Goal: Task Accomplishment & Management: Manage account settings

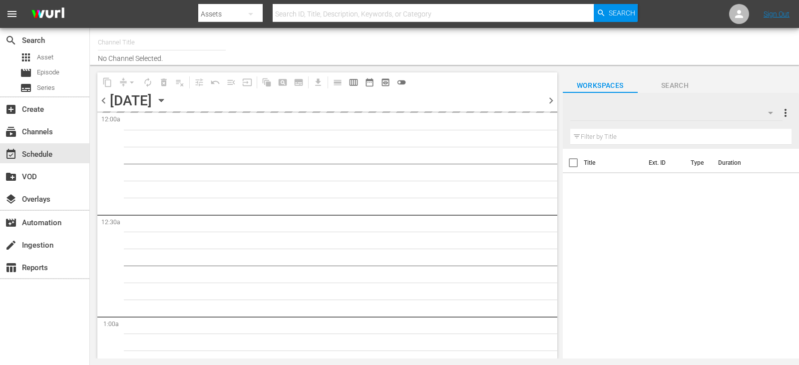
type input "Travelxp - [GEOGRAPHIC_DATA] (788)"
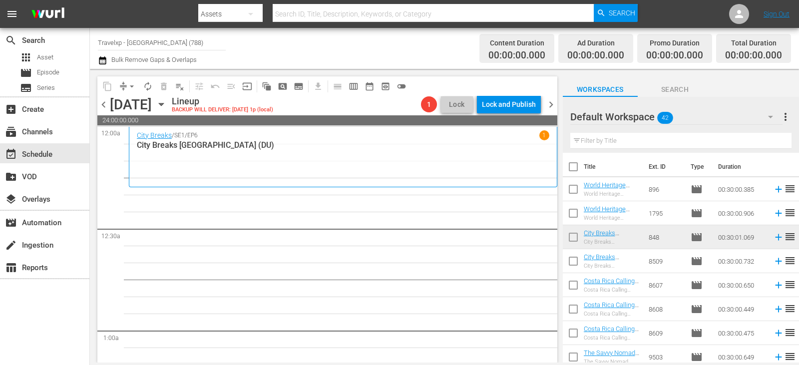
click at [630, 142] on input "text" at bounding box center [680, 141] width 221 height 16
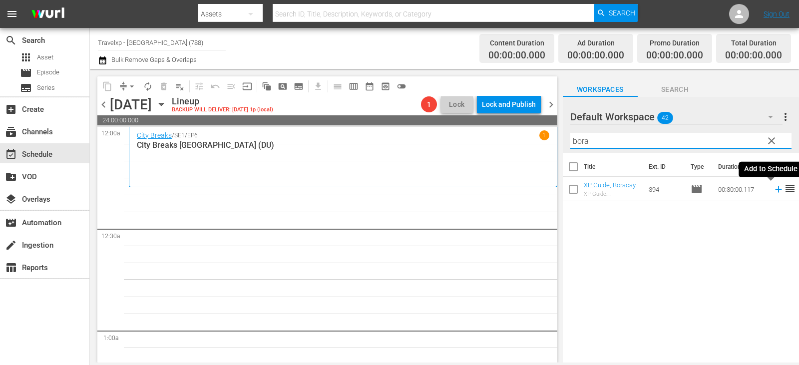
type input "bora"
click at [773, 192] on icon at bounding box center [778, 189] width 11 height 11
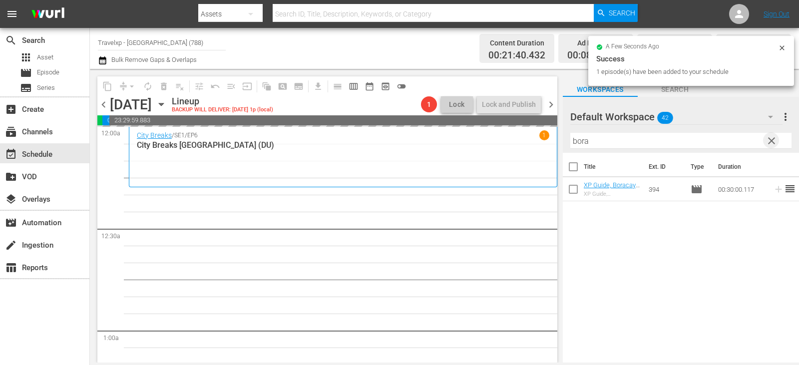
click at [767, 143] on span "clear" at bounding box center [772, 141] width 12 height 12
click at [767, 143] on input "text" at bounding box center [680, 141] width 221 height 16
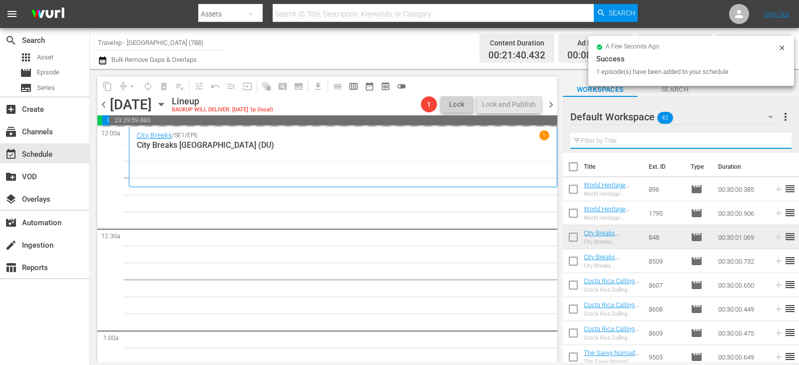
click at [767, 143] on input "text" at bounding box center [680, 141] width 221 height 16
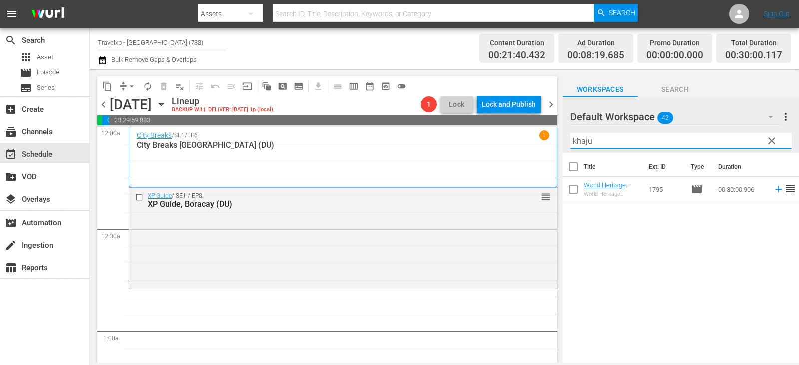
type input "khaju"
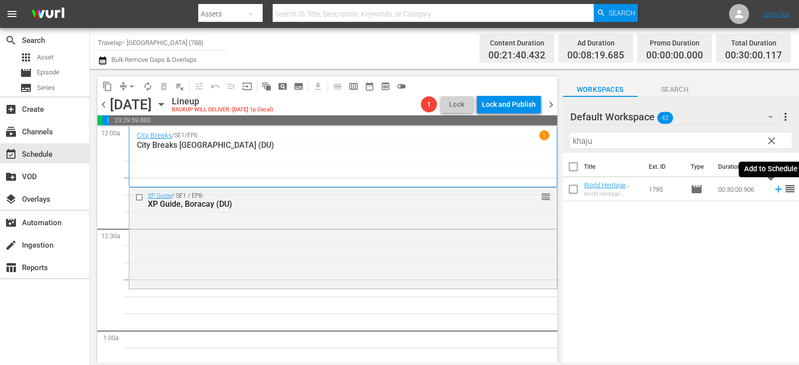
click at [773, 191] on icon at bounding box center [778, 189] width 11 height 11
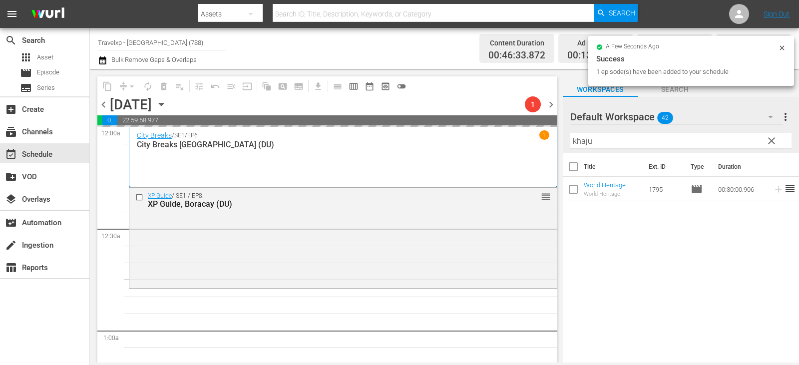
click at [779, 143] on button "clear" at bounding box center [771, 140] width 16 height 16
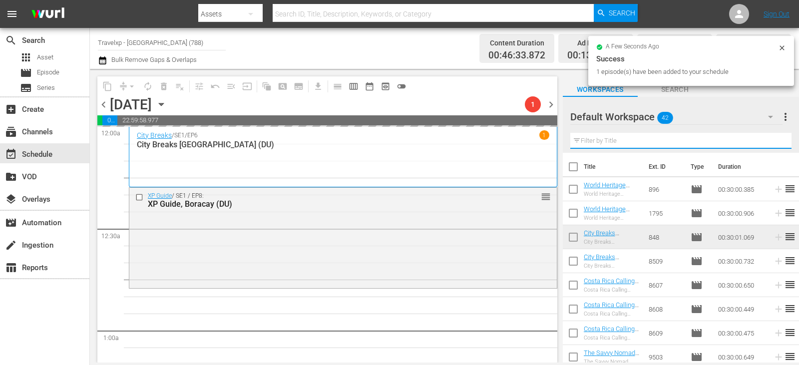
click at [779, 143] on input "text" at bounding box center [680, 141] width 221 height 16
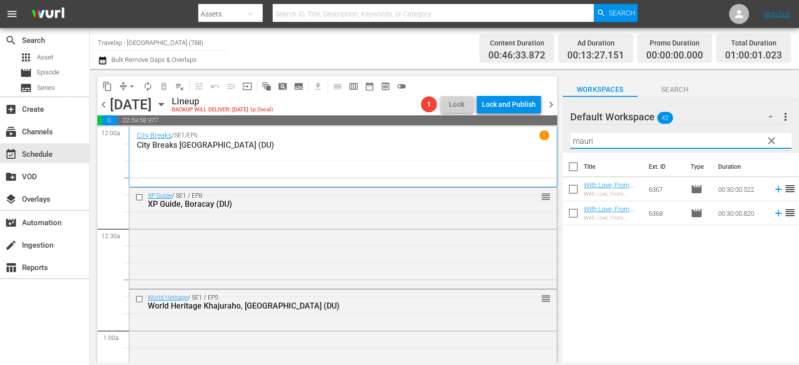
type input "mauri"
click at [775, 190] on icon at bounding box center [778, 189] width 6 height 6
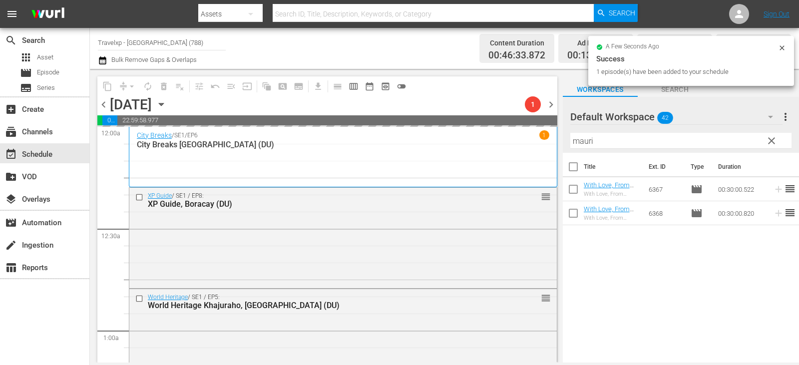
click at [780, 142] on input "mauri" at bounding box center [680, 141] width 221 height 16
click at [779, 142] on input "mauri" at bounding box center [680, 141] width 221 height 16
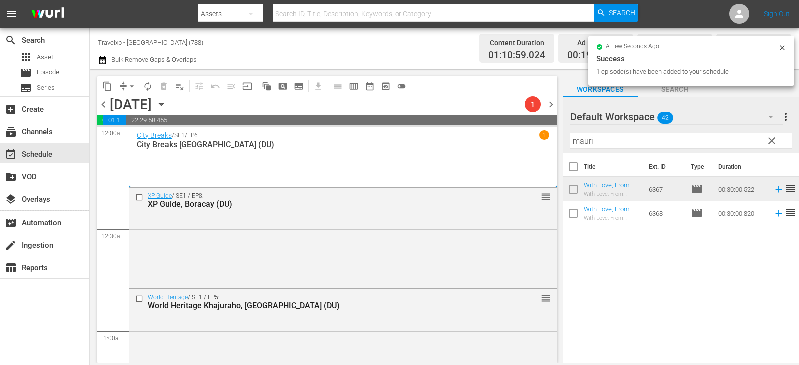
click at [774, 141] on span "clear" at bounding box center [772, 141] width 12 height 12
click at [774, 141] on input "text" at bounding box center [680, 141] width 221 height 16
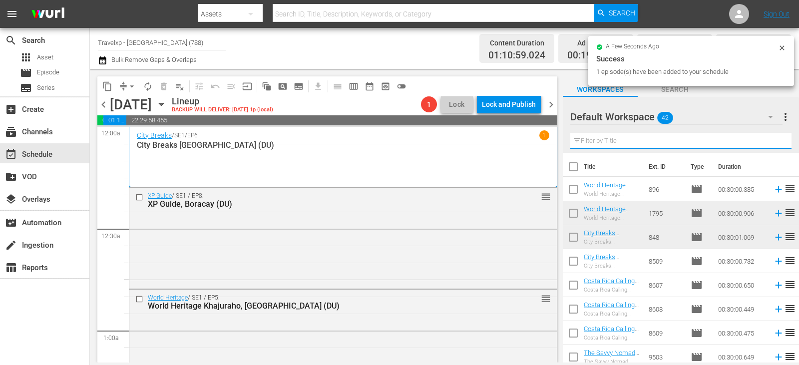
click at [774, 141] on input "text" at bounding box center [680, 141] width 221 height 16
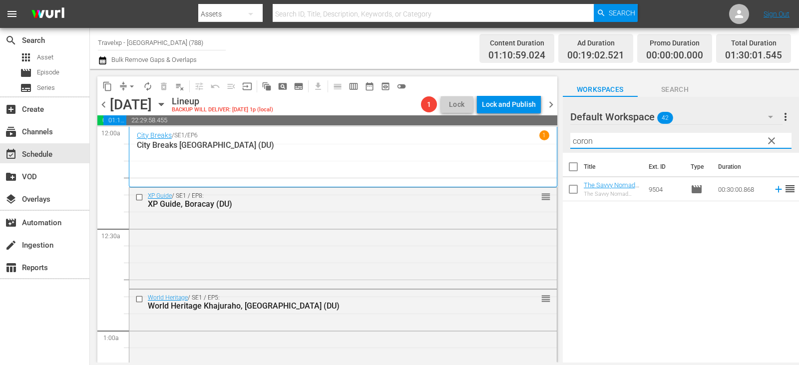
type input "coron"
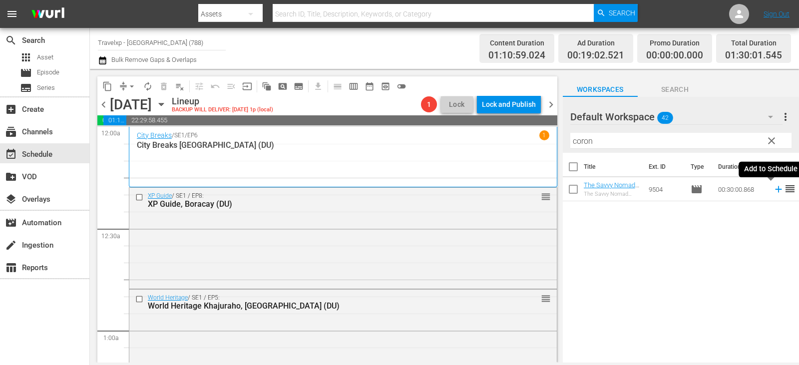
click at [773, 190] on icon at bounding box center [778, 189] width 11 height 11
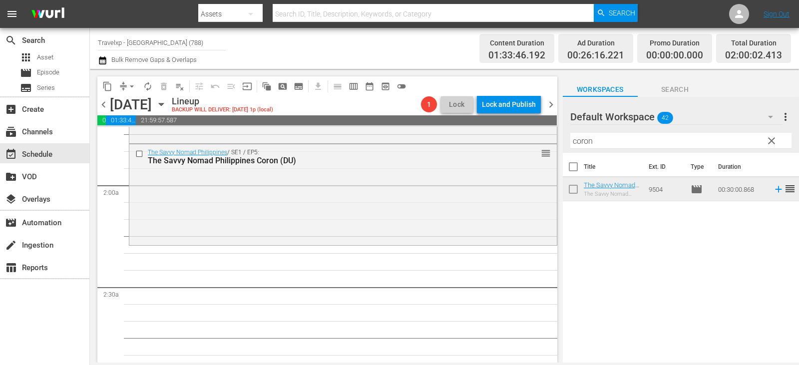
scroll to position [350, 0]
click at [769, 143] on span "clear" at bounding box center [772, 141] width 12 height 12
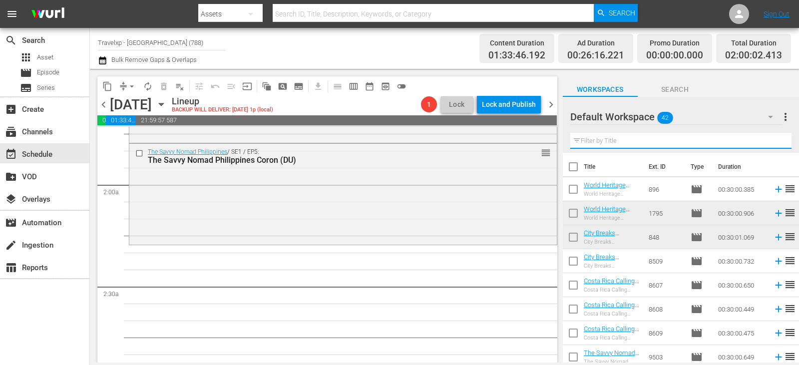
click at [769, 143] on input "text" at bounding box center [680, 141] width 221 height 16
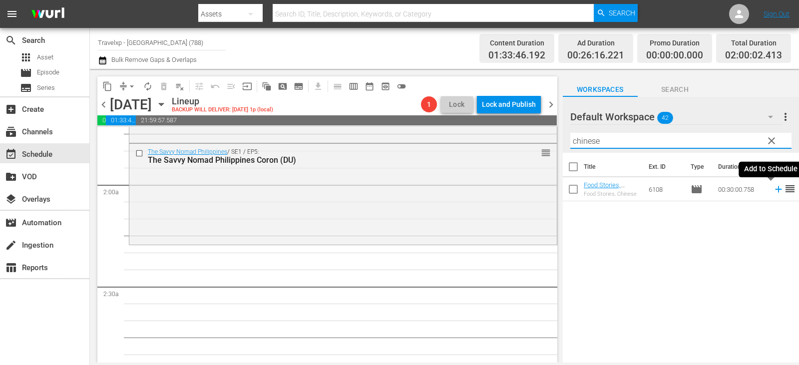
type input "chinese"
click at [775, 189] on icon at bounding box center [778, 189] width 6 height 6
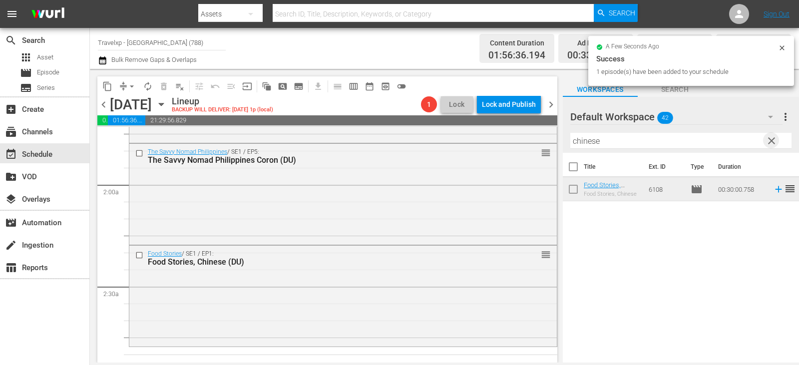
click at [771, 139] on span "clear" at bounding box center [772, 141] width 12 height 12
click at [771, 139] on input "text" at bounding box center [680, 141] width 221 height 16
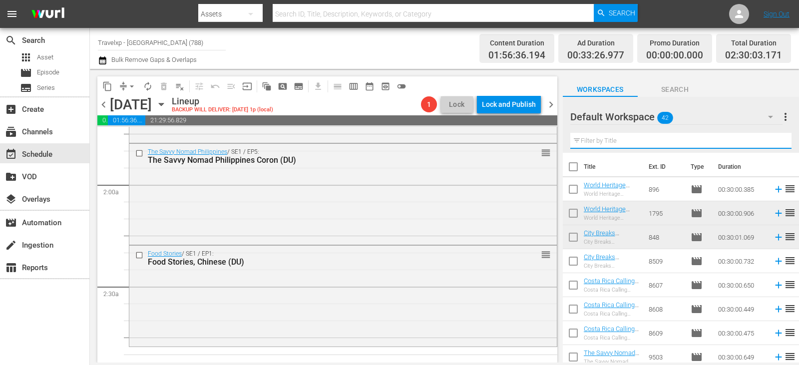
click at [771, 139] on input "text" at bounding box center [680, 141] width 221 height 16
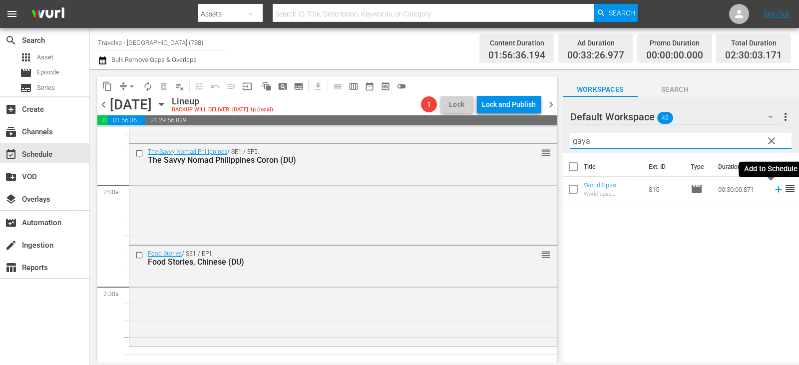
type input "gaya"
click at [775, 188] on icon at bounding box center [778, 189] width 6 height 6
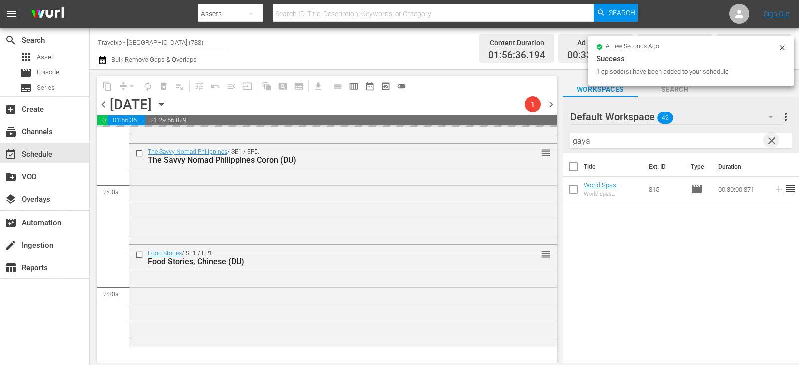
click at [771, 143] on span "clear" at bounding box center [772, 141] width 12 height 12
click at [771, 143] on input "text" at bounding box center [680, 141] width 221 height 16
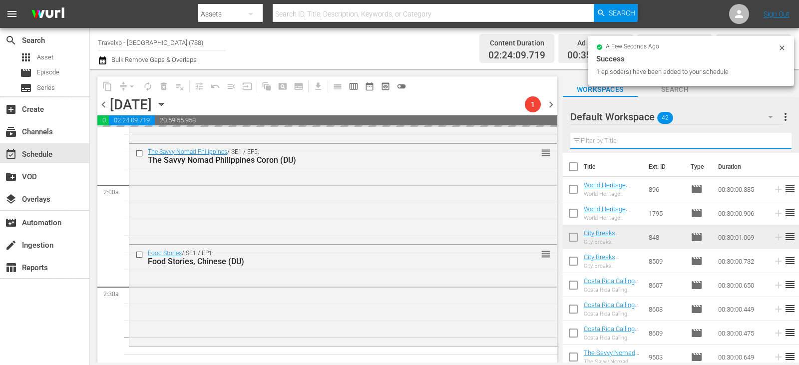
click at [771, 143] on input "text" at bounding box center [680, 141] width 221 height 16
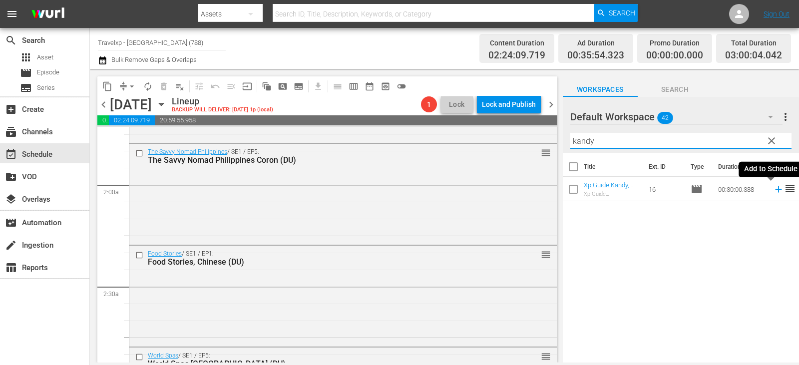
type input "kandy"
click at [773, 193] on icon at bounding box center [778, 189] width 11 height 11
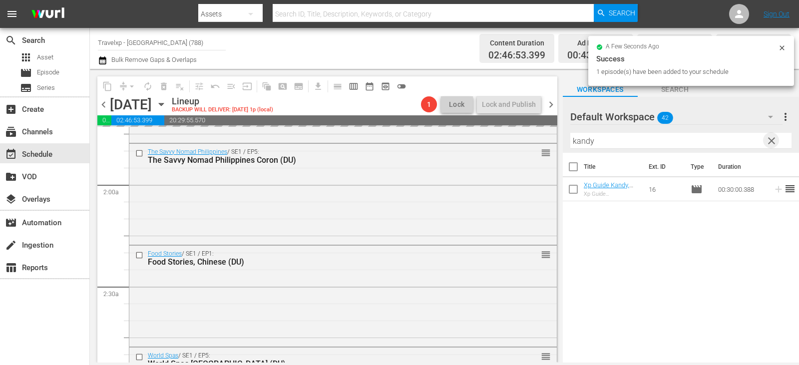
click at [771, 141] on span "clear" at bounding box center [772, 141] width 12 height 12
click at [771, 141] on input "text" at bounding box center [680, 141] width 221 height 16
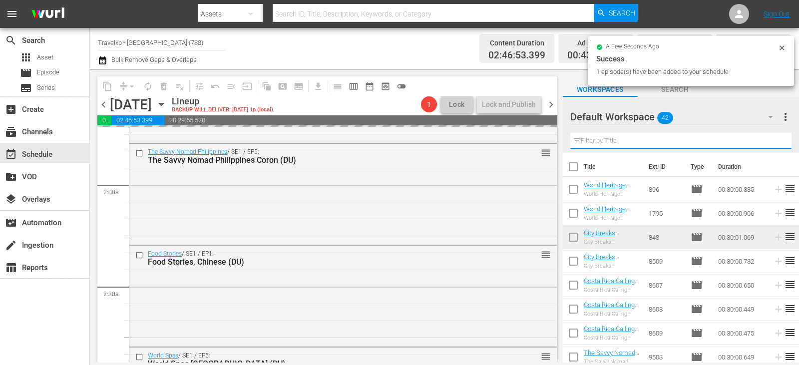
click at [771, 141] on input "text" at bounding box center [680, 141] width 221 height 16
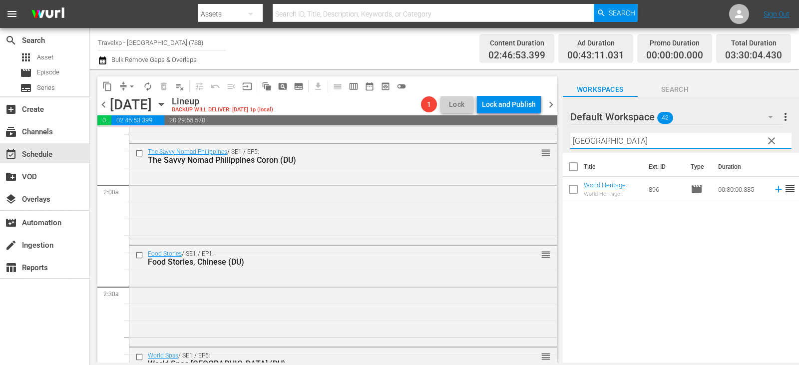
type input "[GEOGRAPHIC_DATA]"
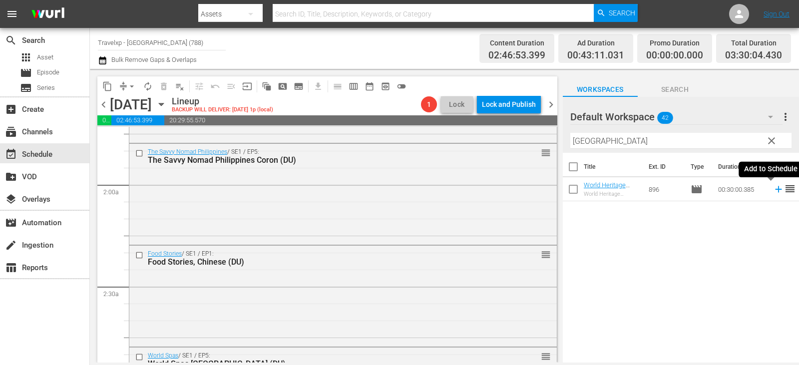
click at [773, 194] on icon at bounding box center [778, 189] width 11 height 11
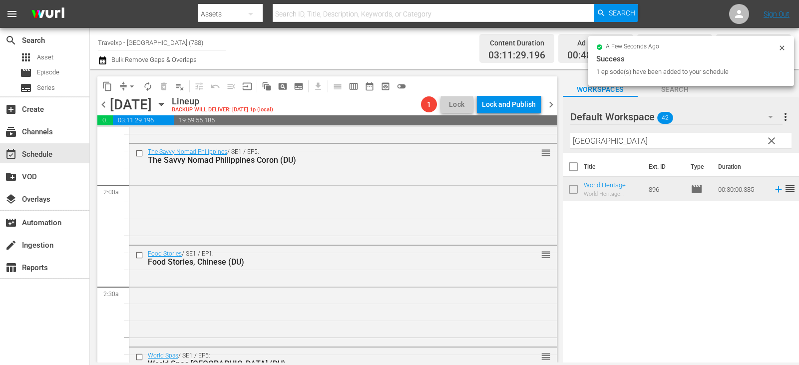
click at [778, 141] on button "clear" at bounding box center [771, 140] width 16 height 16
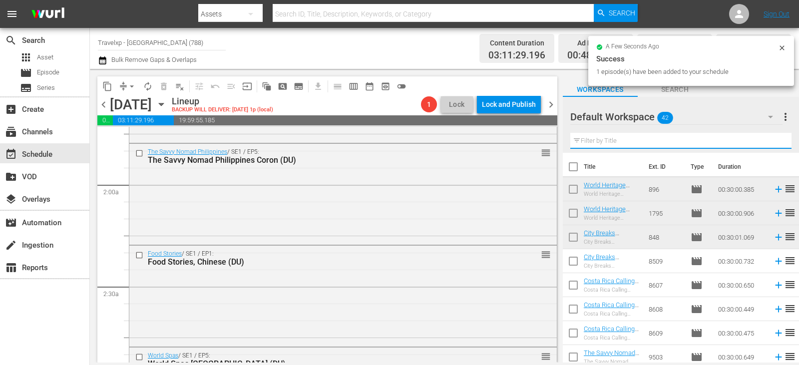
click at [778, 141] on input "text" at bounding box center [680, 141] width 221 height 16
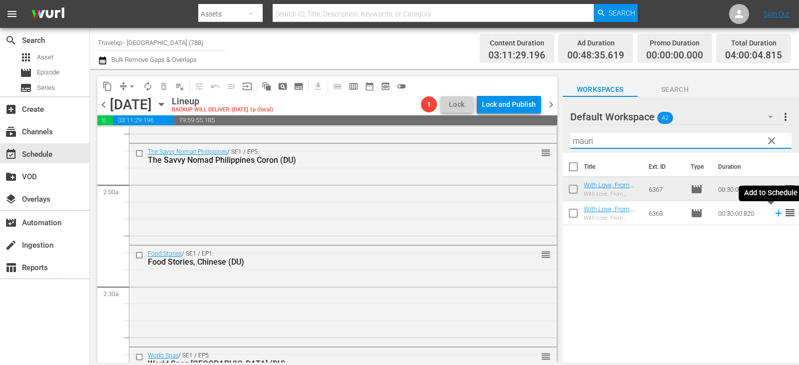
type input "mauri"
click at [775, 217] on icon at bounding box center [778, 213] width 6 height 6
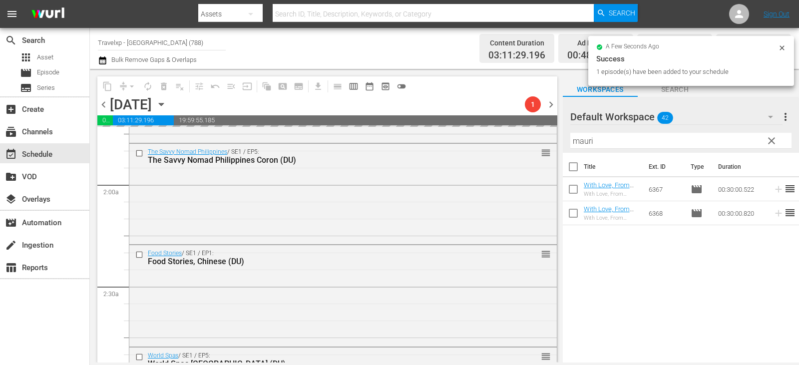
click at [773, 144] on span "clear" at bounding box center [772, 141] width 12 height 12
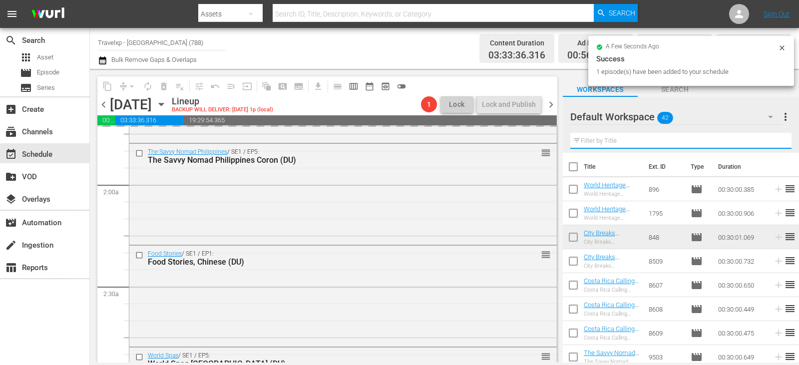
click at [773, 144] on input "text" at bounding box center [680, 141] width 221 height 16
drag, startPoint x: 773, startPoint y: 144, endPoint x: 760, endPoint y: 147, distance: 13.3
click at [773, 144] on input "text" at bounding box center [680, 141] width 221 height 16
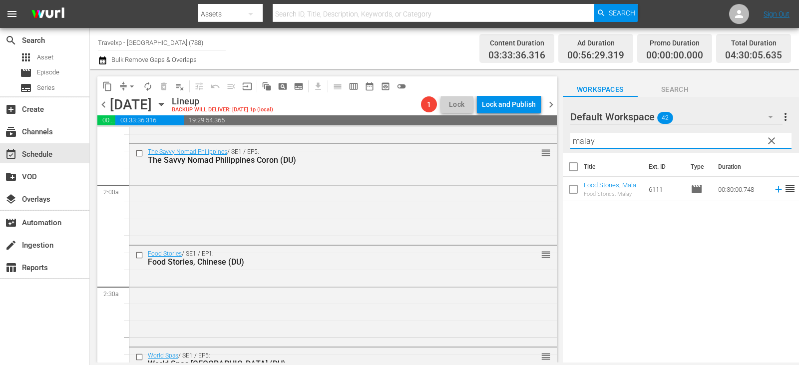
type input "malay"
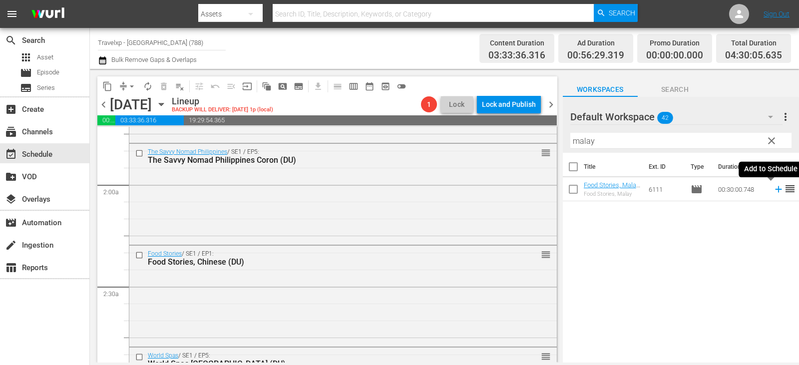
click at [776, 190] on icon at bounding box center [778, 189] width 11 height 11
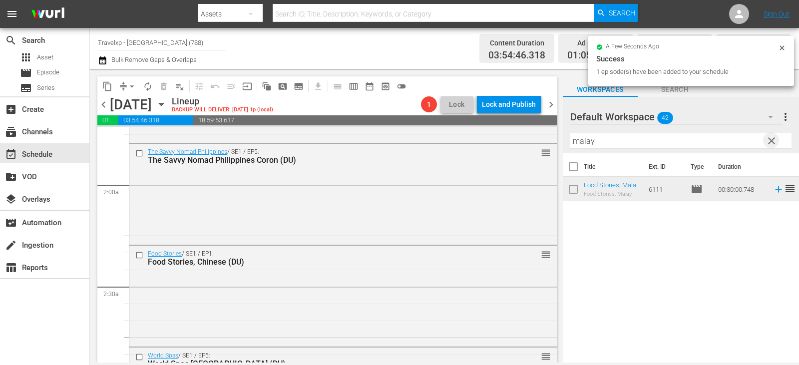
click at [769, 139] on span "clear" at bounding box center [772, 141] width 12 height 12
click at [769, 139] on input "text" at bounding box center [680, 141] width 221 height 16
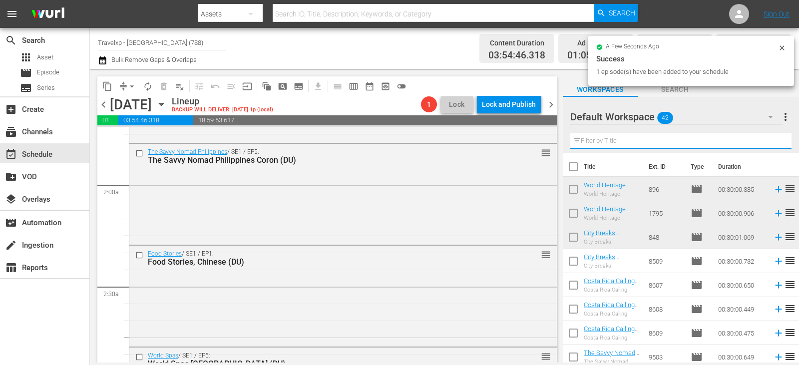
click at [769, 139] on input "text" at bounding box center [680, 141] width 221 height 16
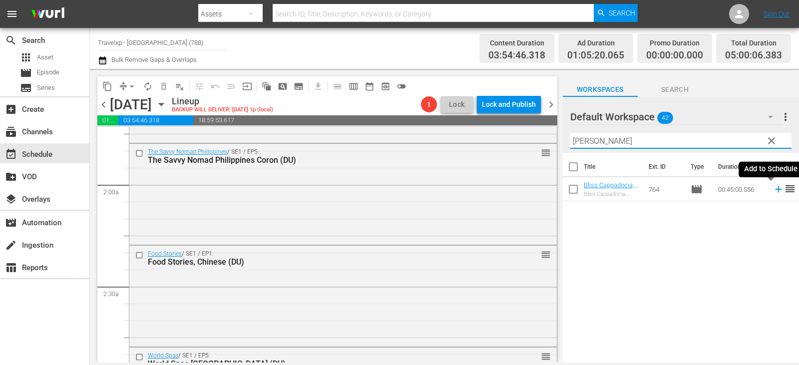
type input "[PERSON_NAME]"
click at [775, 189] on icon at bounding box center [778, 189] width 6 height 6
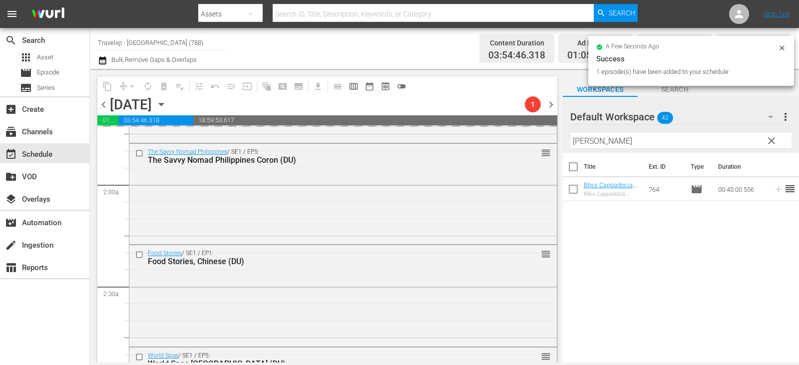
click at [766, 137] on span "clear" at bounding box center [772, 141] width 12 height 12
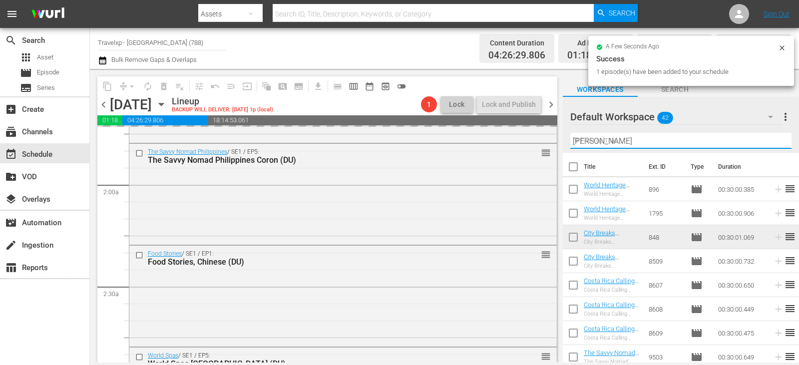
click at [765, 137] on input "[PERSON_NAME]" at bounding box center [680, 141] width 221 height 16
click at [765, 137] on input "text" at bounding box center [680, 141] width 221 height 16
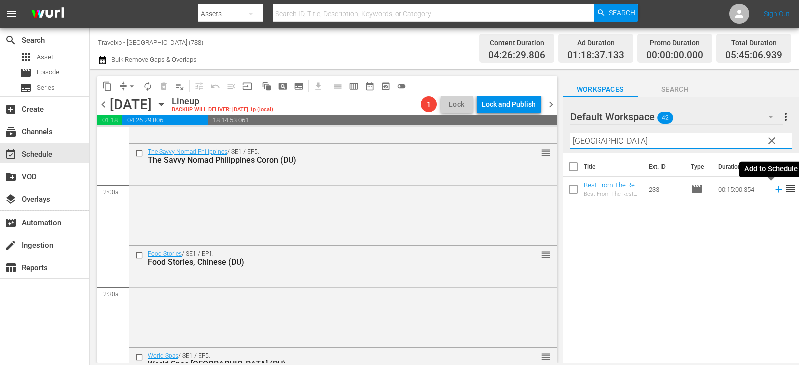
type input "[GEOGRAPHIC_DATA]"
click at [773, 192] on icon at bounding box center [778, 189] width 11 height 11
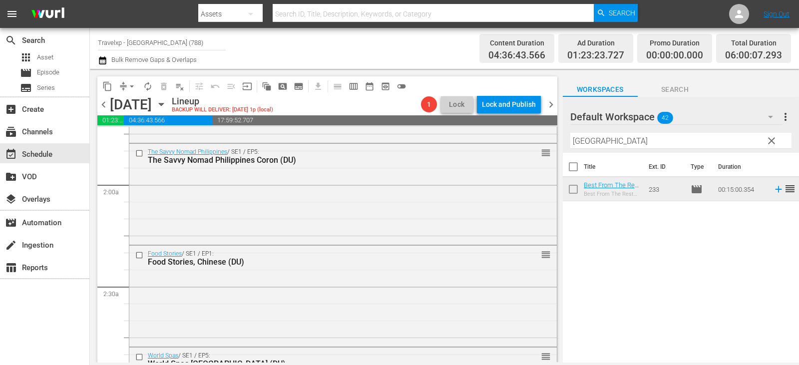
drag, startPoint x: 764, startPoint y: 192, endPoint x: 710, endPoint y: 283, distance: 105.3
click at [710, 283] on div "Title Ext. ID Type Duration Best From The Rest [GEOGRAPHIC_DATA] Top Sees (DU) …" at bounding box center [681, 258] width 236 height 211
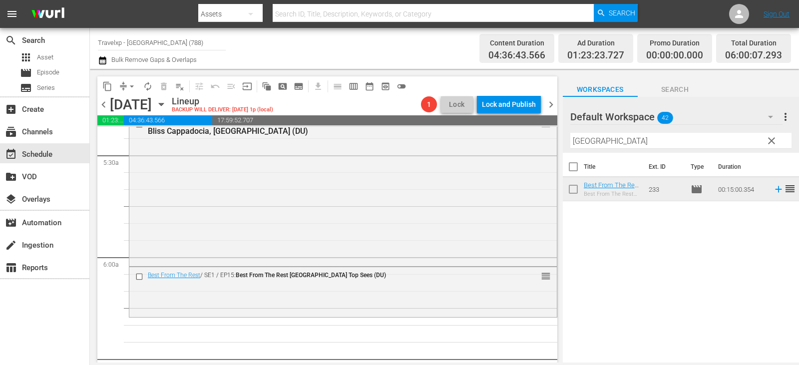
scroll to position [1099, 0]
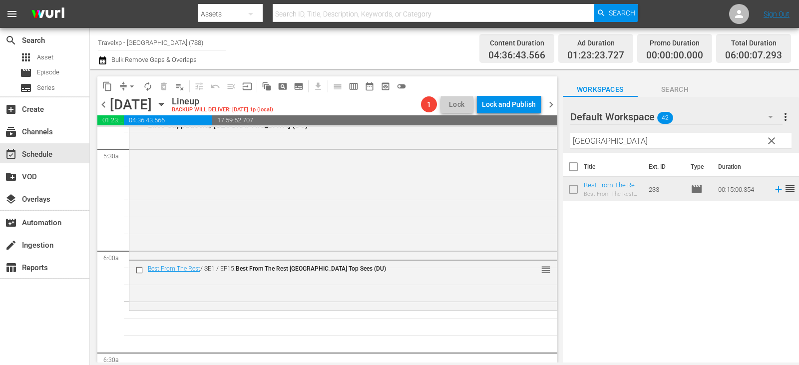
click at [770, 135] on span "clear" at bounding box center [772, 141] width 12 height 12
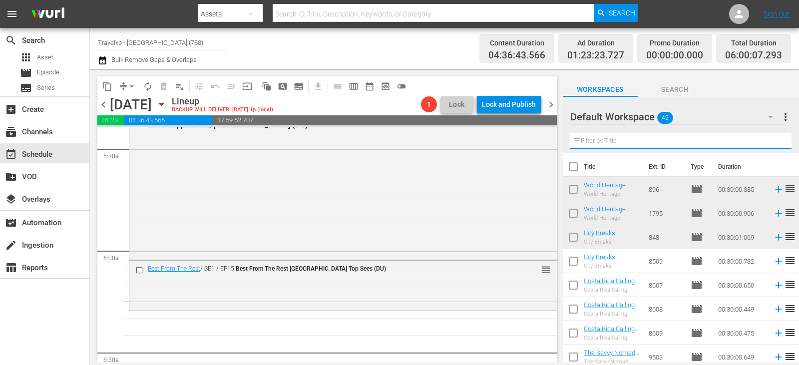
click at [770, 140] on input "text" at bounding box center [680, 141] width 221 height 16
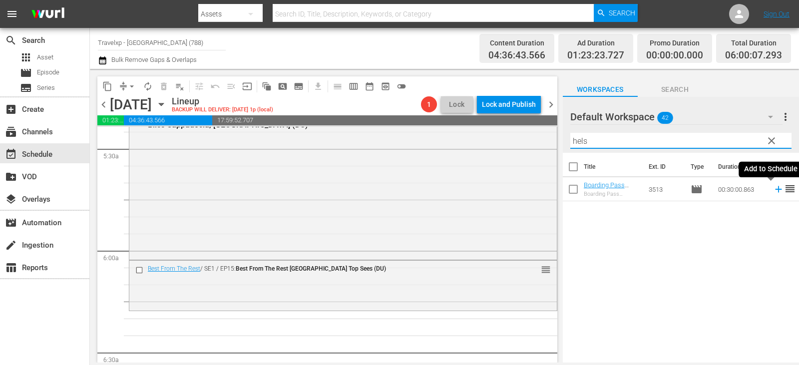
type input "hels"
click at [775, 190] on icon at bounding box center [778, 189] width 6 height 6
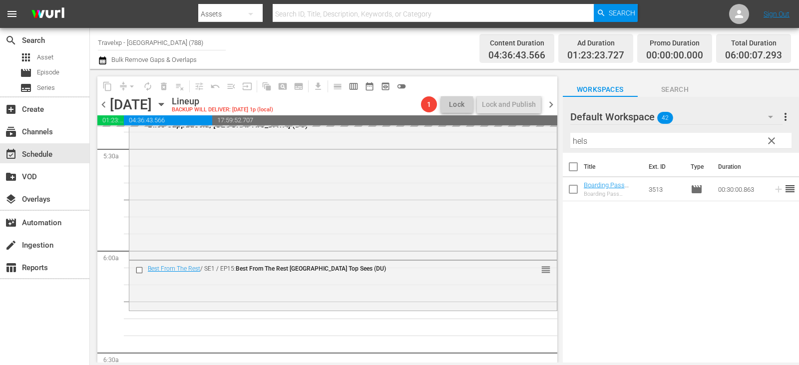
click at [772, 139] on span "clear" at bounding box center [772, 141] width 12 height 12
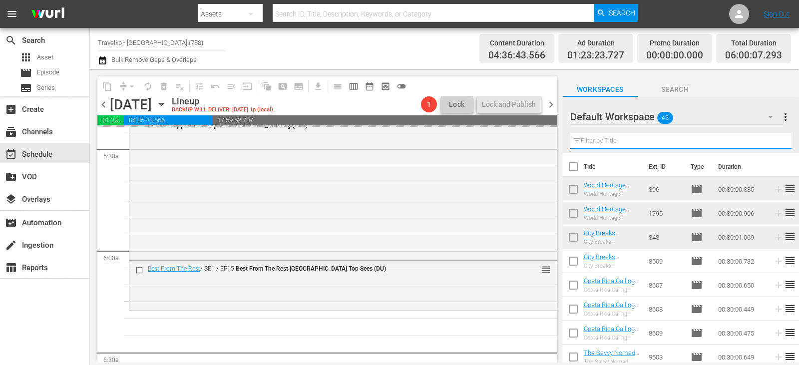
click at [772, 139] on input "text" at bounding box center [680, 141] width 221 height 16
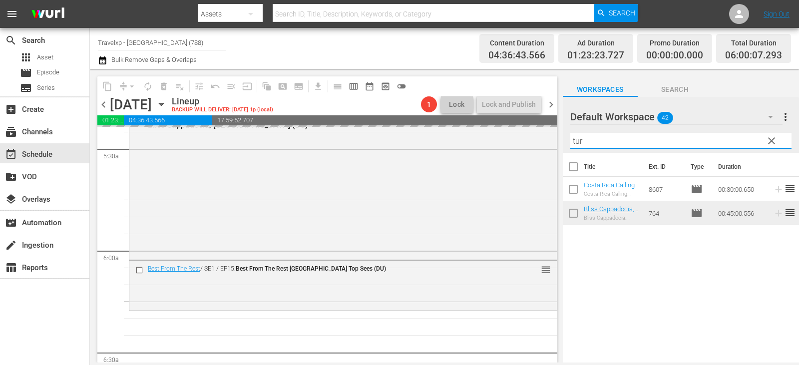
type input "tur"
click at [649, 329] on div "Title Ext. ID Type Duration Costa Rica Calling Turrialba (DU) [GEOGRAPHIC_DATA]…" at bounding box center [681, 258] width 236 height 211
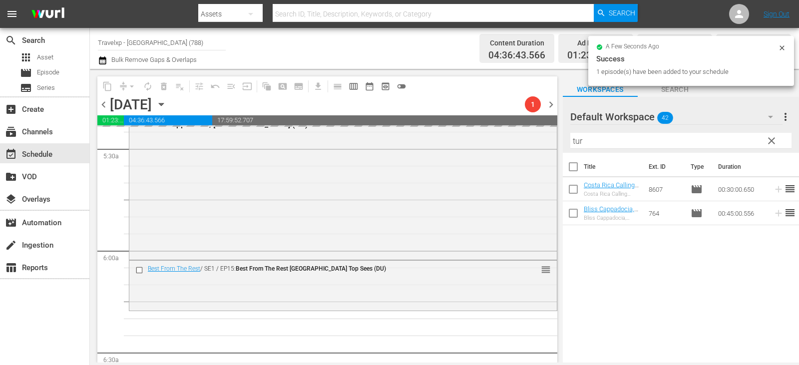
scroll to position [1249, 0]
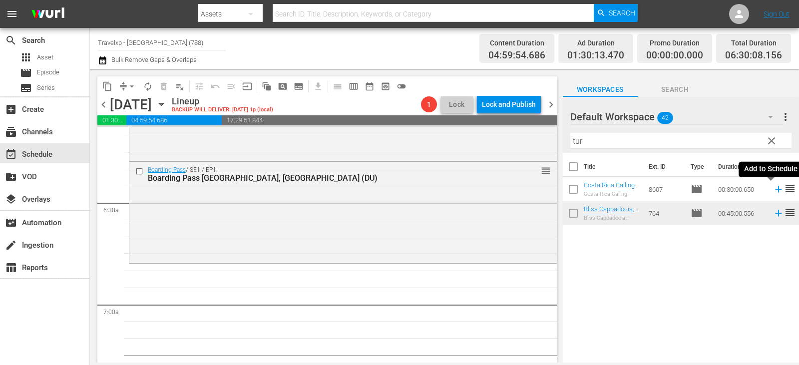
click at [773, 189] on icon at bounding box center [778, 189] width 11 height 11
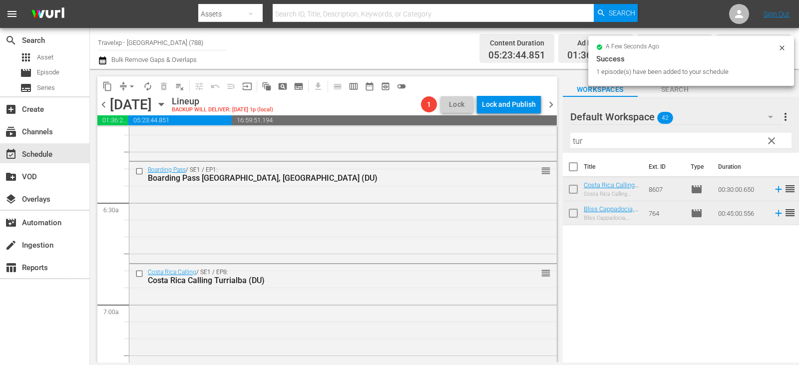
click at [771, 140] on span "clear" at bounding box center [772, 141] width 12 height 12
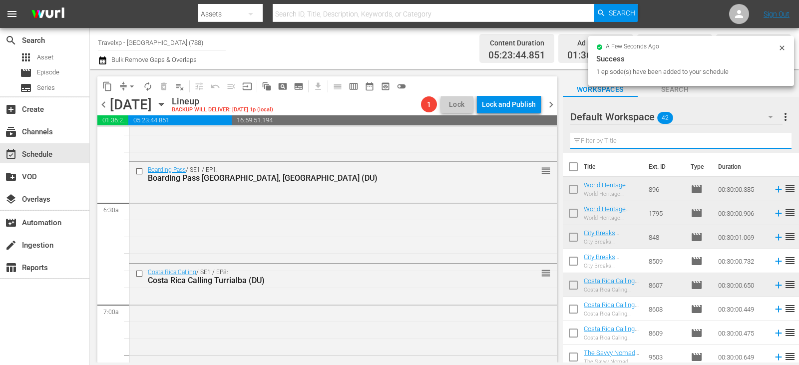
click at [771, 140] on input "text" at bounding box center [680, 141] width 221 height 16
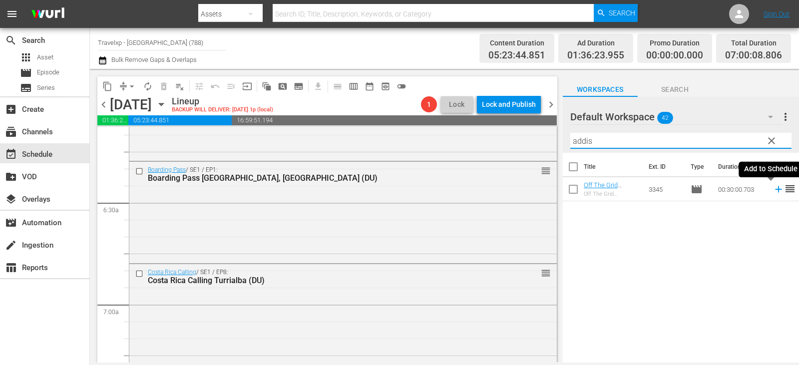
type input "addis"
click at [775, 190] on icon at bounding box center [778, 189] width 6 height 6
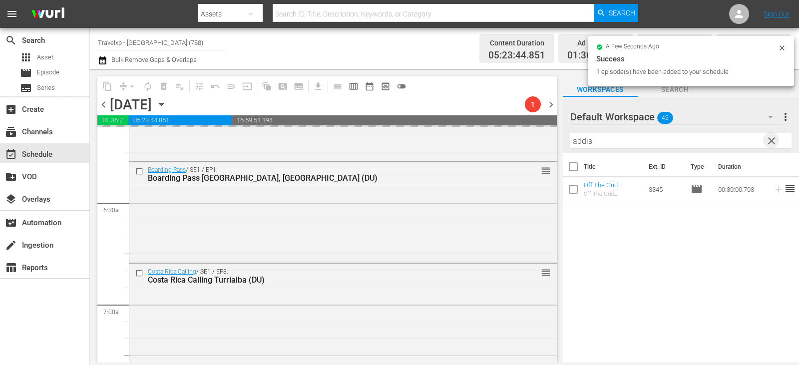
click at [777, 142] on span "clear" at bounding box center [772, 141] width 12 height 12
click at [777, 142] on input "text" at bounding box center [680, 141] width 221 height 16
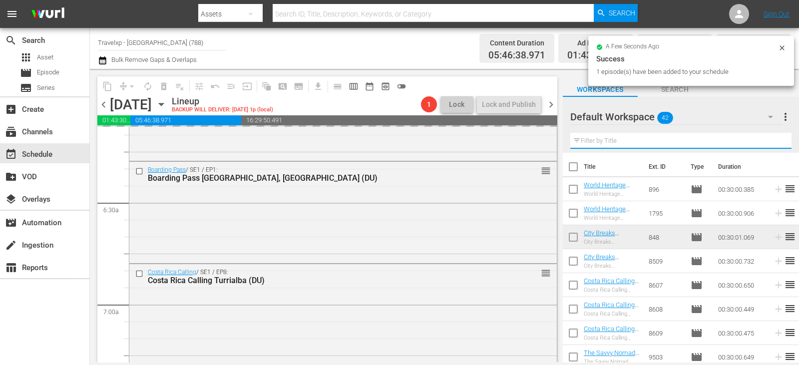
click at [777, 142] on input "text" at bounding box center [680, 141] width 221 height 16
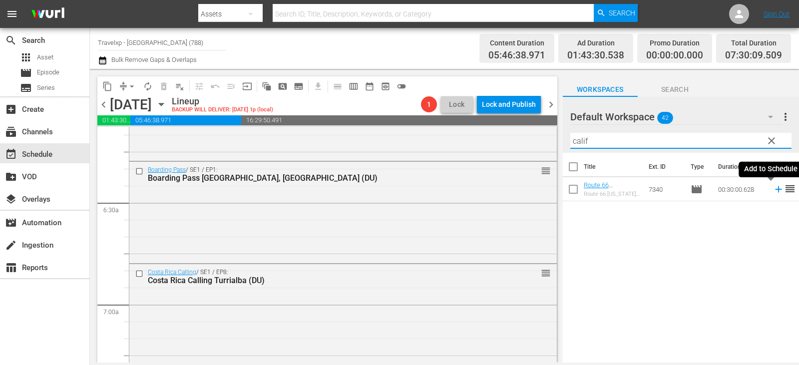
type input "calif"
click at [773, 191] on icon at bounding box center [778, 189] width 11 height 11
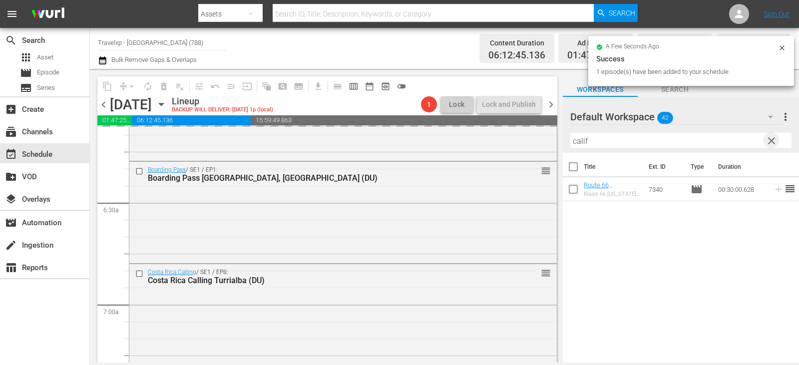
click at [770, 141] on span "clear" at bounding box center [772, 141] width 12 height 12
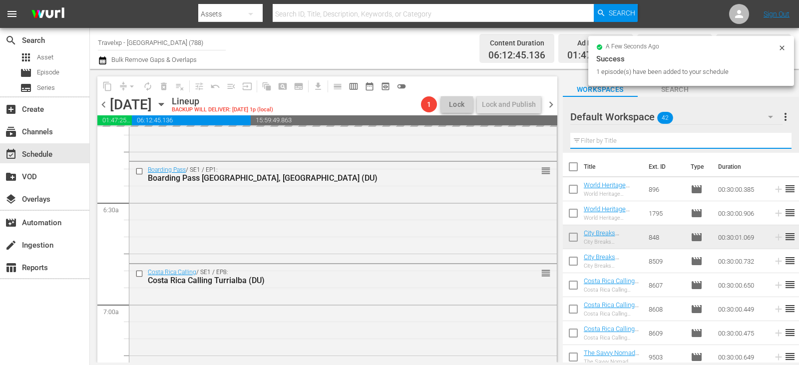
click at [770, 141] on input "text" at bounding box center [680, 141] width 221 height 16
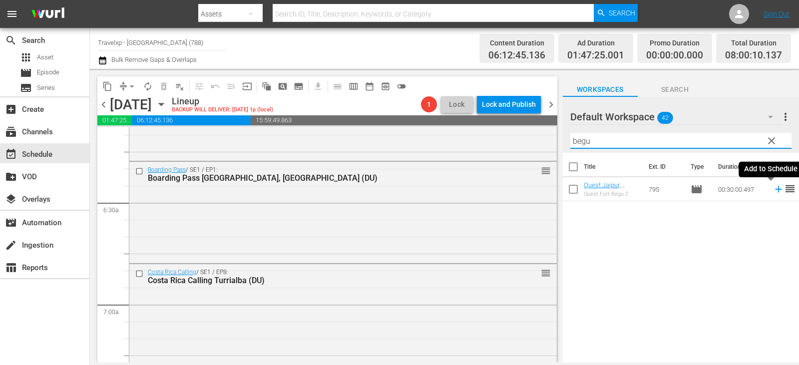
type input "begu"
click at [773, 191] on icon at bounding box center [778, 189] width 11 height 11
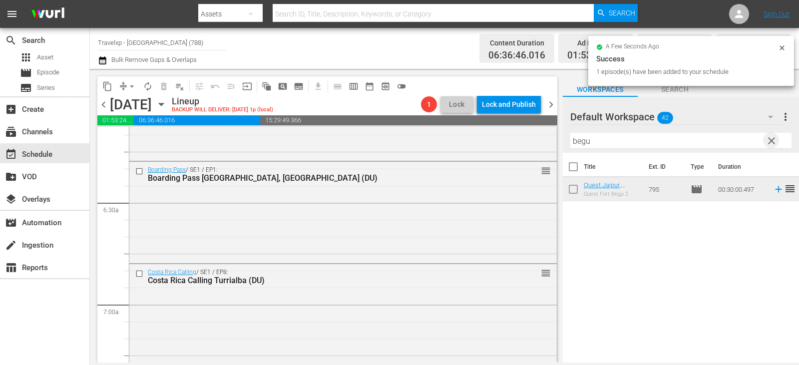
click at [766, 139] on span "clear" at bounding box center [772, 141] width 12 height 12
click at [766, 139] on input "text" at bounding box center [680, 141] width 221 height 16
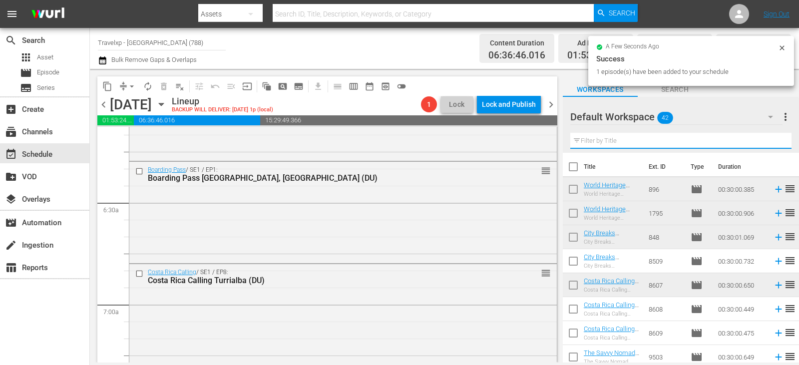
click at [766, 139] on input "text" at bounding box center [680, 141] width 221 height 16
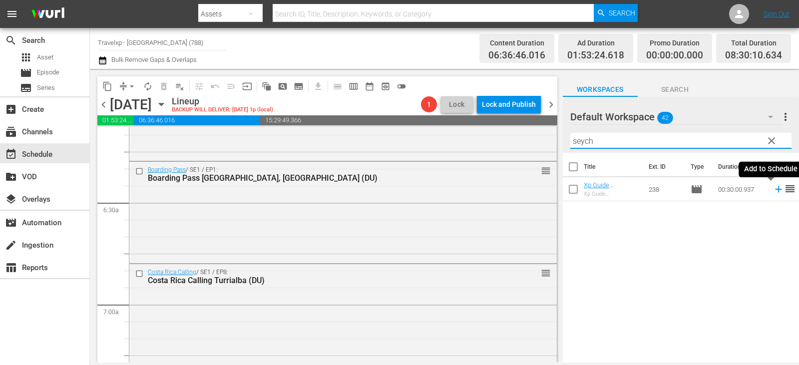
type input "seych"
click at [775, 190] on icon at bounding box center [778, 189] width 6 height 6
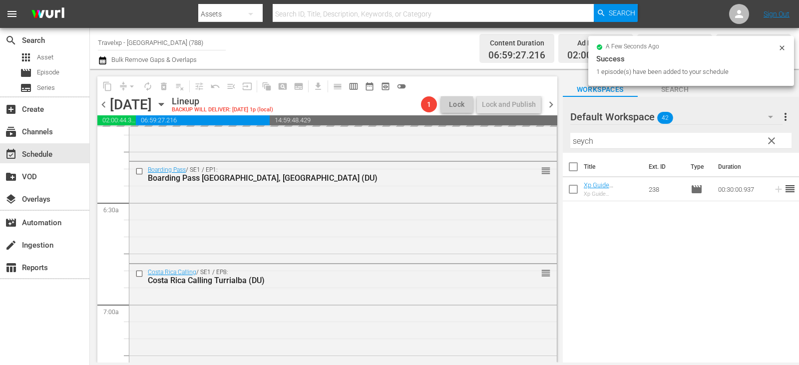
click at [774, 142] on span "clear" at bounding box center [772, 141] width 12 height 12
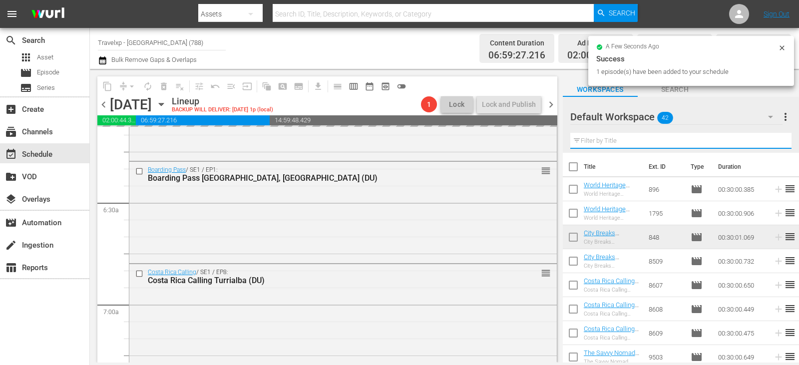
click at [774, 142] on input "text" at bounding box center [680, 141] width 221 height 16
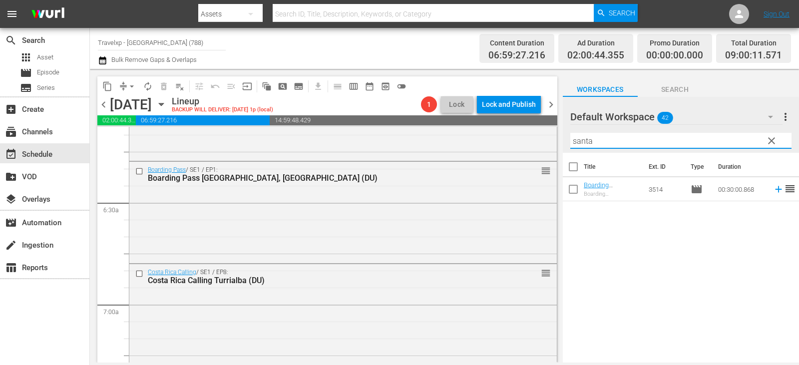
type input "santa"
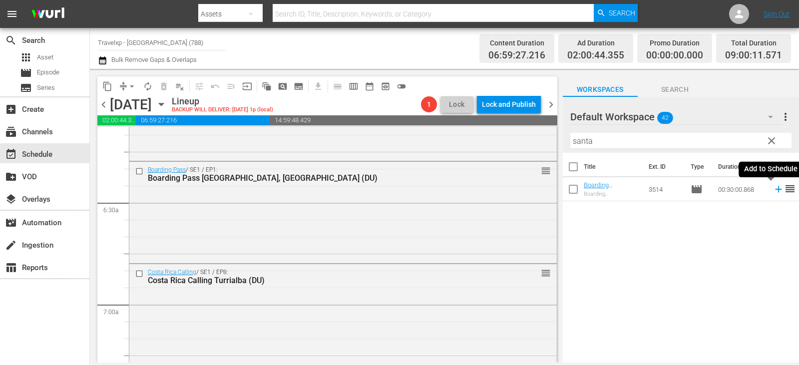
click at [773, 193] on icon at bounding box center [778, 189] width 11 height 11
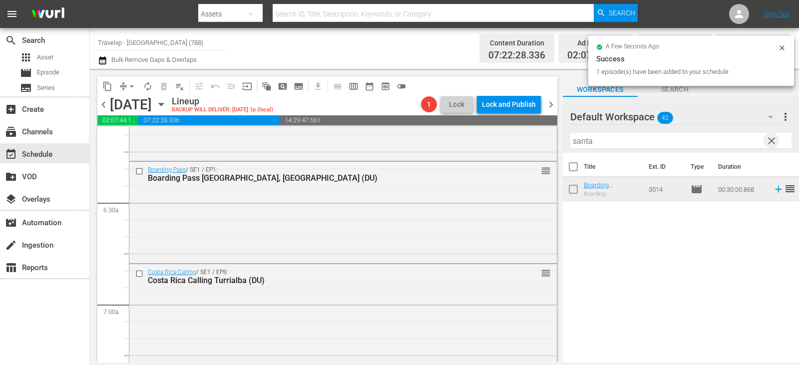
click at [771, 141] on span "clear" at bounding box center [772, 141] width 12 height 12
click at [771, 141] on input "text" at bounding box center [680, 141] width 221 height 16
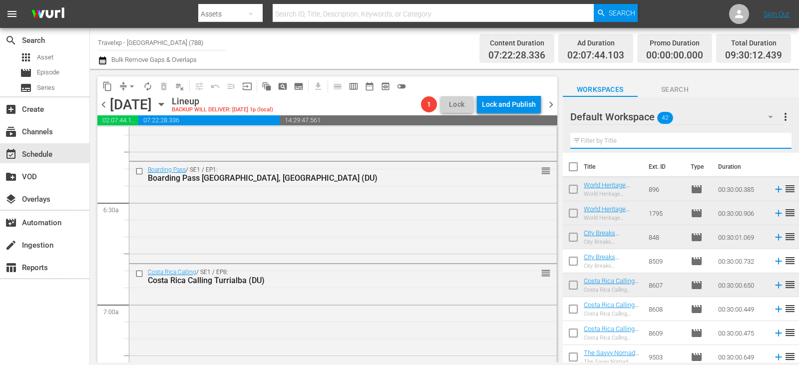
click at [772, 141] on input "text" at bounding box center [680, 141] width 221 height 16
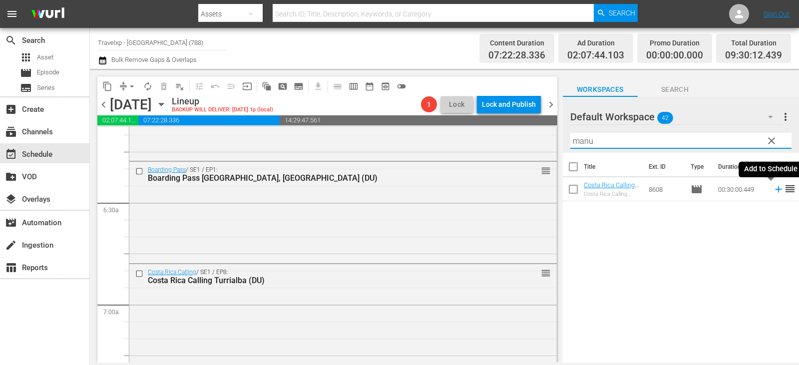
type input "manu"
click at [774, 189] on icon at bounding box center [778, 189] width 11 height 11
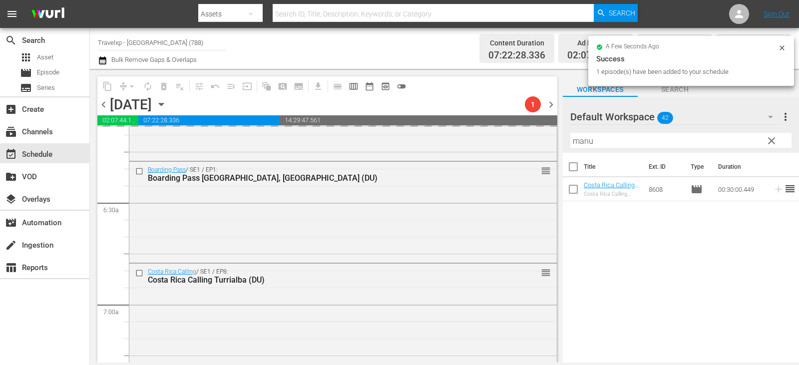
click at [771, 135] on button "clear" at bounding box center [771, 140] width 16 height 16
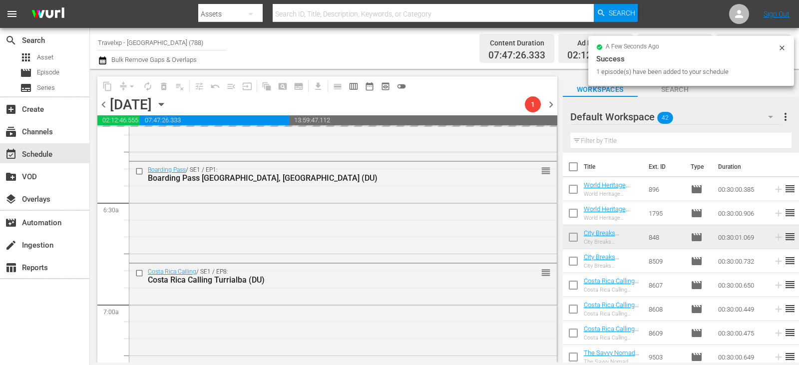
click at [771, 135] on input "text" at bounding box center [680, 141] width 221 height 16
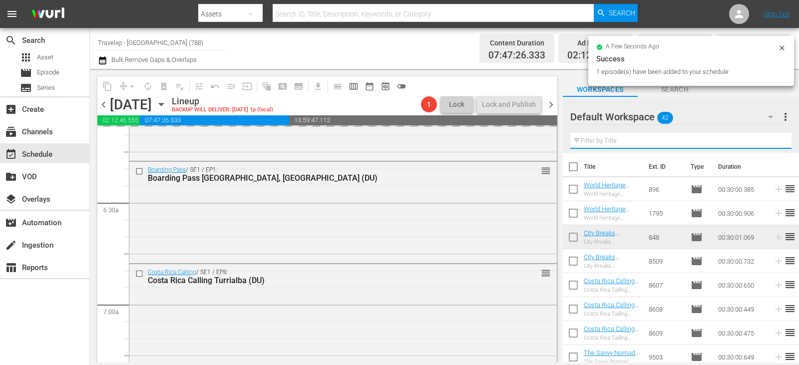
click at [771, 135] on input "text" at bounding box center [680, 141] width 221 height 16
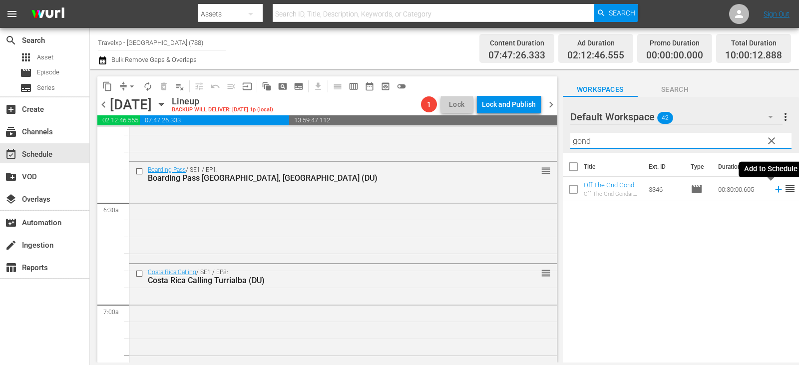
type input "gond"
click at [773, 191] on icon at bounding box center [778, 189] width 11 height 11
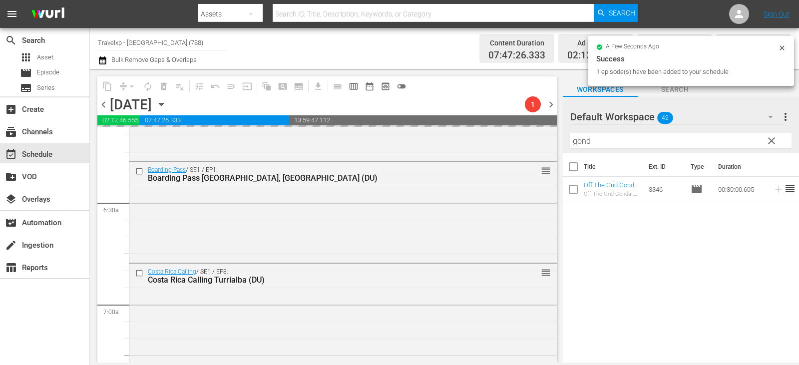
click at [762, 144] on input "gond" at bounding box center [680, 141] width 221 height 16
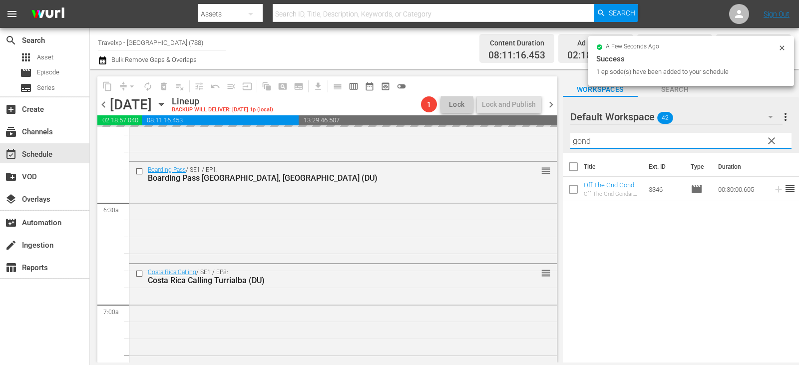
click at [773, 143] on span "clear" at bounding box center [772, 141] width 12 height 12
click at [773, 143] on input "gond" at bounding box center [680, 141] width 221 height 16
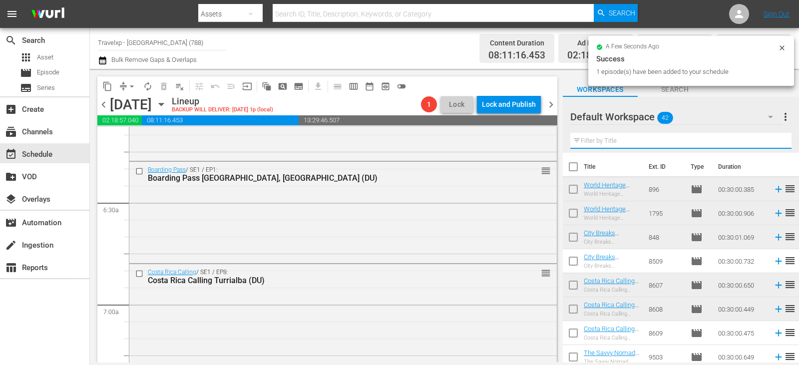
click at [773, 143] on input "text" at bounding box center [680, 141] width 221 height 16
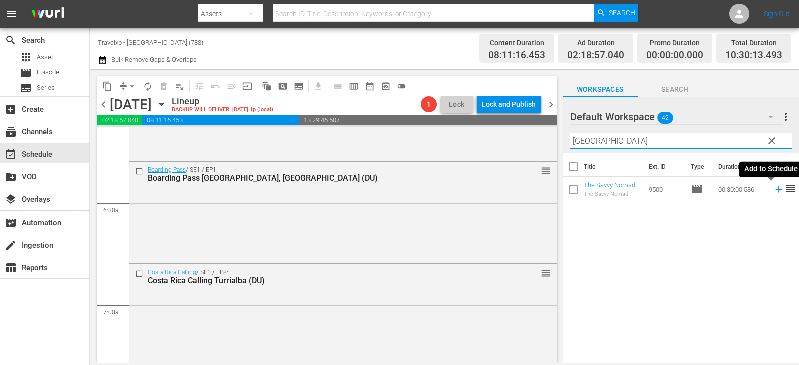
type input "[GEOGRAPHIC_DATA]"
click at [775, 191] on icon at bounding box center [778, 189] width 6 height 6
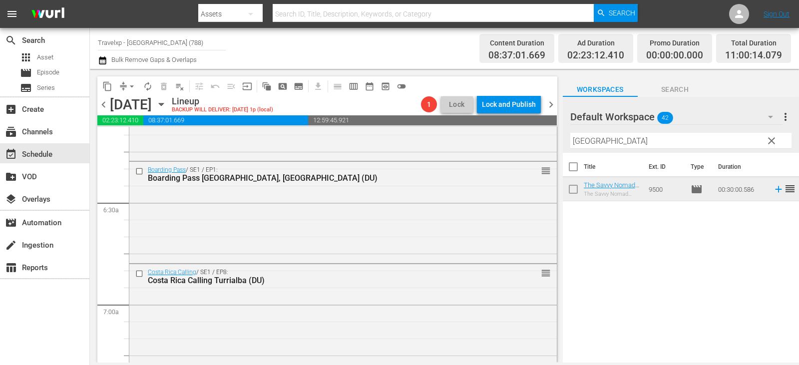
click at [767, 145] on span "clear" at bounding box center [772, 141] width 12 height 12
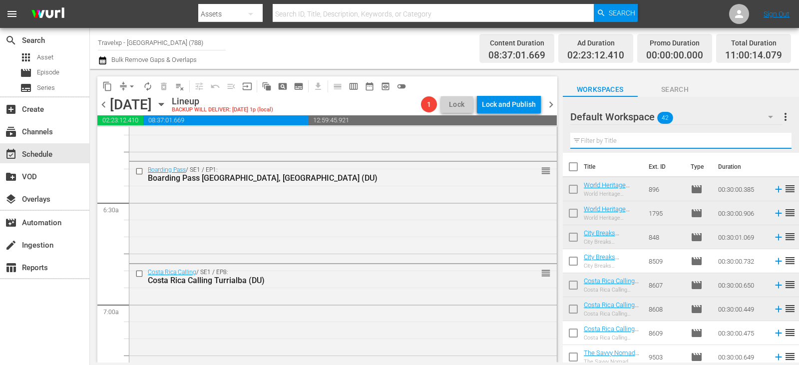
click at [767, 145] on input "text" at bounding box center [680, 141] width 221 height 16
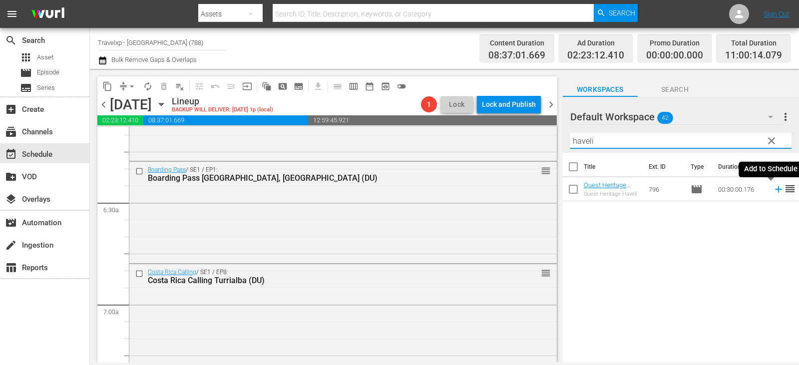
type input "haveli"
click at [775, 192] on icon at bounding box center [778, 189] width 6 height 6
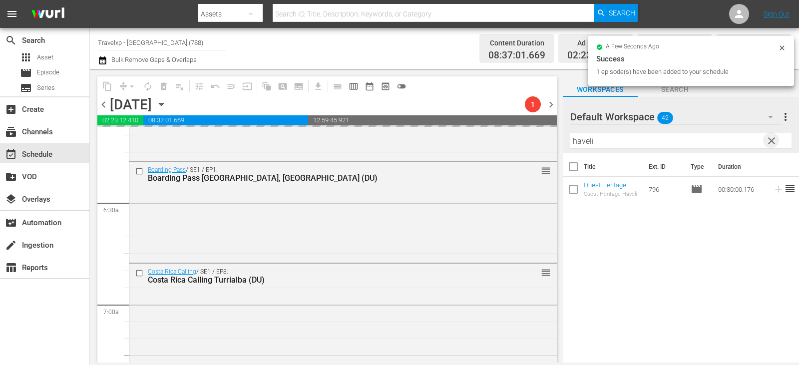
click at [770, 143] on span "clear" at bounding box center [772, 141] width 12 height 12
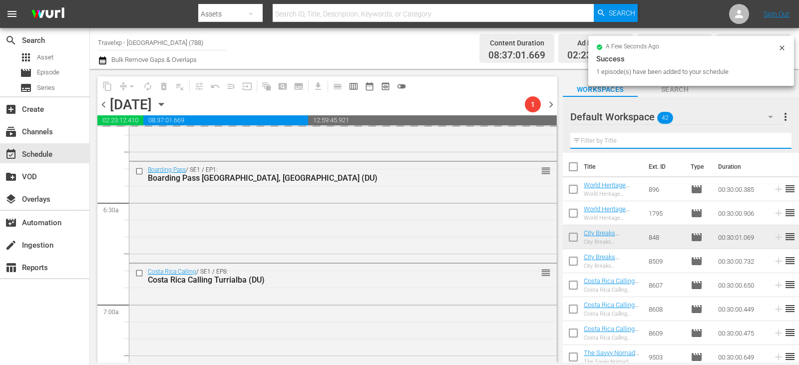
click at [770, 143] on input "text" at bounding box center [680, 141] width 221 height 16
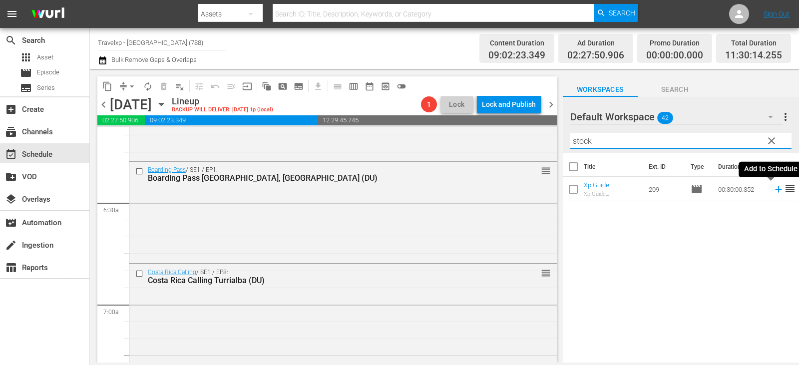
type input "stock"
click at [773, 188] on icon at bounding box center [778, 189] width 11 height 11
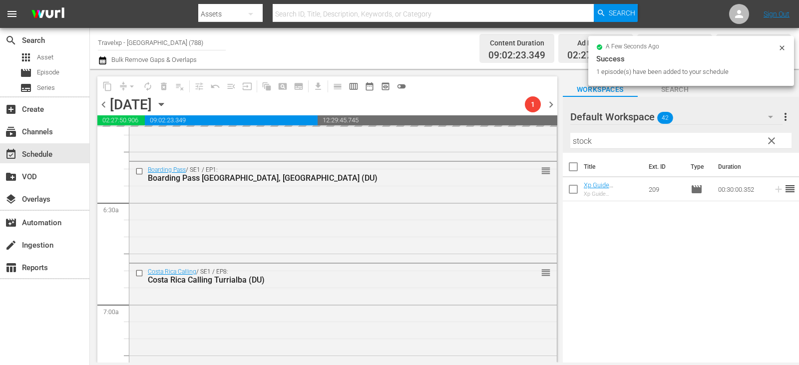
click at [771, 142] on span "clear" at bounding box center [772, 141] width 12 height 12
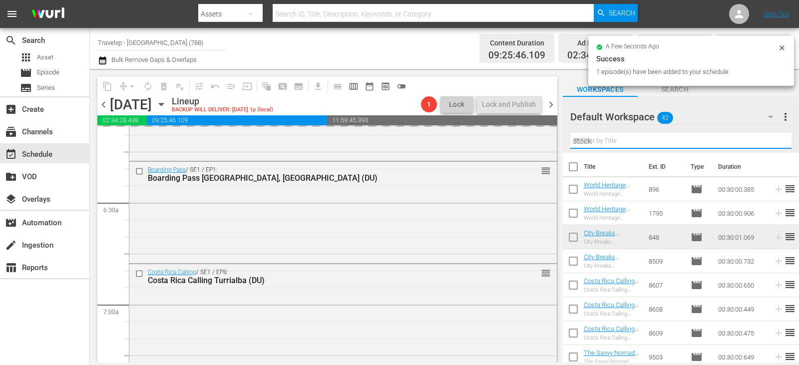
click at [771, 142] on input "stock" at bounding box center [680, 141] width 221 height 16
click at [771, 142] on input "text" at bounding box center [680, 141] width 221 height 16
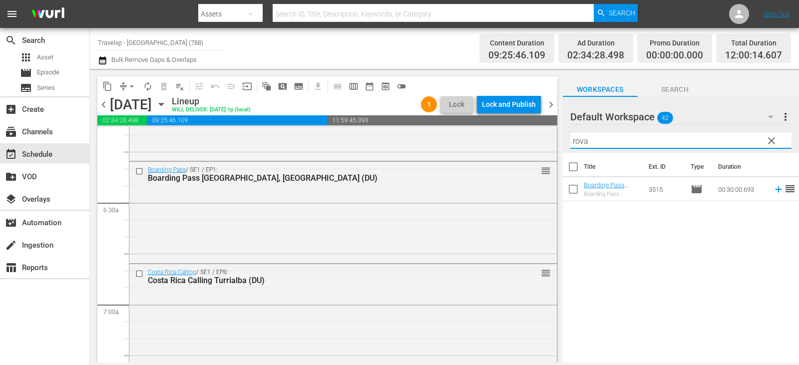
type input "rova"
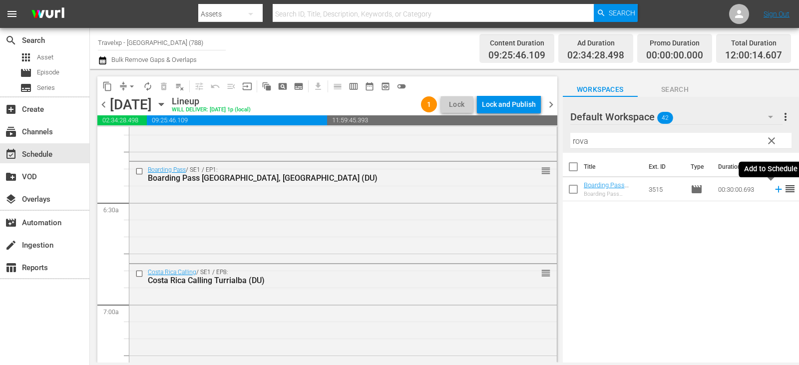
click at [773, 195] on icon at bounding box center [778, 189] width 11 height 11
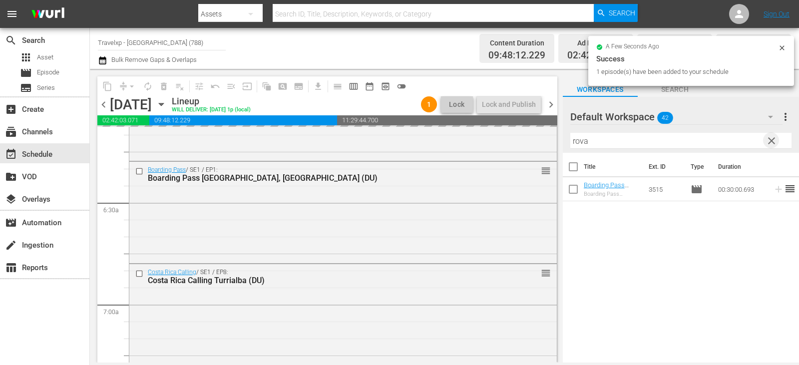
click at [773, 141] on span "clear" at bounding box center [772, 141] width 12 height 12
click at [773, 141] on input "text" at bounding box center [680, 141] width 221 height 16
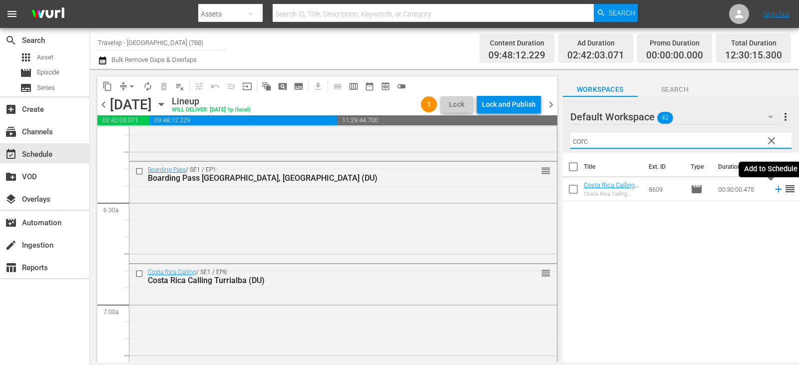
type input "corc"
click at [775, 190] on icon at bounding box center [778, 189] width 6 height 6
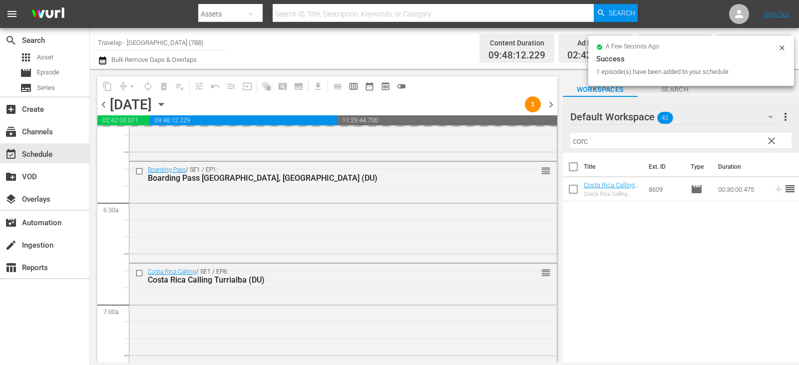
click at [774, 139] on span "clear" at bounding box center [772, 141] width 12 height 12
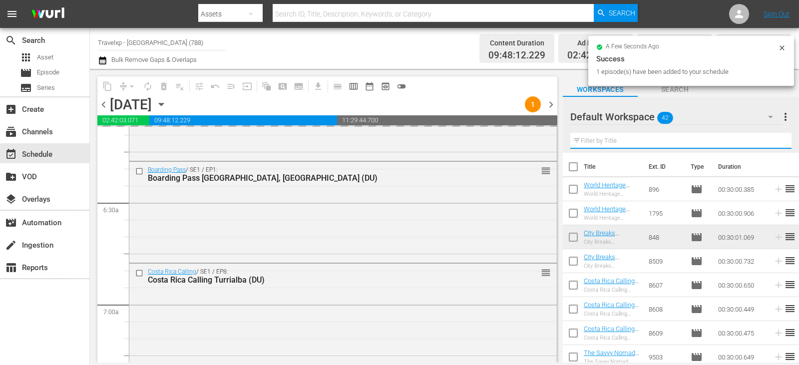
click at [774, 139] on input "text" at bounding box center [680, 141] width 221 height 16
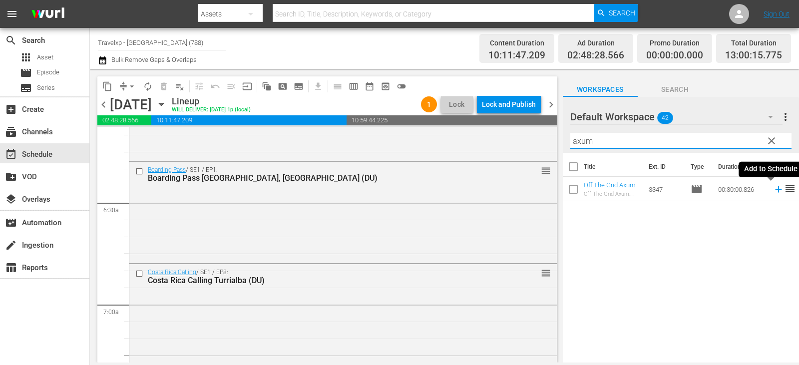
type input "axum"
click at [776, 194] on icon at bounding box center [778, 189] width 11 height 11
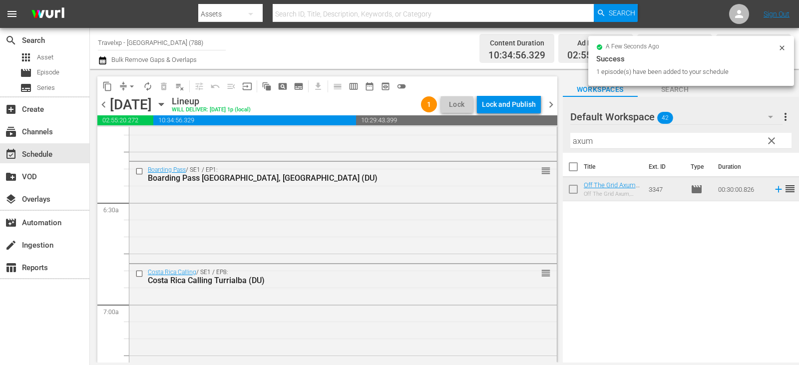
click at [768, 139] on span "clear" at bounding box center [772, 141] width 12 height 12
click at [768, 139] on input "text" at bounding box center [680, 141] width 221 height 16
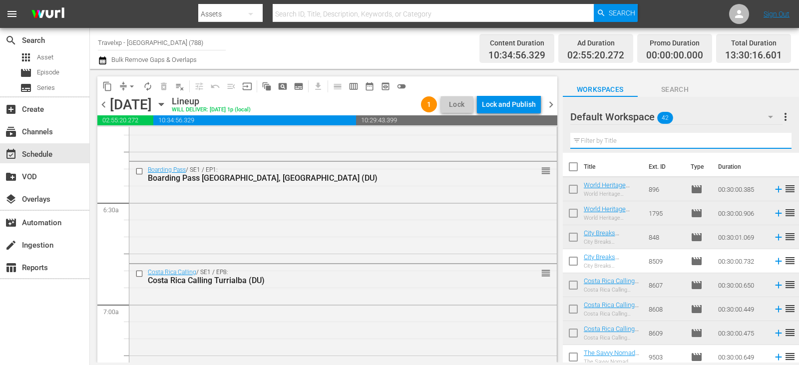
click at [768, 139] on input "text" at bounding box center [680, 141] width 221 height 16
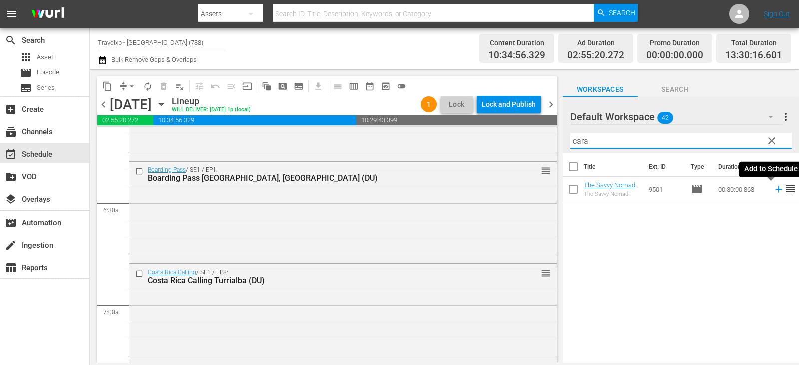
type input "cara"
click at [773, 190] on icon at bounding box center [778, 189] width 11 height 11
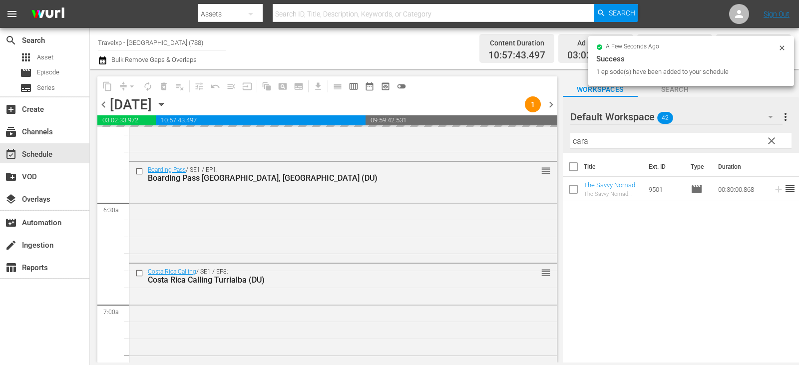
click at [778, 141] on button "clear" at bounding box center [771, 140] width 16 height 16
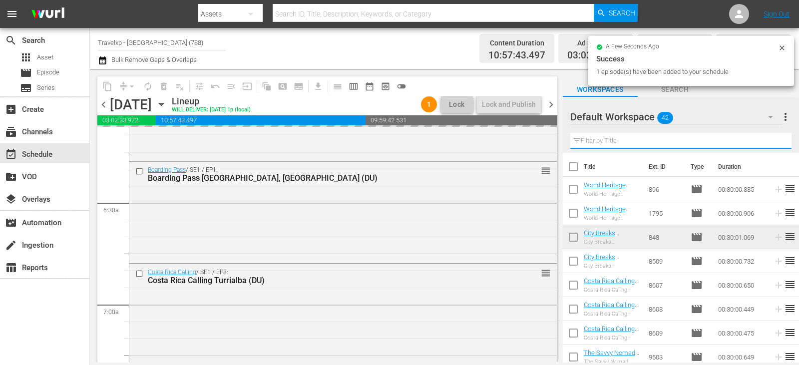
click at [778, 141] on input "text" at bounding box center [680, 141] width 221 height 16
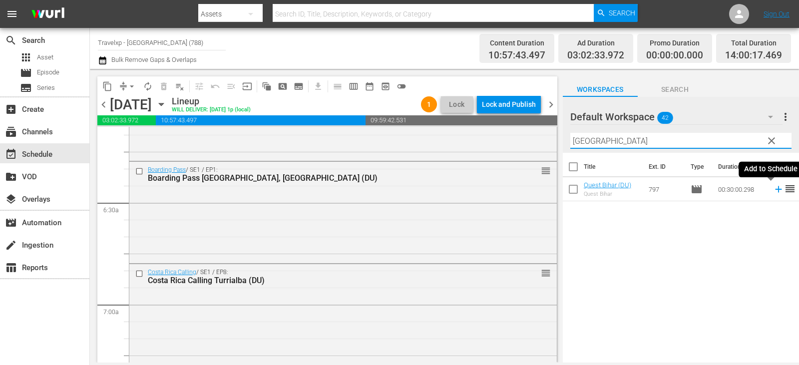
type input "[GEOGRAPHIC_DATA]"
click at [775, 189] on icon at bounding box center [778, 189] width 6 height 6
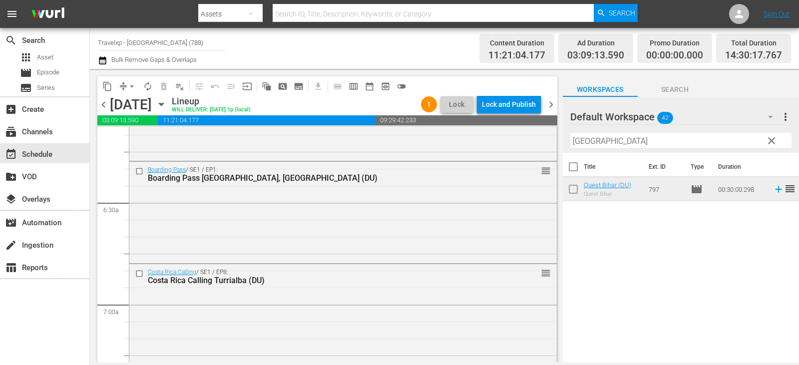
click at [778, 141] on button "clear" at bounding box center [771, 140] width 16 height 16
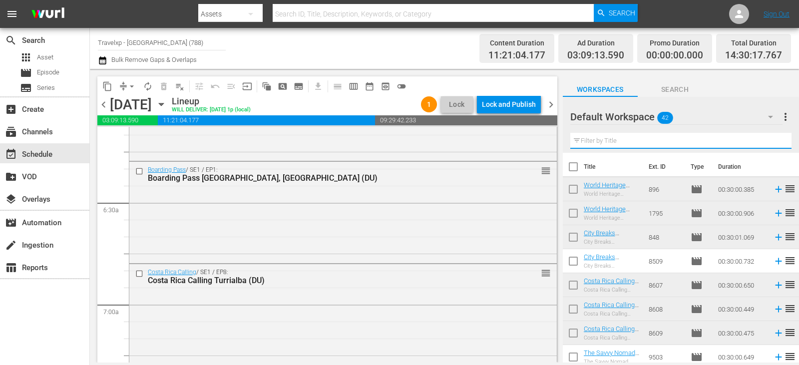
click at [778, 141] on input "text" at bounding box center [680, 141] width 221 height 16
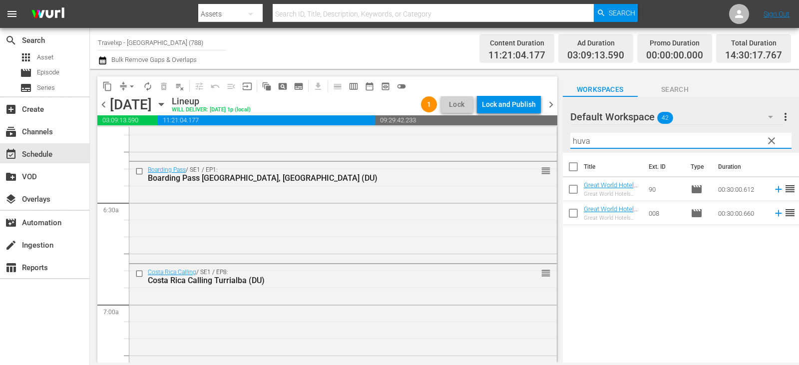
type input "huva"
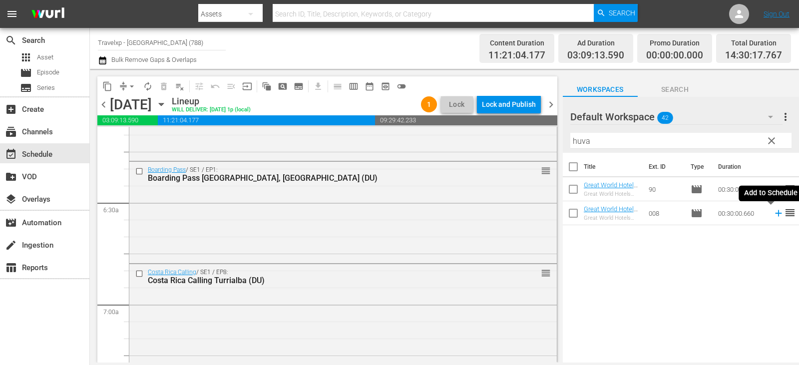
click at [774, 212] on icon at bounding box center [778, 213] width 11 height 11
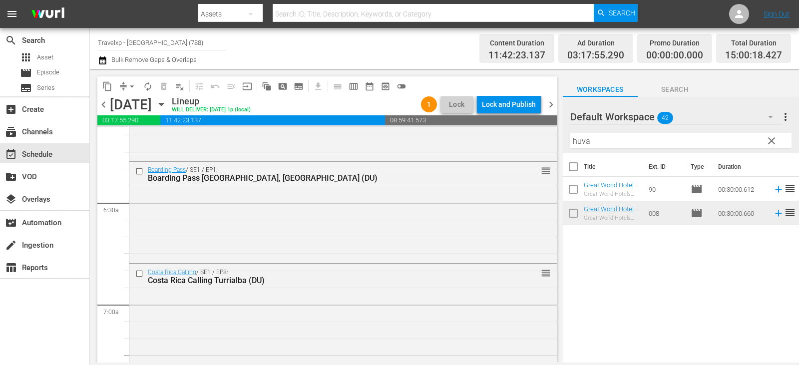
click at [773, 139] on span "clear" at bounding box center [772, 141] width 12 height 12
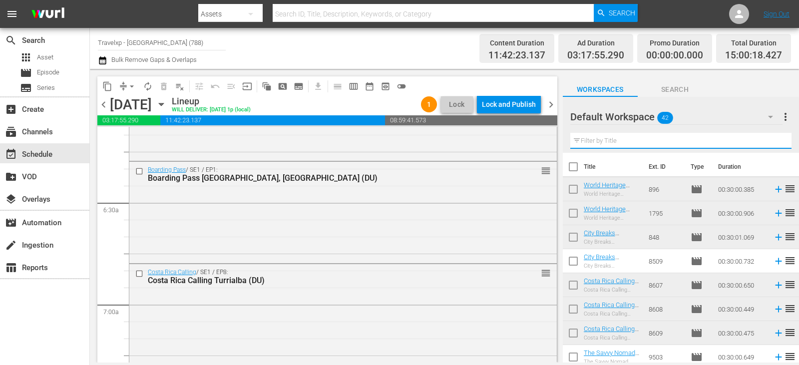
click at [773, 139] on input "text" at bounding box center [680, 141] width 221 height 16
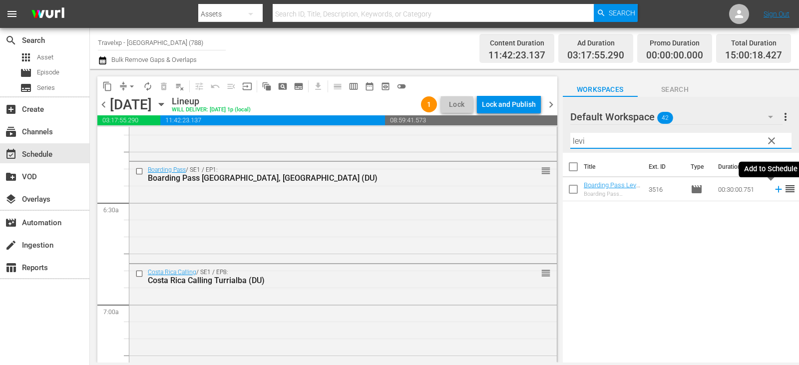
type input "levi"
click at [773, 186] on icon at bounding box center [778, 189] width 11 height 11
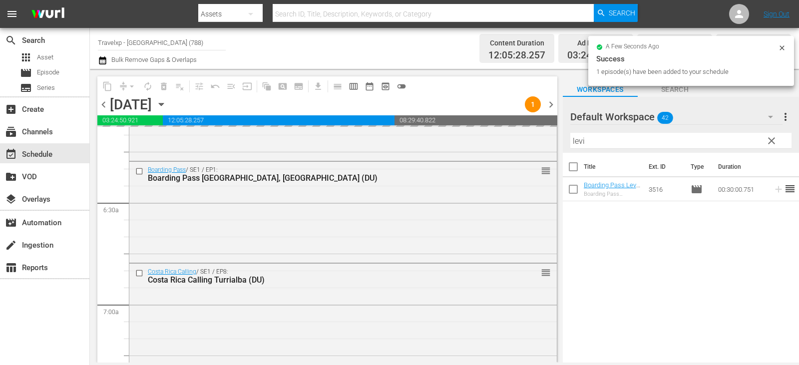
click at [774, 140] on span "clear" at bounding box center [772, 141] width 12 height 12
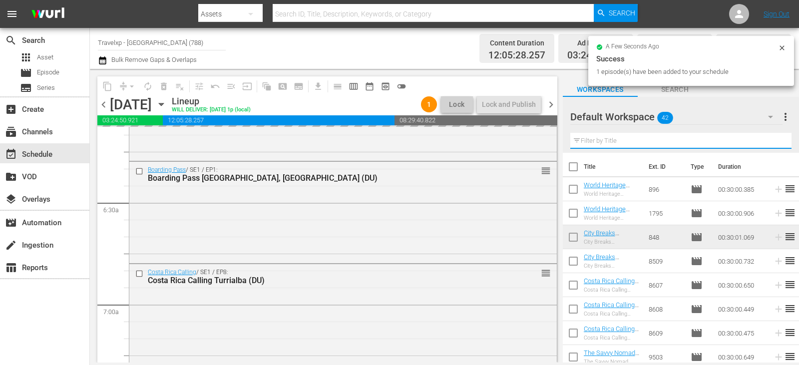
click at [774, 140] on input "text" at bounding box center [680, 141] width 221 height 16
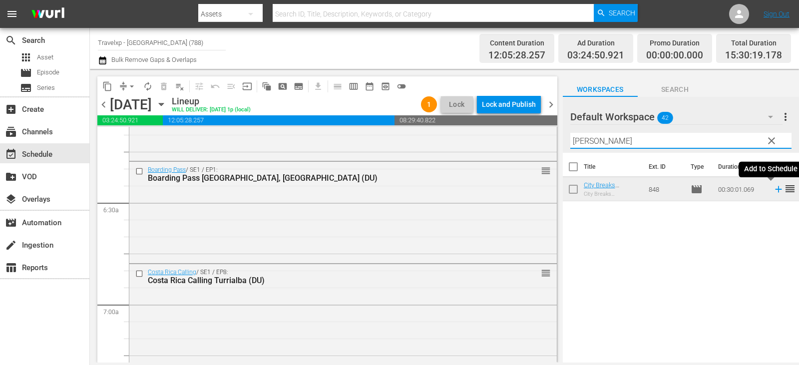
type input "[PERSON_NAME]"
click at [773, 188] on icon at bounding box center [778, 189] width 11 height 11
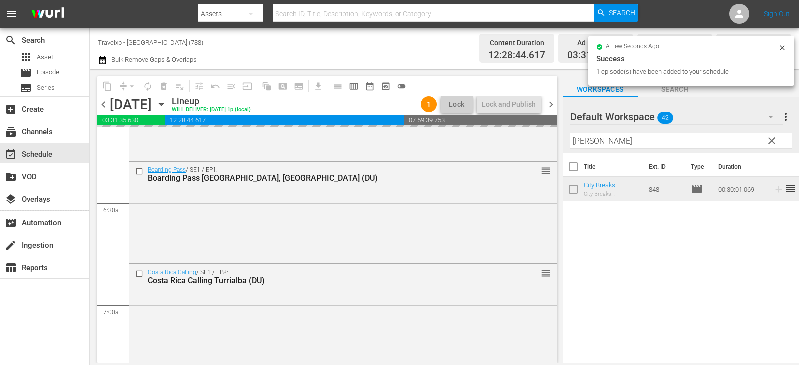
click at [771, 144] on span "clear" at bounding box center [772, 141] width 12 height 12
click at [771, 144] on input "[PERSON_NAME]" at bounding box center [680, 141] width 221 height 16
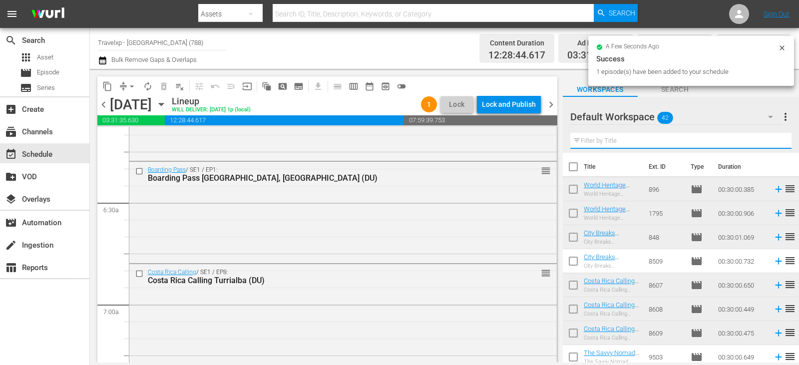
click at [771, 144] on input "text" at bounding box center [680, 141] width 221 height 16
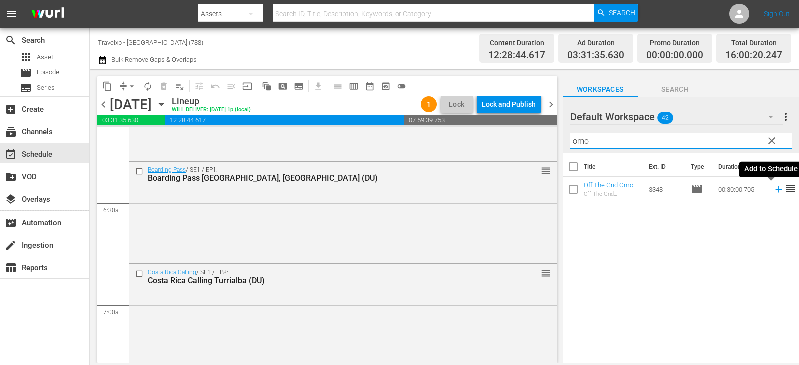
type input "omo"
click at [775, 190] on icon at bounding box center [778, 189] width 6 height 6
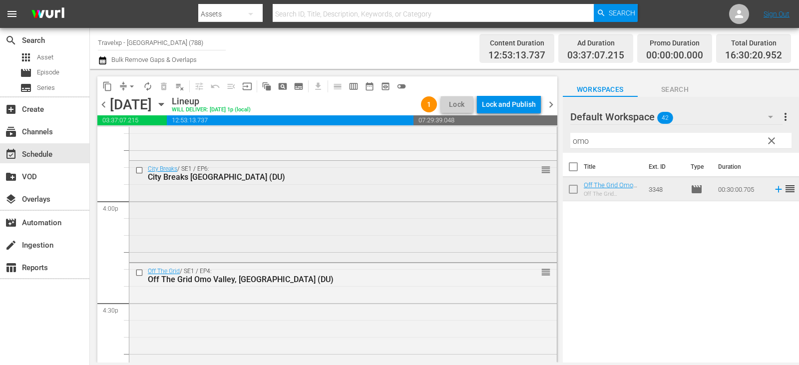
scroll to position [3246, 0]
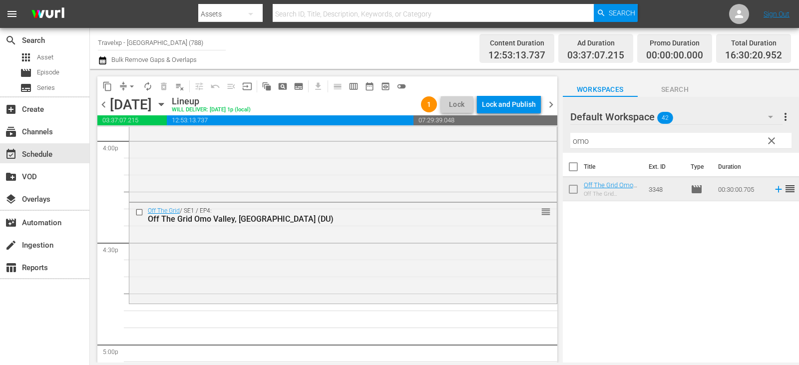
click at [772, 141] on span "clear" at bounding box center [772, 141] width 12 height 12
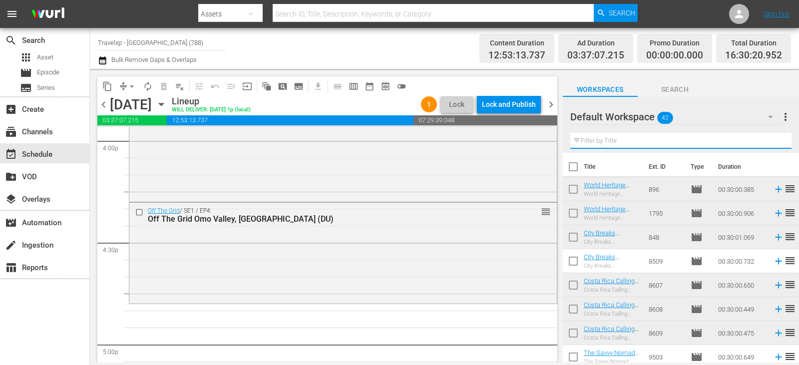
click at [772, 141] on input "text" at bounding box center [680, 141] width 221 height 16
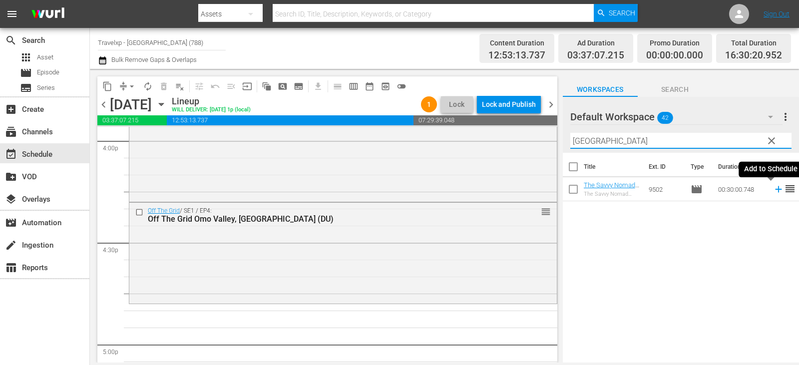
type input "[GEOGRAPHIC_DATA]"
click at [773, 188] on icon at bounding box center [778, 189] width 11 height 11
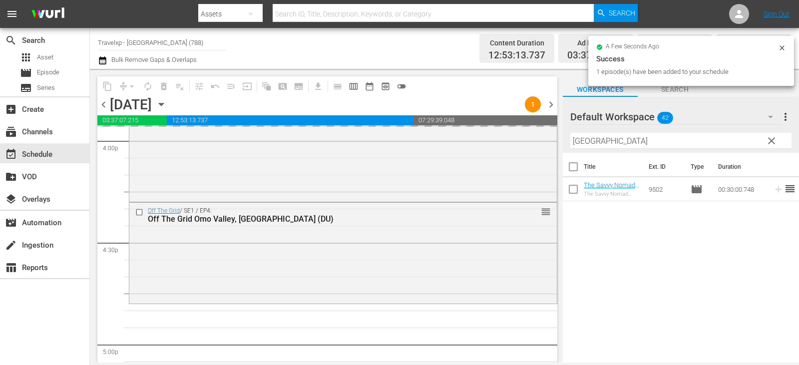
click at [771, 141] on span "clear" at bounding box center [772, 141] width 12 height 12
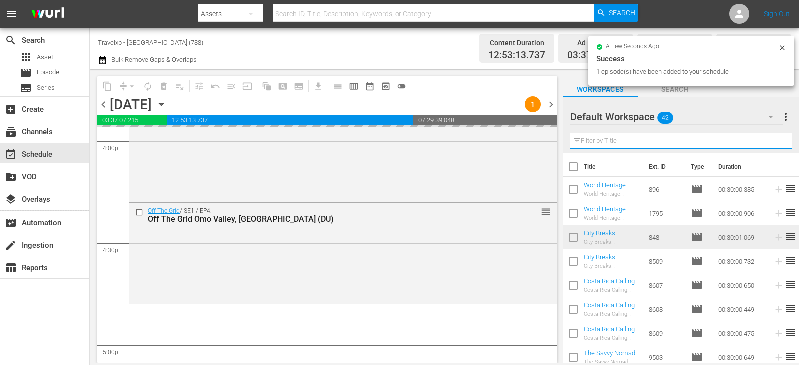
click at [771, 141] on input "text" at bounding box center [680, 141] width 221 height 16
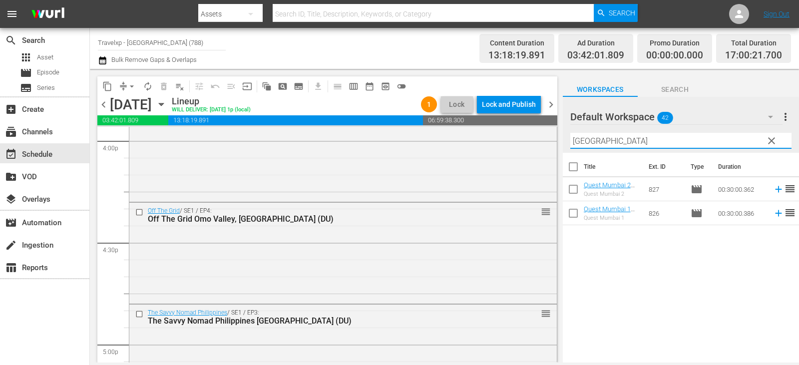
type input "[GEOGRAPHIC_DATA]"
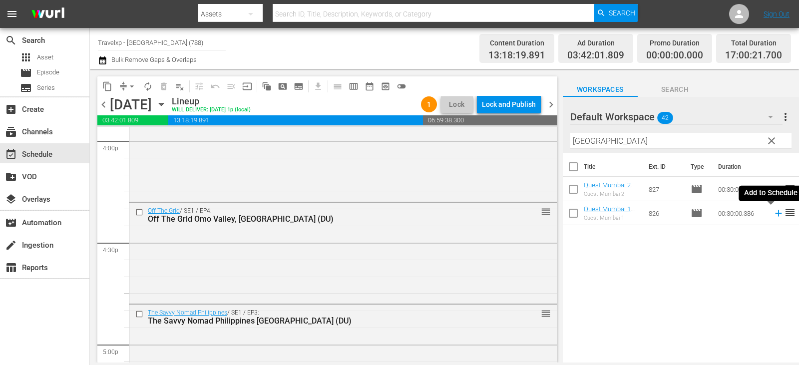
click at [773, 213] on icon at bounding box center [778, 213] width 11 height 11
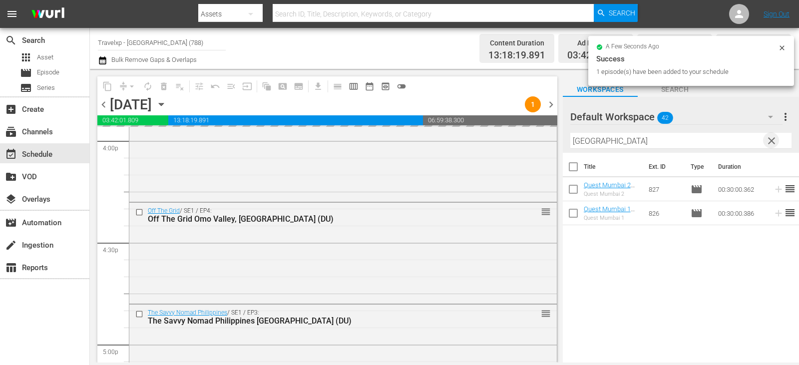
click at [773, 142] on span "clear" at bounding box center [772, 141] width 12 height 12
click at [773, 142] on input "text" at bounding box center [680, 141] width 221 height 16
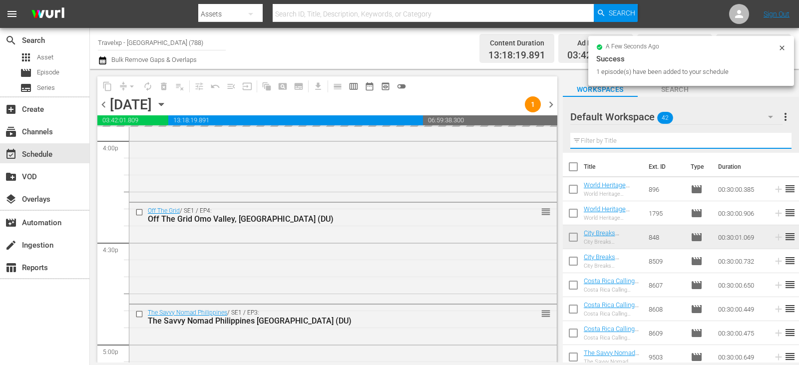
click at [773, 142] on input "text" at bounding box center [680, 141] width 221 height 16
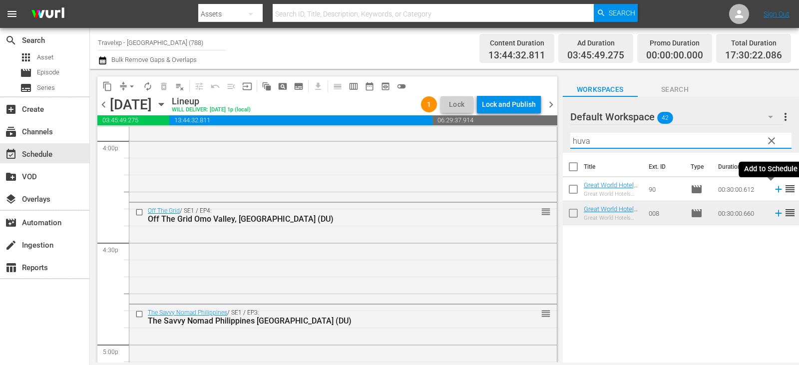
type input "huva"
click at [773, 190] on icon at bounding box center [778, 189] width 11 height 11
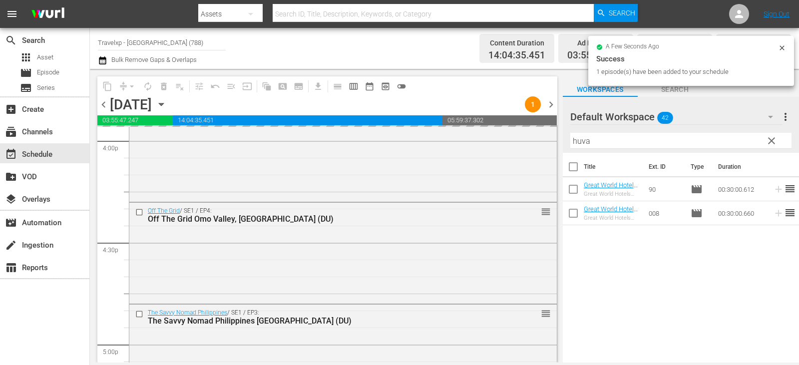
click at [778, 143] on button "clear" at bounding box center [771, 140] width 16 height 16
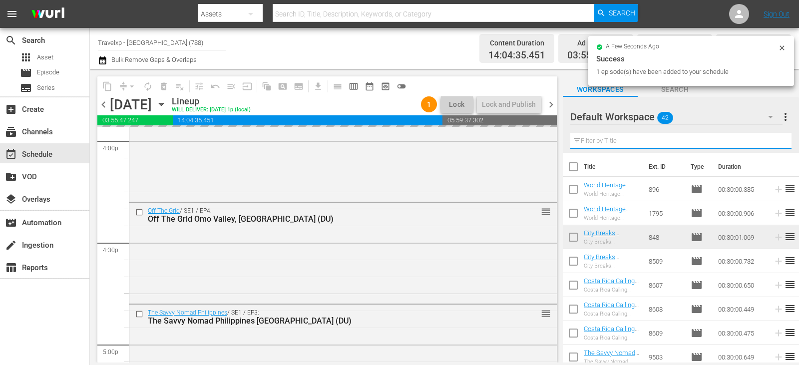
click at [778, 143] on input "text" at bounding box center [680, 141] width 221 height 16
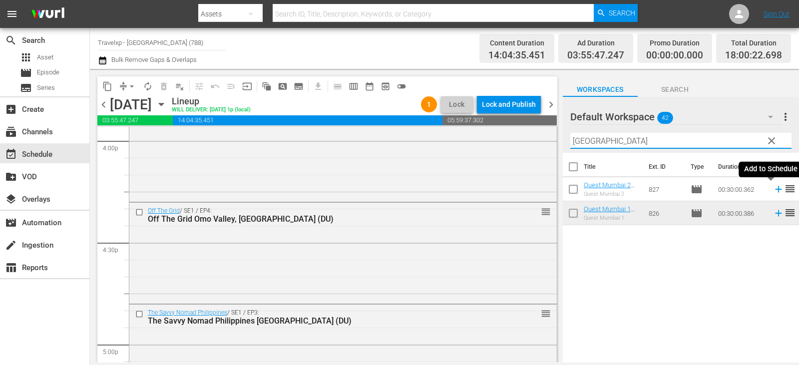
type input "[GEOGRAPHIC_DATA]"
click at [773, 193] on icon at bounding box center [778, 189] width 11 height 11
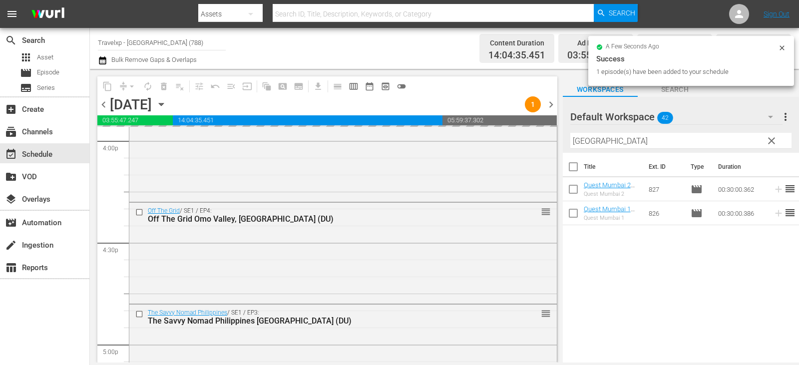
click at [776, 141] on span "clear" at bounding box center [772, 141] width 12 height 12
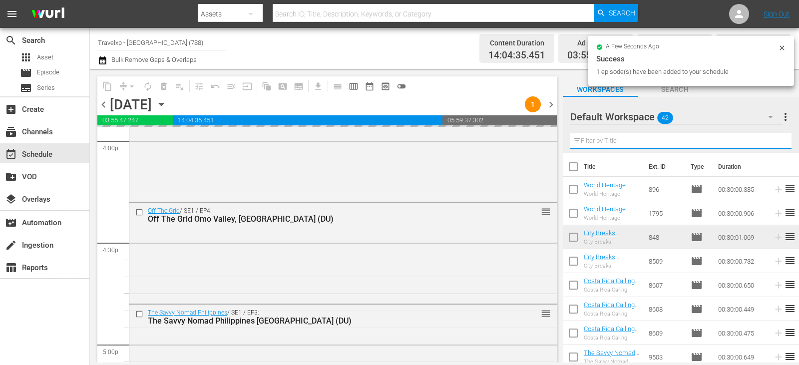
click at [776, 141] on input "text" at bounding box center [680, 141] width 221 height 16
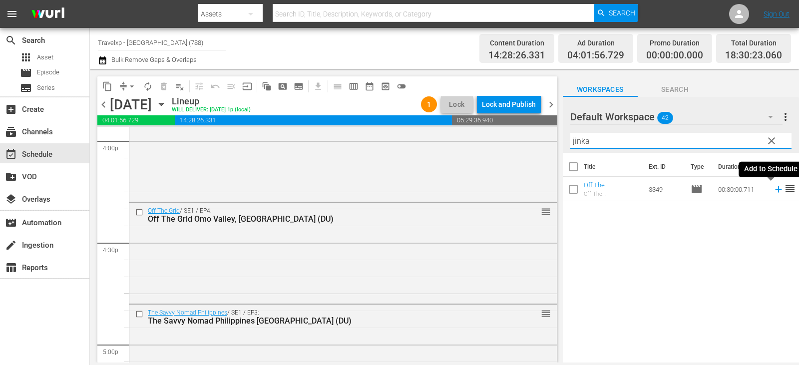
type input "jinka"
click at [775, 190] on icon at bounding box center [778, 189] width 6 height 6
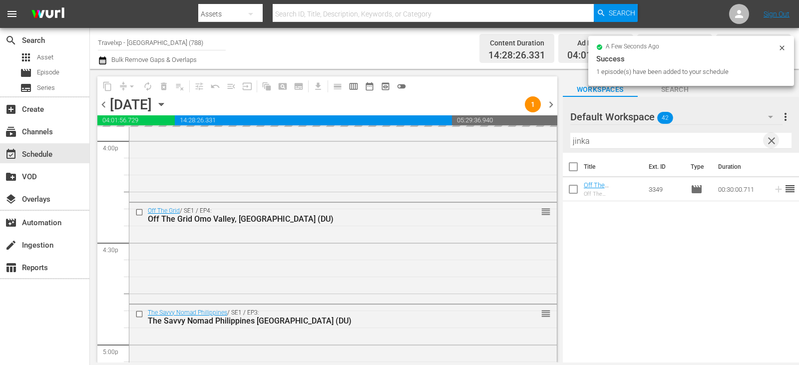
click at [773, 145] on span "clear" at bounding box center [772, 141] width 12 height 12
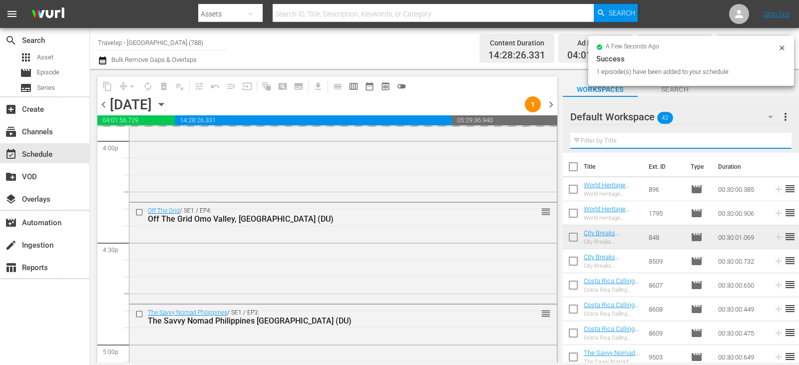
click at [773, 145] on input "text" at bounding box center [680, 141] width 221 height 16
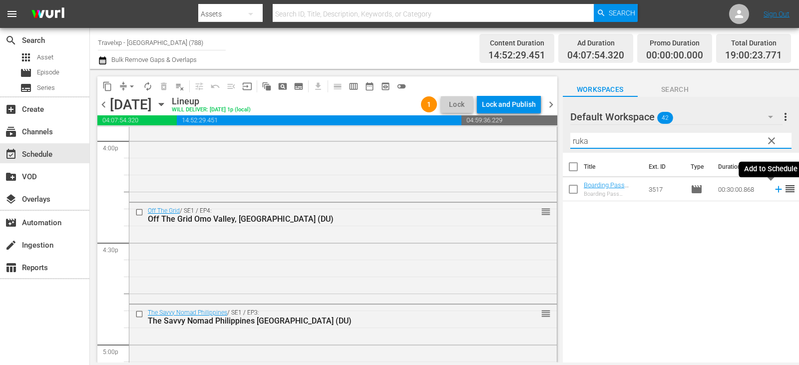
type input "ruka"
click at [775, 189] on icon at bounding box center [778, 189] width 6 height 6
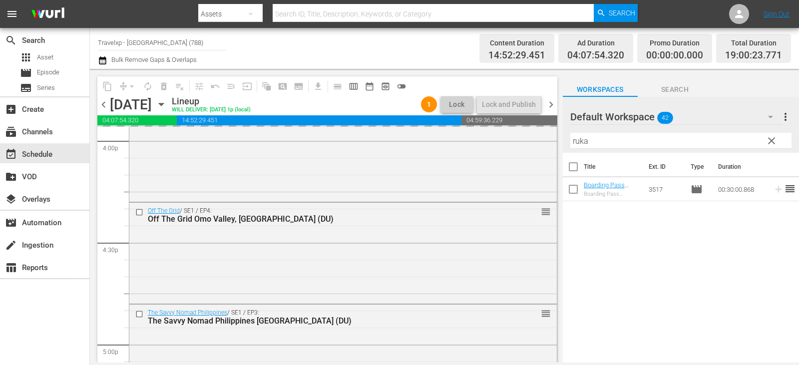
click at [778, 140] on button "clear" at bounding box center [771, 140] width 16 height 16
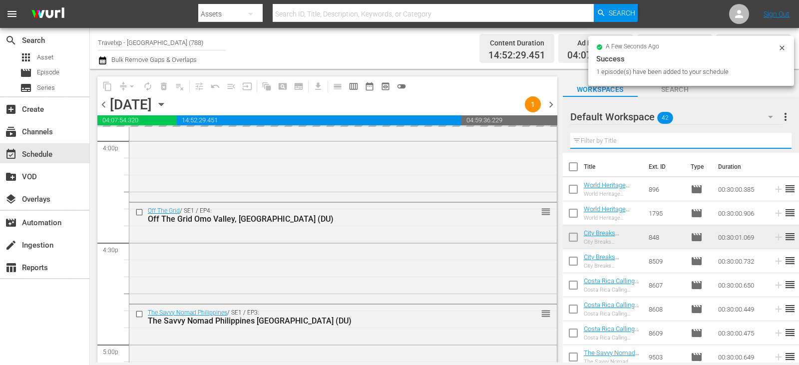
click at [778, 140] on input "text" at bounding box center [680, 141] width 221 height 16
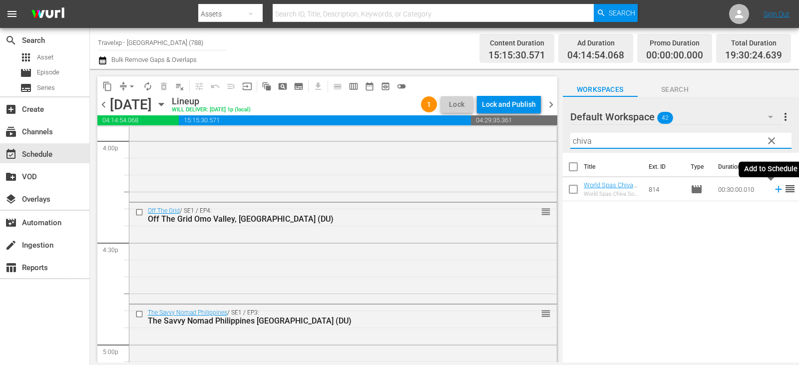
type input "chiva"
click at [773, 189] on icon at bounding box center [778, 189] width 11 height 11
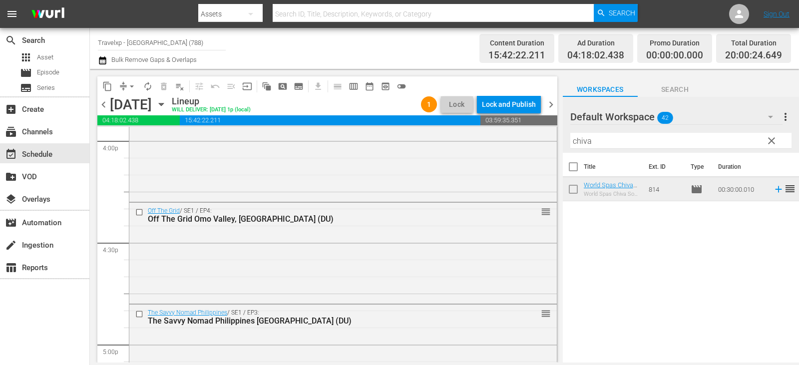
click at [771, 143] on span "clear" at bounding box center [772, 141] width 12 height 12
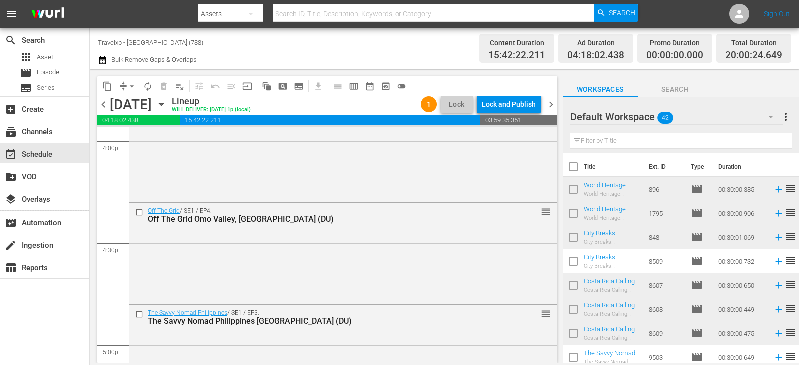
click at [771, 143] on input "text" at bounding box center [680, 141] width 221 height 16
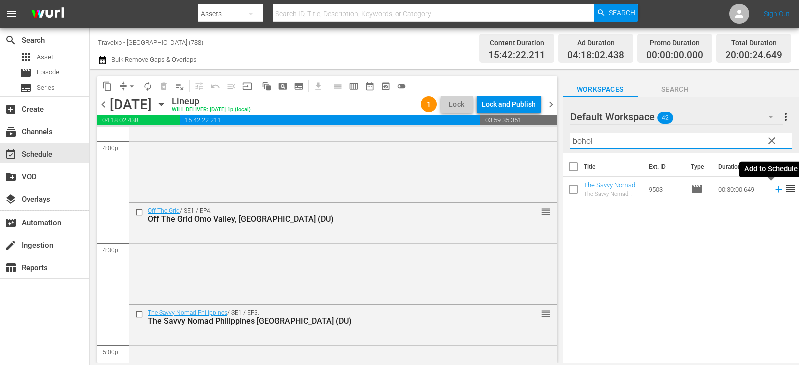
type input "bohol"
click at [773, 192] on icon at bounding box center [778, 189] width 11 height 11
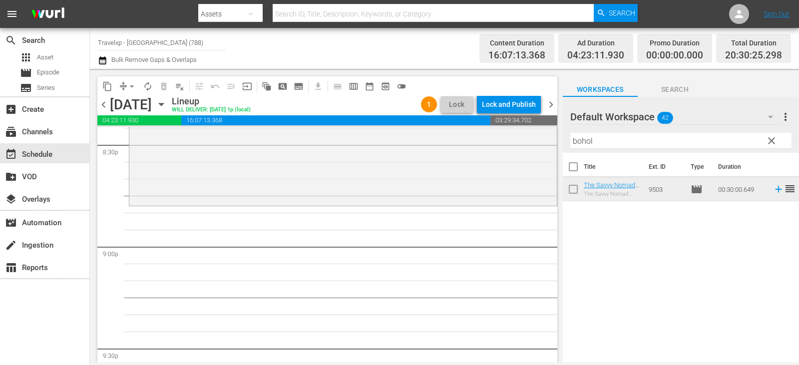
scroll to position [4096, 0]
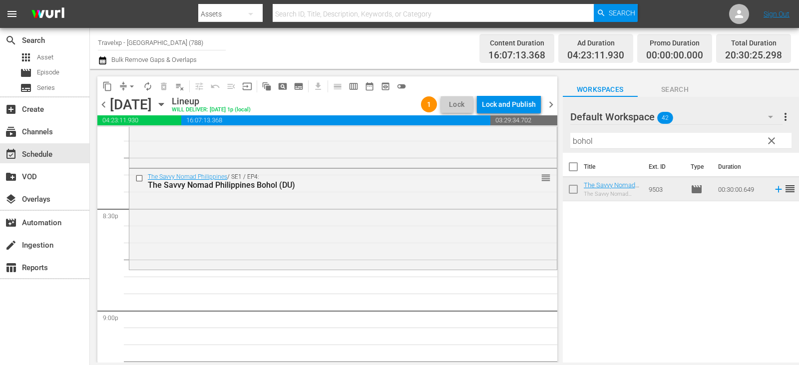
click at [774, 139] on span "clear" at bounding box center [772, 141] width 12 height 12
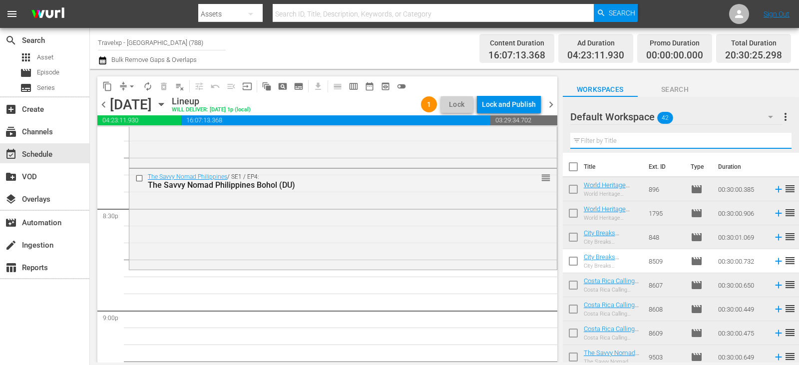
click at [774, 139] on input "text" at bounding box center [680, 141] width 221 height 16
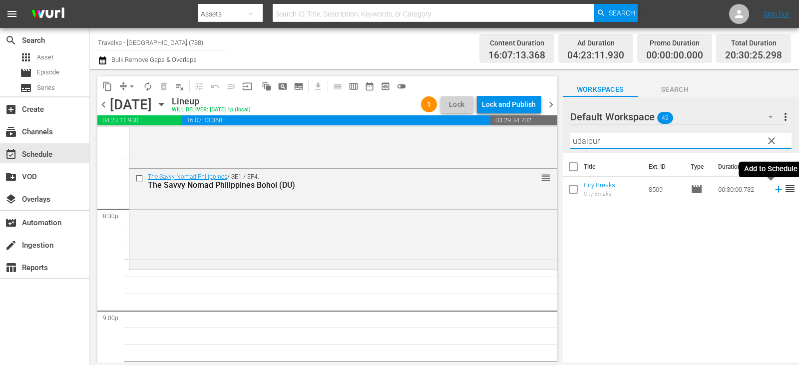
type input "udaipur"
click at [773, 193] on icon at bounding box center [778, 189] width 11 height 11
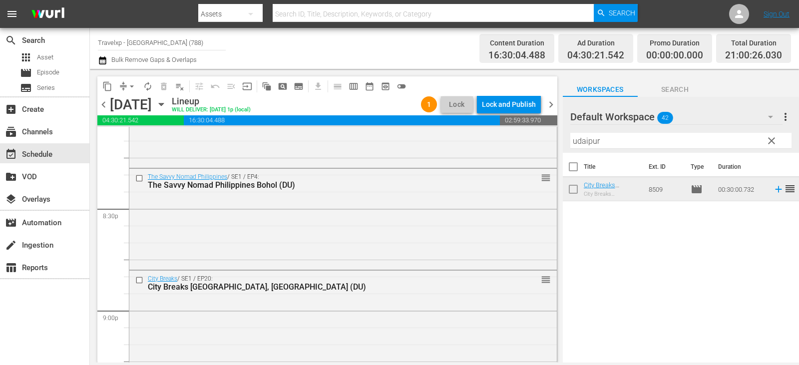
click at [775, 140] on span "clear" at bounding box center [772, 141] width 12 height 12
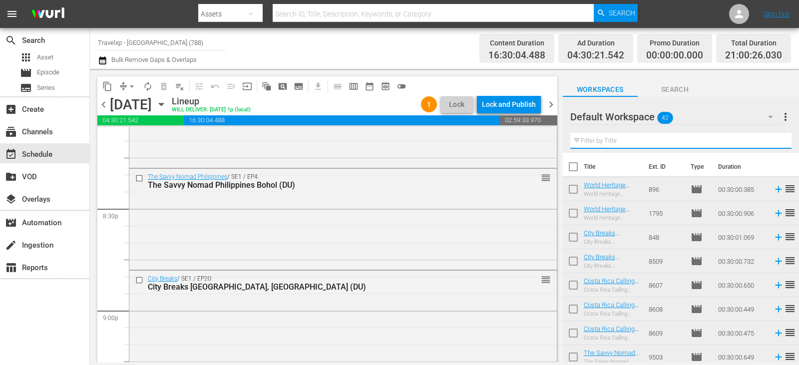
click at [775, 140] on input "text" at bounding box center [680, 141] width 221 height 16
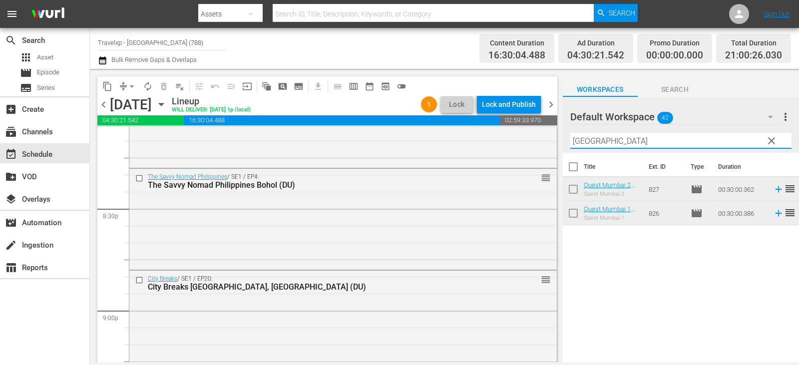
type input "[GEOGRAPHIC_DATA]"
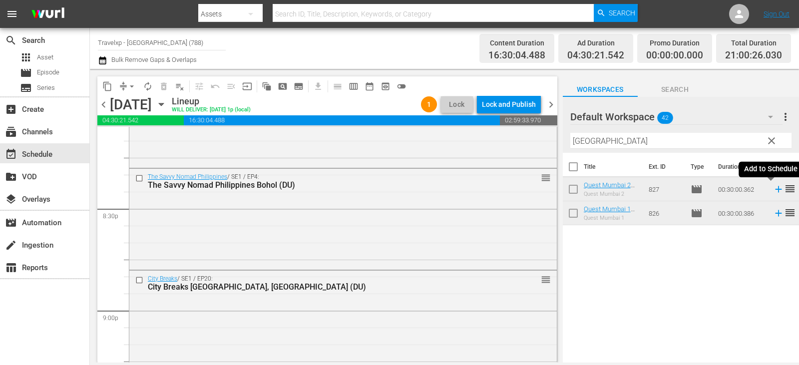
click at [773, 188] on icon at bounding box center [778, 189] width 11 height 11
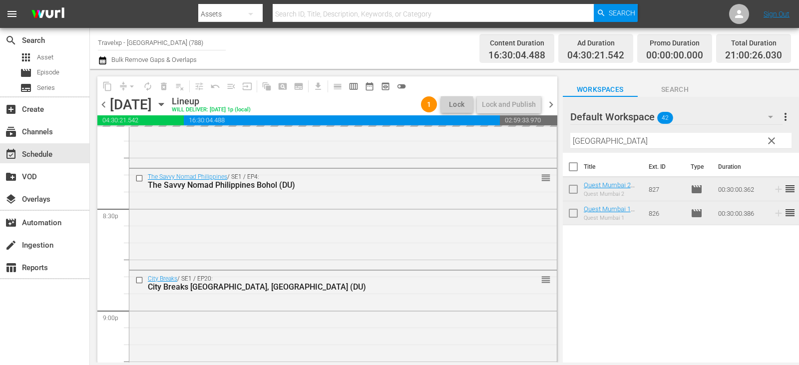
click at [766, 141] on span "clear" at bounding box center [772, 141] width 12 height 12
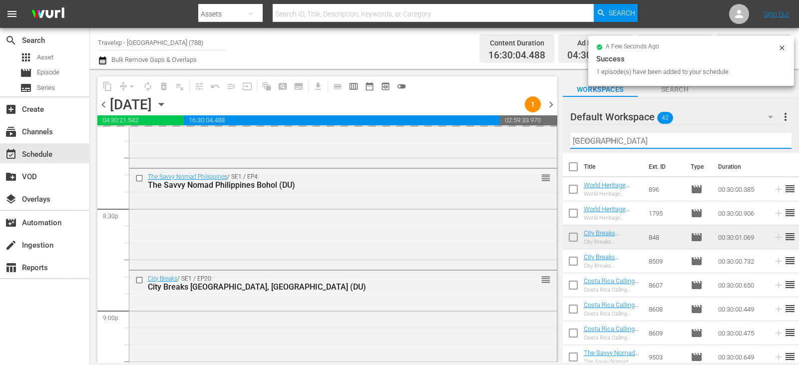
click at [766, 141] on input "[GEOGRAPHIC_DATA]" at bounding box center [680, 141] width 221 height 16
click at [766, 141] on input "text" at bounding box center [680, 141] width 221 height 16
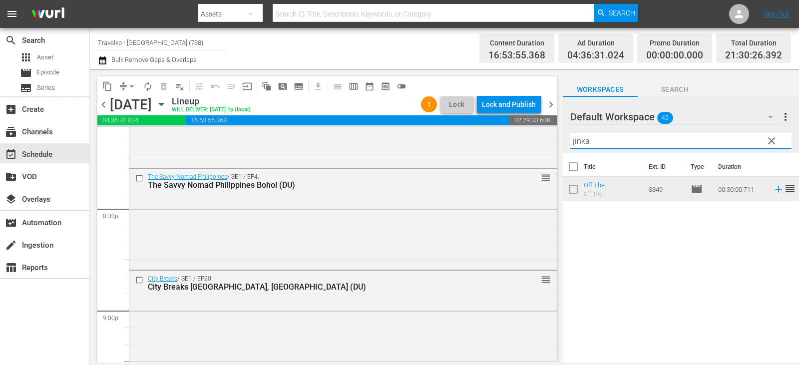
type input "jinka"
click at [773, 186] on icon at bounding box center [778, 189] width 11 height 11
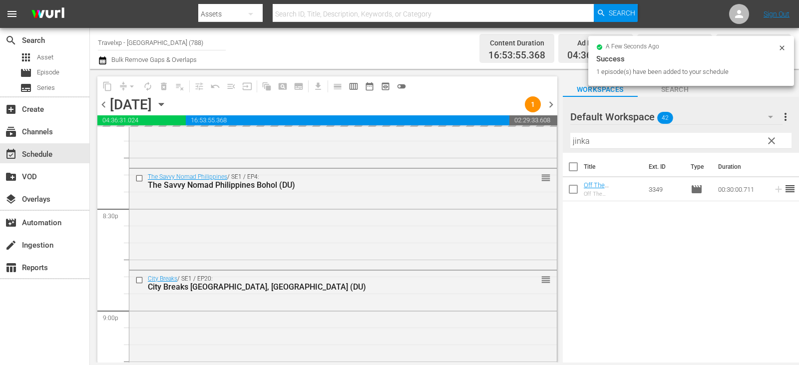
click at [774, 139] on span "clear" at bounding box center [772, 141] width 12 height 12
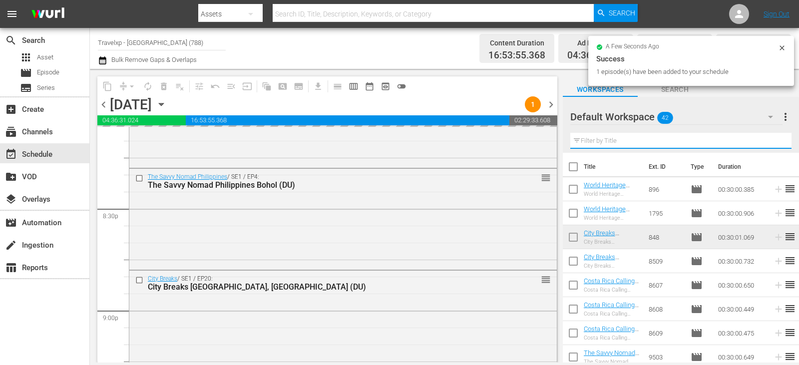
click at [774, 139] on input "text" at bounding box center [680, 141] width 221 height 16
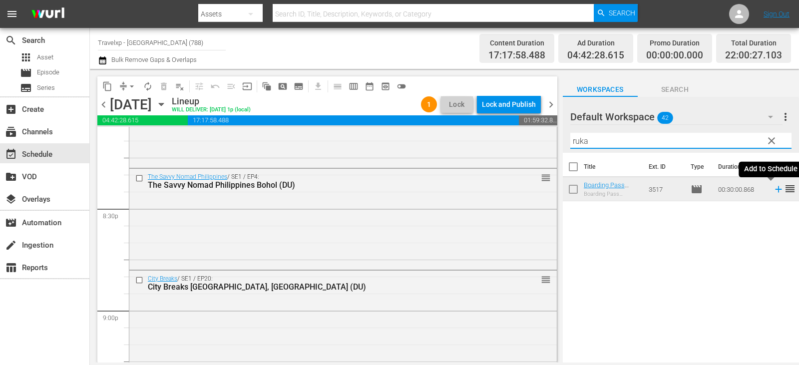
type input "ruka"
click at [773, 188] on icon at bounding box center [778, 189] width 11 height 11
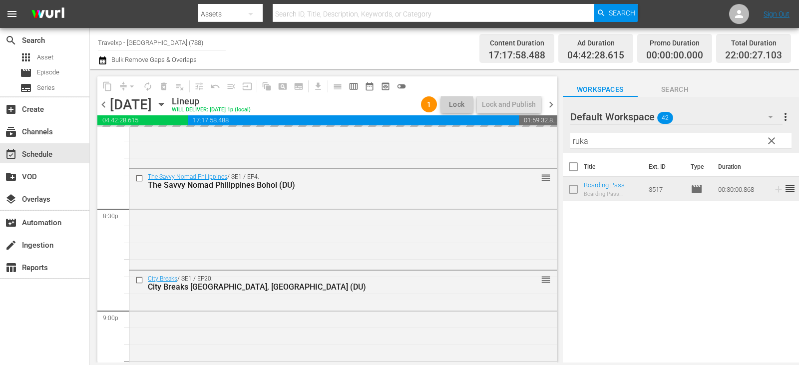
click at [771, 142] on span "clear" at bounding box center [772, 141] width 12 height 12
click at [771, 142] on input "ruka" at bounding box center [680, 141] width 221 height 16
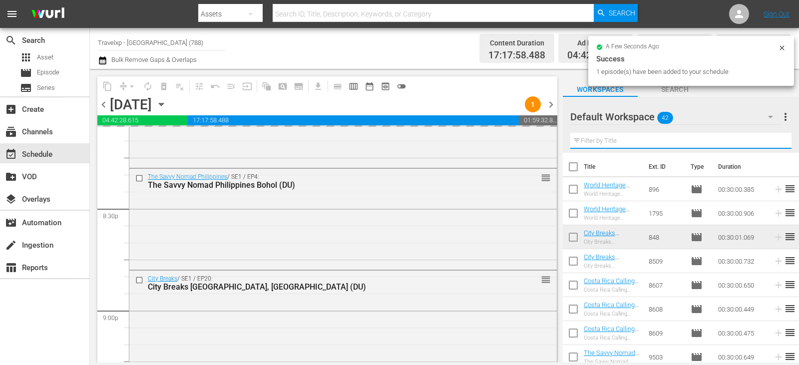
click at [771, 142] on input "text" at bounding box center [680, 141] width 221 height 16
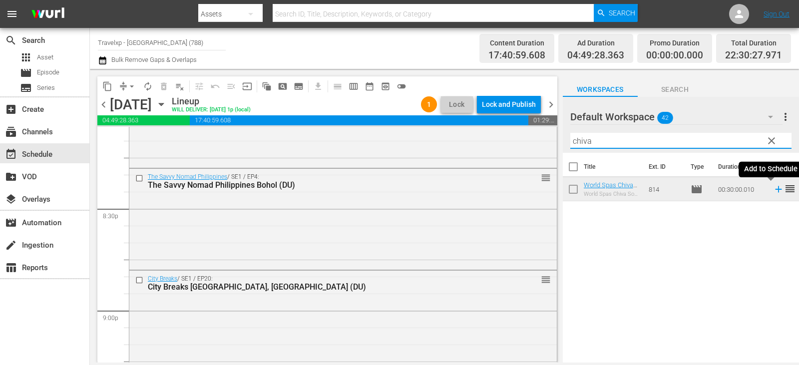
type input "chiva"
click at [773, 189] on icon at bounding box center [778, 189] width 11 height 11
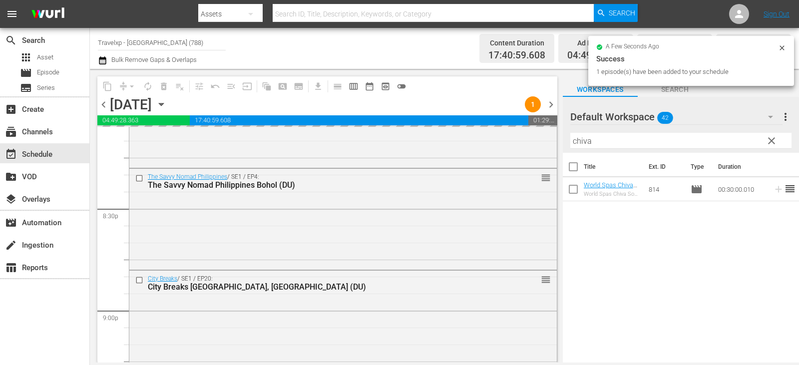
click at [770, 142] on span "clear" at bounding box center [772, 141] width 12 height 12
click at [770, 142] on input "chiva" at bounding box center [680, 141] width 221 height 16
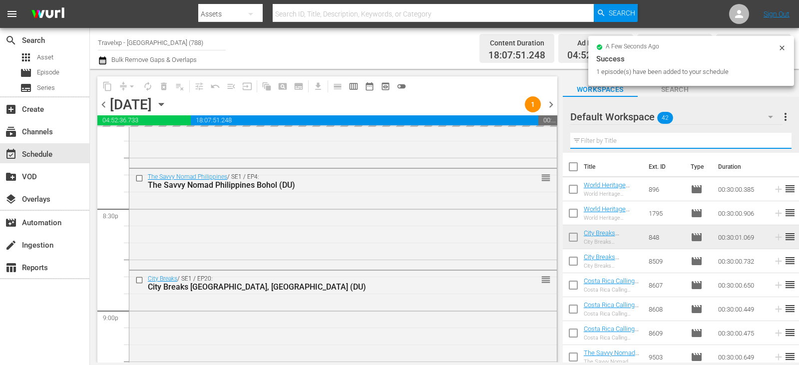
click at [770, 142] on input "text" at bounding box center [680, 141] width 221 height 16
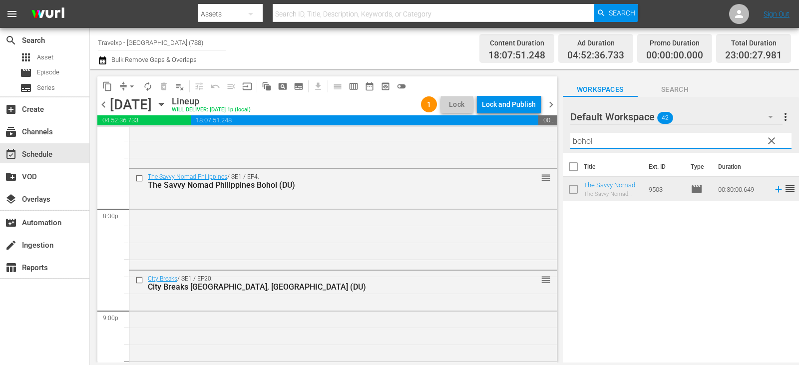
type input "bohol"
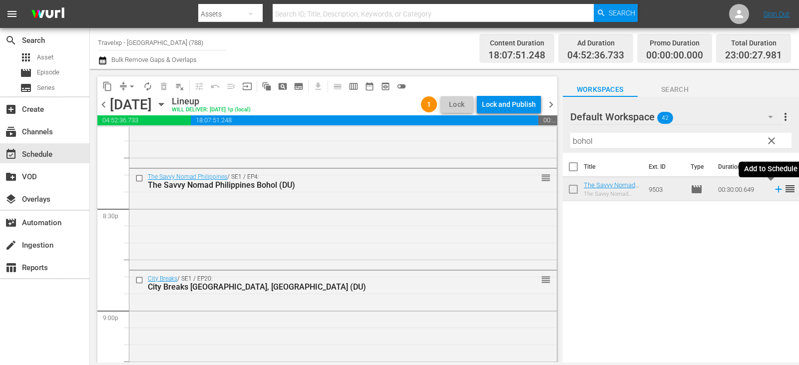
click at [774, 189] on icon at bounding box center [778, 189] width 11 height 11
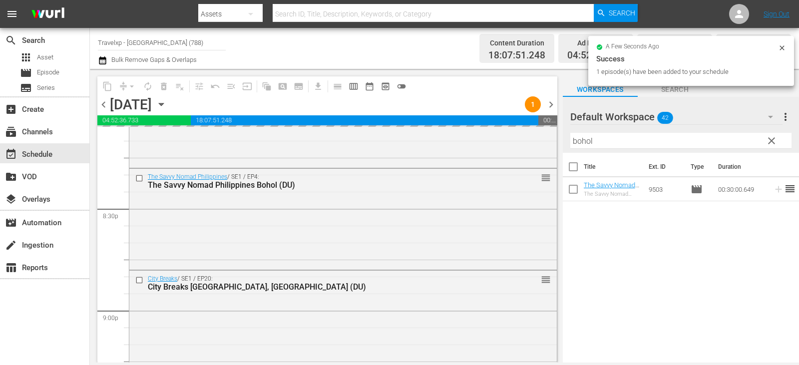
click at [776, 140] on span "clear" at bounding box center [772, 141] width 12 height 12
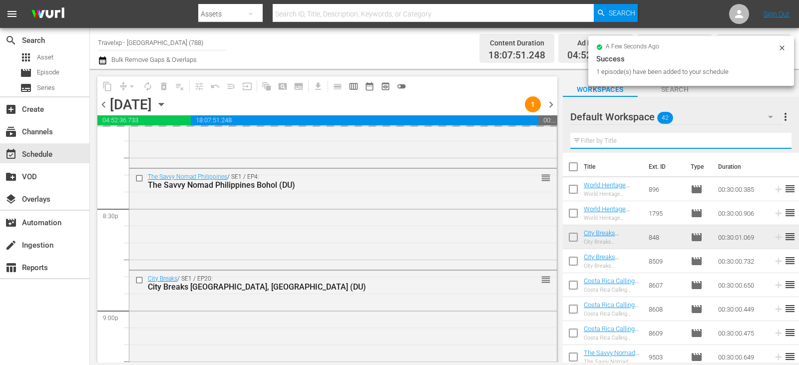
click at [776, 140] on input "text" at bounding box center [680, 141] width 221 height 16
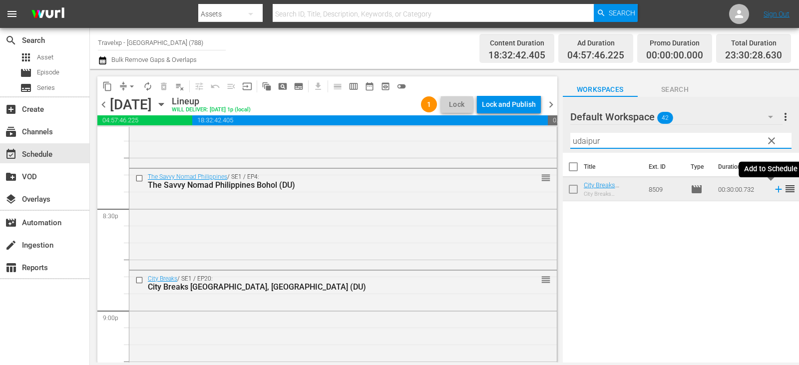
type input "udaipur"
click at [773, 192] on icon at bounding box center [778, 189] width 11 height 11
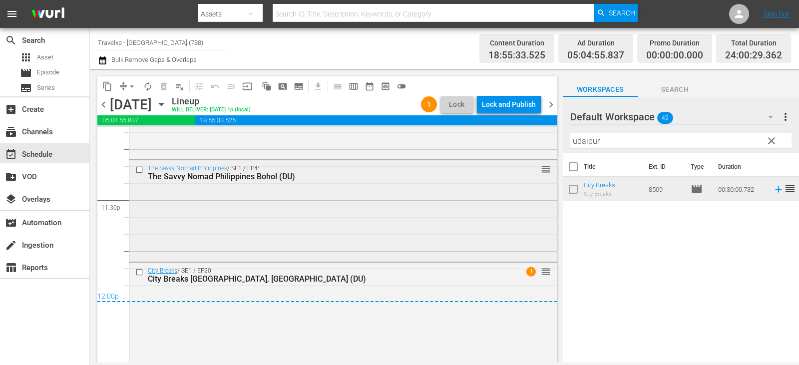
scroll to position [4716, 0]
click at [502, 101] on div "Lock and Publish" at bounding box center [509, 104] width 54 height 18
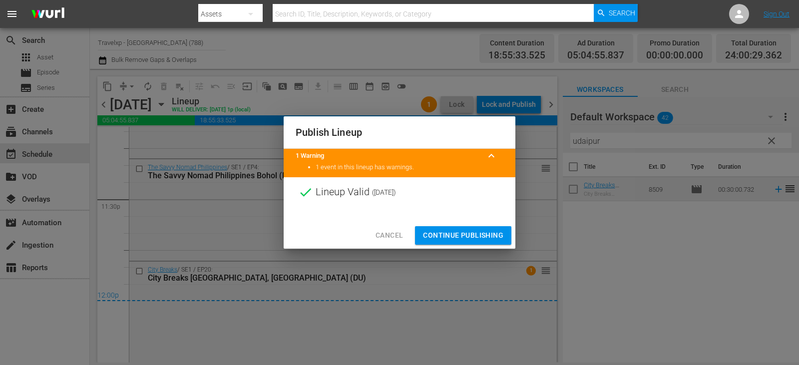
click at [444, 231] on span "Continue Publishing" at bounding box center [463, 235] width 80 height 12
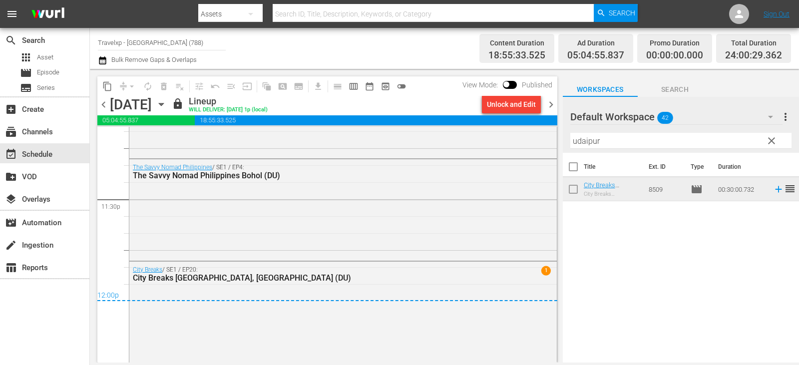
click at [552, 99] on span "chevron_right" at bounding box center [551, 104] width 12 height 12
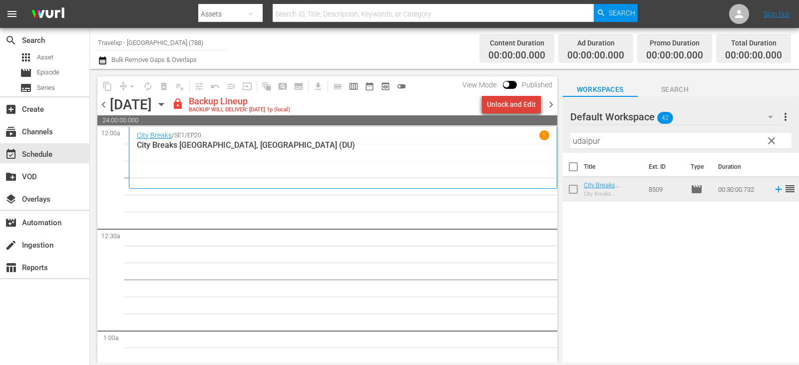
click at [529, 110] on div "Unlock and Edit" at bounding box center [511, 104] width 49 height 18
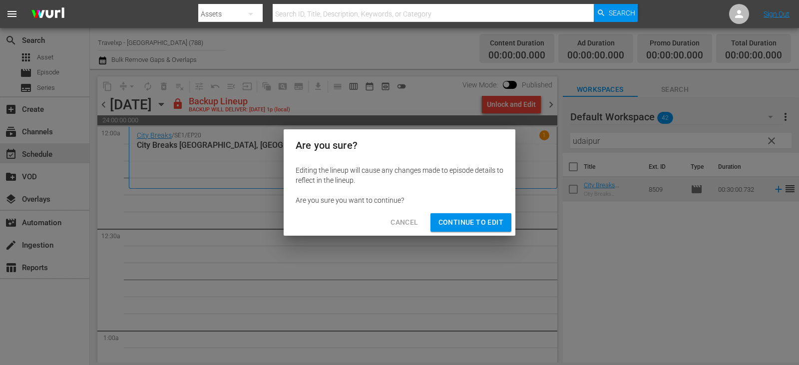
click at [478, 225] on span "Continue to Edit" at bounding box center [471, 222] width 65 height 12
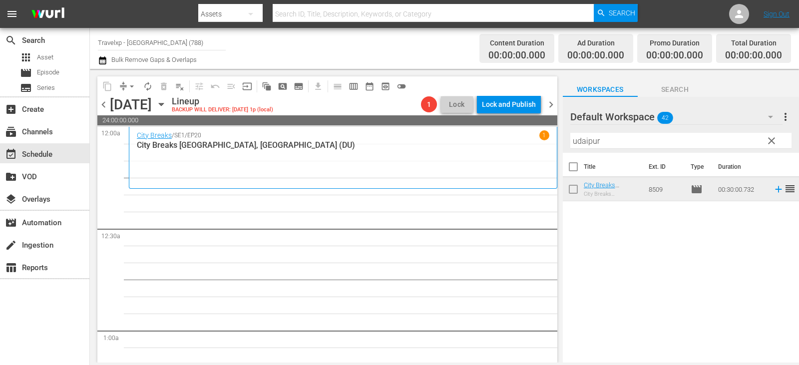
click at [777, 140] on span "clear" at bounding box center [772, 141] width 12 height 12
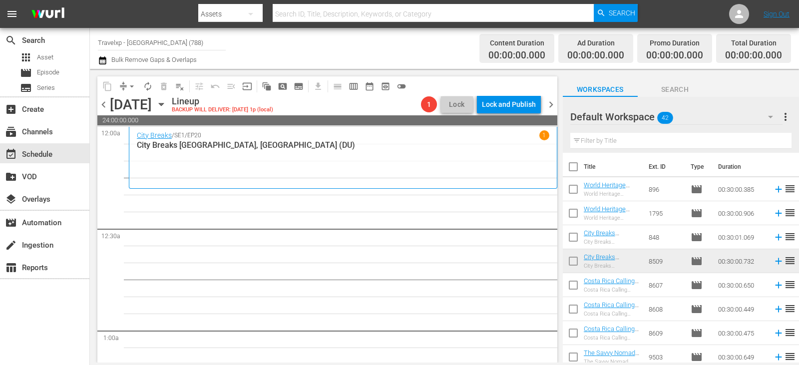
click at [777, 140] on input "text" at bounding box center [680, 141] width 221 height 16
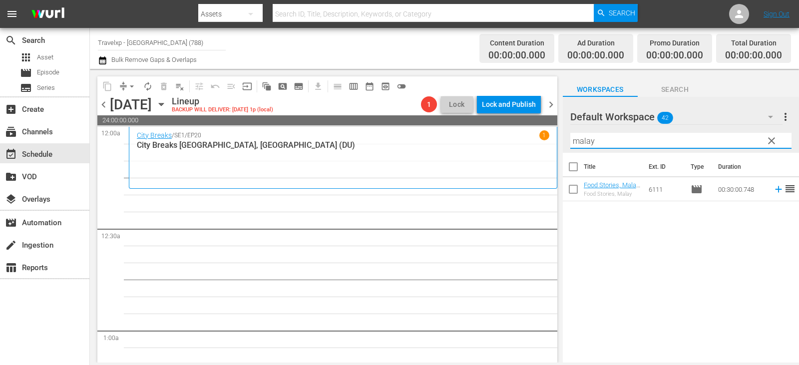
type input "malay"
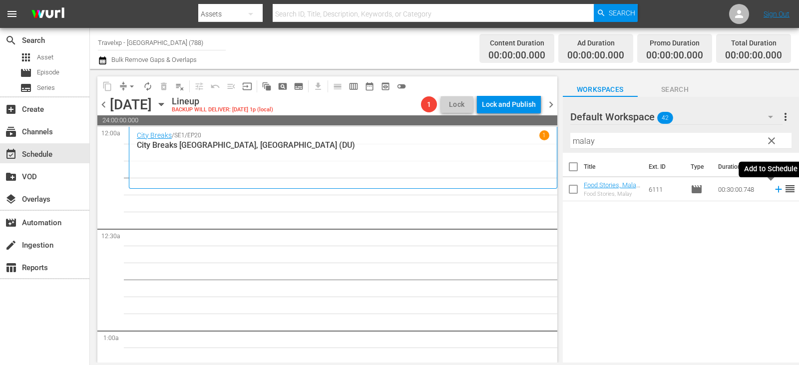
click at [775, 189] on icon at bounding box center [778, 189] width 6 height 6
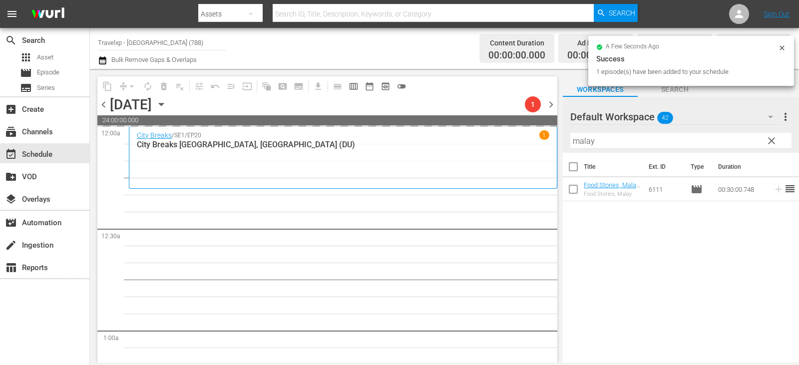
click at [773, 139] on span "clear" at bounding box center [772, 141] width 12 height 12
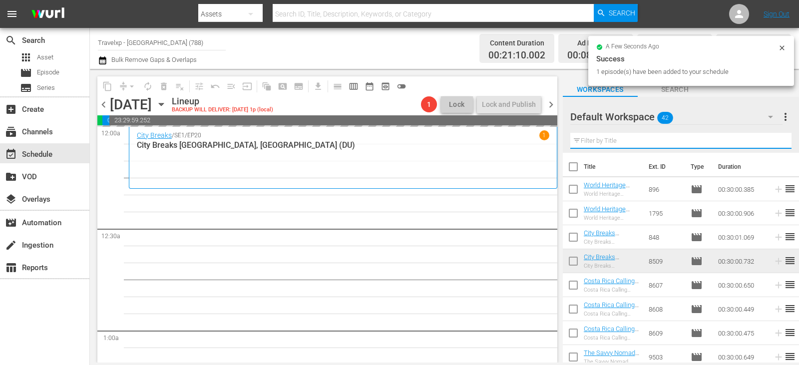
click at [773, 139] on input "text" at bounding box center [680, 141] width 221 height 16
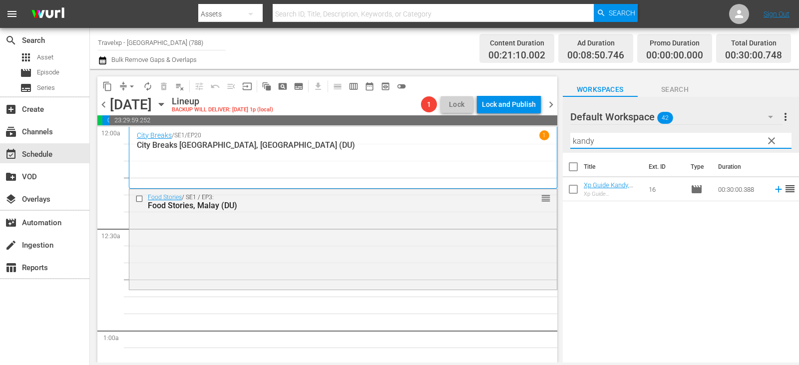
type input "kandy"
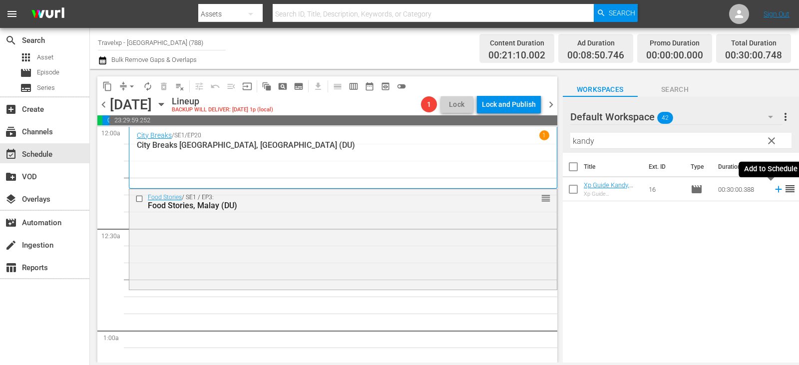
click at [775, 190] on icon at bounding box center [778, 189] width 11 height 11
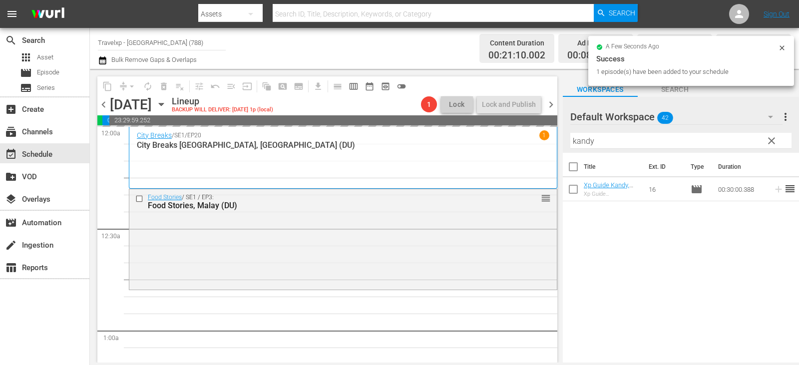
click at [772, 140] on span "clear" at bounding box center [772, 141] width 12 height 12
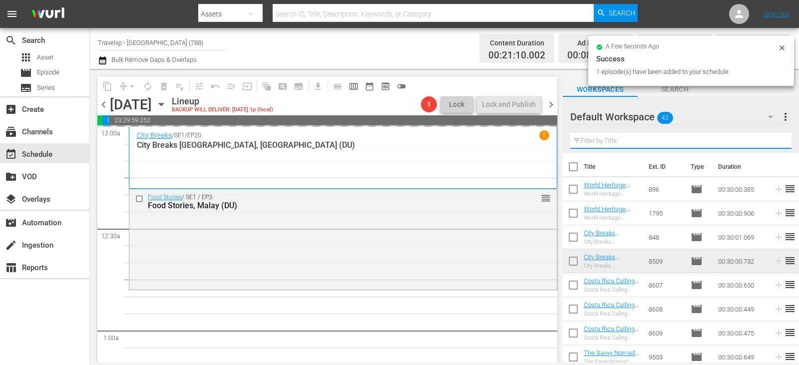
click at [772, 140] on input "text" at bounding box center [680, 141] width 221 height 16
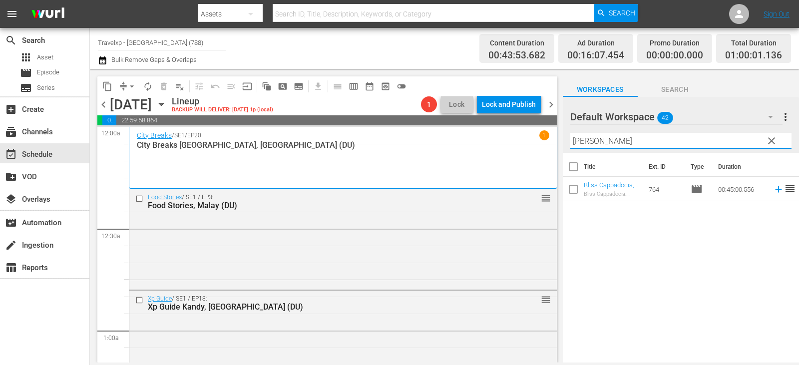
type input "[PERSON_NAME]"
click at [775, 192] on icon at bounding box center [778, 189] width 11 height 11
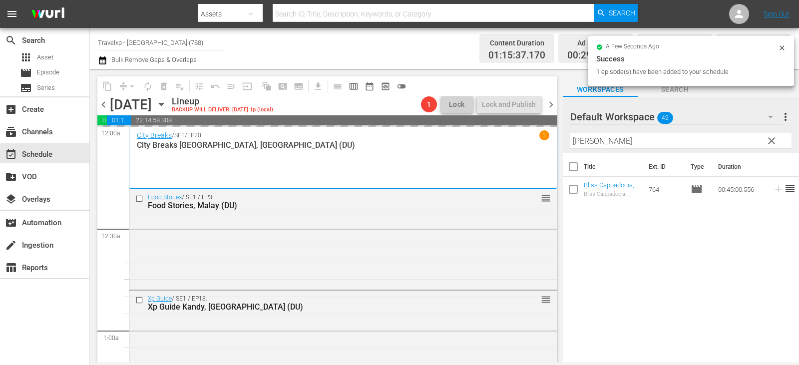
click at [776, 139] on span "clear" at bounding box center [772, 141] width 12 height 12
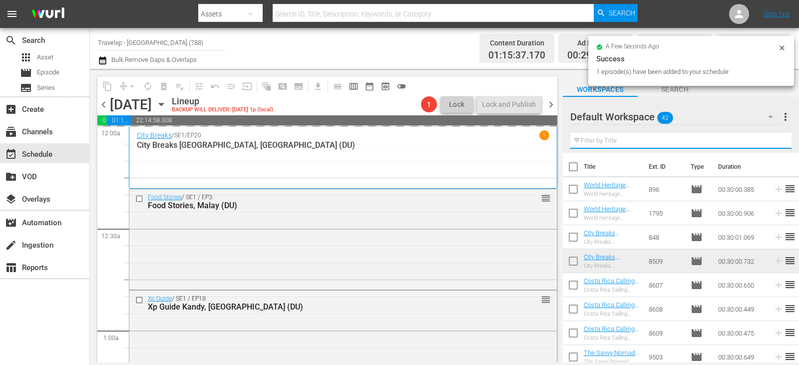
drag, startPoint x: 0, startPoint y: 0, endPoint x: 776, endPoint y: 139, distance: 788.1
click at [776, 139] on input "text" at bounding box center [680, 141] width 221 height 16
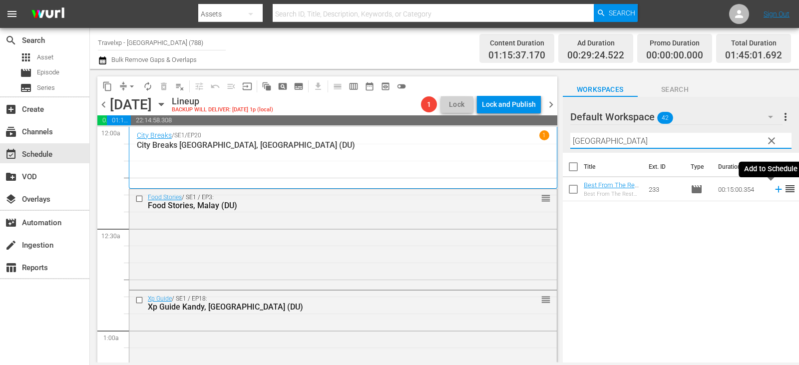
type input "[GEOGRAPHIC_DATA]"
click at [773, 191] on icon at bounding box center [778, 189] width 11 height 11
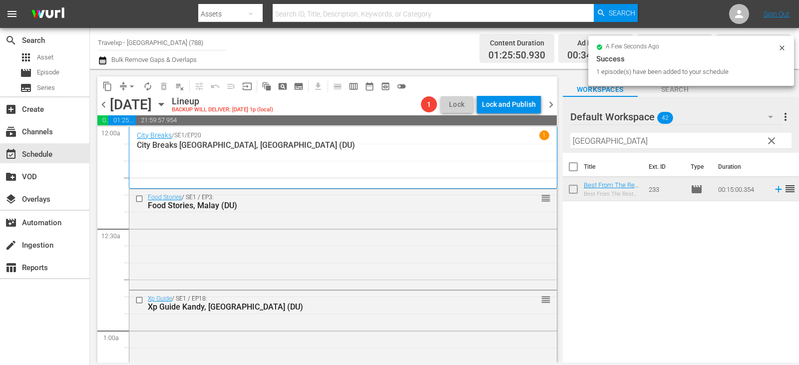
click at [769, 142] on span "clear" at bounding box center [772, 141] width 12 height 12
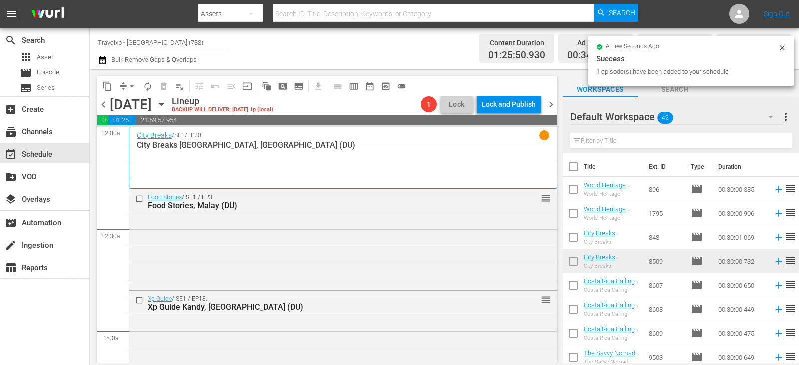
click at [769, 142] on input "text" at bounding box center [680, 141] width 221 height 16
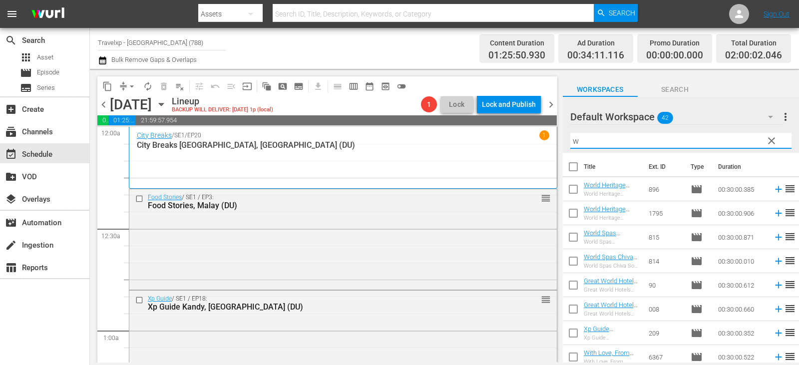
click at [779, 144] on input "w" at bounding box center [680, 141] width 221 height 16
type input "w"
click at [764, 142] on button "clear" at bounding box center [771, 140] width 16 height 16
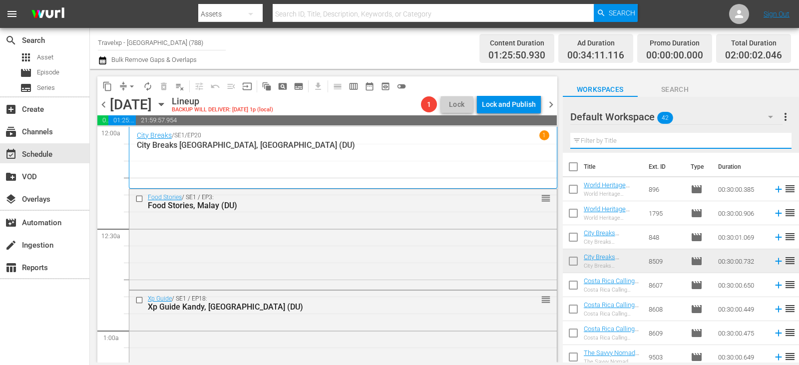
click at [767, 140] on input "text" at bounding box center [680, 141] width 221 height 16
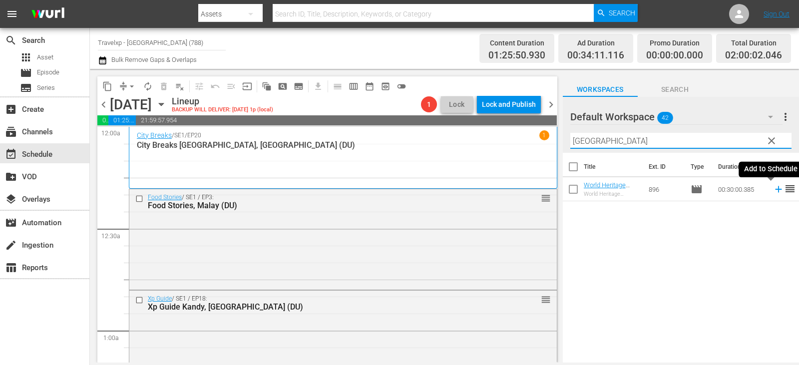
type input "[GEOGRAPHIC_DATA]"
click at [773, 187] on icon at bounding box center [778, 189] width 11 height 11
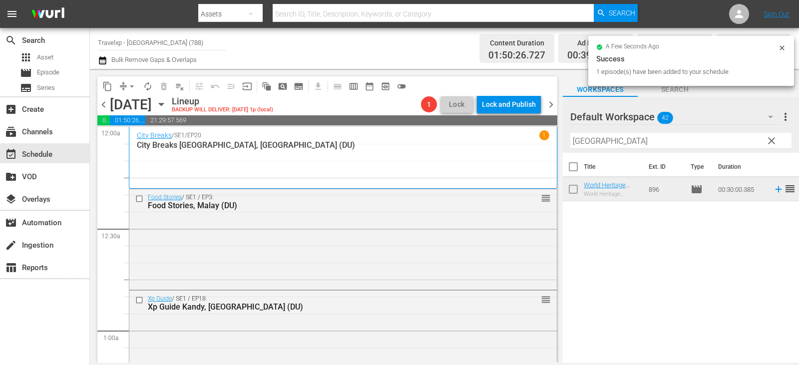
click at [777, 141] on span "clear" at bounding box center [772, 141] width 12 height 12
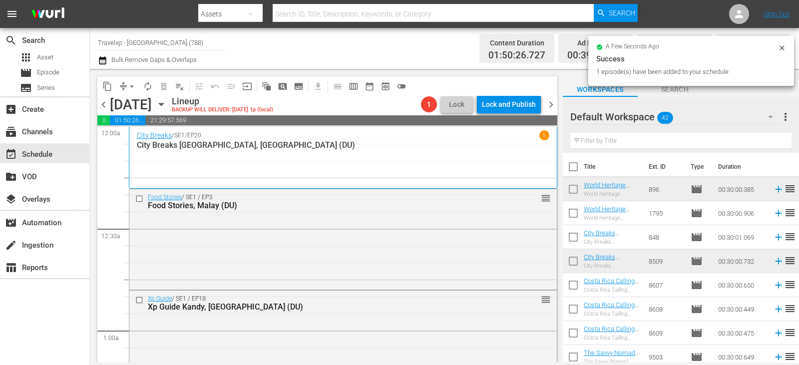
click at [777, 141] on input "text" at bounding box center [680, 141] width 221 height 16
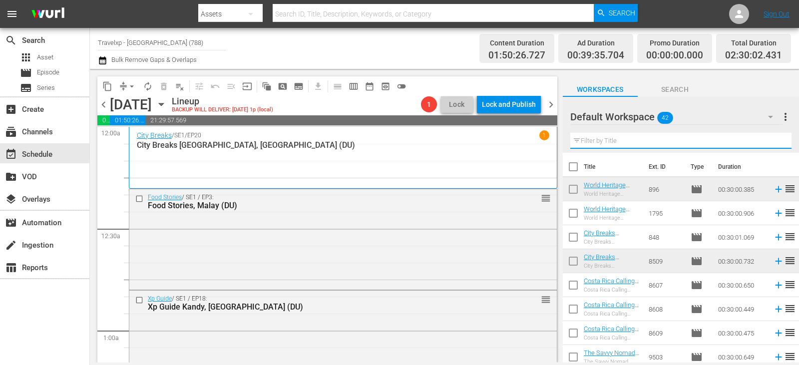
click at [765, 138] on input "text" at bounding box center [680, 141] width 221 height 16
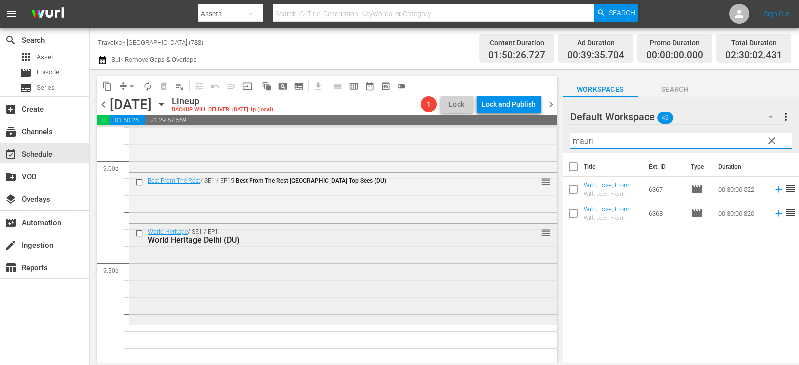
scroll to position [400, 0]
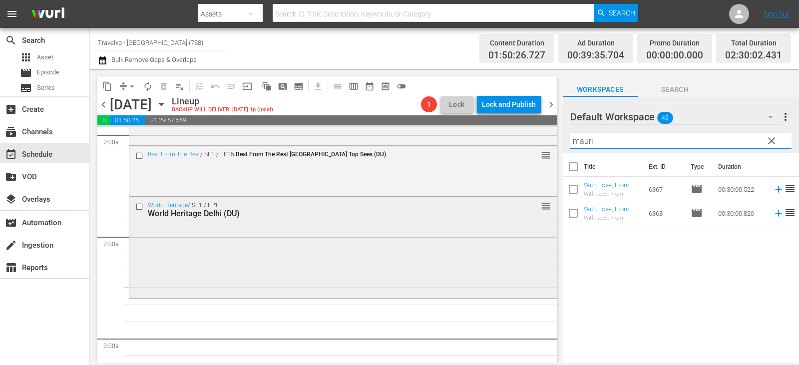
type input "mauri"
click at [773, 214] on icon at bounding box center [778, 213] width 11 height 11
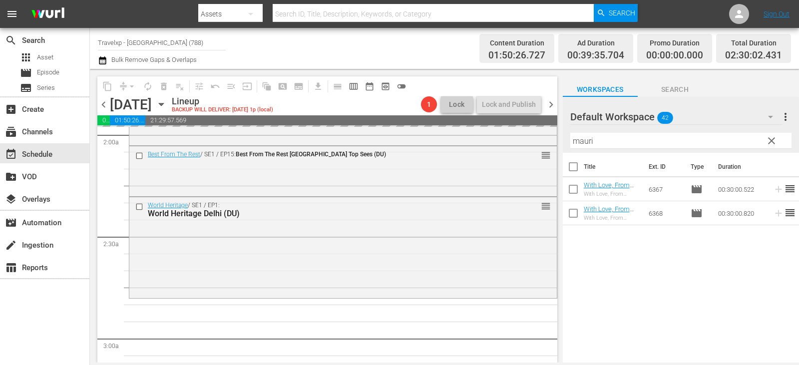
click at [776, 139] on span "clear" at bounding box center [772, 141] width 12 height 12
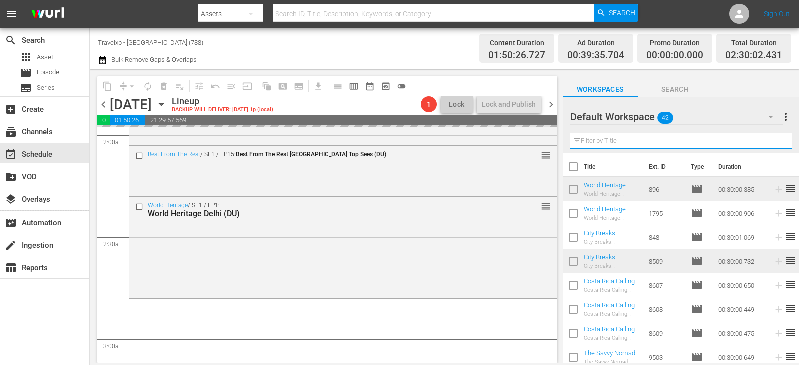
click at [776, 139] on input "text" at bounding box center [680, 141] width 221 height 16
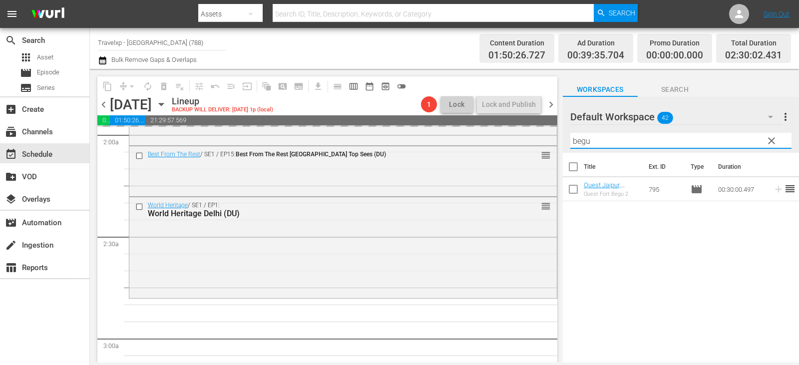
type input "begu"
click at [598, 257] on div "Title Ext. ID Type Duration Quest Jaipur, Fort Begu 2 (DU) Quest Fort Begu 2 79…" at bounding box center [681, 258] width 236 height 211
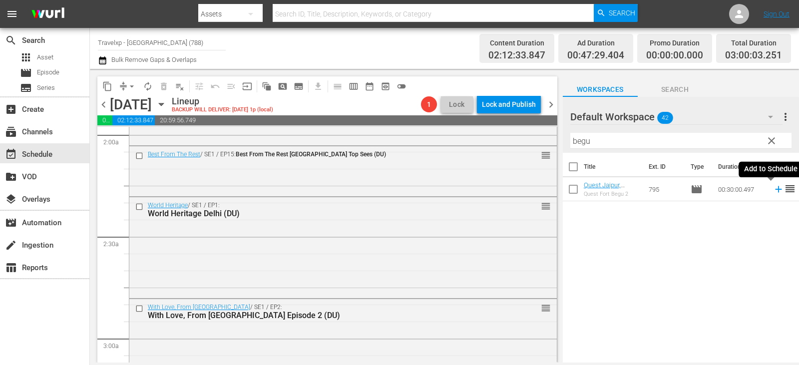
click at [773, 192] on icon at bounding box center [778, 189] width 11 height 11
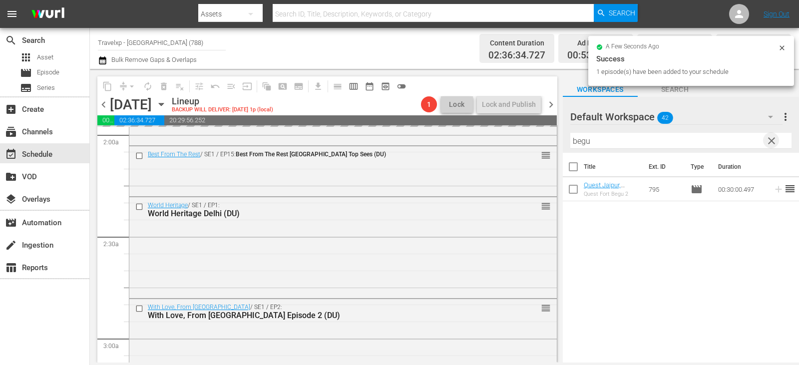
click at [774, 136] on span "clear" at bounding box center [772, 141] width 12 height 12
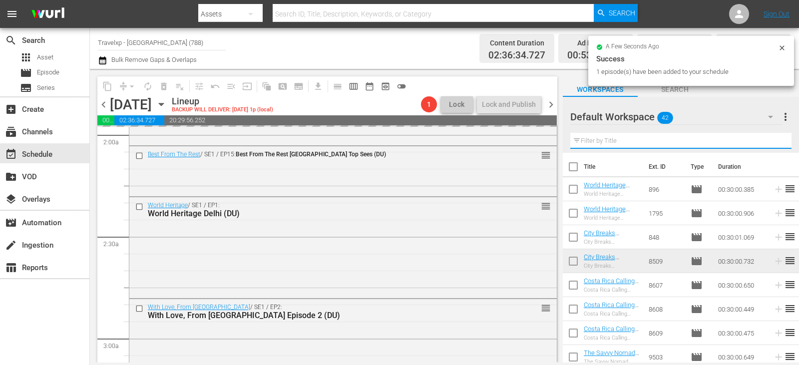
click at [774, 143] on input "text" at bounding box center [680, 141] width 221 height 16
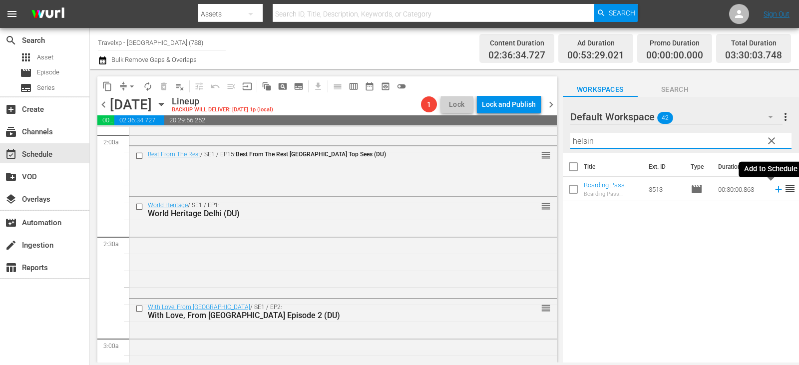
type input "helsin"
click at [775, 190] on icon at bounding box center [778, 189] width 6 height 6
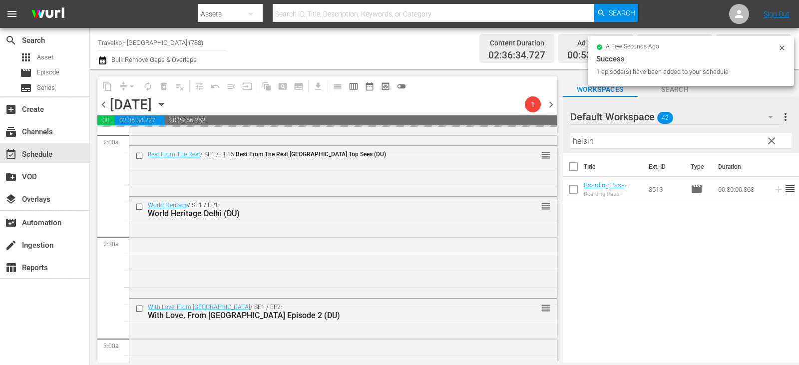
click at [775, 143] on span "clear" at bounding box center [772, 141] width 12 height 12
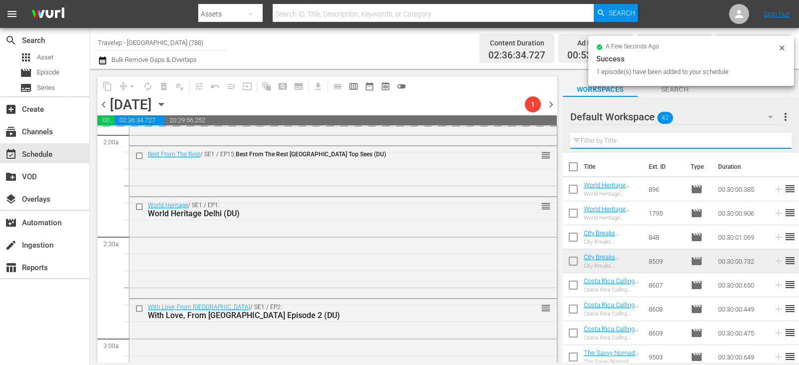
click at [775, 143] on input "text" at bounding box center [680, 141] width 221 height 16
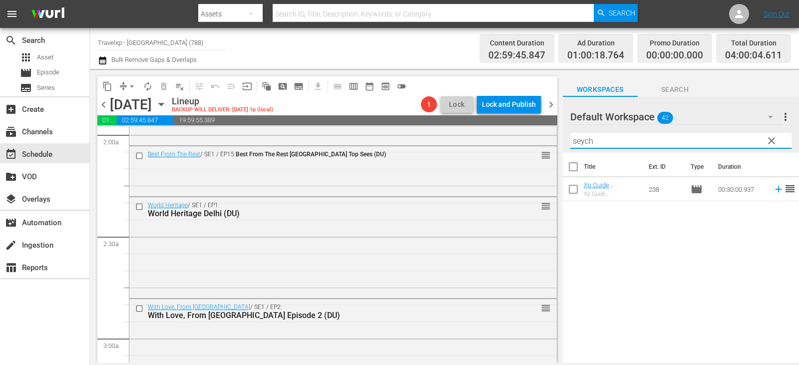
type input "seych"
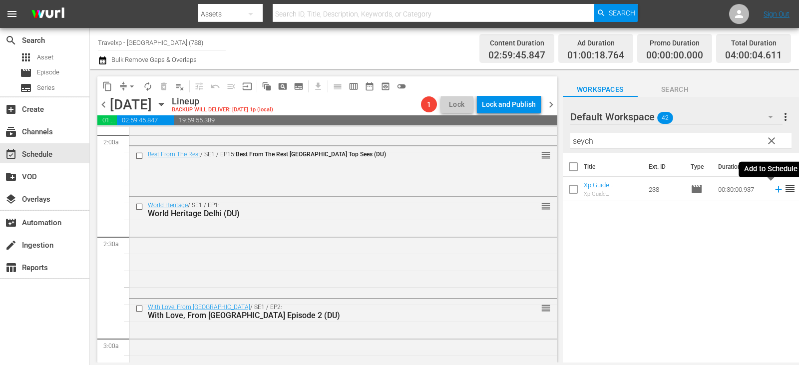
click at [773, 189] on icon at bounding box center [778, 189] width 11 height 11
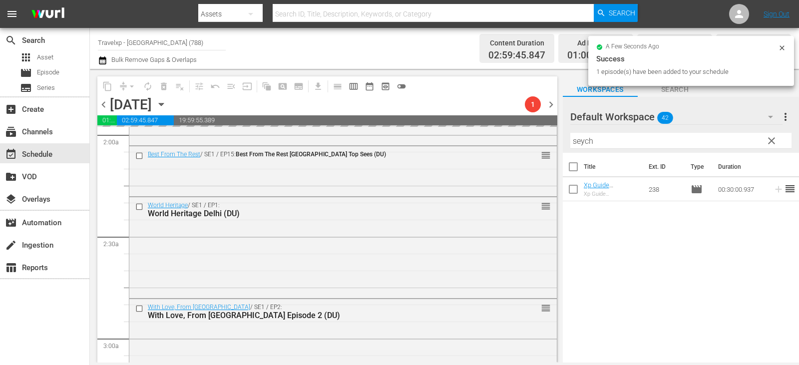
click at [769, 139] on span "clear" at bounding box center [772, 141] width 12 height 12
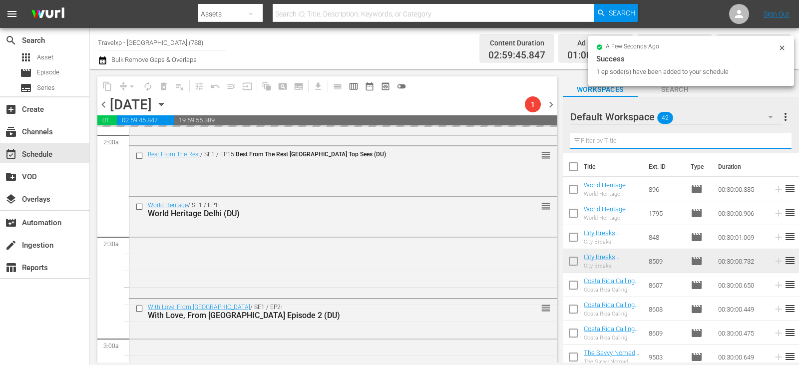
click at [769, 139] on input "text" at bounding box center [680, 141] width 221 height 16
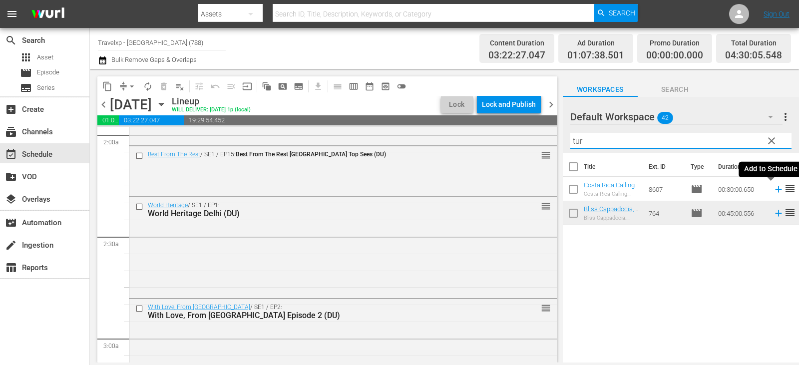
type input "tur"
click at [775, 189] on icon at bounding box center [778, 189] width 6 height 6
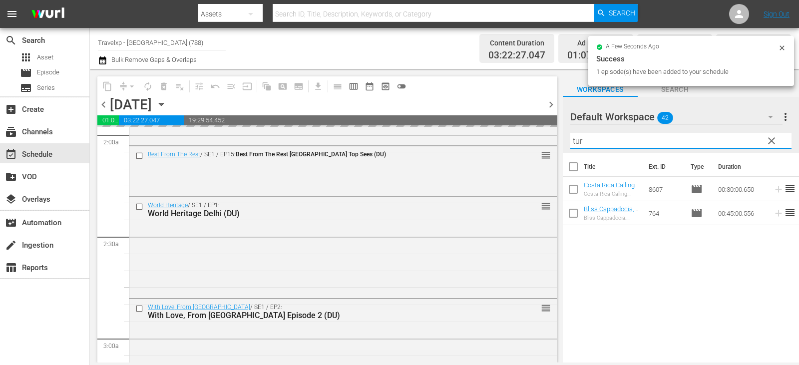
click at [761, 143] on input "tur" at bounding box center [680, 141] width 221 height 16
click at [771, 140] on span "clear" at bounding box center [772, 141] width 12 height 12
click at [771, 140] on input "text" at bounding box center [680, 141] width 221 height 16
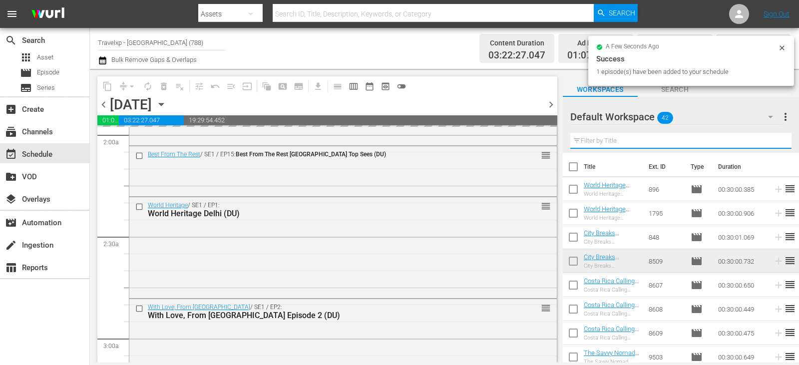
click at [771, 140] on input "text" at bounding box center [680, 141] width 221 height 16
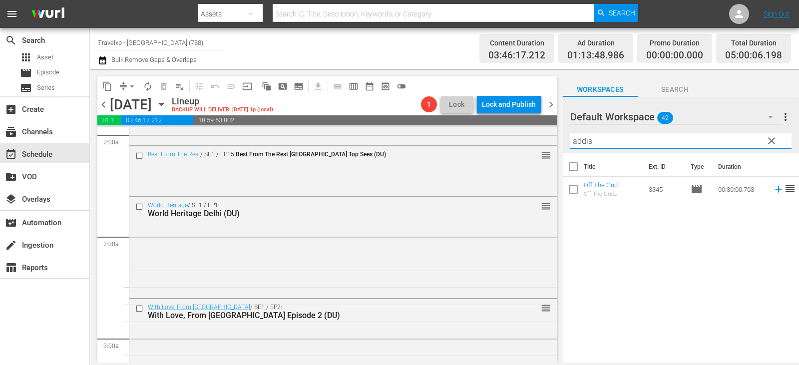
type input "addis"
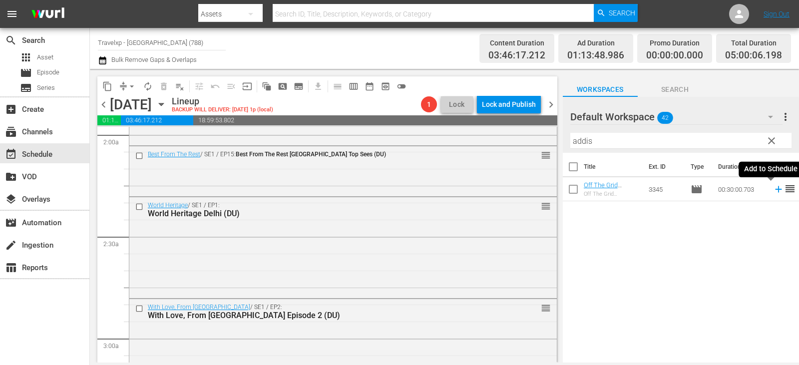
click at [773, 191] on icon at bounding box center [778, 189] width 11 height 11
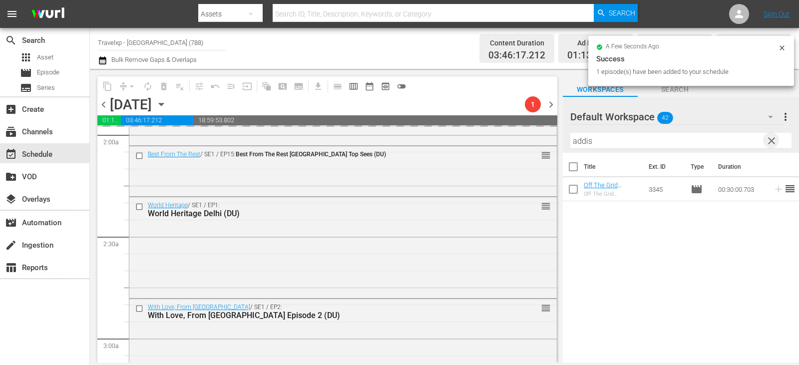
click at [775, 143] on span "clear" at bounding box center [772, 141] width 12 height 12
click at [775, 143] on input "text" at bounding box center [680, 141] width 221 height 16
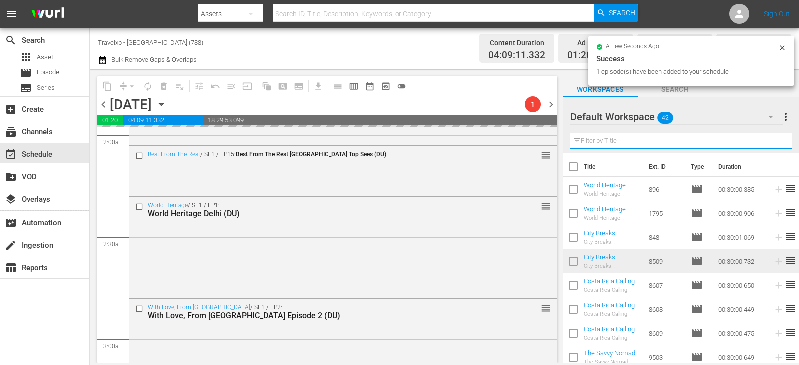
click at [775, 143] on input "text" at bounding box center [680, 141] width 221 height 16
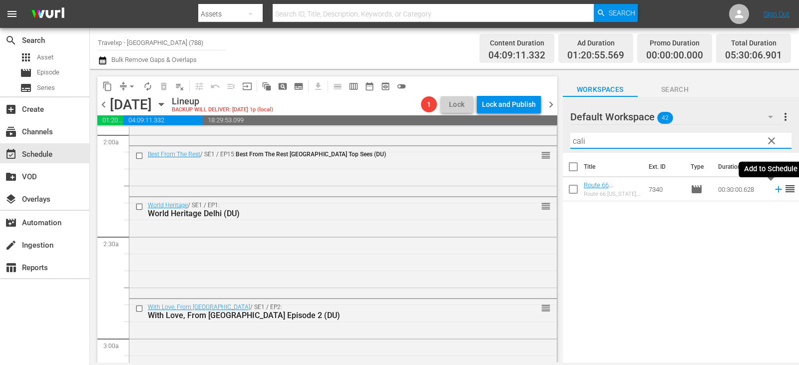
type input "cali"
click at [773, 191] on icon at bounding box center [778, 189] width 11 height 11
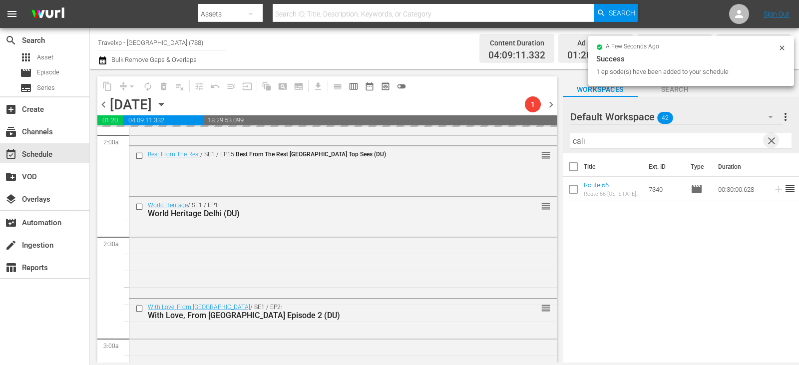
click at [769, 142] on span "clear" at bounding box center [772, 141] width 12 height 12
click at [769, 142] on input "text" at bounding box center [680, 141] width 221 height 16
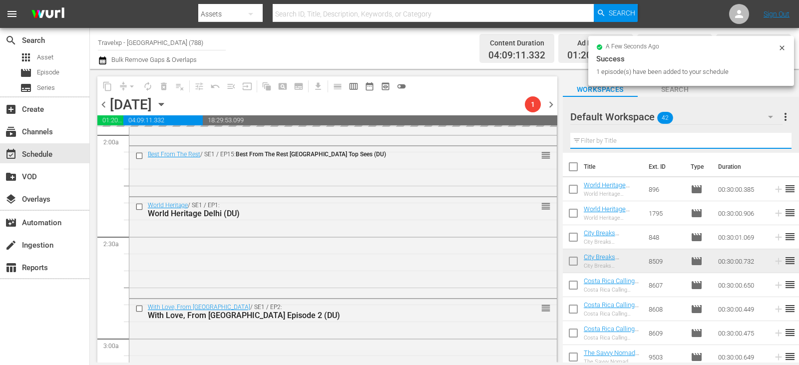
click at [769, 142] on input "text" at bounding box center [680, 141] width 221 height 16
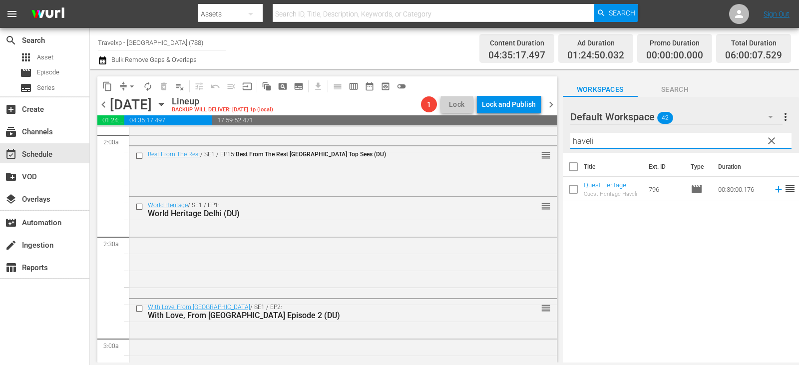
type input "haveli"
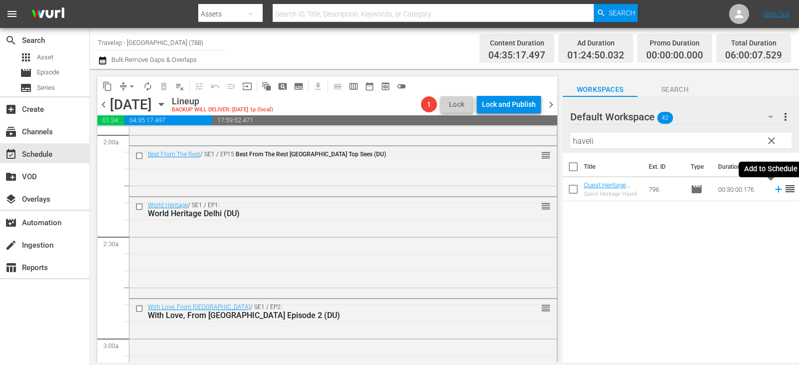
click at [775, 190] on icon at bounding box center [778, 189] width 6 height 6
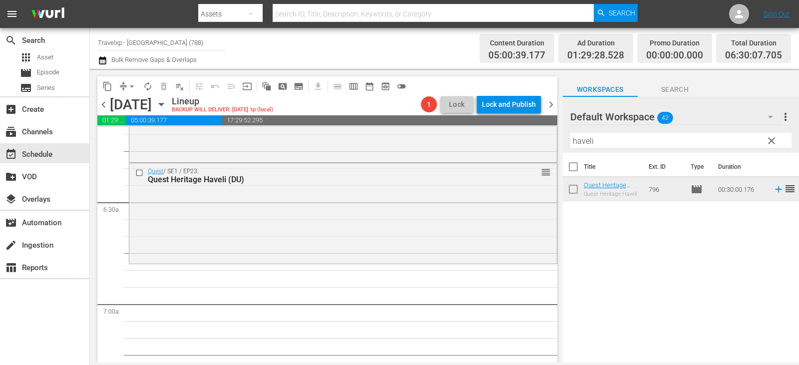
scroll to position [1249, 0]
click at [768, 142] on span "clear" at bounding box center [772, 141] width 12 height 12
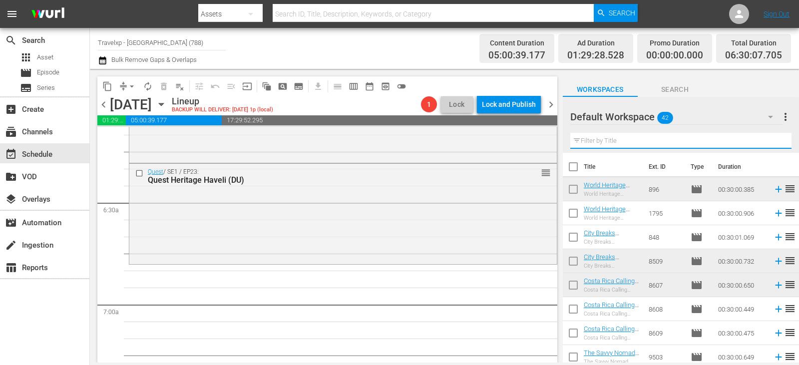
click at [768, 142] on input "text" at bounding box center [680, 141] width 221 height 16
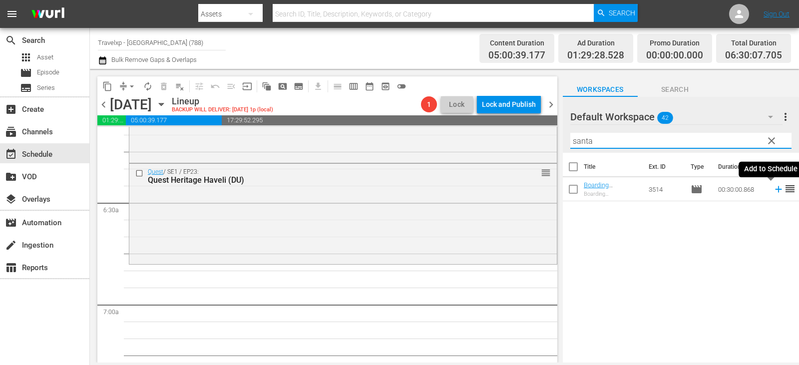
type input "santa"
click at [773, 192] on icon at bounding box center [778, 189] width 11 height 11
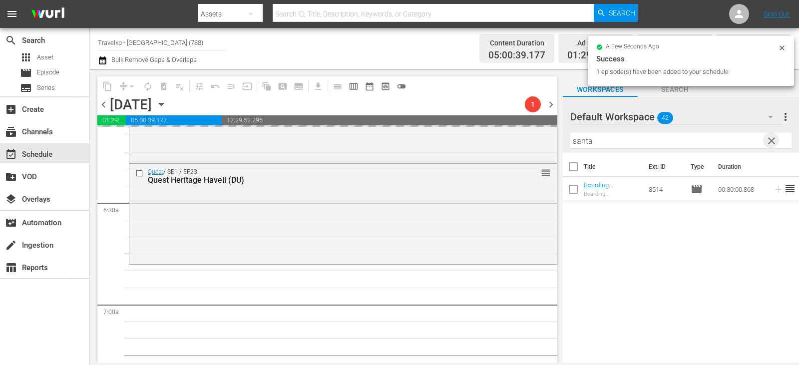
click at [772, 143] on span "clear" at bounding box center [772, 141] width 12 height 12
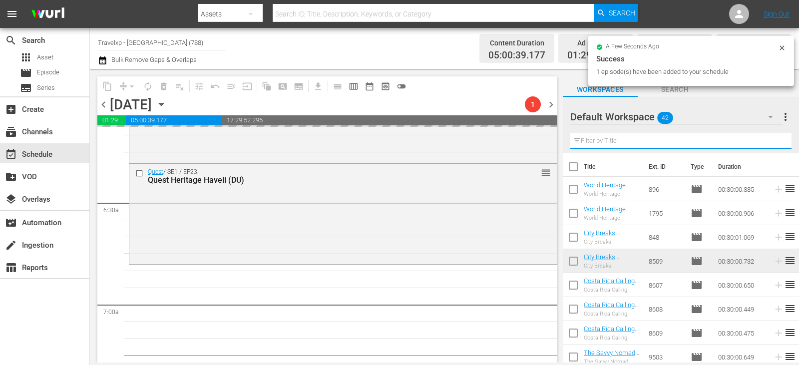
click at [772, 143] on input "text" at bounding box center [680, 141] width 221 height 16
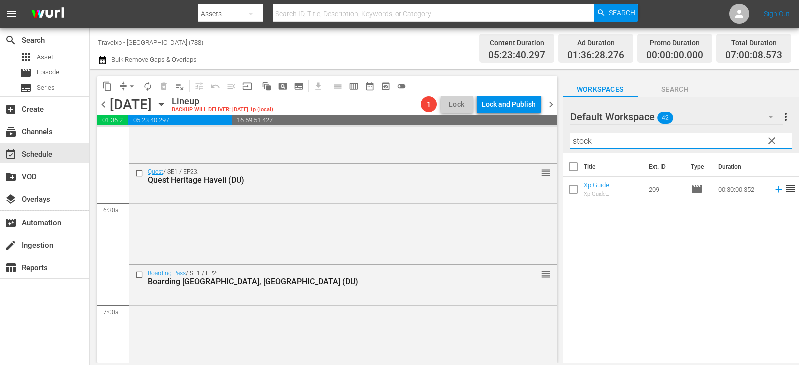
type input "stock"
click at [773, 189] on icon at bounding box center [778, 189] width 11 height 11
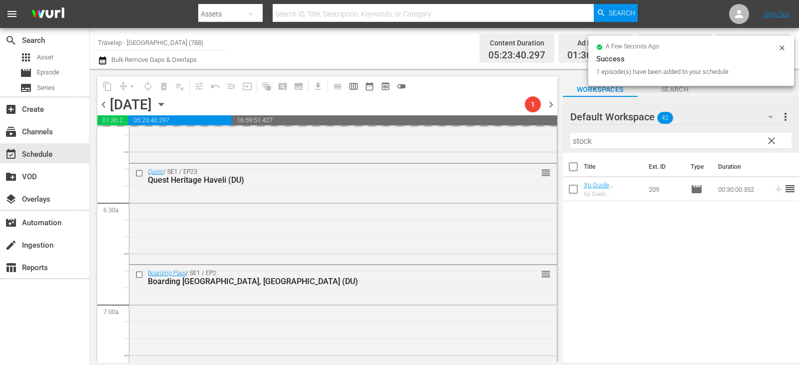
click at [772, 142] on span "clear" at bounding box center [772, 141] width 12 height 12
click at [772, 142] on input "stock" at bounding box center [680, 141] width 221 height 16
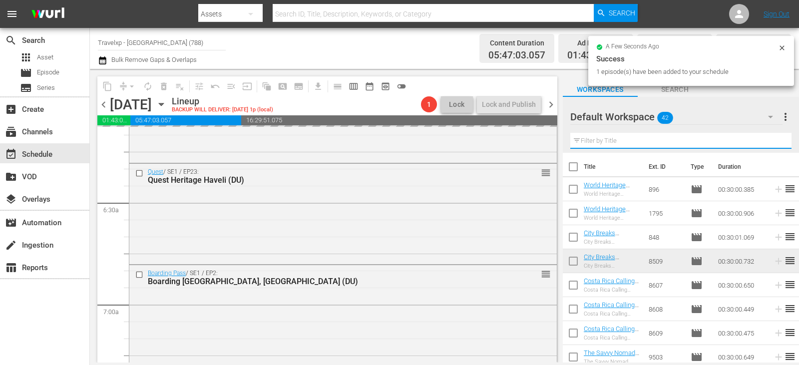
click at [772, 142] on input "text" at bounding box center [680, 141] width 221 height 16
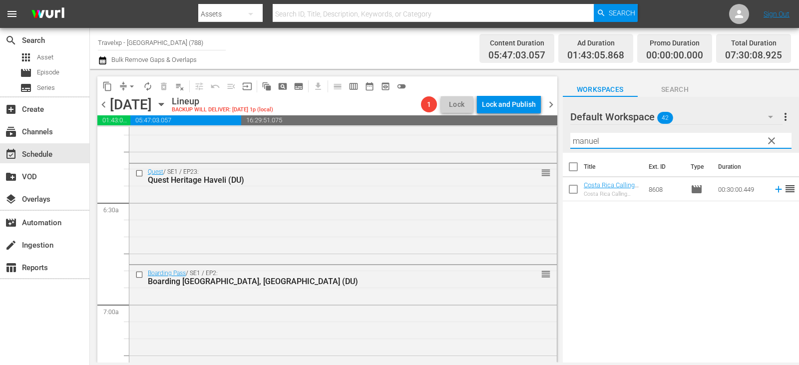
type input "manuel"
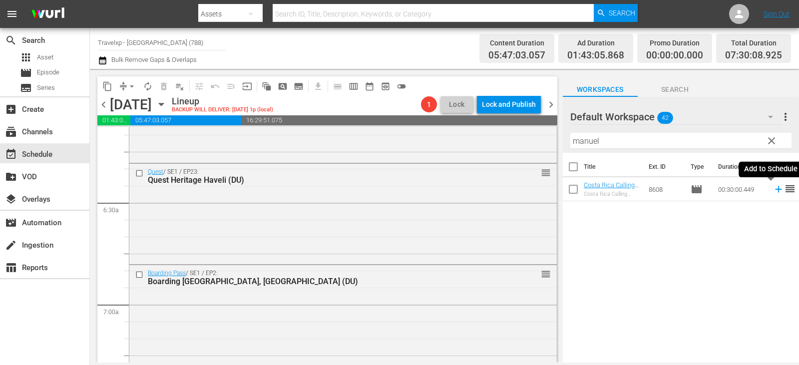
click at [773, 188] on icon at bounding box center [778, 189] width 11 height 11
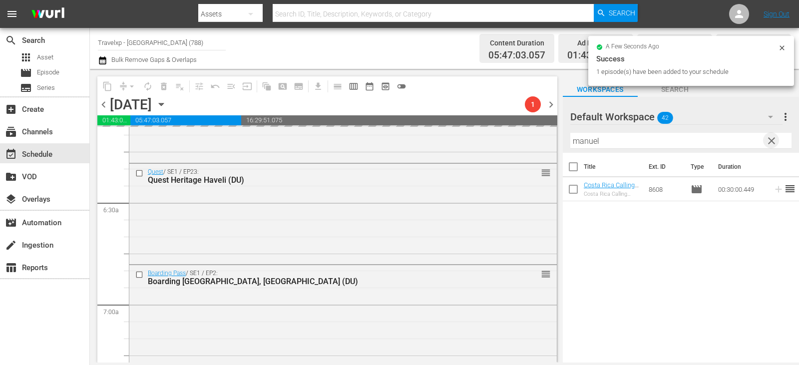
click at [767, 137] on span "clear" at bounding box center [772, 141] width 12 height 12
click at [767, 137] on input "text" at bounding box center [680, 141] width 221 height 16
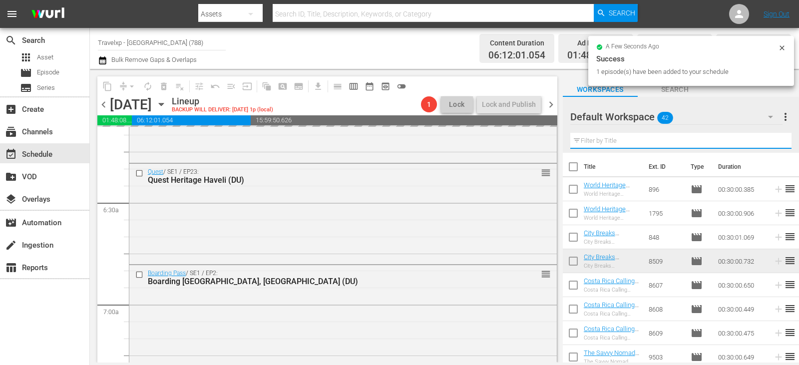
click at [766, 137] on input "text" at bounding box center [680, 141] width 221 height 16
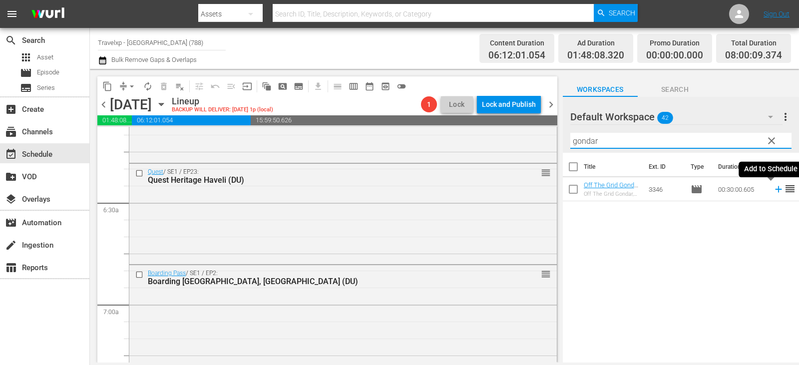
type input "gondar"
click at [773, 191] on icon at bounding box center [778, 189] width 11 height 11
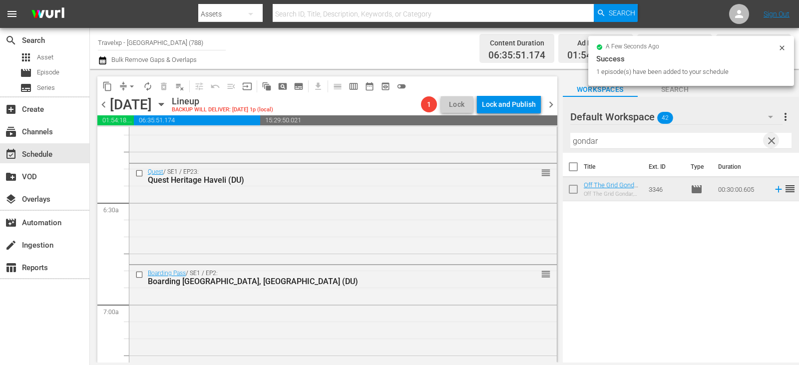
click at [769, 141] on span "clear" at bounding box center [772, 141] width 12 height 12
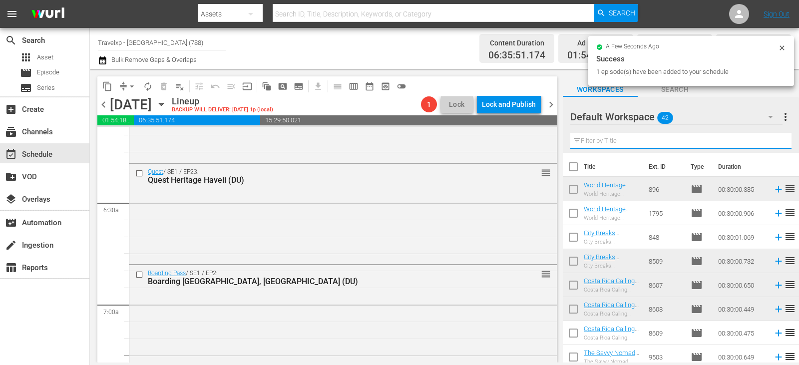
click at [769, 141] on input "text" at bounding box center [680, 141] width 221 height 16
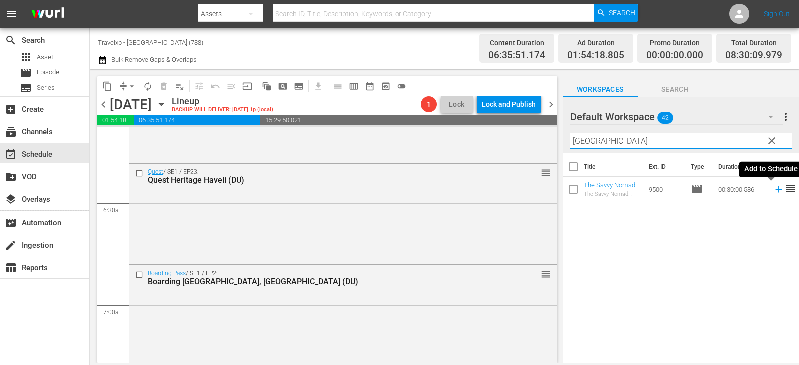
type input "[GEOGRAPHIC_DATA]"
click at [773, 193] on icon at bounding box center [778, 189] width 11 height 11
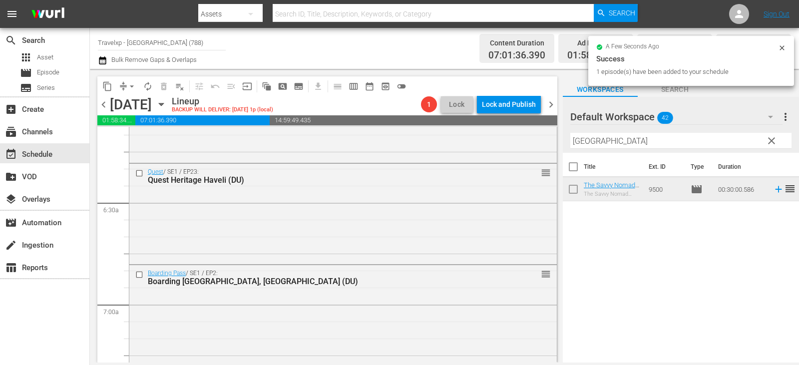
click at [776, 139] on span "clear" at bounding box center [772, 141] width 12 height 12
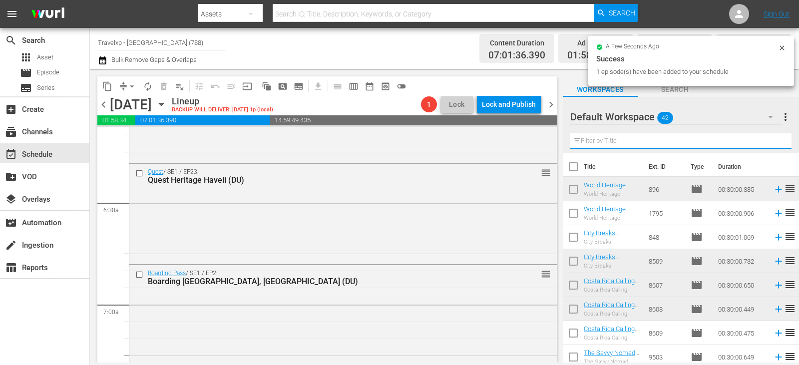
click at [776, 139] on input "text" at bounding box center [680, 141] width 221 height 16
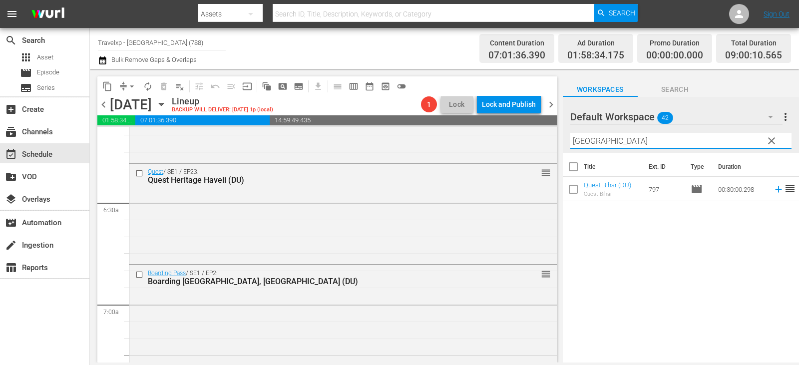
type input "[GEOGRAPHIC_DATA]"
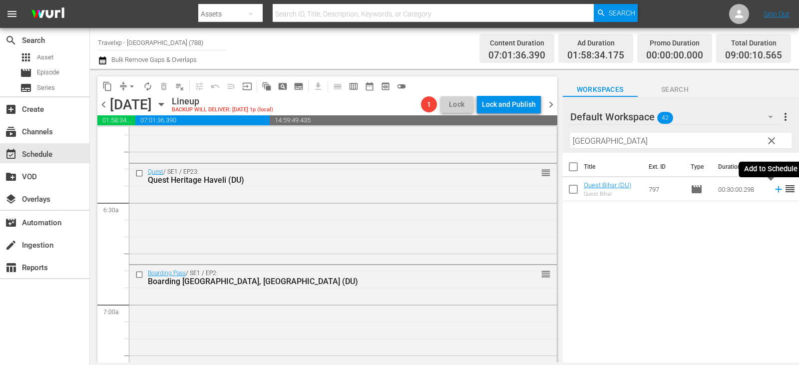
click at [775, 191] on icon at bounding box center [778, 189] width 6 height 6
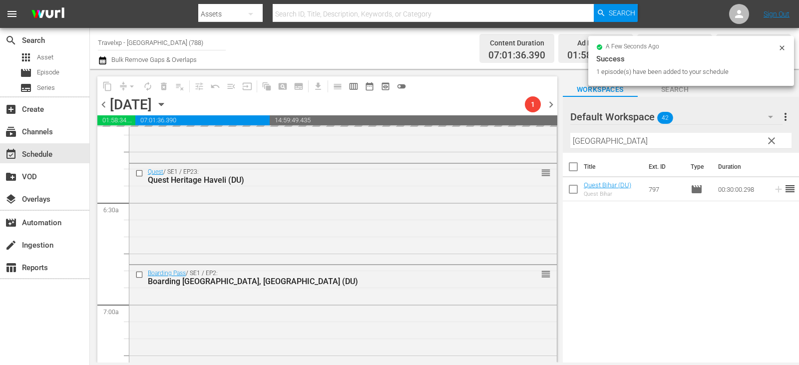
click at [773, 139] on span "clear" at bounding box center [772, 141] width 12 height 12
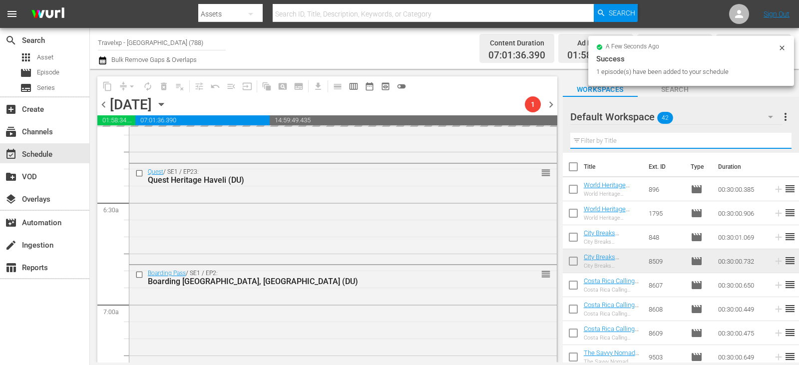
click at [773, 139] on input "text" at bounding box center [680, 141] width 221 height 16
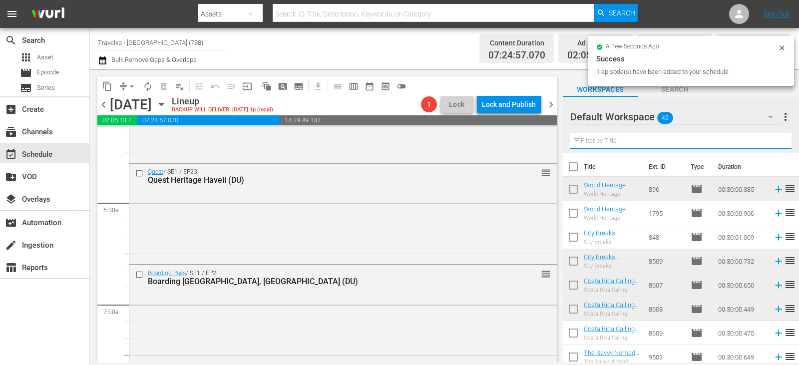
click at [772, 139] on input "text" at bounding box center [680, 141] width 221 height 16
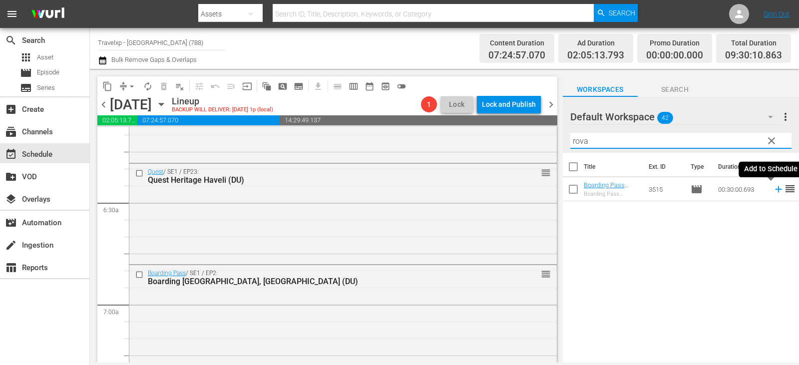
type input "rova"
click at [773, 189] on icon at bounding box center [778, 189] width 11 height 11
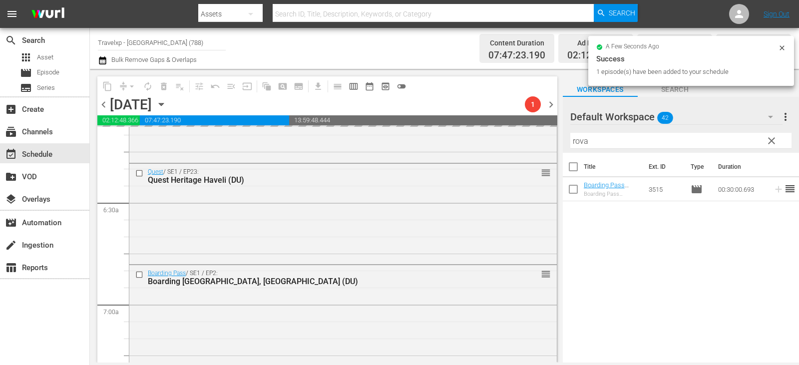
click at [772, 139] on span "clear" at bounding box center [772, 141] width 12 height 12
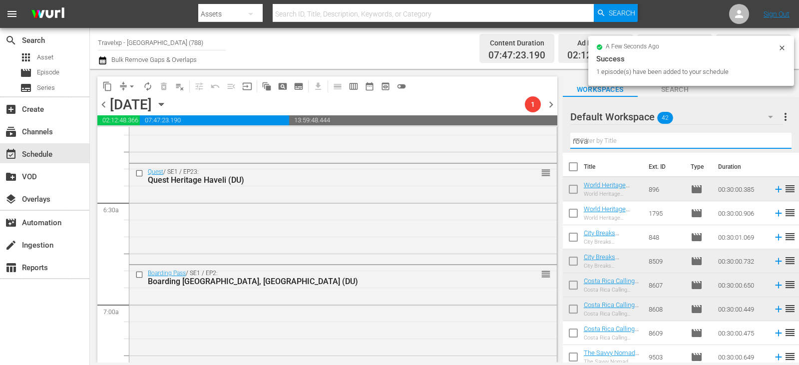
click at [772, 139] on input "rova" at bounding box center [680, 141] width 221 height 16
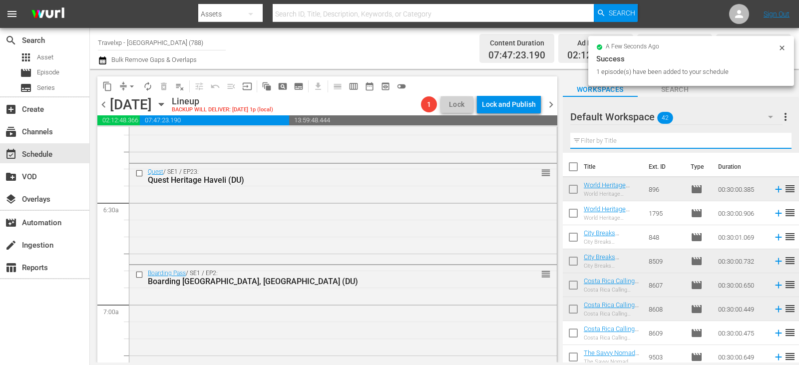
click at [772, 139] on input "text" at bounding box center [680, 141] width 221 height 16
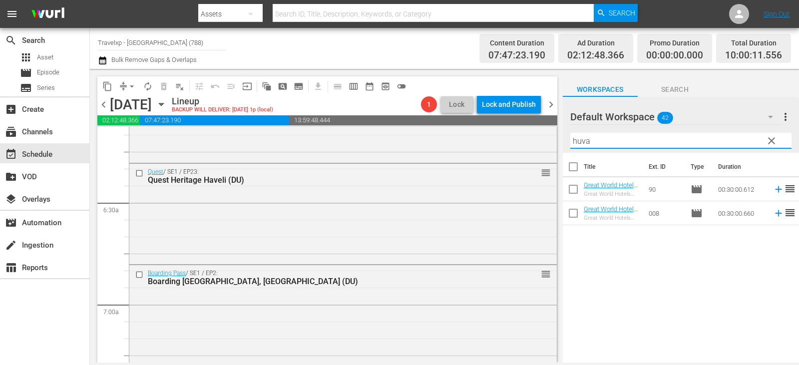
type input "huva"
click at [773, 215] on icon at bounding box center [778, 213] width 11 height 11
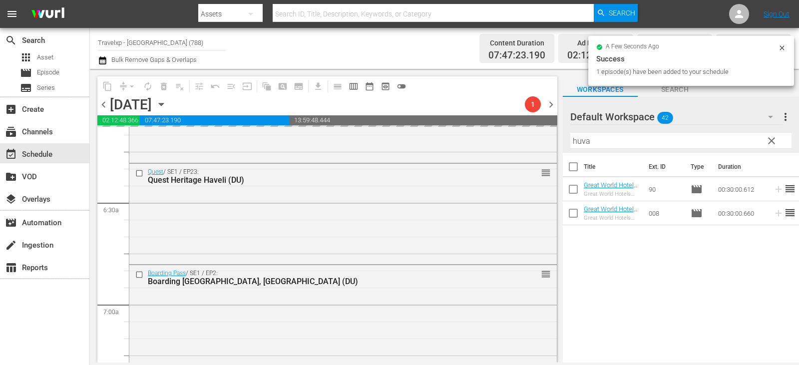
click at [770, 144] on span "clear" at bounding box center [772, 141] width 12 height 12
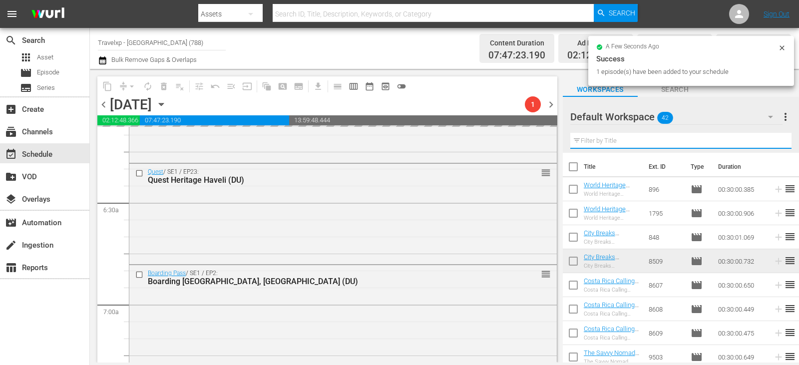
click at [770, 144] on input "text" at bounding box center [680, 141] width 221 height 16
type input "v"
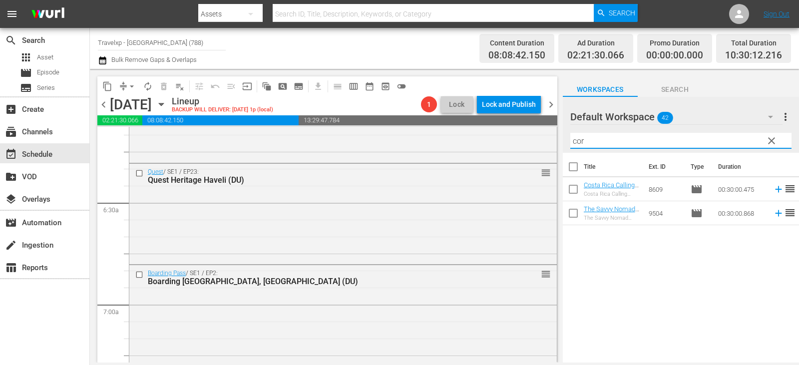
type input "cor"
click at [775, 190] on icon at bounding box center [778, 189] width 6 height 6
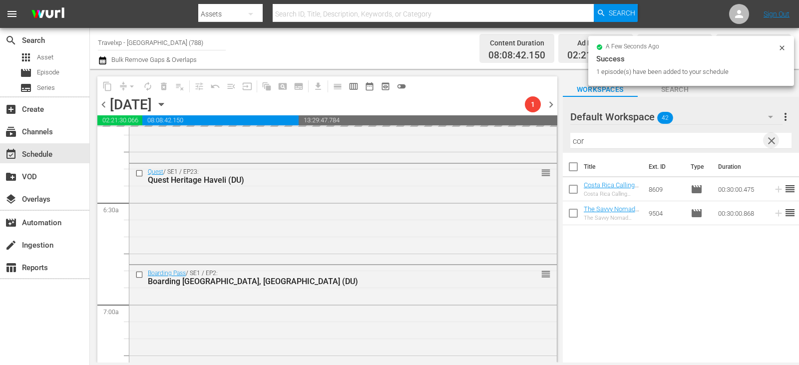
click at [766, 144] on span "clear" at bounding box center [772, 141] width 12 height 12
click at [766, 144] on input "text" at bounding box center [680, 141] width 221 height 16
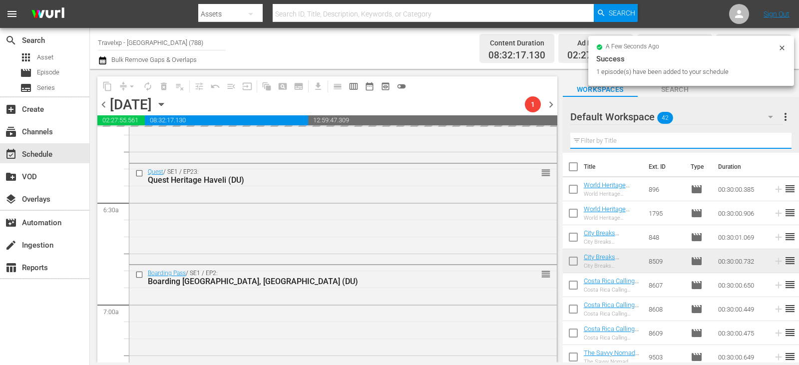
click at [766, 144] on input "text" at bounding box center [680, 141] width 221 height 16
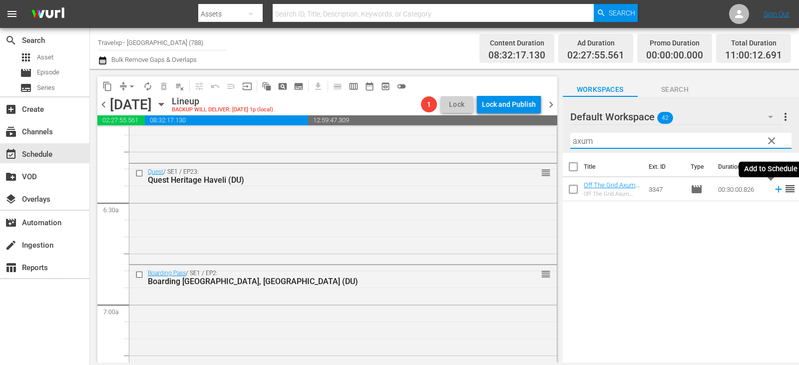
type input "axum"
click at [775, 190] on icon at bounding box center [778, 189] width 6 height 6
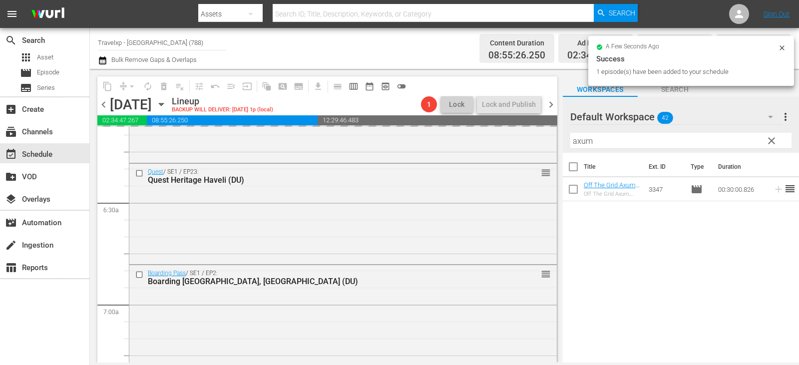
click at [773, 142] on span "clear" at bounding box center [772, 141] width 12 height 12
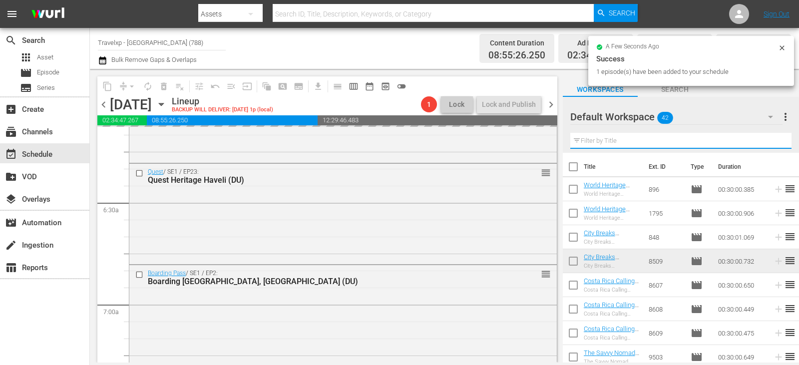
drag, startPoint x: 773, startPoint y: 142, endPoint x: 766, endPoint y: 141, distance: 7.1
click at [773, 142] on input "text" at bounding box center [680, 141] width 221 height 16
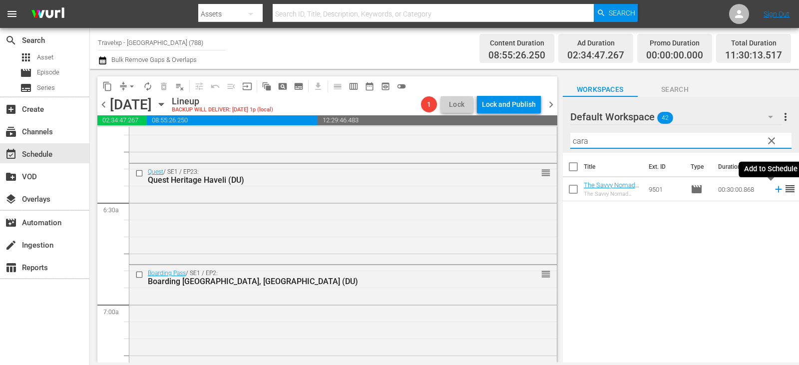
type input "cara"
click at [776, 190] on icon at bounding box center [778, 189] width 11 height 11
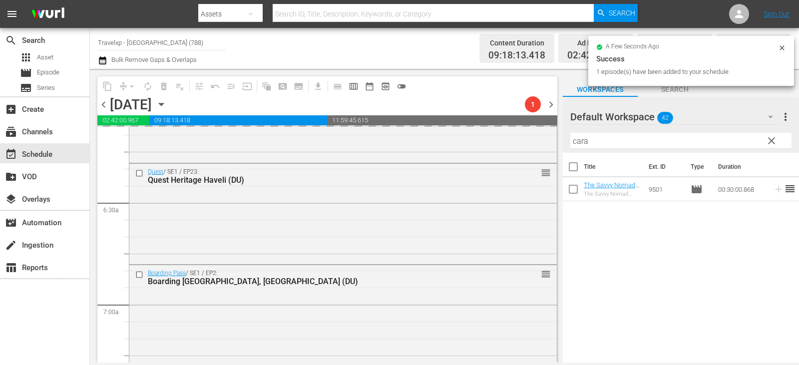
click at [770, 140] on span "clear" at bounding box center [772, 141] width 12 height 12
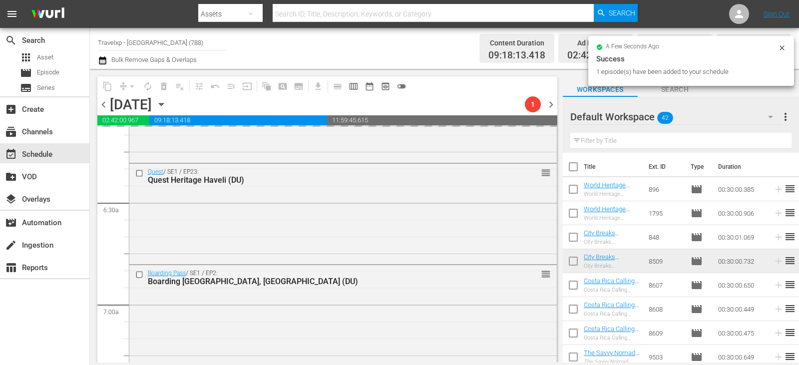
click at [770, 140] on input "text" at bounding box center [680, 141] width 221 height 16
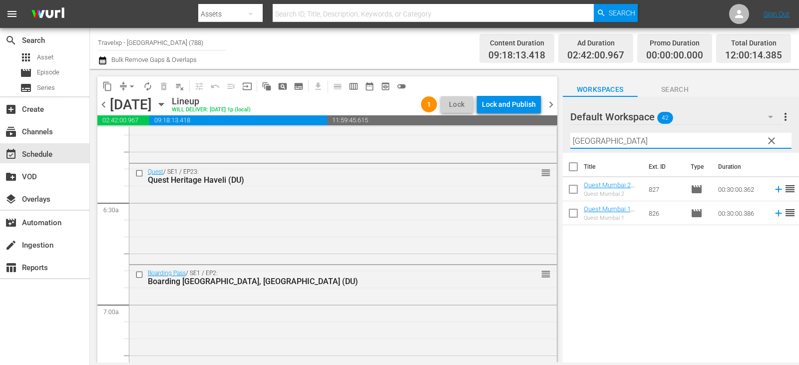
type input "[GEOGRAPHIC_DATA]"
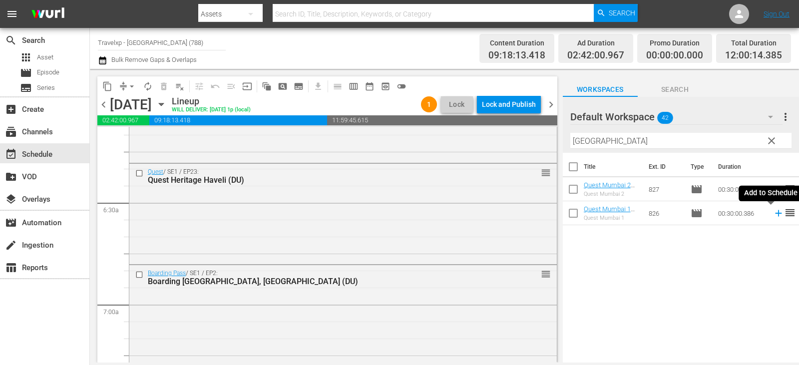
click at [773, 213] on icon at bounding box center [778, 213] width 11 height 11
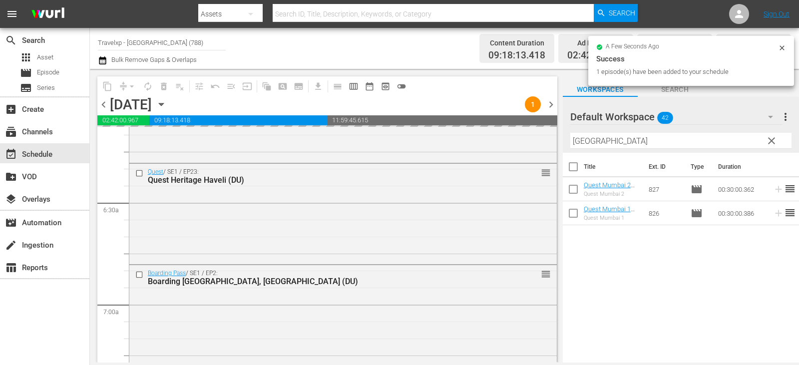
click at [772, 141] on span "clear" at bounding box center [772, 141] width 12 height 12
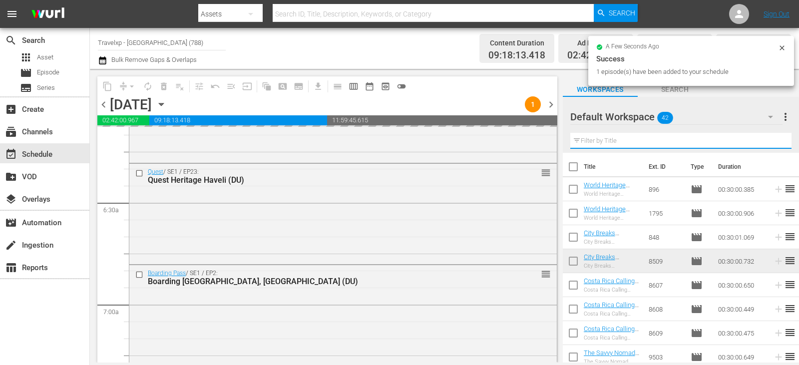
click at [772, 141] on input "text" at bounding box center [680, 141] width 221 height 16
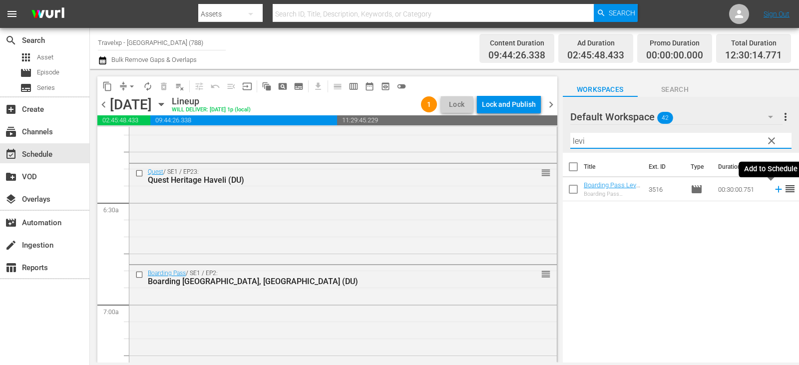
type input "levi"
click at [773, 190] on icon at bounding box center [778, 189] width 11 height 11
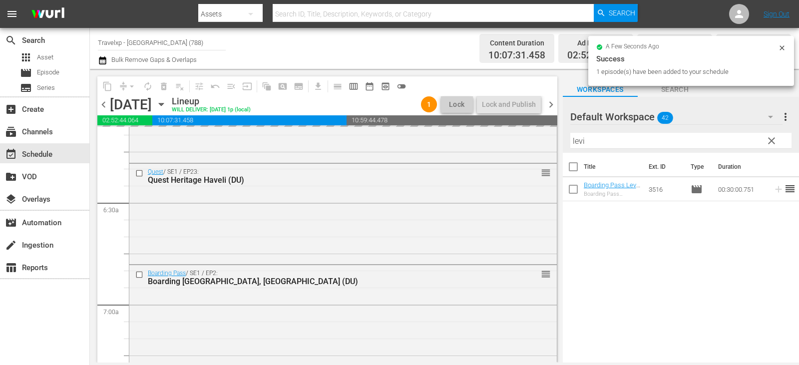
click at [768, 144] on span "clear" at bounding box center [772, 141] width 12 height 12
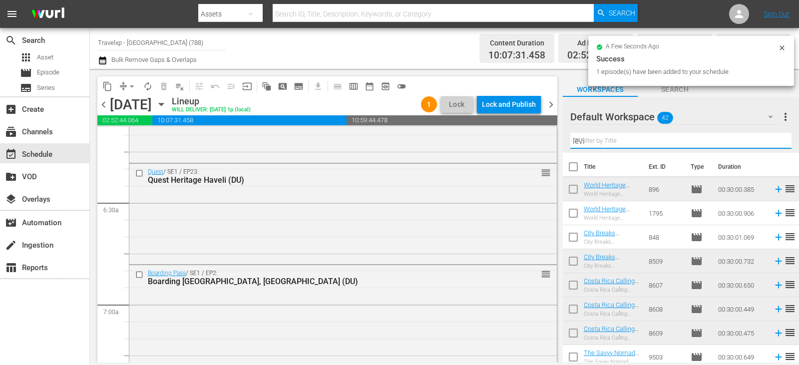
click at [768, 144] on input "levi" at bounding box center [680, 141] width 221 height 16
click at [768, 144] on input "text" at bounding box center [680, 141] width 221 height 16
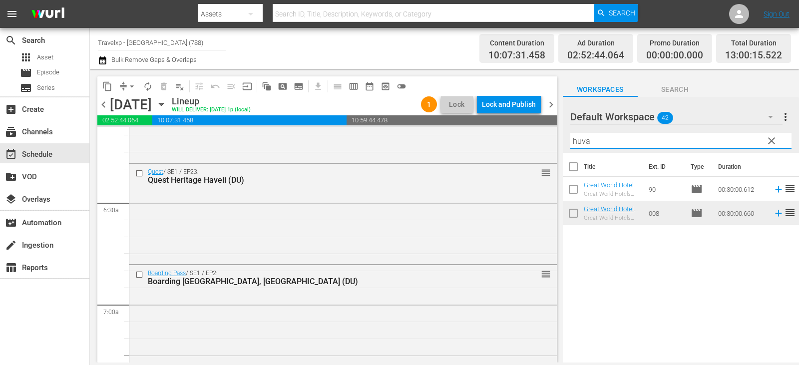
type input "huva"
click at [775, 191] on icon at bounding box center [778, 189] width 6 height 6
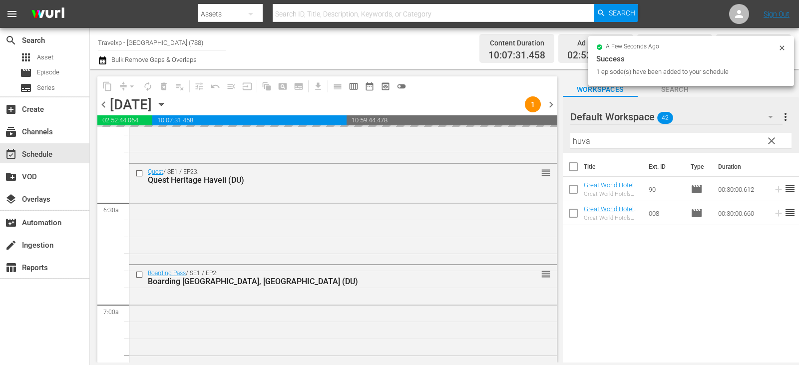
click at [770, 141] on span "clear" at bounding box center [772, 141] width 12 height 12
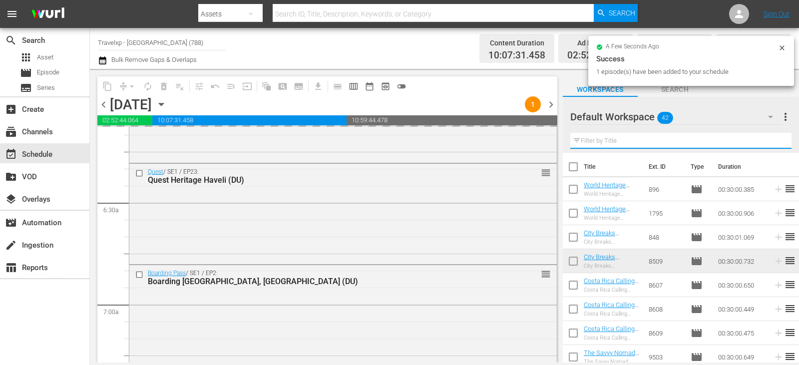
click at [770, 141] on input "text" at bounding box center [680, 141] width 221 height 16
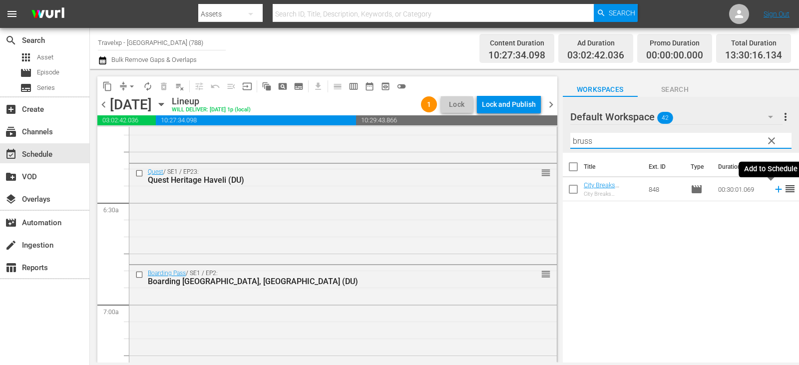
type input "bruss"
click at [773, 187] on icon at bounding box center [778, 189] width 11 height 11
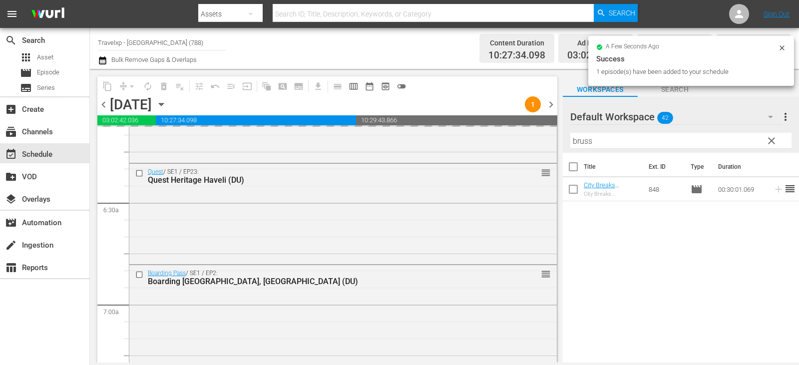
click at [771, 142] on span "clear" at bounding box center [772, 141] width 12 height 12
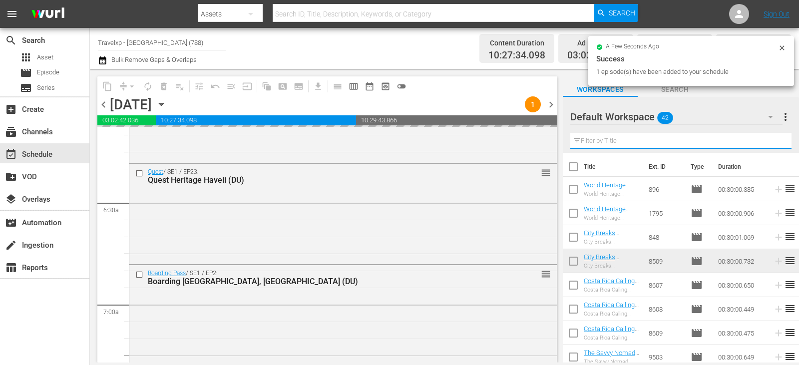
click at [771, 142] on input "text" at bounding box center [680, 141] width 221 height 16
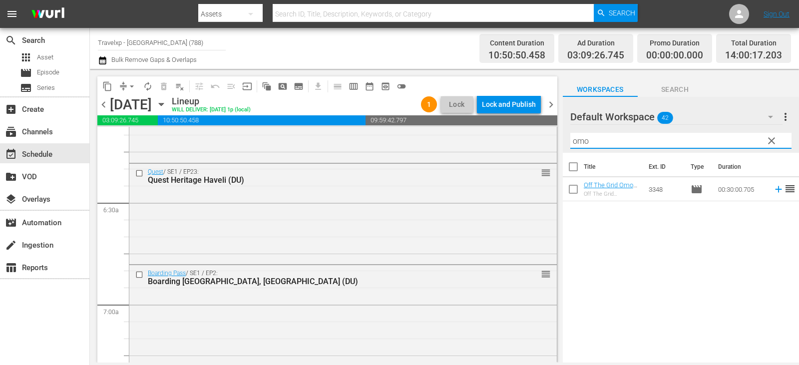
type input "omo"
click at [676, 243] on div "Title Ext. ID Type Duration Off The Grid Omo Valley, Ethiopia (DU) Off The Grid…" at bounding box center [681, 258] width 236 height 211
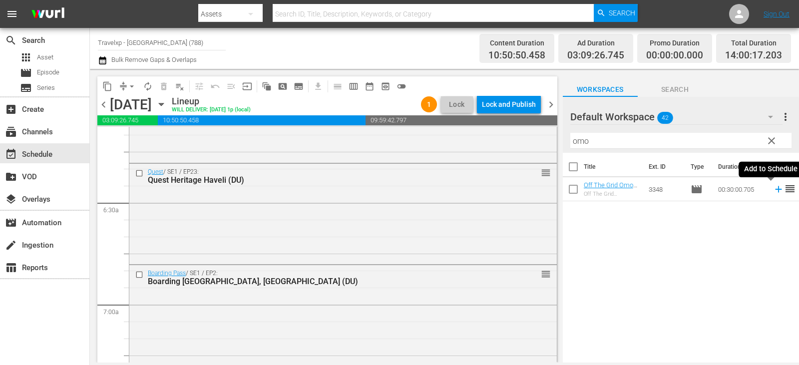
click at [773, 189] on icon at bounding box center [778, 189] width 11 height 11
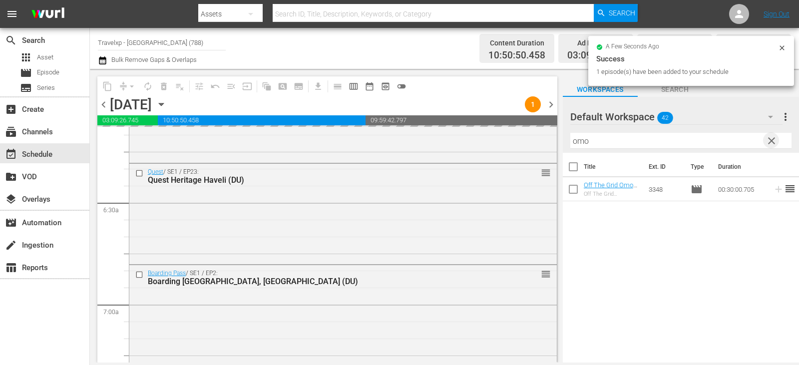
click at [769, 145] on span "clear" at bounding box center [772, 141] width 12 height 12
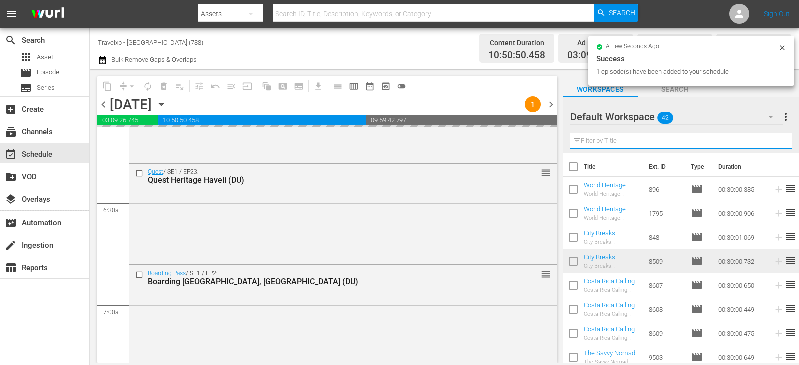
click at [769, 145] on input "text" at bounding box center [680, 141] width 221 height 16
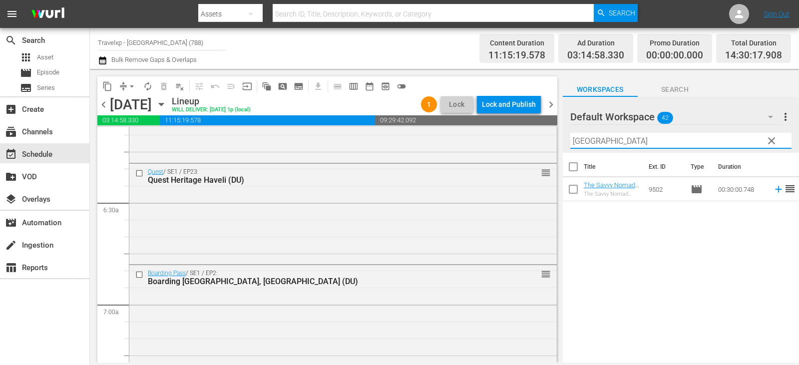
type input "[GEOGRAPHIC_DATA]"
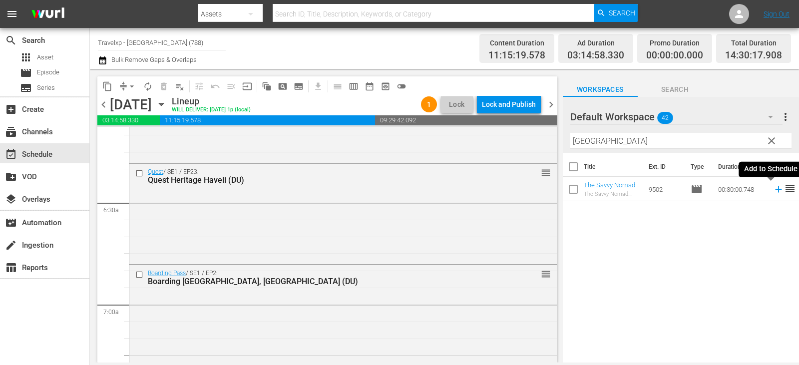
click at [774, 187] on icon at bounding box center [778, 189] width 11 height 11
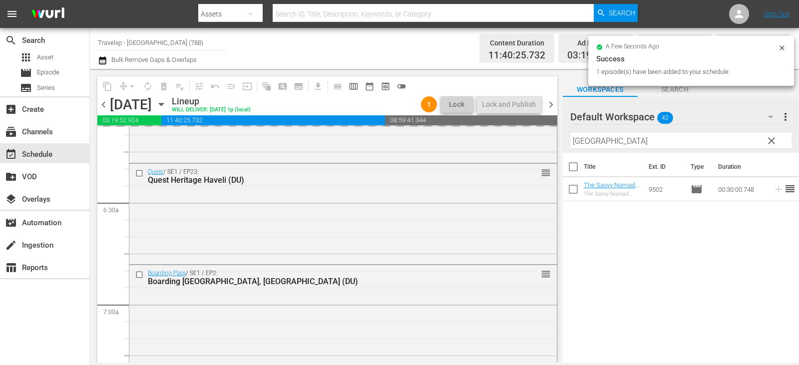
click at [773, 141] on span "clear" at bounding box center [772, 141] width 12 height 12
click at [773, 141] on input "[GEOGRAPHIC_DATA]" at bounding box center [680, 141] width 221 height 16
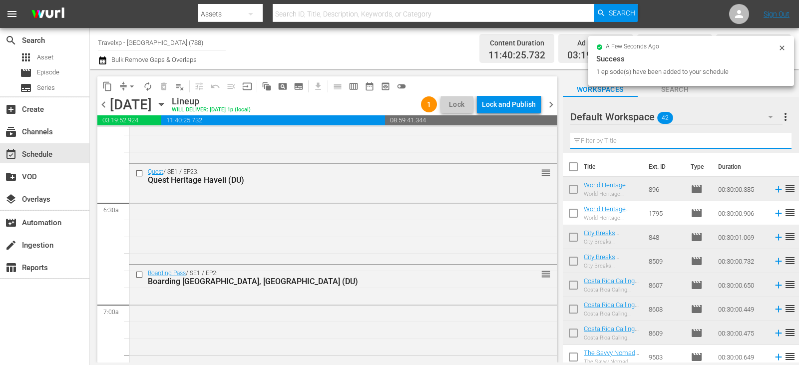
click at [773, 141] on input "text" at bounding box center [680, 141] width 221 height 16
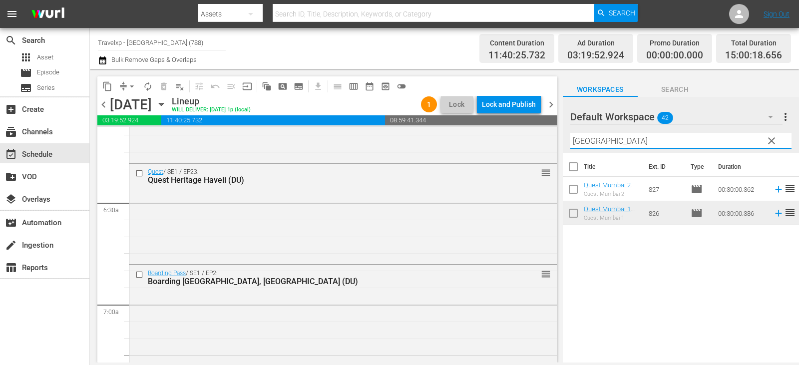
type input "[GEOGRAPHIC_DATA]"
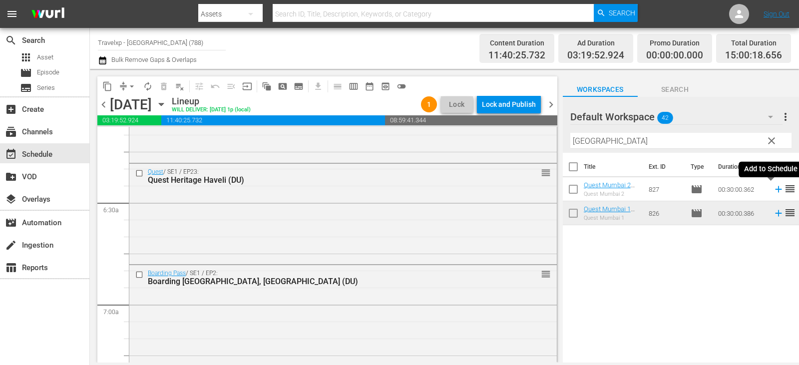
click at [773, 188] on icon at bounding box center [778, 189] width 11 height 11
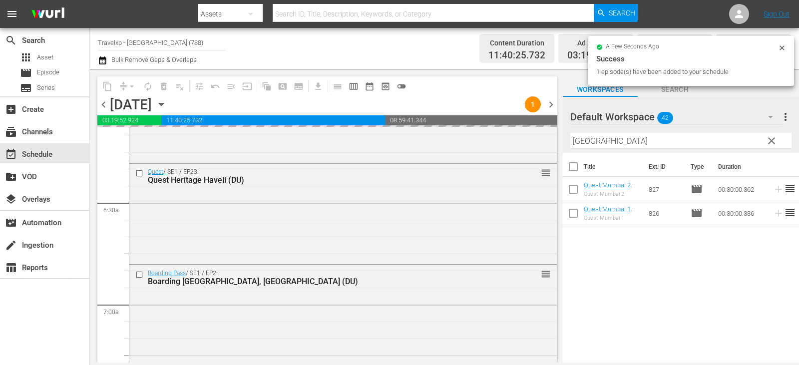
click at [773, 140] on span "clear" at bounding box center [772, 141] width 12 height 12
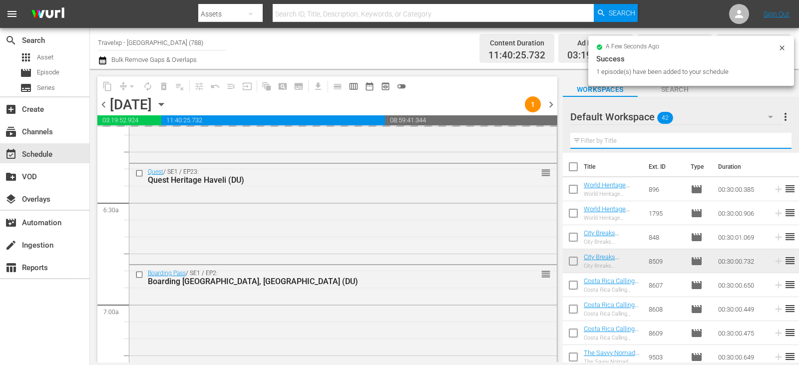
click at [773, 140] on input "text" at bounding box center [680, 141] width 221 height 16
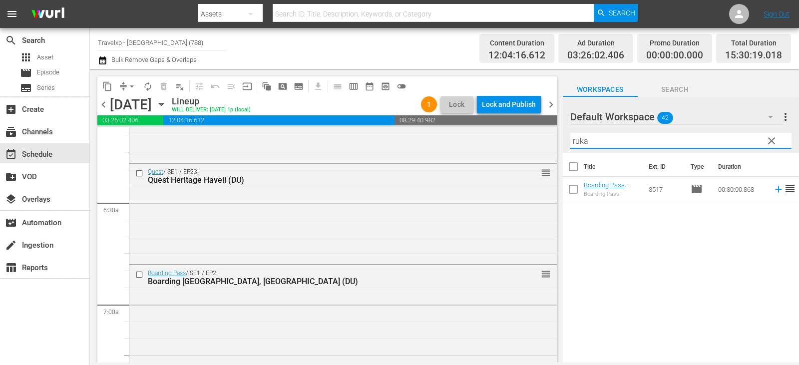
type input "ruka"
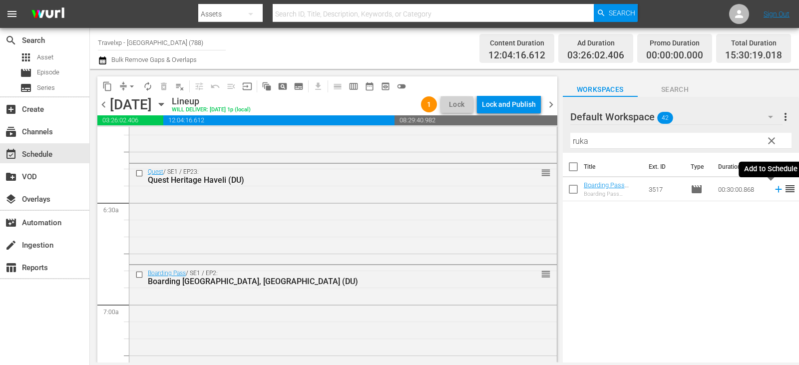
click at [775, 192] on icon at bounding box center [778, 189] width 6 height 6
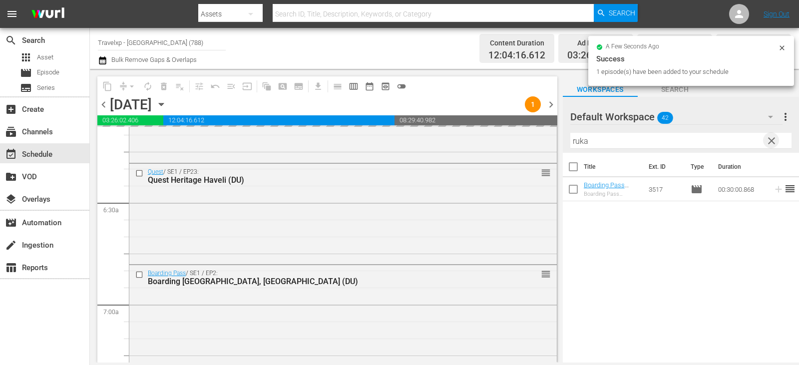
click at [774, 143] on span "clear" at bounding box center [772, 141] width 12 height 12
click at [774, 143] on input "text" at bounding box center [680, 141] width 221 height 16
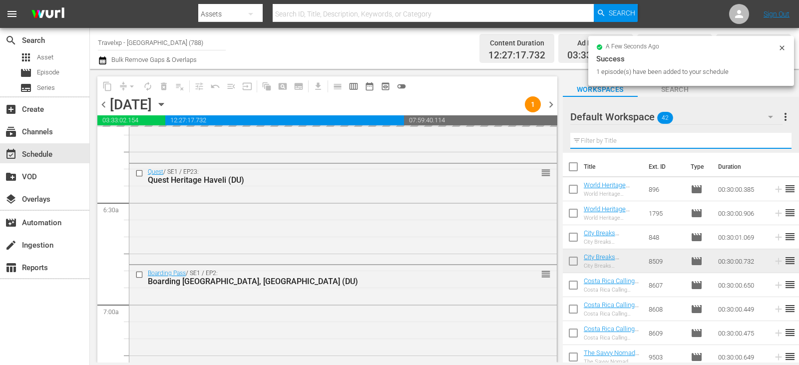
click at [774, 143] on input "text" at bounding box center [680, 141] width 221 height 16
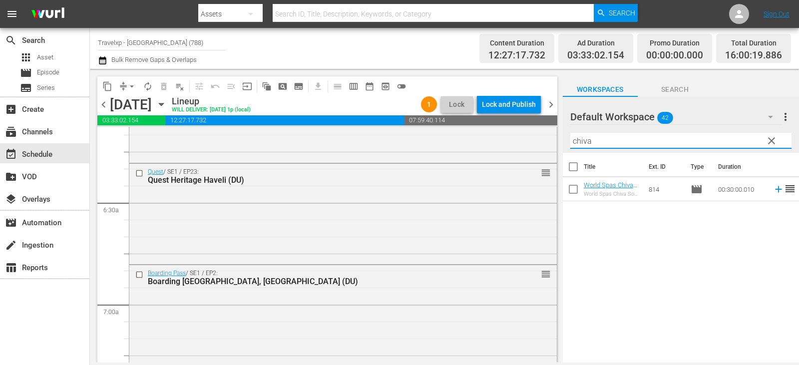
type input "chiva"
click at [784, 189] on span "reorder" at bounding box center [790, 189] width 12 height 12
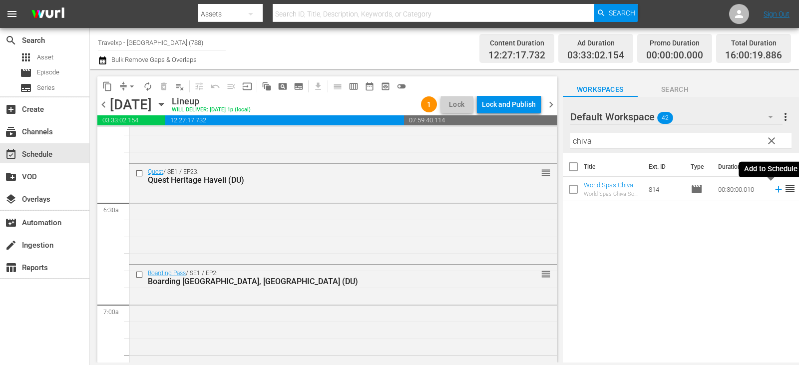
click at [773, 190] on icon at bounding box center [778, 189] width 11 height 11
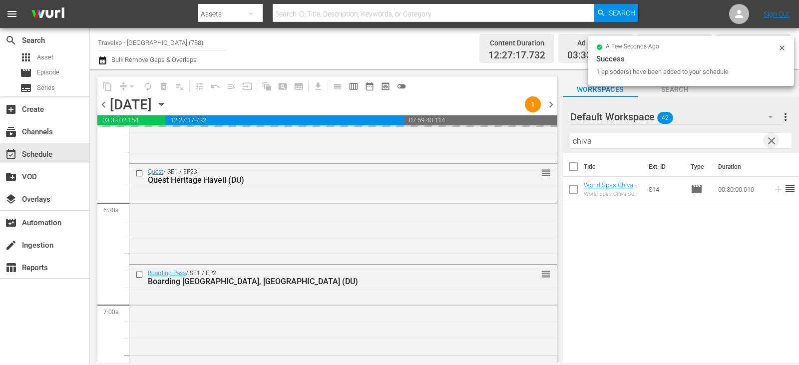
click at [771, 140] on span "clear" at bounding box center [772, 141] width 12 height 12
click at [771, 140] on input "text" at bounding box center [680, 141] width 221 height 16
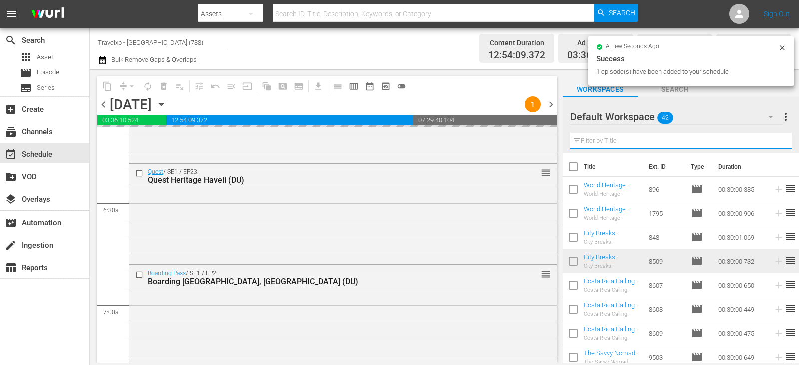
click at [771, 140] on input "text" at bounding box center [680, 141] width 221 height 16
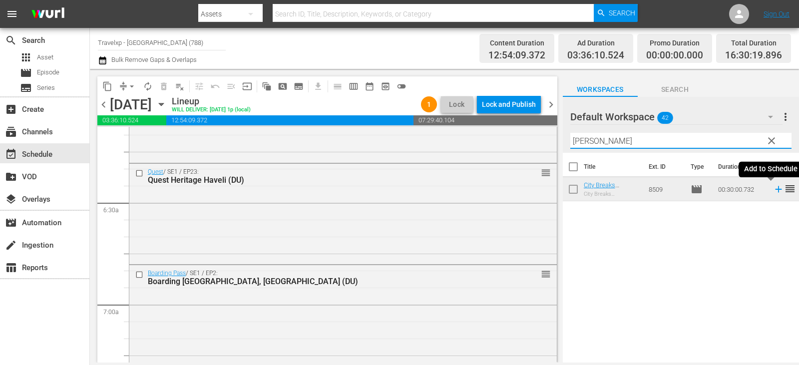
type input "[PERSON_NAME]"
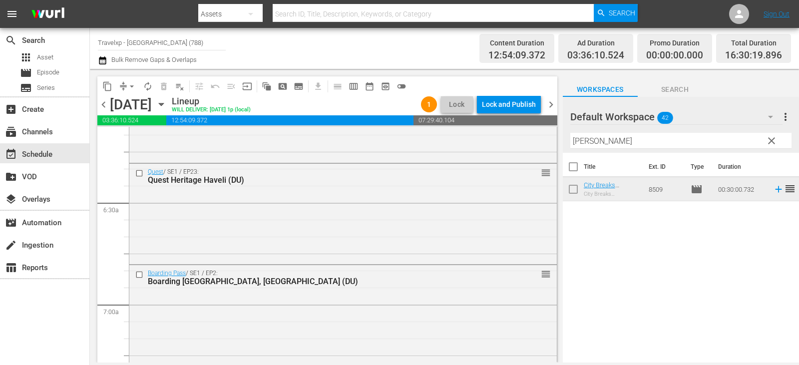
click at [784, 190] on span "reorder" at bounding box center [790, 189] width 12 height 12
click at [773, 186] on icon at bounding box center [778, 189] width 11 height 11
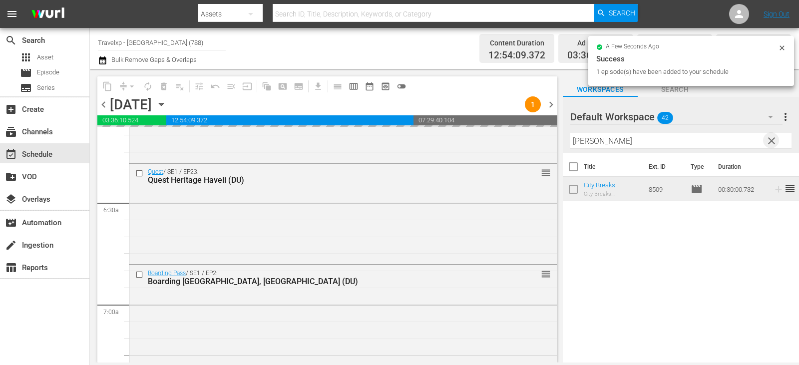
click at [776, 135] on span "clear" at bounding box center [772, 141] width 12 height 12
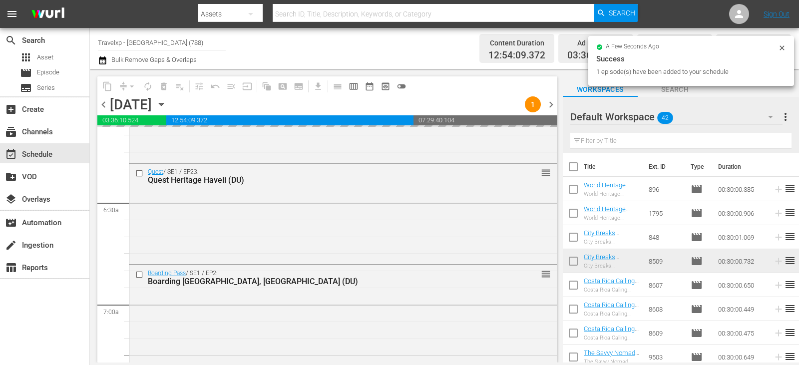
click at [773, 141] on input "text" at bounding box center [680, 141] width 221 height 16
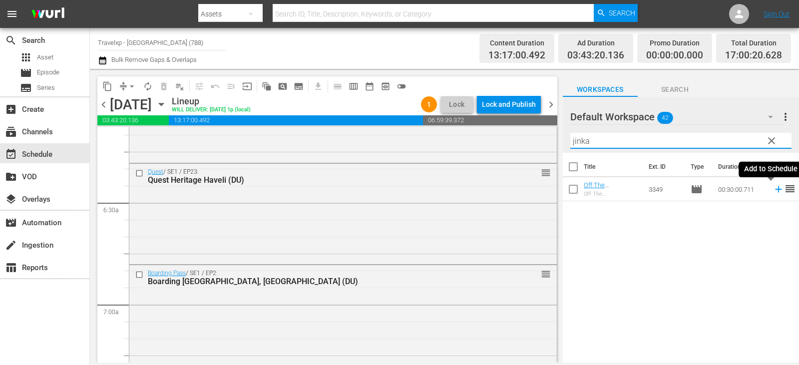
type input "jinka"
click at [775, 190] on icon at bounding box center [778, 189] width 6 height 6
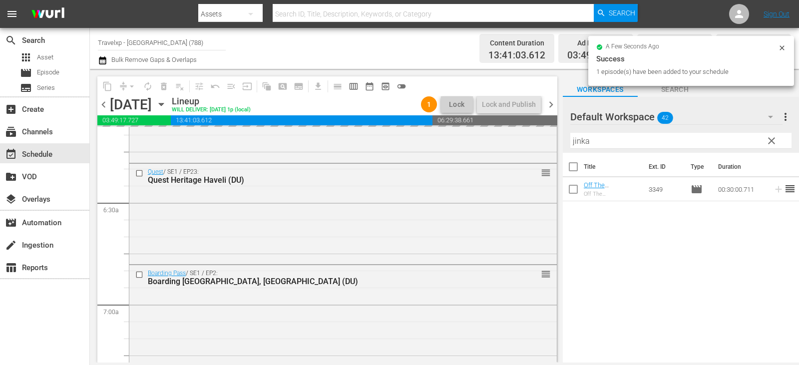
click at [767, 140] on span "clear" at bounding box center [772, 141] width 12 height 12
click at [767, 140] on input "jinka" at bounding box center [680, 141] width 221 height 16
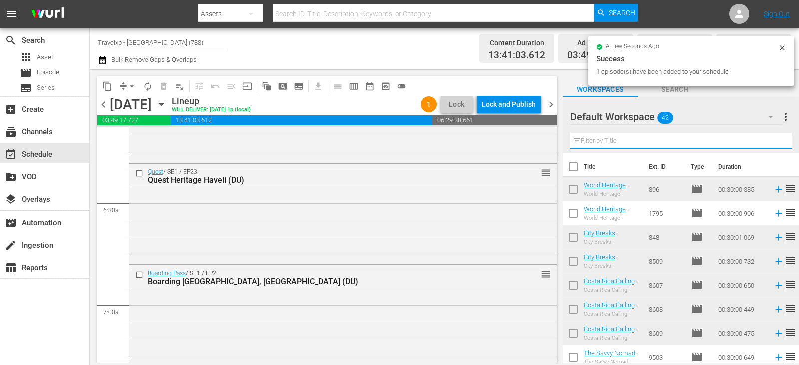
click at [767, 140] on input "text" at bounding box center [680, 141] width 221 height 16
drag, startPoint x: 767, startPoint y: 140, endPoint x: 738, endPoint y: 136, distance: 29.2
click at [767, 140] on input "text" at bounding box center [680, 141] width 221 height 16
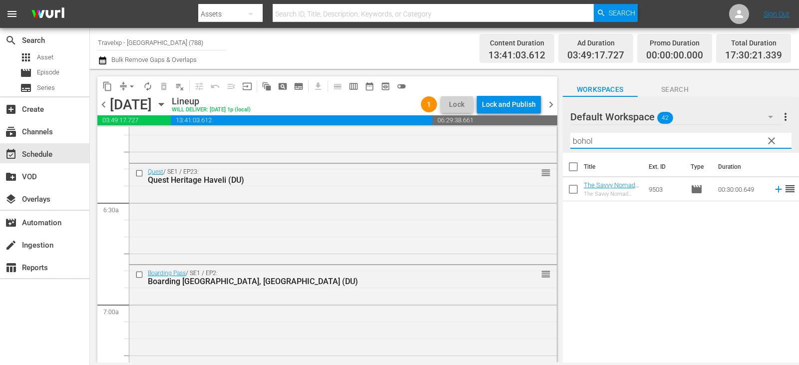
type input "bohol"
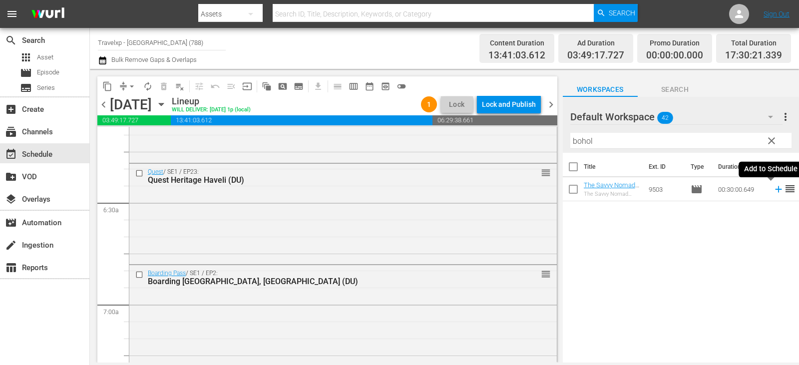
click at [773, 190] on icon at bounding box center [778, 189] width 11 height 11
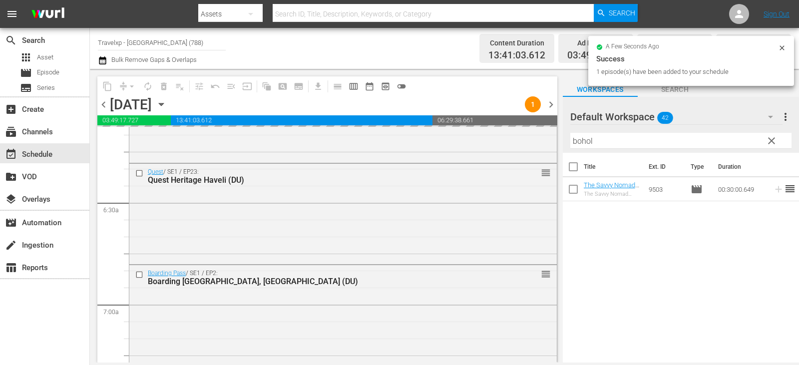
click at [772, 139] on span "clear" at bounding box center [772, 141] width 12 height 12
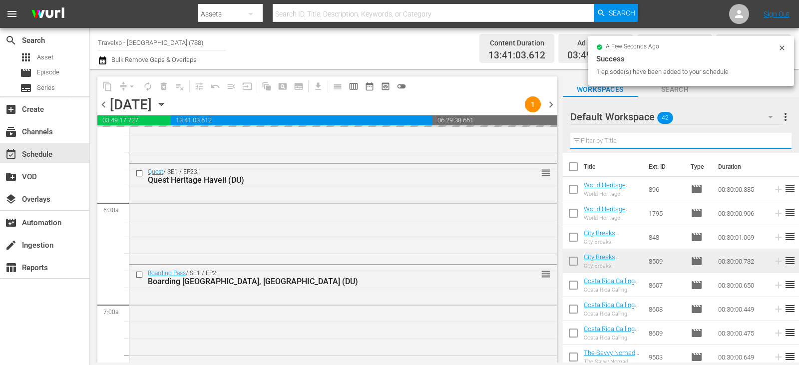
click at [772, 139] on input "text" at bounding box center [680, 141] width 221 height 16
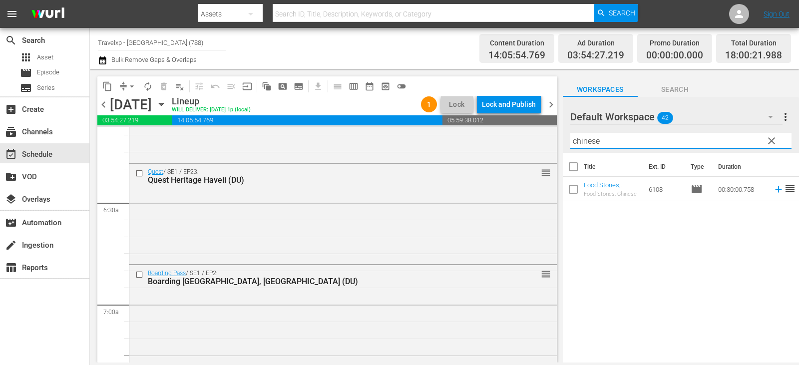
type input "chinese"
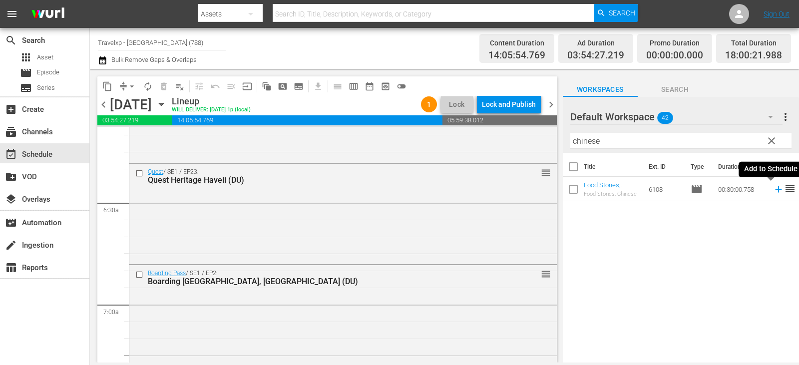
click at [773, 188] on icon at bounding box center [778, 189] width 11 height 11
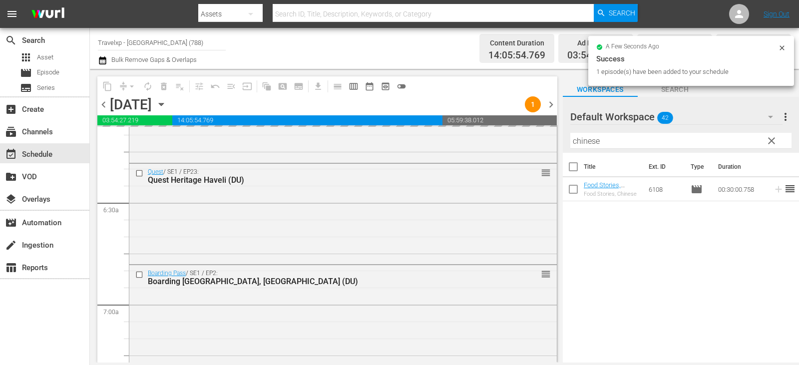
click at [764, 138] on button "clear" at bounding box center [771, 140] width 16 height 16
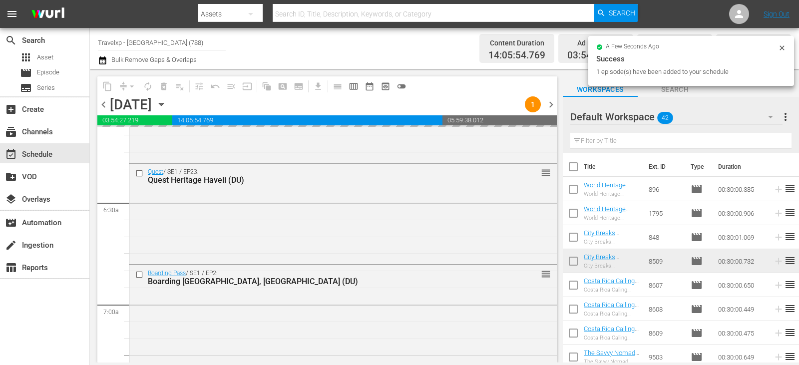
click at [770, 140] on input "text" at bounding box center [680, 141] width 221 height 16
drag, startPoint x: 770, startPoint y: 140, endPoint x: 719, endPoint y: 128, distance: 52.5
click at [770, 140] on input "text" at bounding box center [680, 141] width 221 height 16
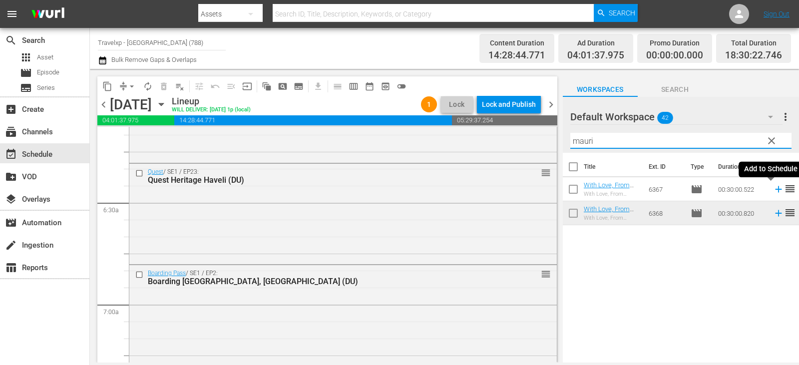
type input "mauri"
click at [775, 190] on icon at bounding box center [778, 189] width 6 height 6
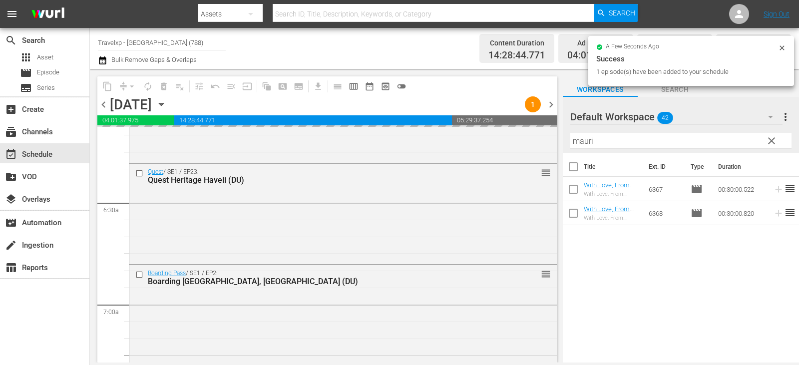
click at [771, 143] on span "clear" at bounding box center [772, 141] width 12 height 12
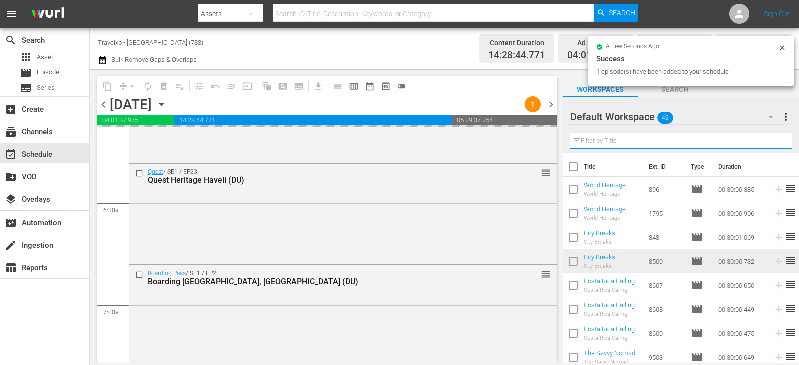
click at [771, 143] on input "text" at bounding box center [680, 141] width 221 height 16
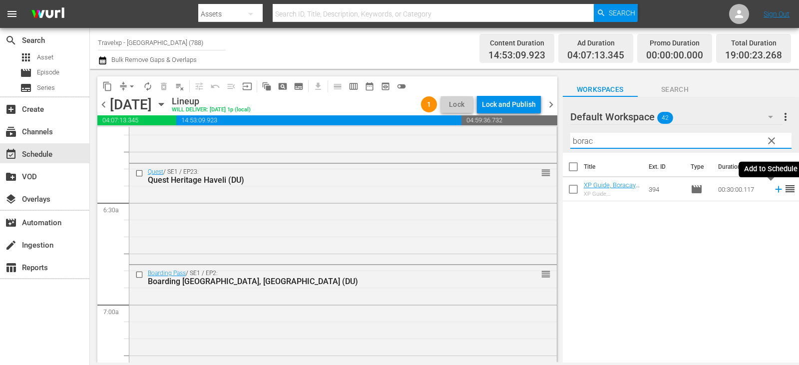
type input "borac"
click at [773, 192] on icon at bounding box center [778, 189] width 11 height 11
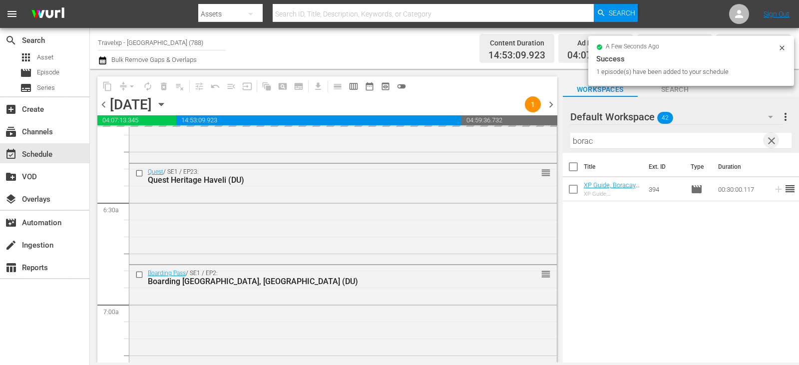
click at [769, 141] on span "clear" at bounding box center [772, 141] width 12 height 12
click at [769, 141] on input "text" at bounding box center [680, 141] width 221 height 16
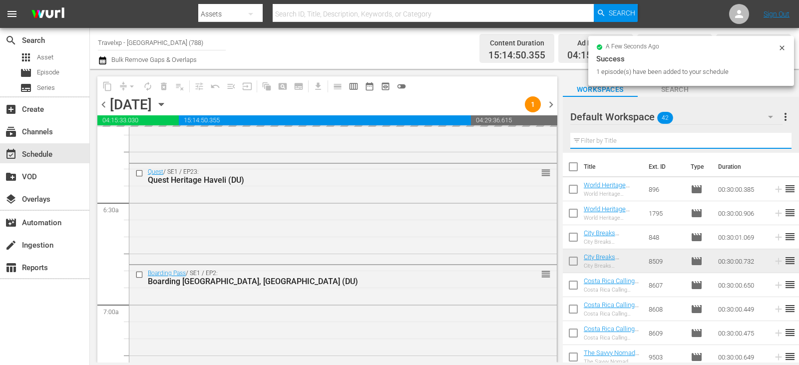
click at [769, 141] on input "text" at bounding box center [680, 141] width 221 height 16
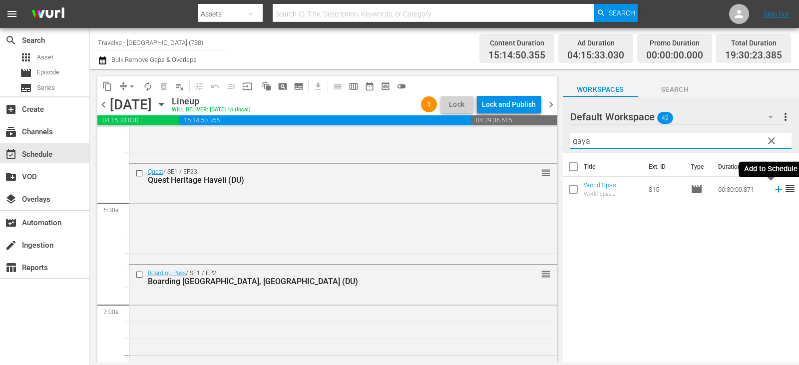
type input "gaya"
click at [773, 189] on icon at bounding box center [778, 189] width 11 height 11
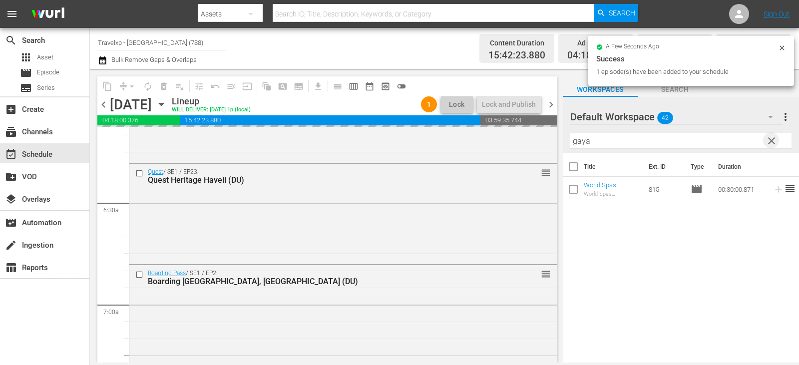
click at [771, 141] on span "clear" at bounding box center [772, 141] width 12 height 12
drag, startPoint x: 771, startPoint y: 141, endPoint x: 766, endPoint y: 138, distance: 6.1
click at [771, 141] on input "text" at bounding box center [680, 141] width 221 height 16
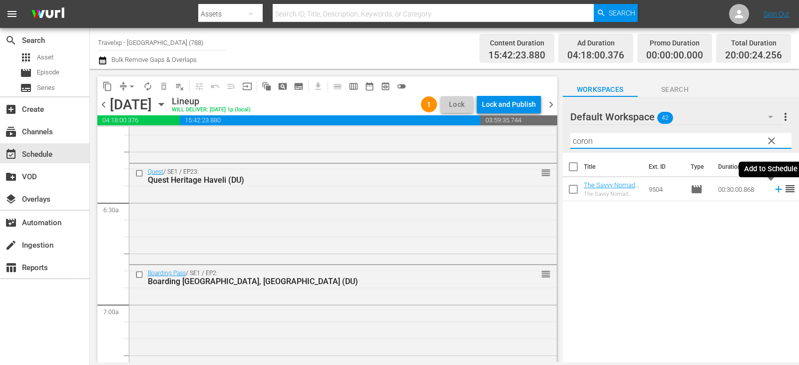
type input "coron"
drag, startPoint x: 771, startPoint y: 190, endPoint x: 759, endPoint y: 190, distance: 12.5
click at [775, 190] on icon at bounding box center [778, 189] width 6 height 6
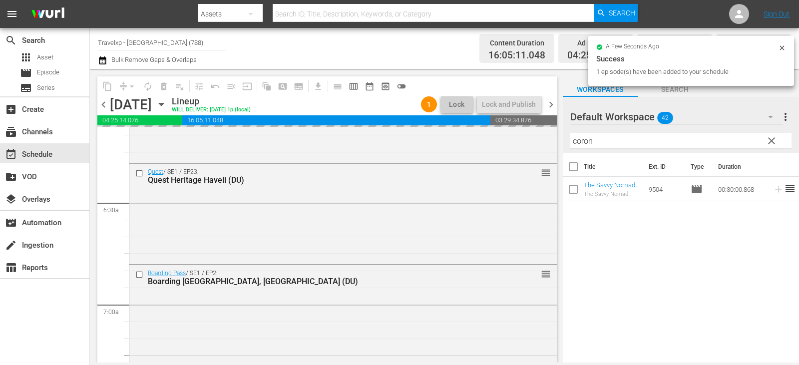
click at [777, 142] on span "clear" at bounding box center [772, 141] width 12 height 12
click at [777, 142] on input "coron" at bounding box center [680, 141] width 221 height 16
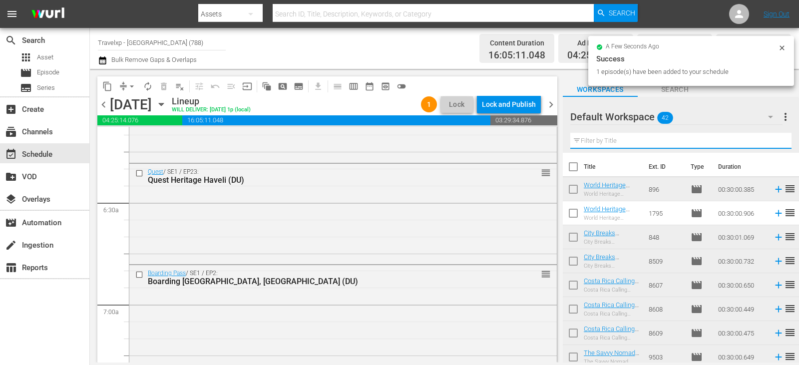
click at [777, 142] on input "text" at bounding box center [680, 141] width 221 height 16
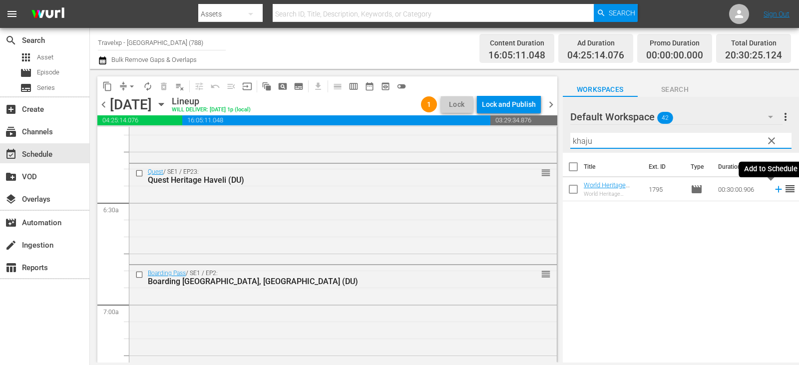
type input "khaju"
click at [773, 189] on icon at bounding box center [778, 189] width 11 height 11
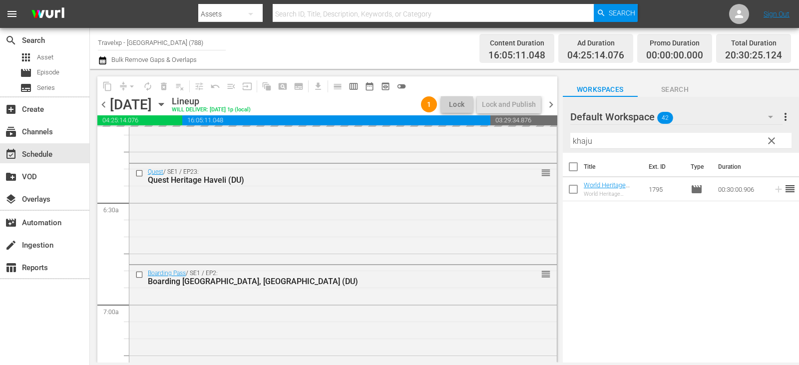
click at [775, 145] on span "clear" at bounding box center [772, 141] width 12 height 12
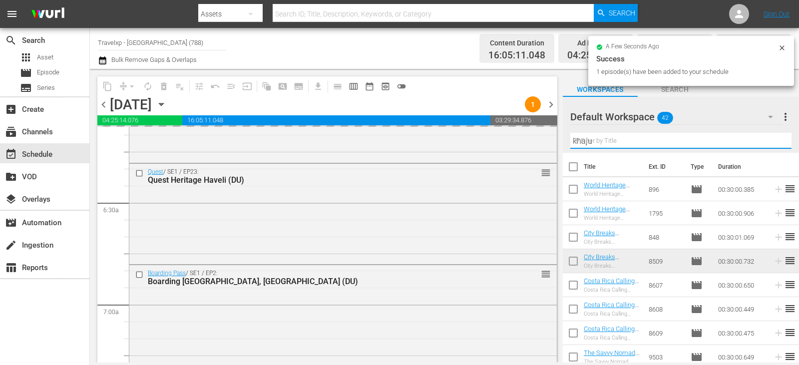
click at [775, 145] on input "khaju" at bounding box center [680, 141] width 221 height 16
click at [775, 145] on input "text" at bounding box center [680, 141] width 221 height 16
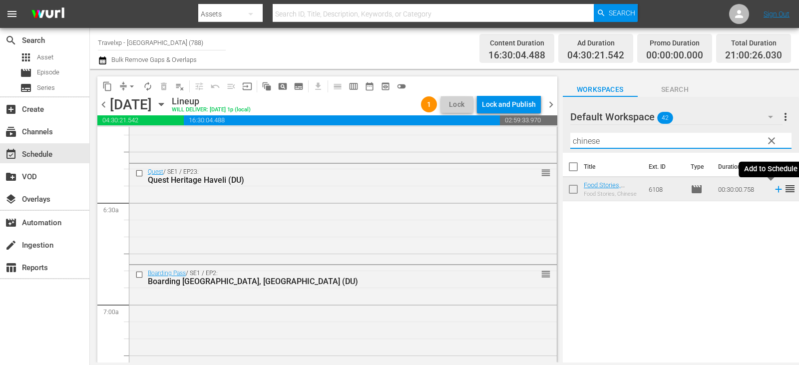
type input "chinese"
click at [773, 188] on icon at bounding box center [778, 189] width 11 height 11
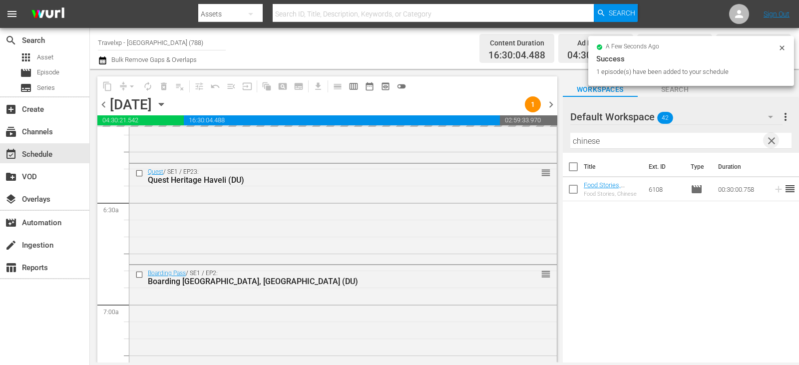
click at [767, 143] on span "clear" at bounding box center [772, 141] width 12 height 12
click at [767, 143] on input "text" at bounding box center [680, 141] width 221 height 16
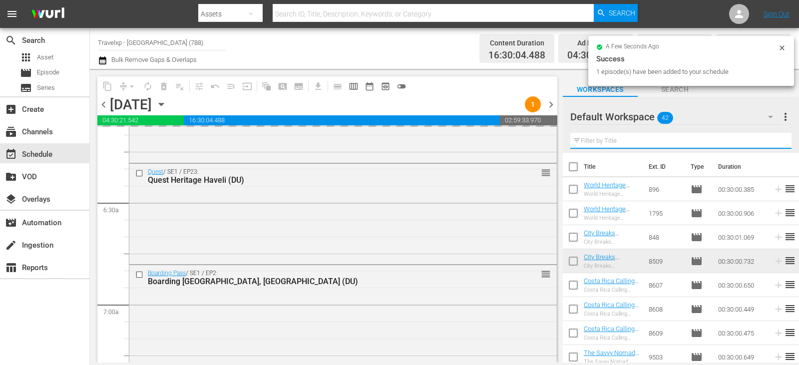
click at [767, 143] on input "text" at bounding box center [680, 141] width 221 height 16
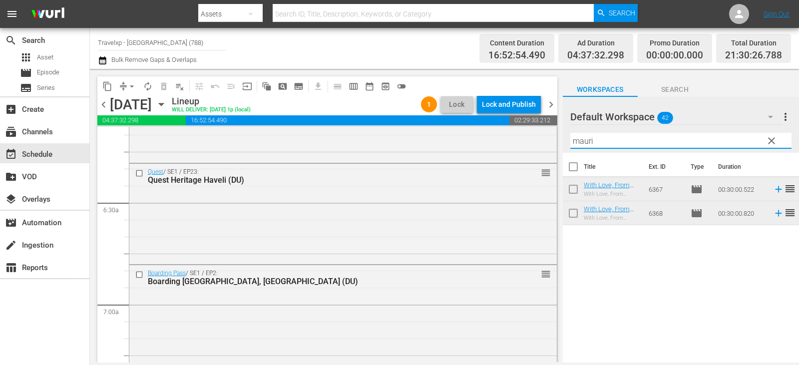
type input "mauri"
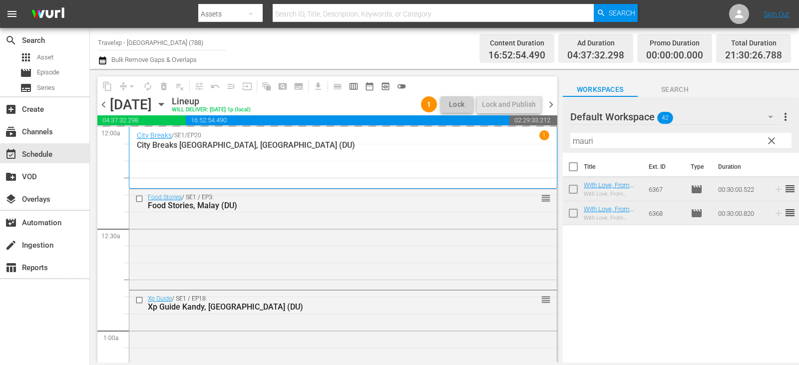
click at [775, 141] on span "clear" at bounding box center [772, 141] width 12 height 12
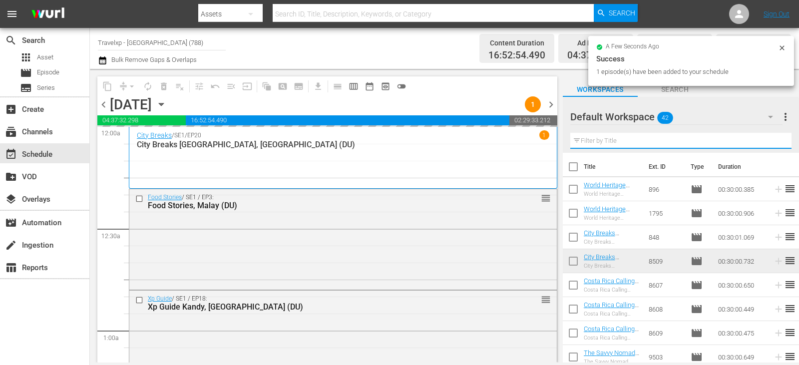
click at [775, 141] on input "mauri" at bounding box center [680, 141] width 221 height 16
click at [775, 141] on input "text" at bounding box center [680, 141] width 221 height 16
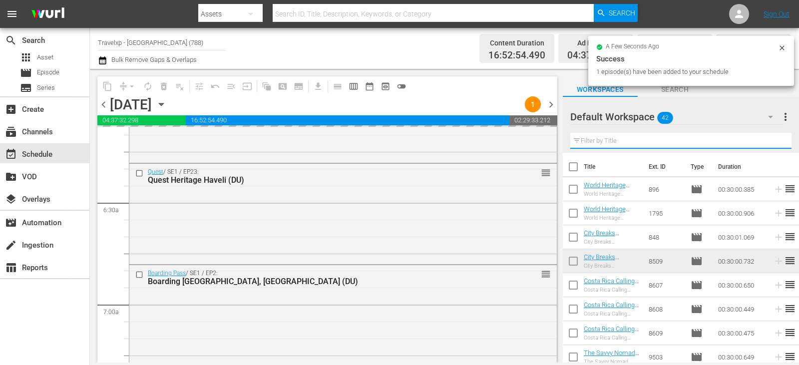
click at [775, 141] on input "text" at bounding box center [680, 141] width 221 height 16
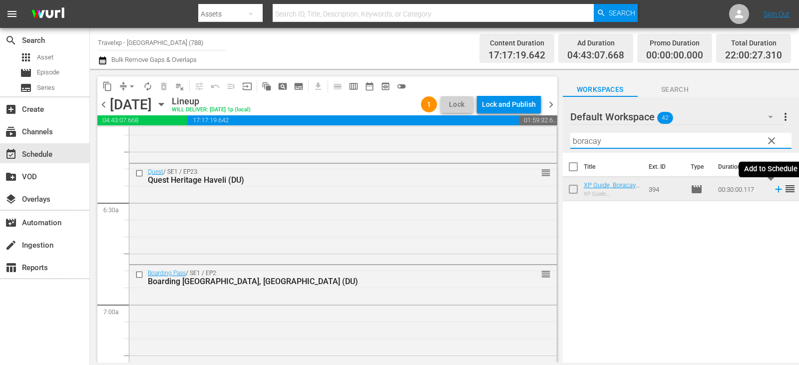
type input "boracay"
click at [775, 190] on icon at bounding box center [778, 189] width 6 height 6
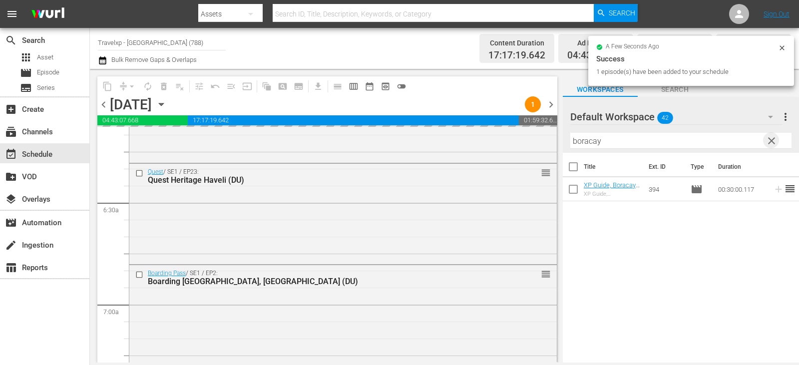
click at [775, 144] on span "clear" at bounding box center [772, 141] width 12 height 12
click at [775, 144] on input "boracay" at bounding box center [680, 141] width 221 height 16
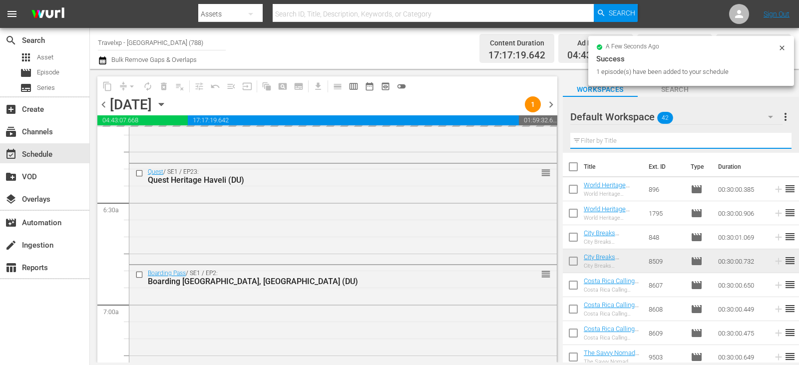
click at [775, 144] on input "text" at bounding box center [680, 141] width 221 height 16
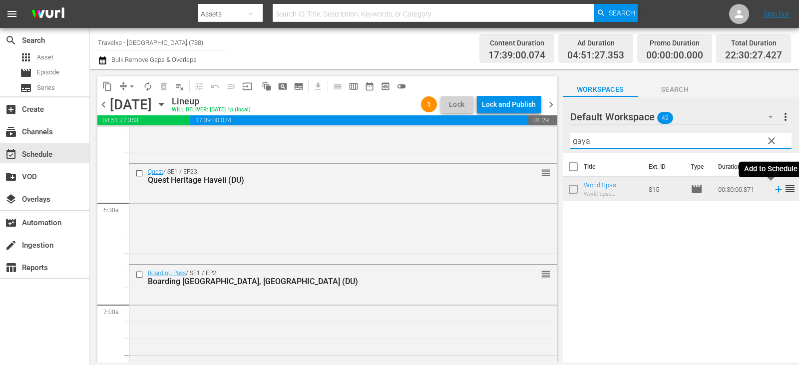
type input "gaya"
click at [773, 187] on icon at bounding box center [778, 189] width 11 height 11
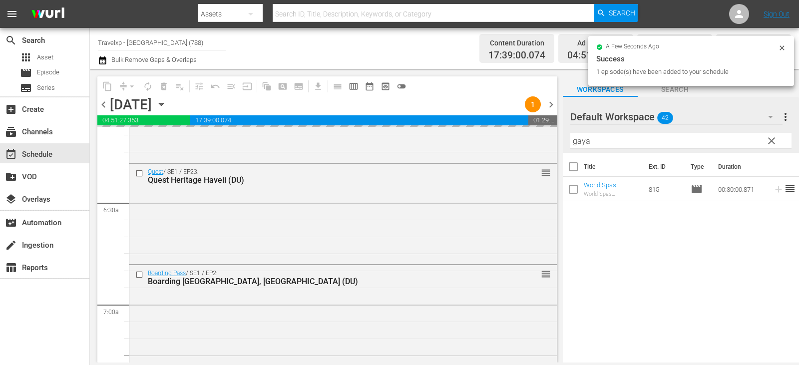
click at [767, 141] on span "clear" at bounding box center [772, 141] width 12 height 12
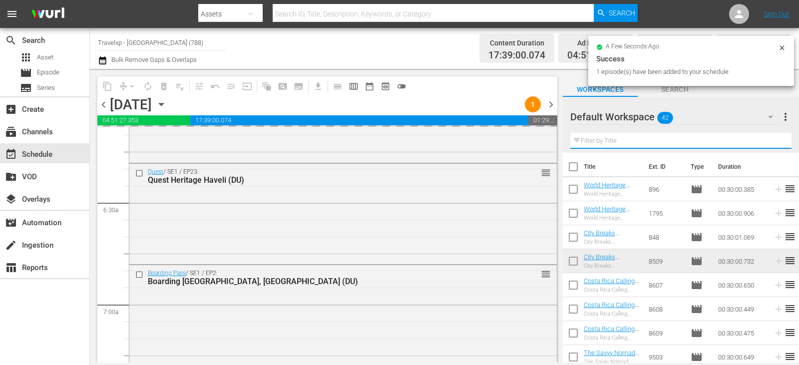
click at [767, 141] on input "text" at bounding box center [680, 141] width 221 height 16
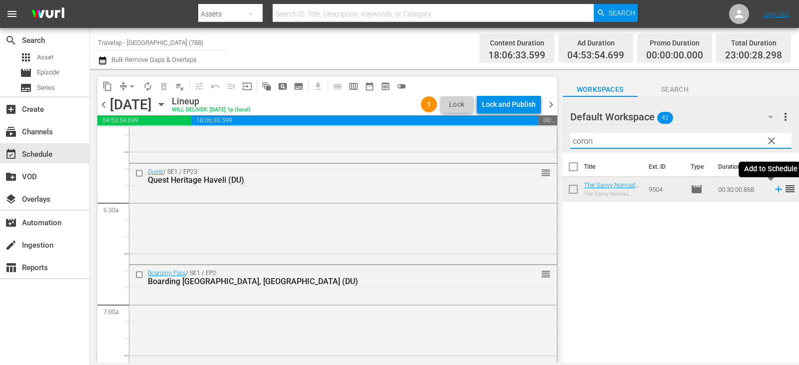
type input "coron"
click at [773, 189] on icon at bounding box center [778, 189] width 11 height 11
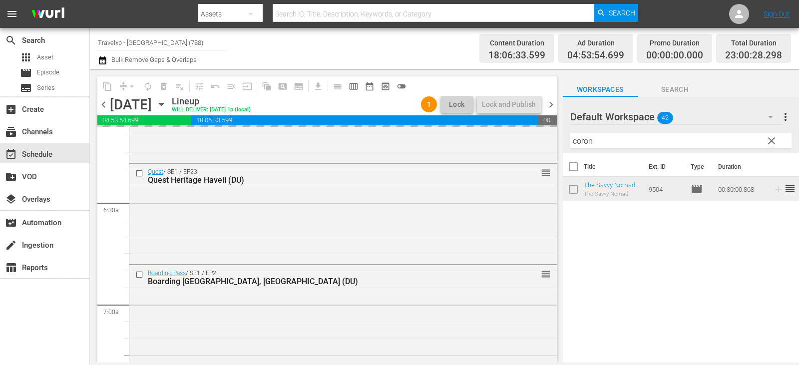
click at [778, 145] on button "clear" at bounding box center [771, 140] width 16 height 16
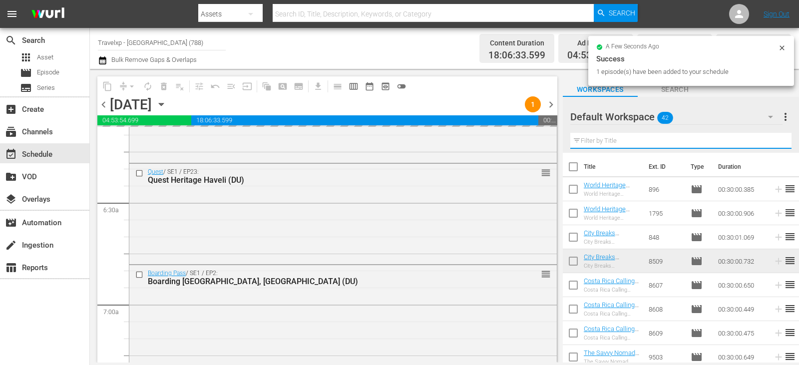
click at [775, 143] on input "text" at bounding box center [680, 141] width 221 height 16
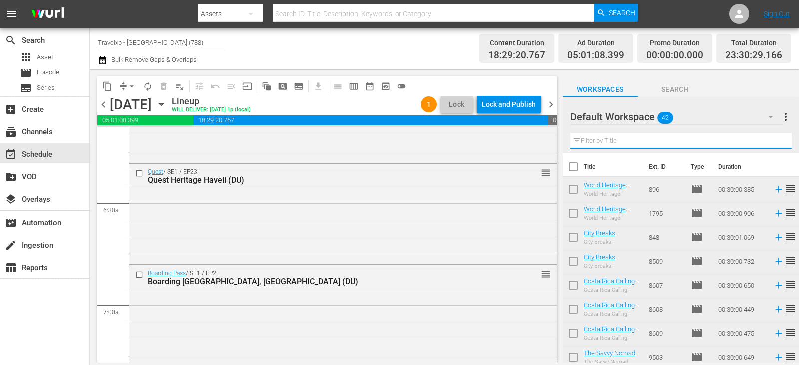
click at [709, 141] on input "text" at bounding box center [680, 141] width 221 height 16
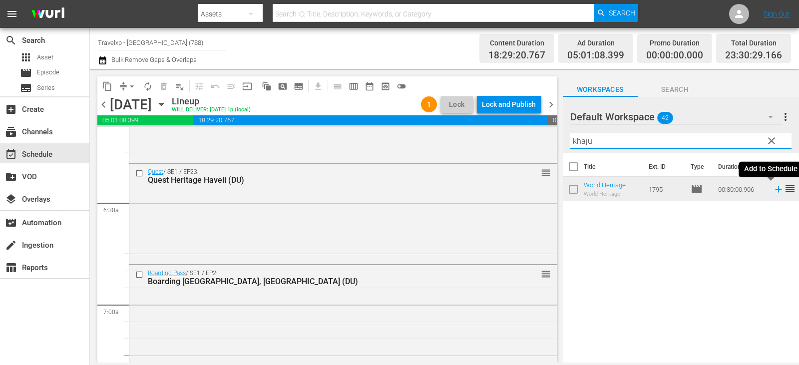
type input "khaju"
click at [773, 191] on icon at bounding box center [778, 189] width 11 height 11
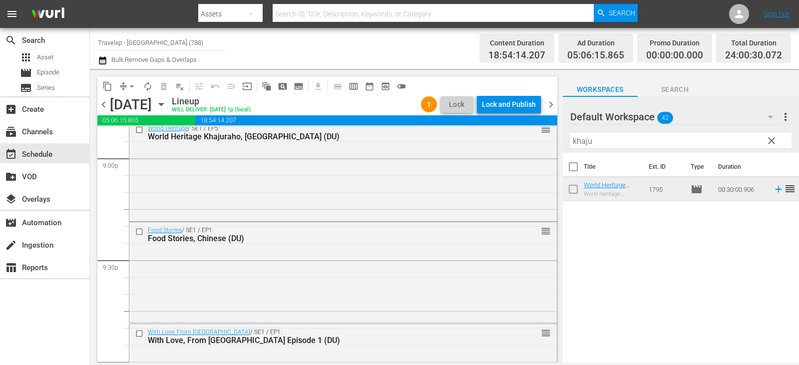
scroll to position [4718, 0]
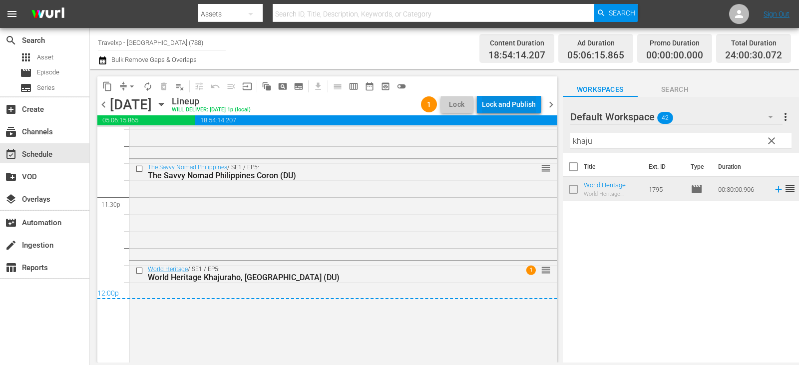
click at [527, 102] on div "Lock and Publish" at bounding box center [509, 104] width 54 height 18
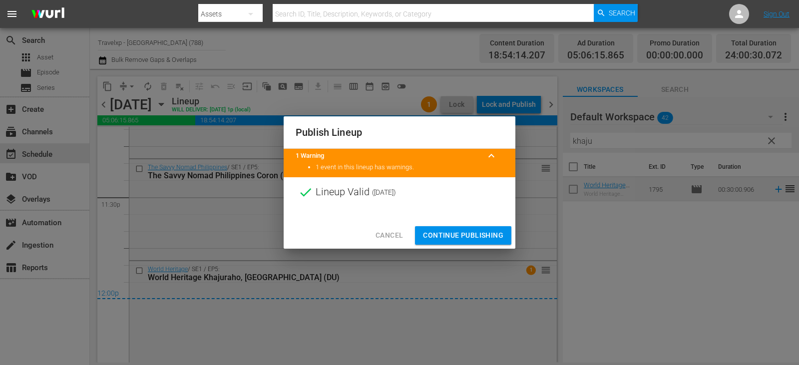
click at [459, 234] on span "Continue Publishing" at bounding box center [463, 235] width 80 height 12
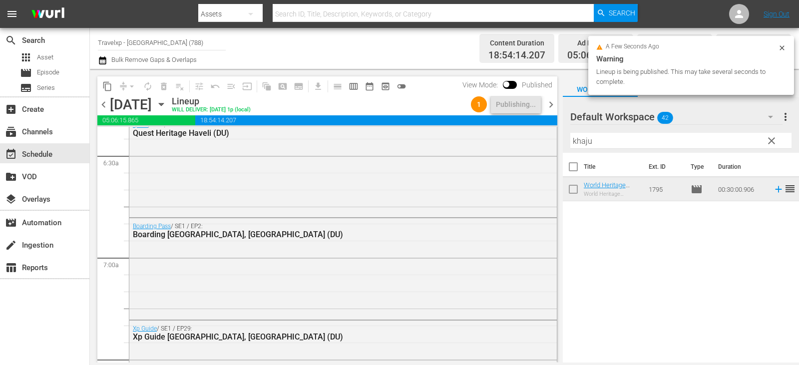
scroll to position [0, 0]
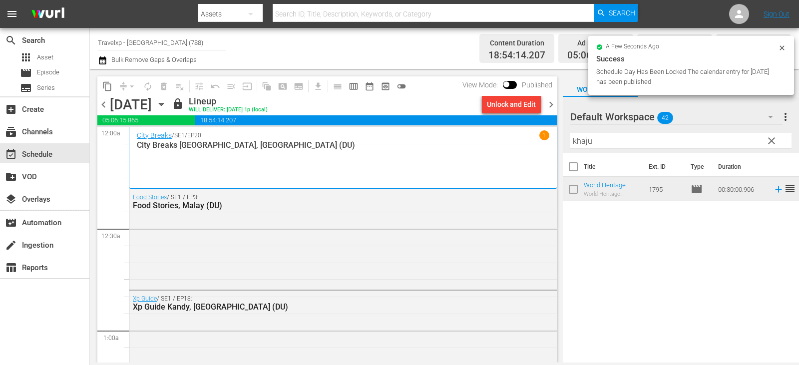
click at [551, 104] on span "chevron_right" at bounding box center [551, 104] width 12 height 12
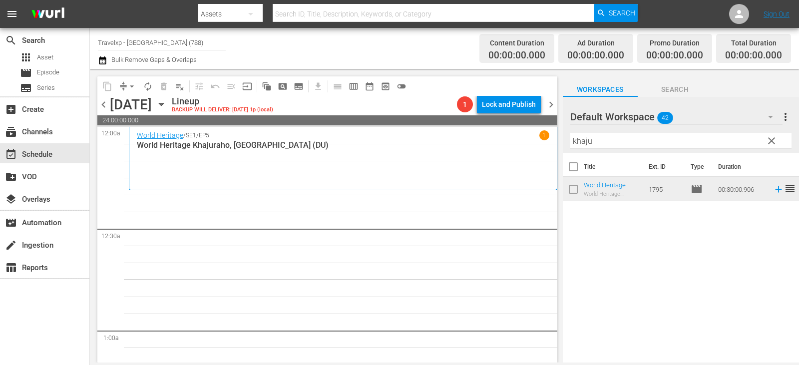
click at [777, 143] on span "clear" at bounding box center [772, 141] width 12 height 12
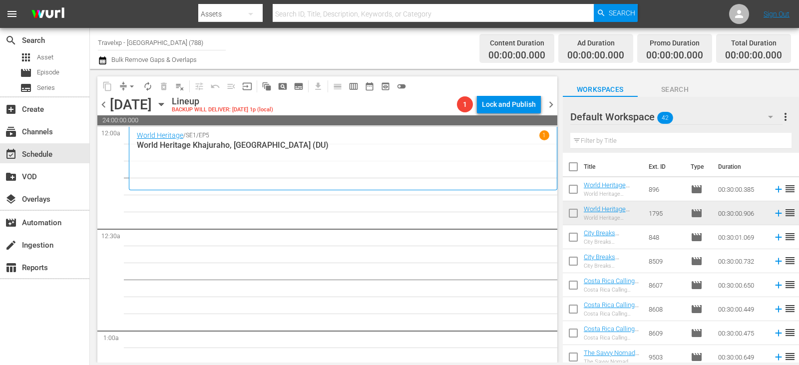
click at [777, 143] on input "text" at bounding box center [680, 141] width 221 height 16
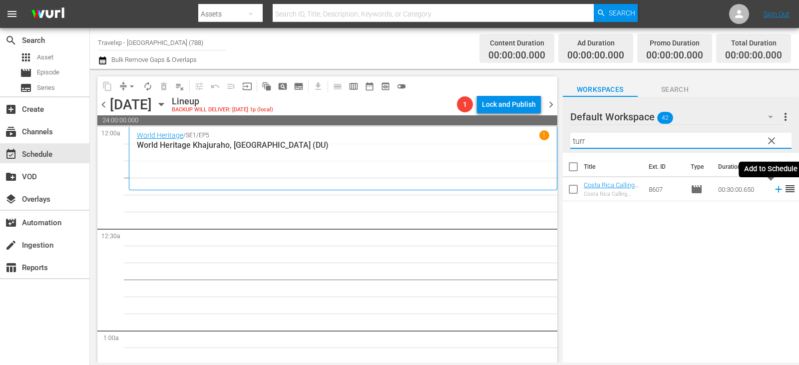
type input "turr"
click at [775, 190] on icon at bounding box center [778, 189] width 6 height 6
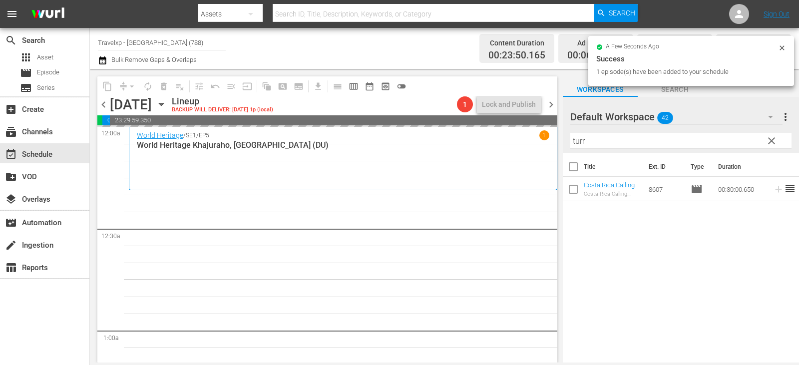
click at [776, 139] on span "clear" at bounding box center [772, 141] width 12 height 12
click at [776, 139] on input "turr" at bounding box center [680, 141] width 221 height 16
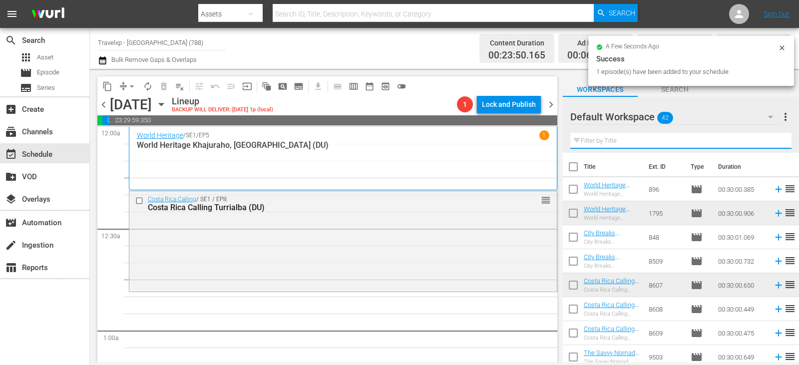
click at [776, 139] on input "text" at bounding box center [680, 141] width 221 height 16
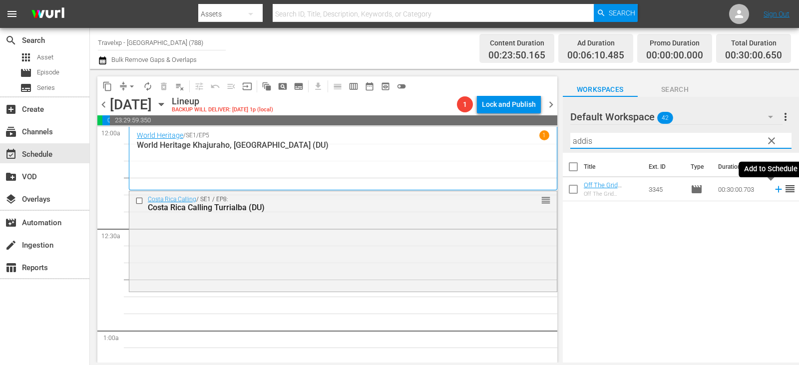
type input "addis"
click at [773, 191] on icon at bounding box center [778, 189] width 11 height 11
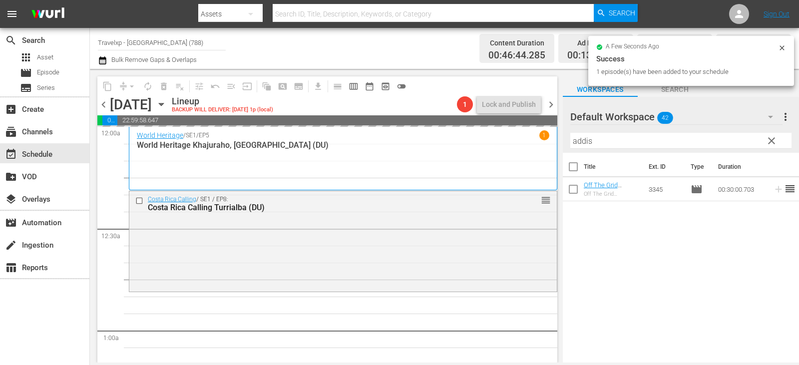
click at [775, 138] on span "clear" at bounding box center [772, 141] width 12 height 12
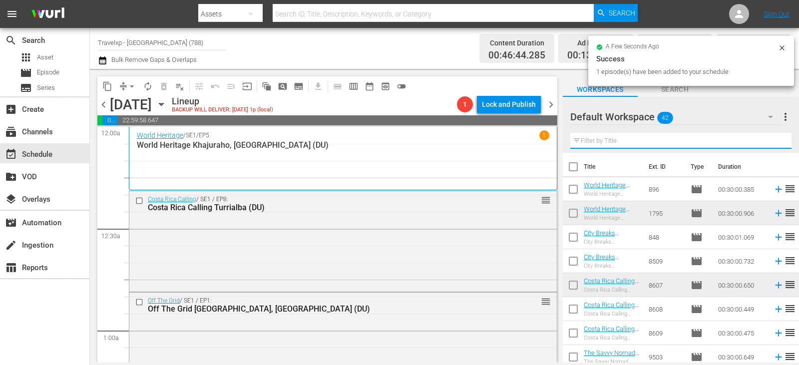
click at [775, 138] on input "text" at bounding box center [680, 141] width 221 height 16
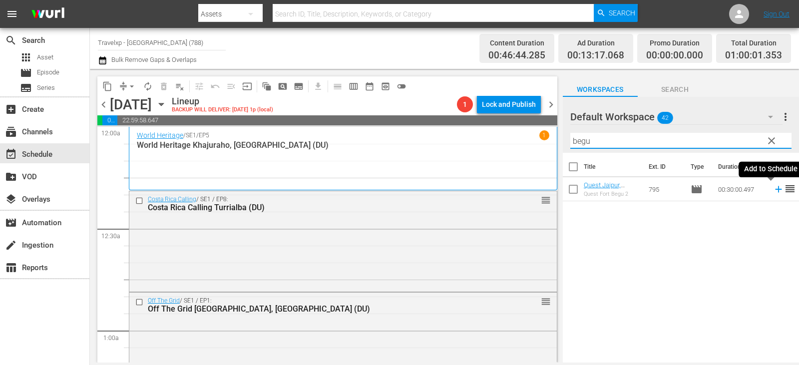
type input "begu"
click at [773, 189] on icon at bounding box center [778, 189] width 11 height 11
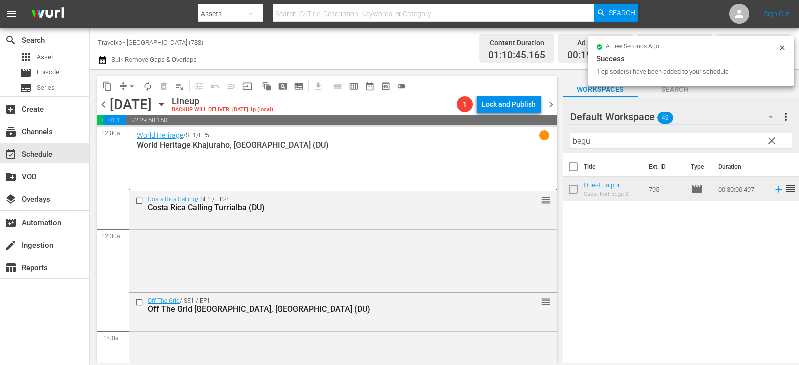
click at [774, 140] on span "clear" at bounding box center [772, 141] width 12 height 12
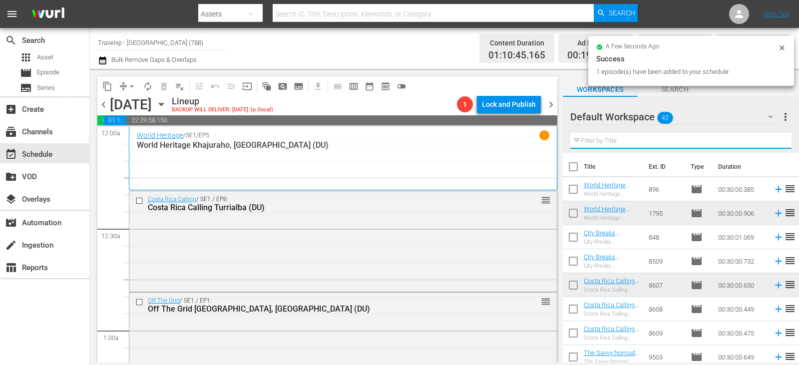
click at [774, 140] on input "text" at bounding box center [680, 141] width 221 height 16
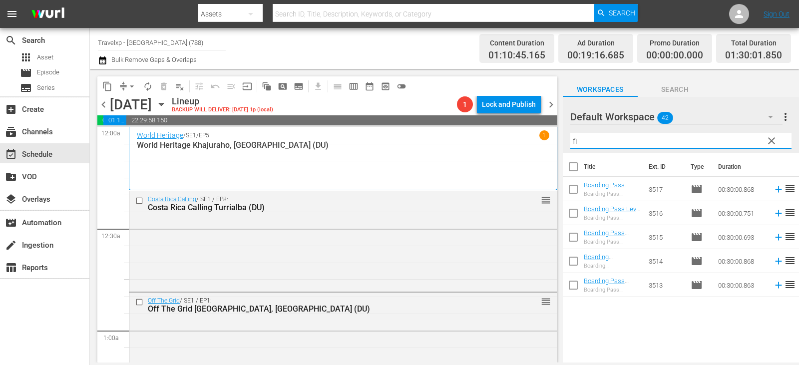
type input "f"
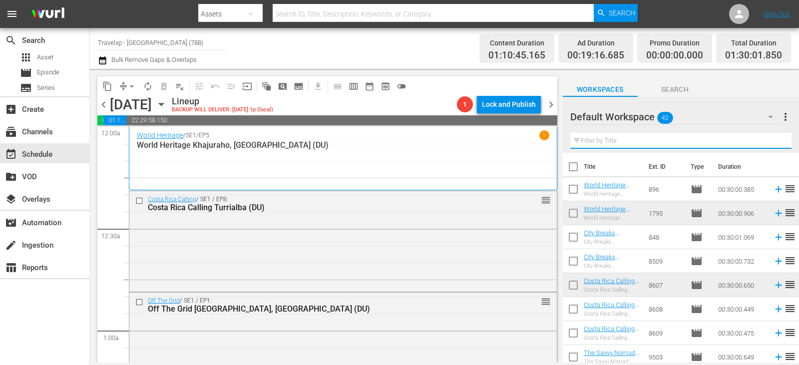
click at [683, 143] on input "text" at bounding box center [680, 141] width 221 height 16
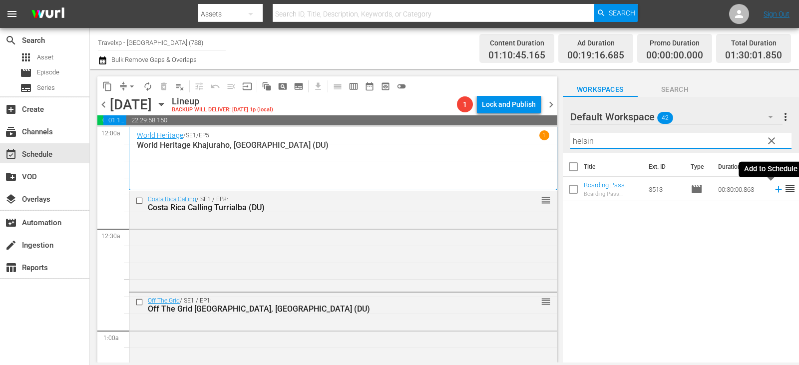
type input "helsin"
click at [774, 189] on icon at bounding box center [778, 189] width 11 height 11
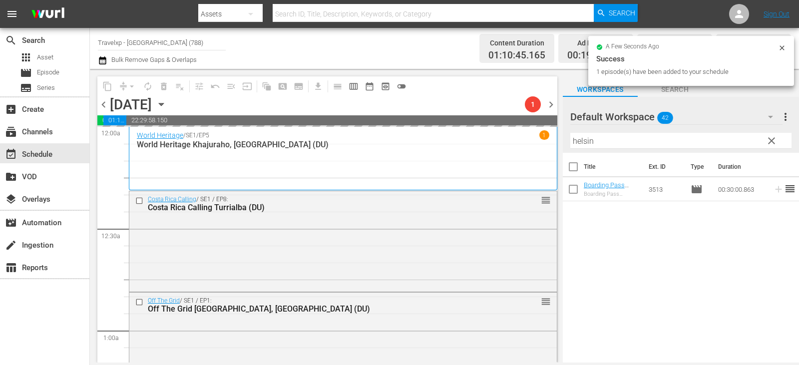
click at [769, 140] on span "clear" at bounding box center [772, 141] width 12 height 12
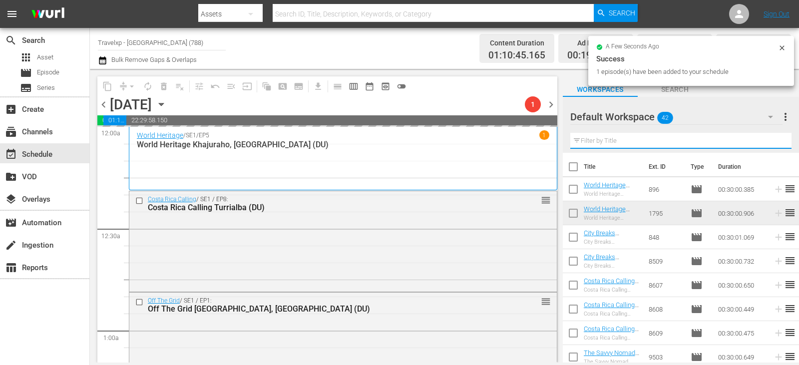
click at [769, 140] on input "text" at bounding box center [680, 141] width 221 height 16
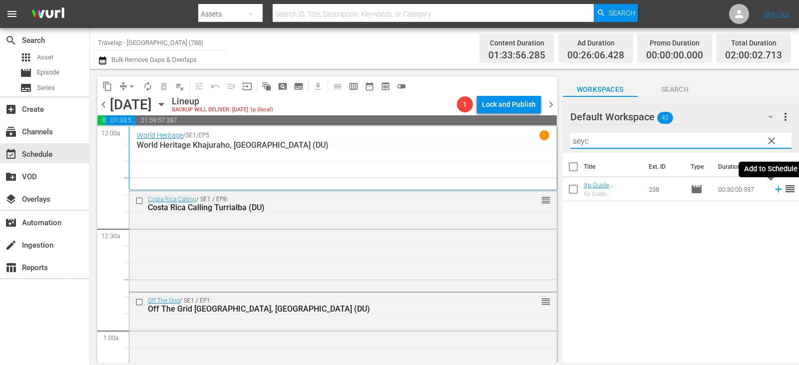
type input "seyc"
click at [773, 189] on icon at bounding box center [778, 189] width 11 height 11
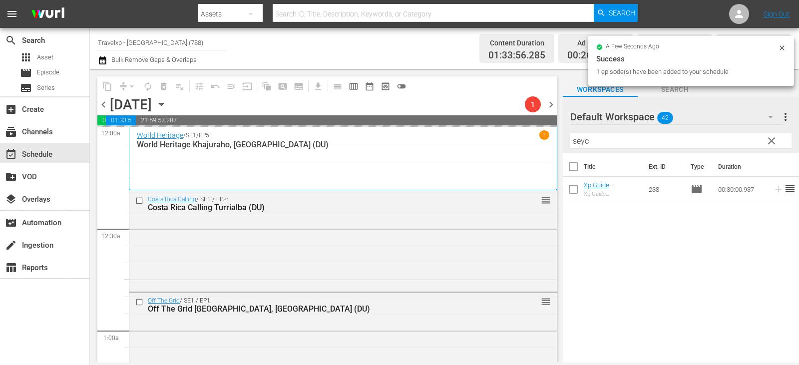
click at [770, 143] on span "clear" at bounding box center [772, 141] width 12 height 12
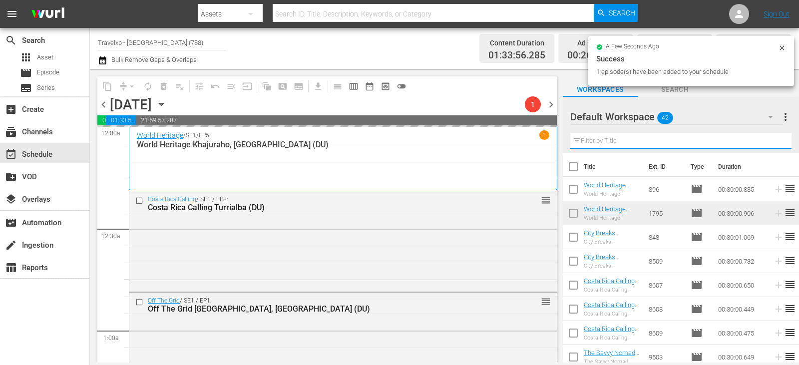
click at [770, 143] on input "text" at bounding box center [680, 141] width 221 height 16
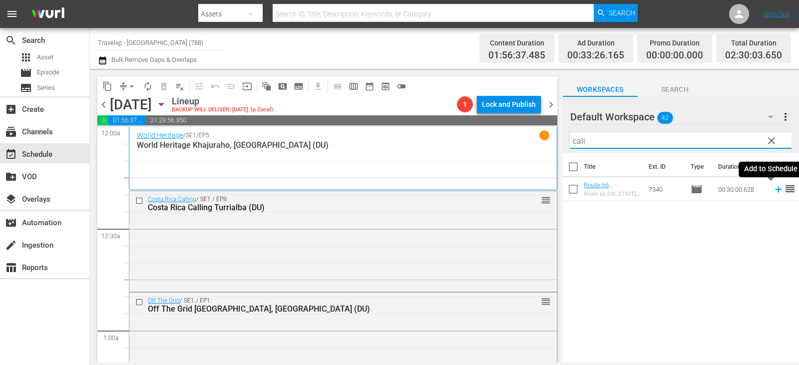
type input "cali"
click at [773, 188] on icon at bounding box center [778, 189] width 11 height 11
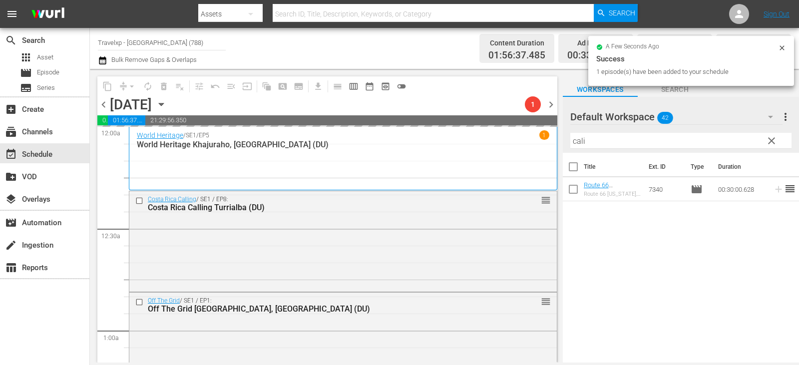
click at [768, 142] on span "clear" at bounding box center [772, 141] width 12 height 12
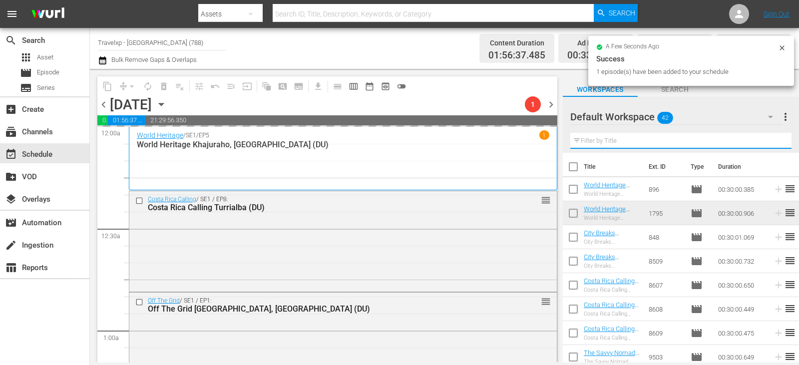
click at [768, 142] on input "text" at bounding box center [680, 141] width 221 height 16
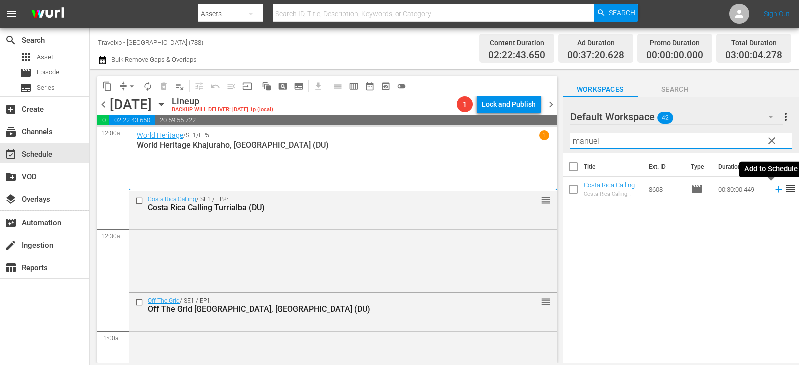
type input "manuel"
click at [773, 191] on icon at bounding box center [778, 189] width 11 height 11
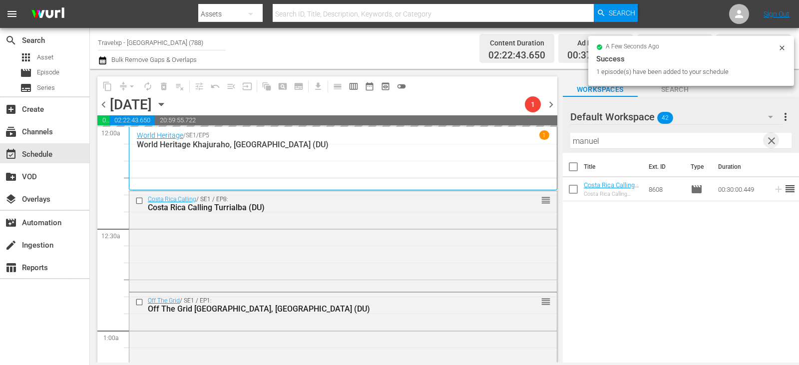
click at [774, 143] on span "clear" at bounding box center [772, 141] width 12 height 12
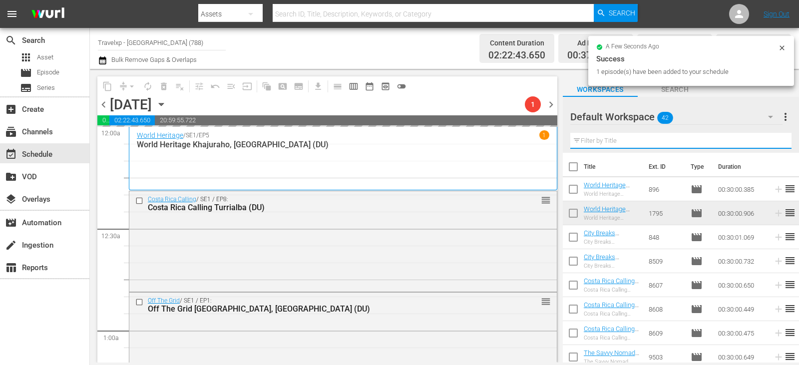
click at [774, 143] on input "text" at bounding box center [680, 141] width 221 height 16
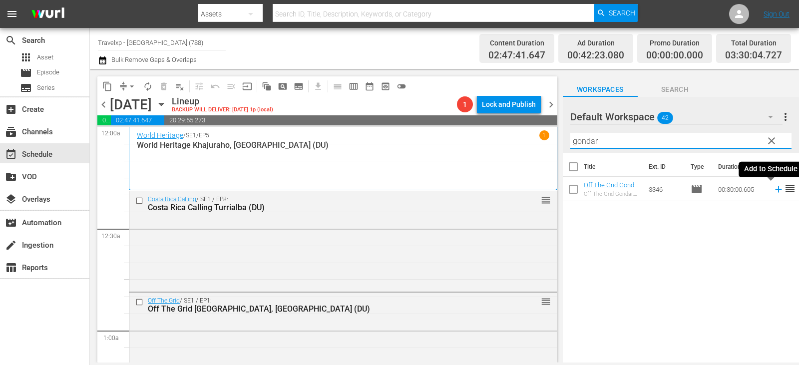
type input "gondar"
click at [773, 190] on icon at bounding box center [778, 189] width 11 height 11
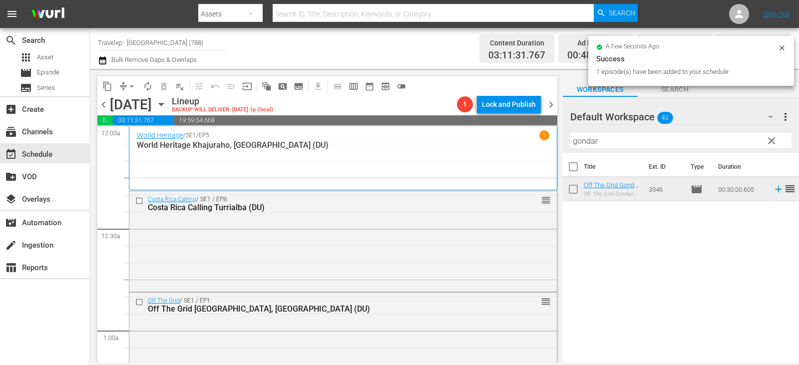
click at [775, 136] on span "clear" at bounding box center [772, 141] width 12 height 12
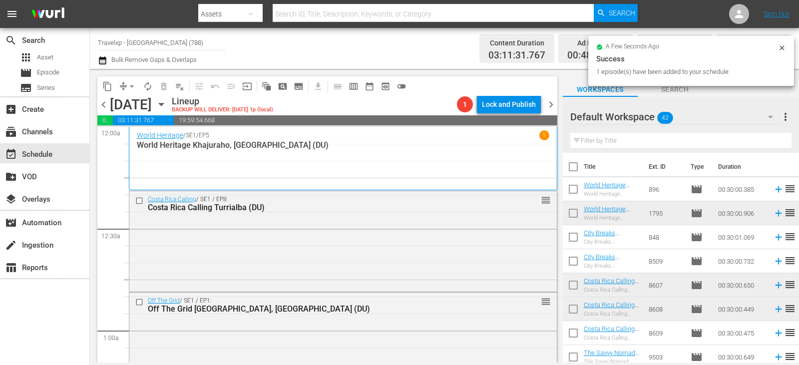
click at [774, 140] on input "text" at bounding box center [680, 141] width 221 height 16
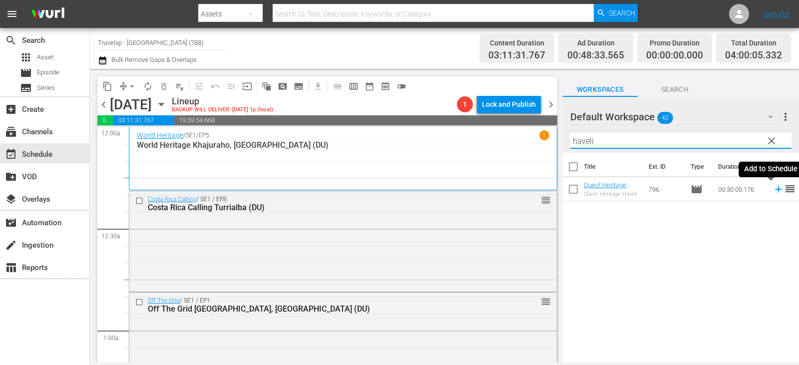
type input "haveli"
click at [773, 192] on icon at bounding box center [778, 189] width 11 height 11
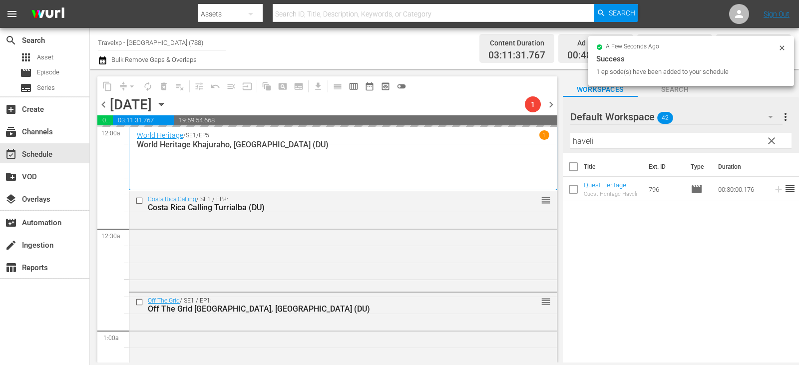
click at [773, 142] on span "clear" at bounding box center [772, 141] width 12 height 12
click at [773, 142] on input "text" at bounding box center [680, 141] width 221 height 16
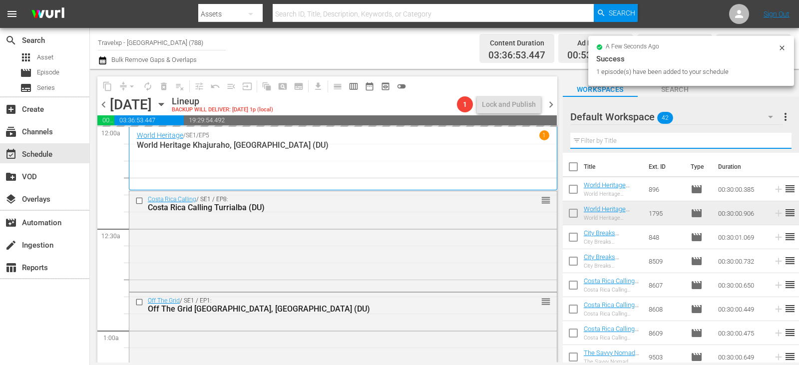
click at [773, 142] on input "text" at bounding box center [680, 141] width 221 height 16
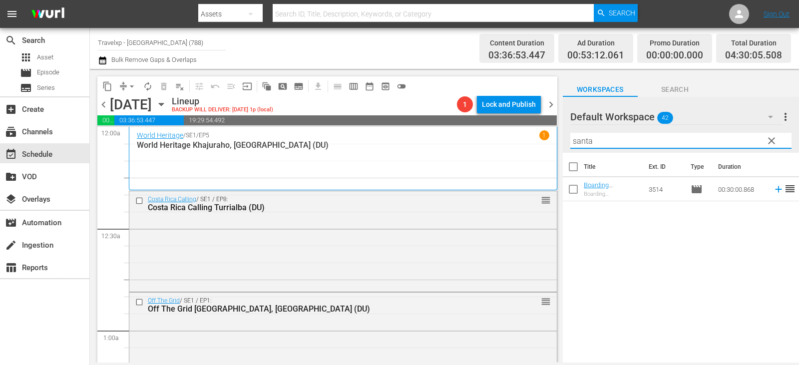
type input "santa"
click at [784, 190] on span "reorder" at bounding box center [790, 189] width 12 height 12
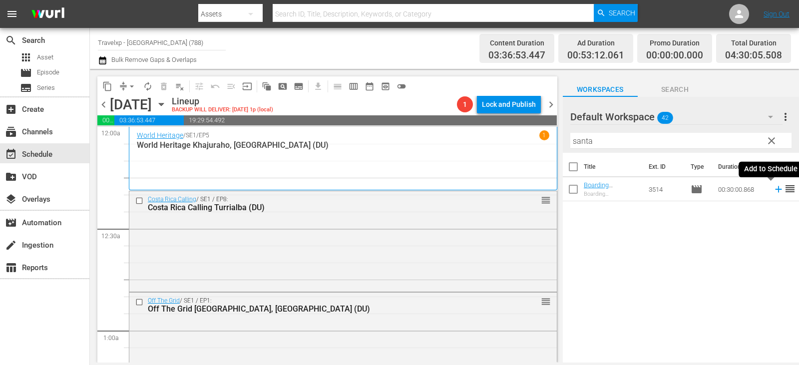
click at [775, 189] on icon at bounding box center [778, 189] width 6 height 6
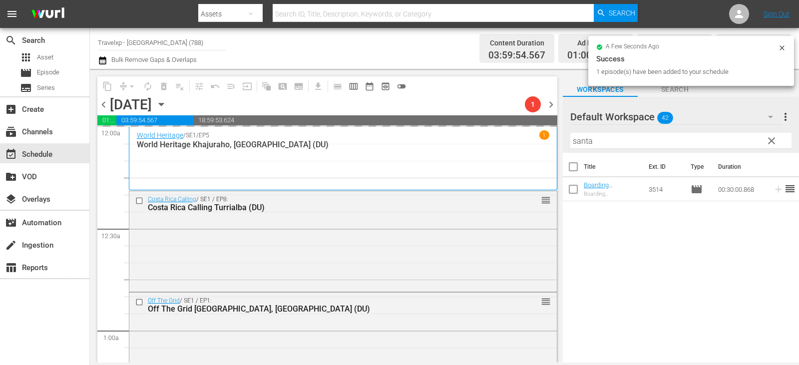
click at [774, 136] on span "clear" at bounding box center [772, 141] width 12 height 12
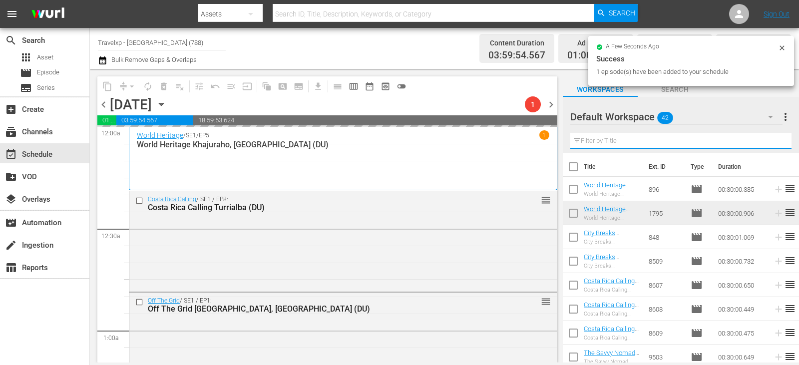
click at [774, 136] on input "text" at bounding box center [680, 141] width 221 height 16
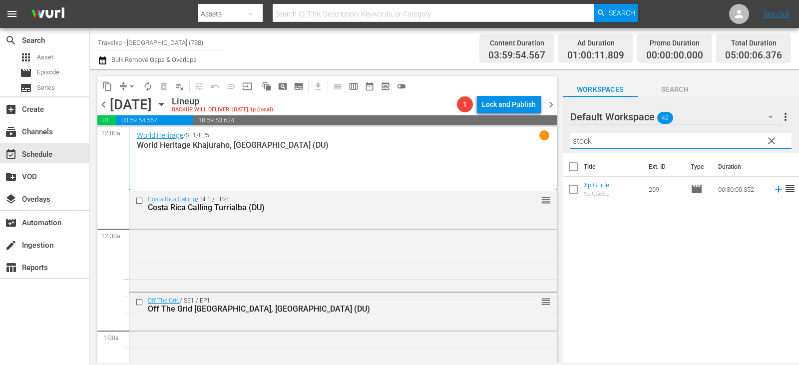
type input "stock"
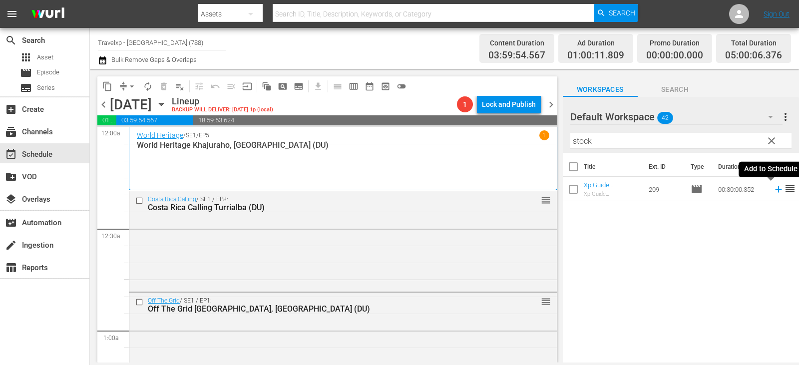
click at [773, 193] on icon at bounding box center [778, 189] width 11 height 11
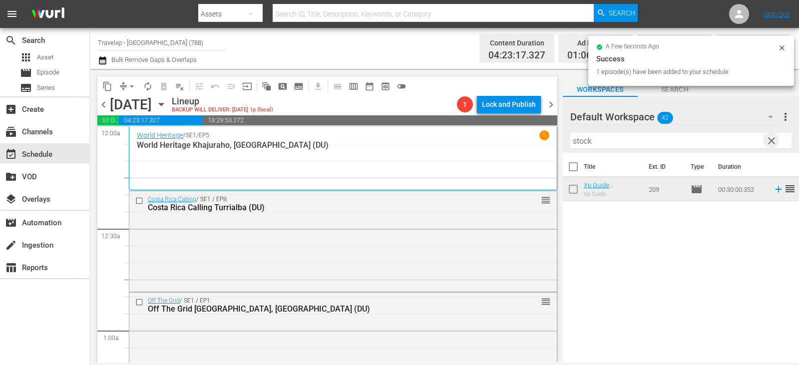
click at [774, 140] on span "clear" at bounding box center [772, 141] width 12 height 12
click at [774, 140] on input "text" at bounding box center [680, 141] width 221 height 16
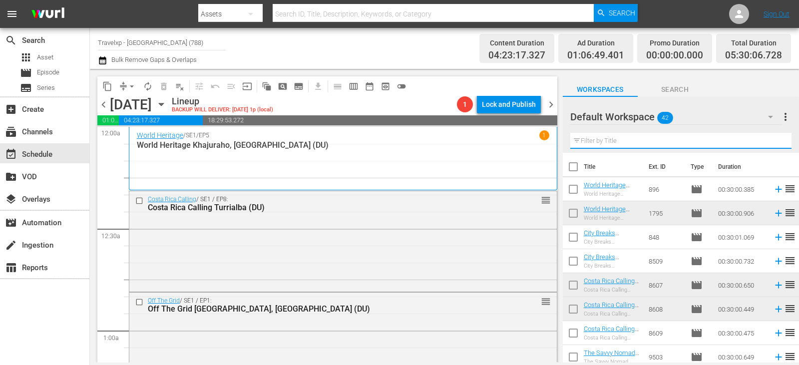
click at [774, 140] on input "text" at bounding box center [680, 141] width 221 height 16
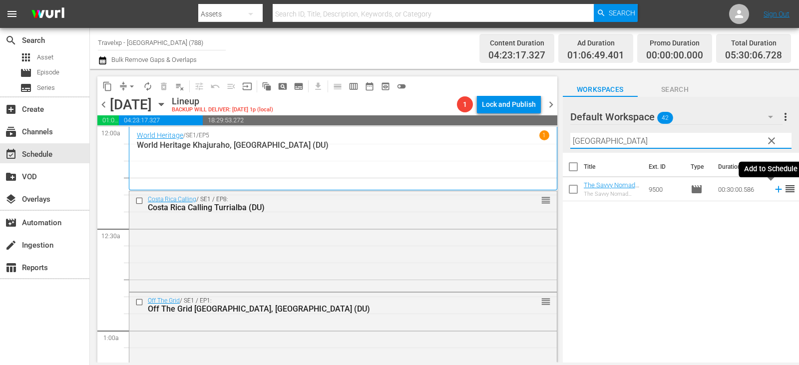
type input "[GEOGRAPHIC_DATA]"
click at [775, 190] on icon at bounding box center [778, 189] width 6 height 6
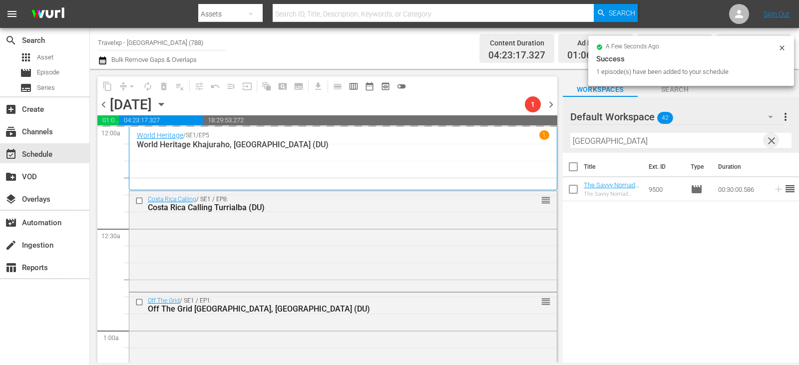
click at [767, 144] on span "clear" at bounding box center [772, 141] width 12 height 12
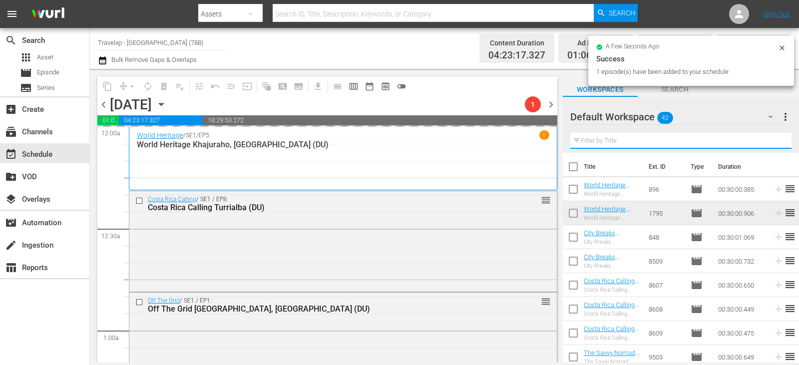
click at [767, 144] on input "text" at bounding box center [680, 141] width 221 height 16
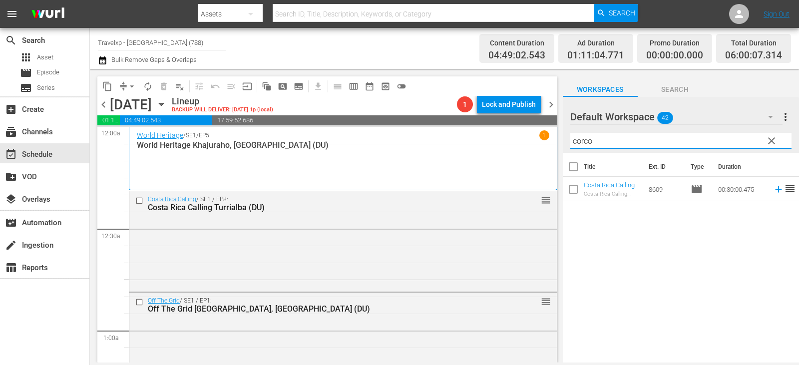
type input "corco"
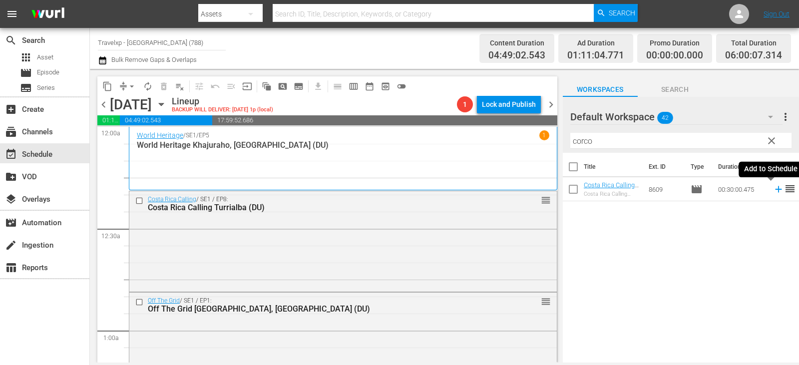
click at [774, 189] on icon at bounding box center [778, 189] width 11 height 11
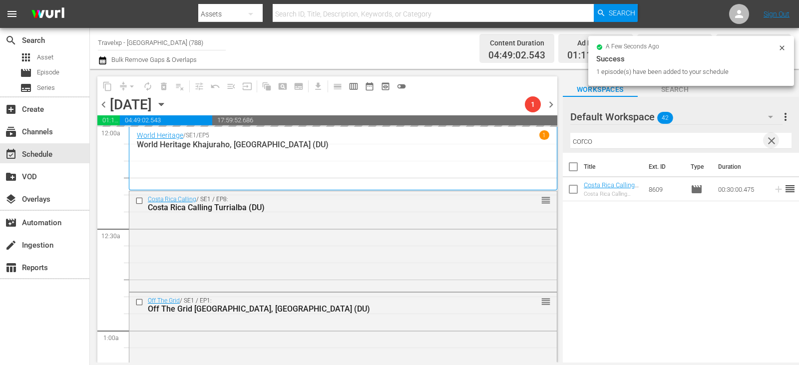
click at [774, 140] on span "clear" at bounding box center [772, 141] width 12 height 12
click at [774, 140] on input "text" at bounding box center [680, 141] width 221 height 16
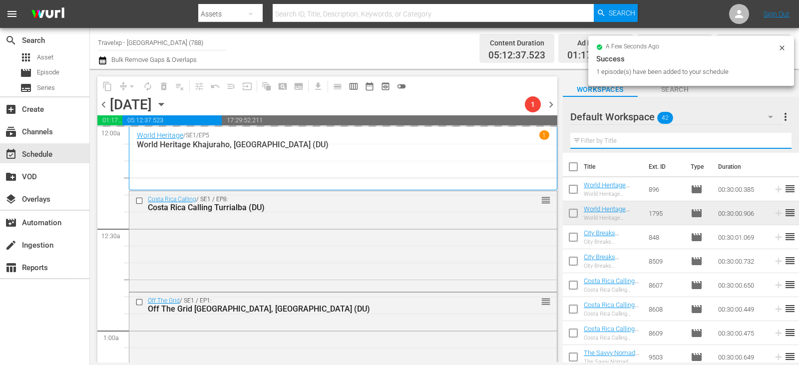
click at [774, 140] on input "text" at bounding box center [680, 141] width 221 height 16
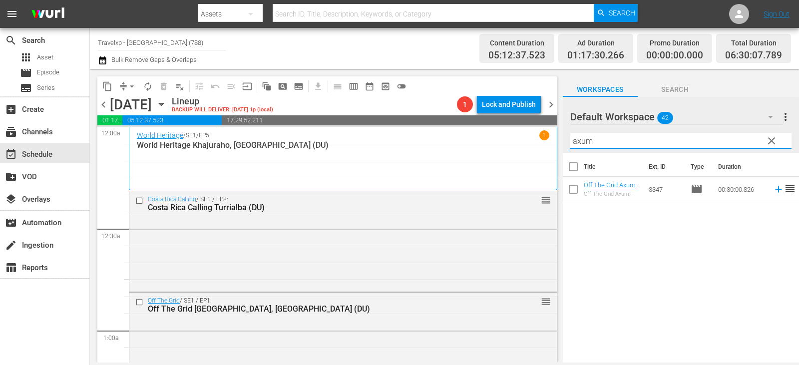
type input "axum"
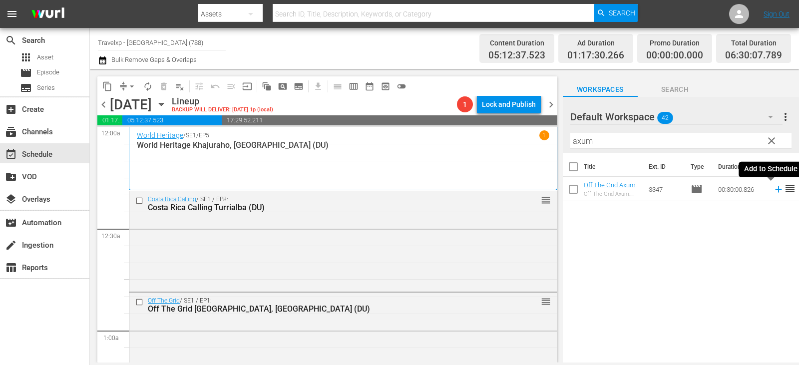
click at [774, 190] on icon at bounding box center [778, 189] width 11 height 11
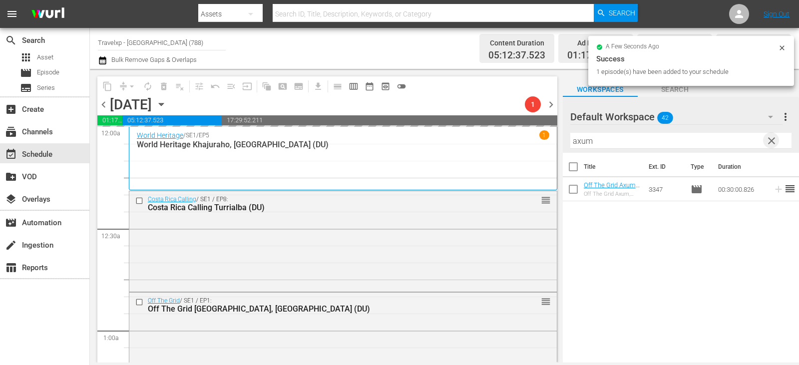
click at [776, 136] on span "clear" at bounding box center [772, 141] width 12 height 12
click at [774, 140] on input "text" at bounding box center [680, 141] width 221 height 16
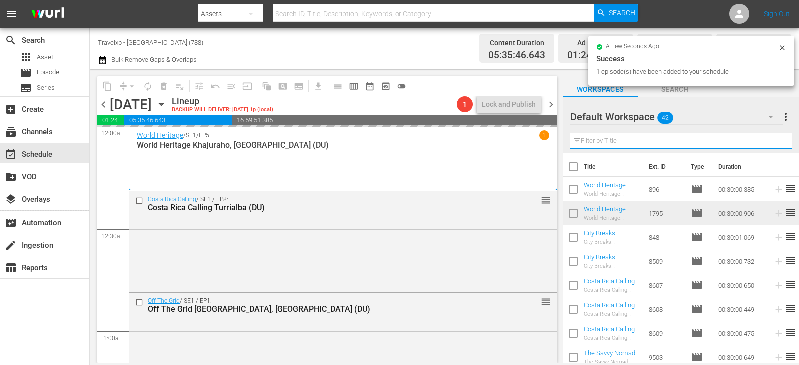
click at [774, 140] on input "text" at bounding box center [680, 141] width 221 height 16
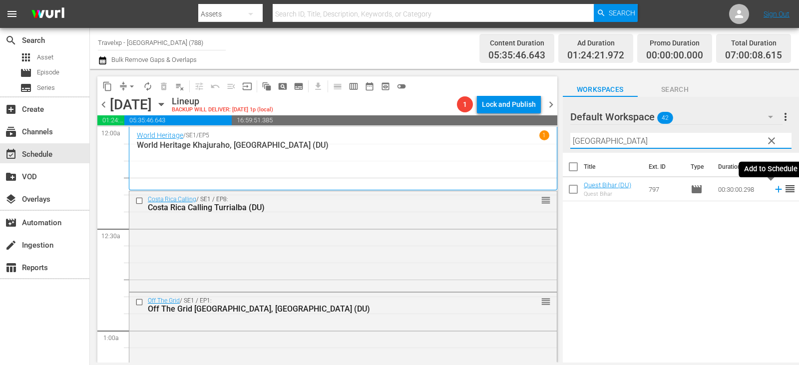
type input "[GEOGRAPHIC_DATA]"
click at [773, 188] on icon at bounding box center [778, 189] width 11 height 11
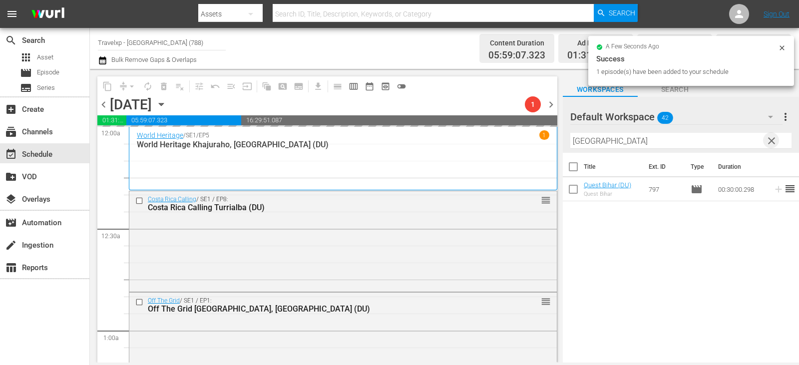
click at [768, 140] on span "clear" at bounding box center [772, 141] width 12 height 12
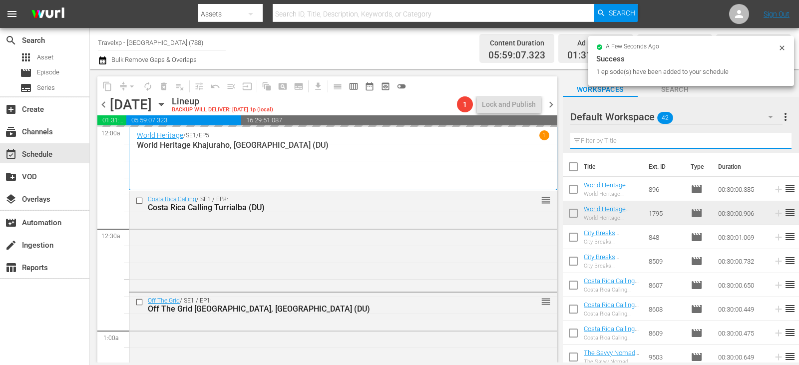
click at [768, 140] on input "text" at bounding box center [680, 141] width 221 height 16
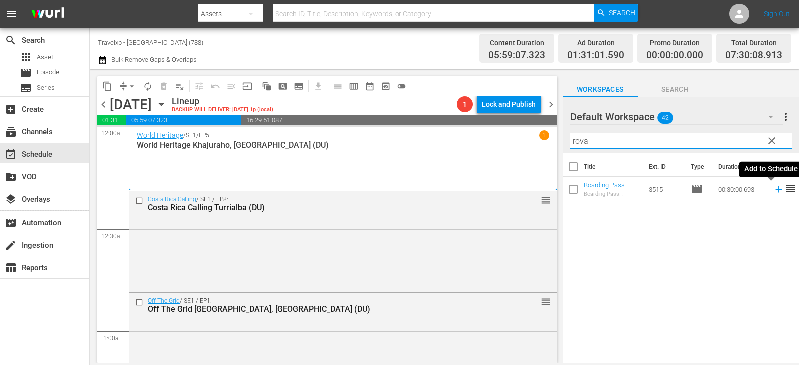
type input "rova"
click at [773, 189] on icon at bounding box center [778, 189] width 11 height 11
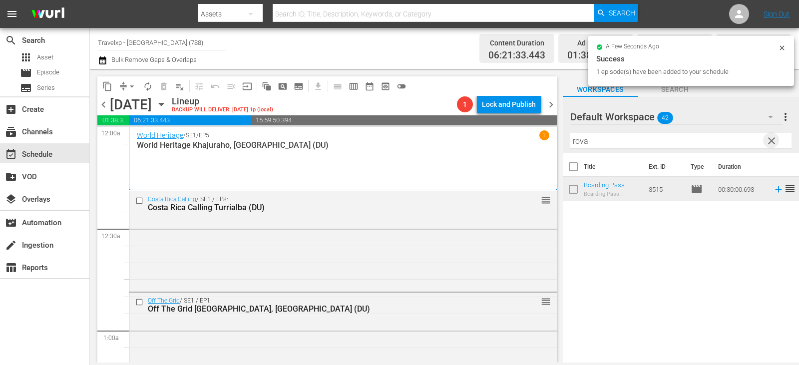
click at [774, 143] on span "clear" at bounding box center [772, 141] width 12 height 12
click at [774, 143] on input "text" at bounding box center [680, 141] width 221 height 16
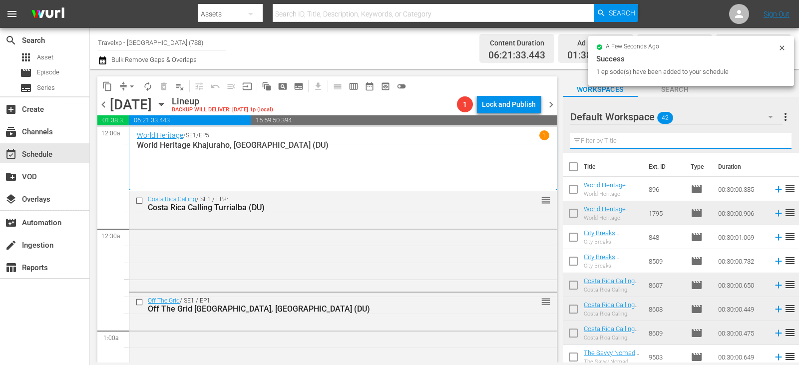
click at [774, 143] on input "text" at bounding box center [680, 141] width 221 height 16
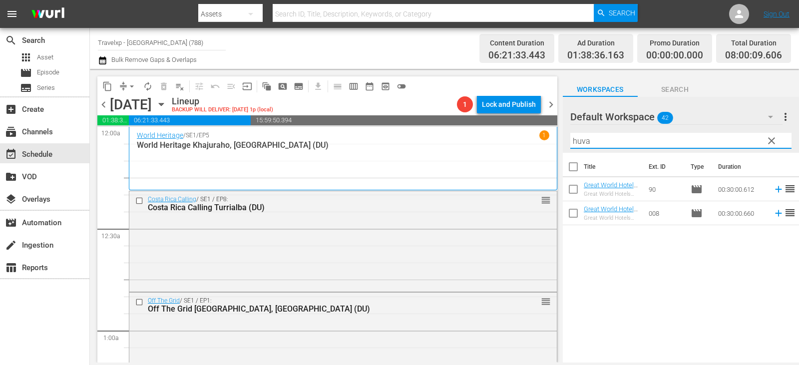
type input "huva"
click at [775, 212] on icon at bounding box center [778, 213] width 6 height 6
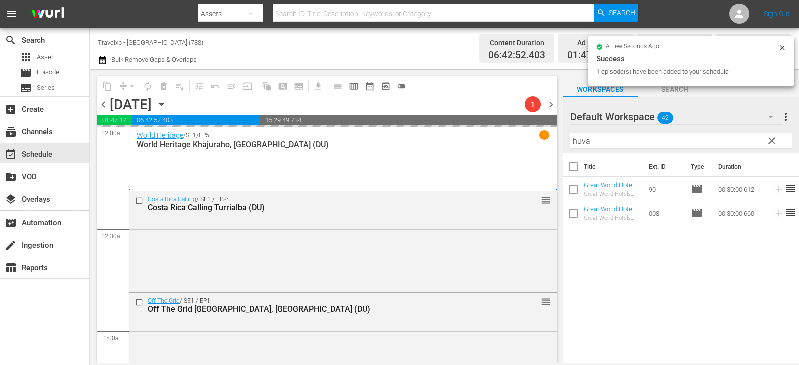
click at [772, 139] on span "clear" at bounding box center [772, 141] width 12 height 12
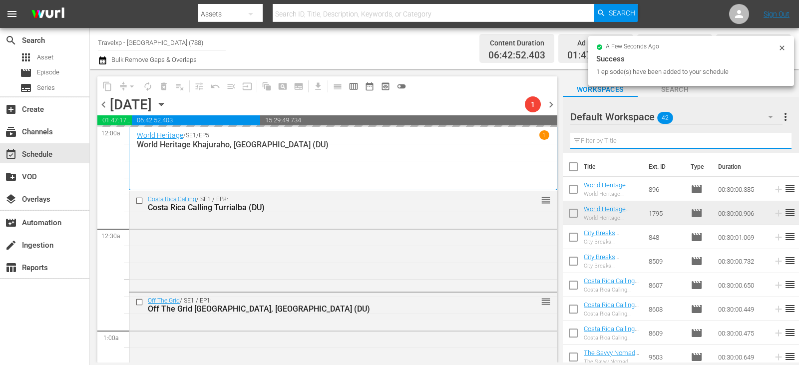
click at [772, 139] on input "text" at bounding box center [680, 141] width 221 height 16
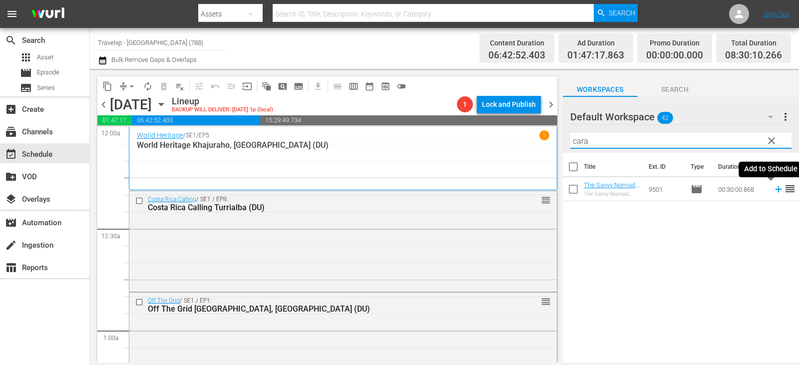
type input "cara"
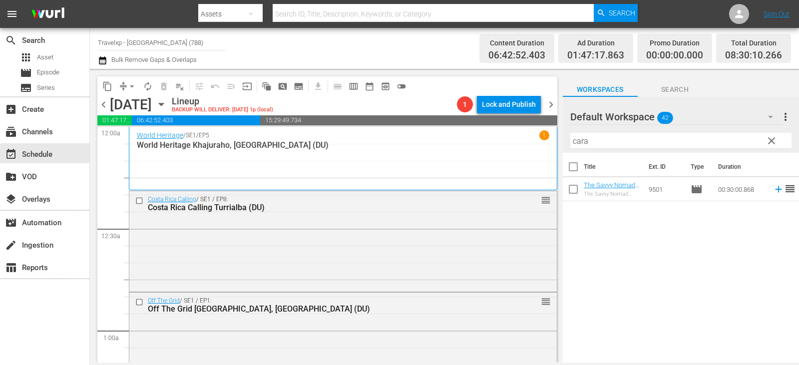
click at [784, 188] on span "reorder" at bounding box center [790, 189] width 12 height 12
click at [773, 188] on icon at bounding box center [778, 189] width 11 height 11
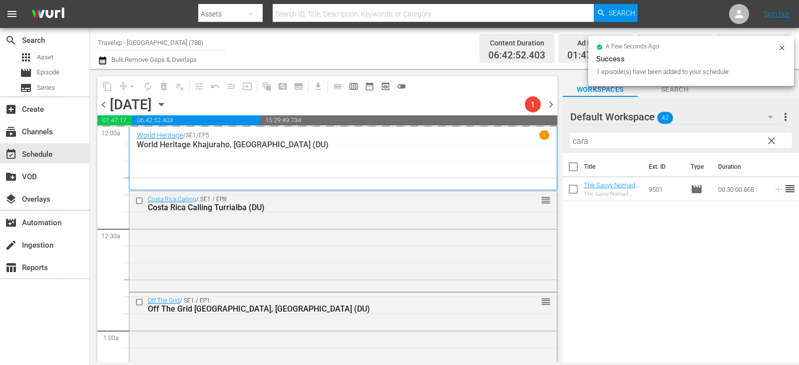
click at [774, 146] on span "clear" at bounding box center [772, 141] width 12 height 12
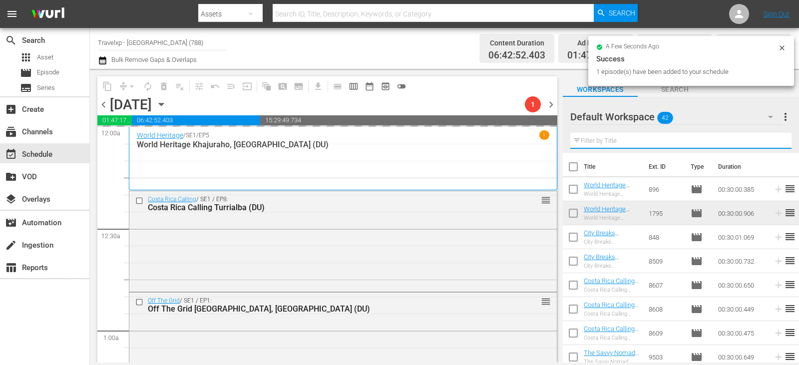
click at [774, 146] on input "text" at bounding box center [680, 141] width 221 height 16
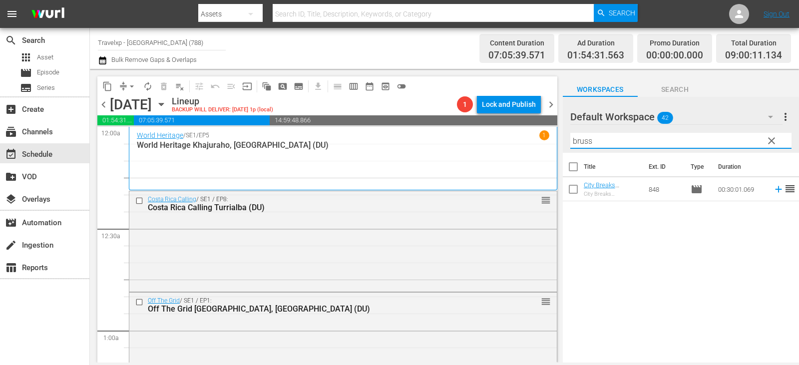
type input "bruss"
click at [775, 188] on icon at bounding box center [778, 189] width 11 height 11
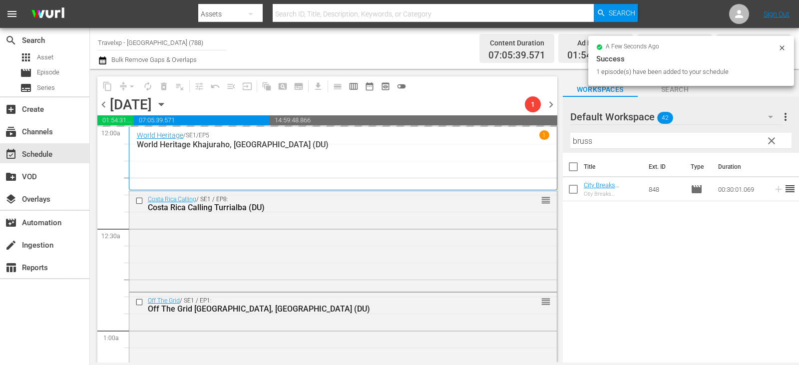
click at [772, 143] on span "clear" at bounding box center [772, 141] width 12 height 12
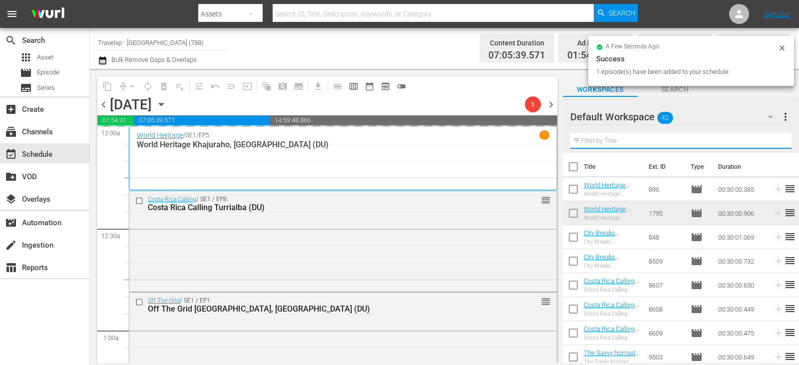
click at [772, 143] on input "text" at bounding box center [680, 141] width 221 height 16
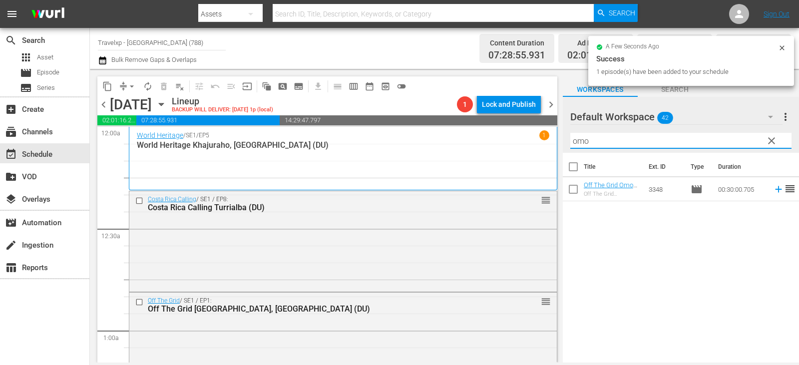
type input "omo"
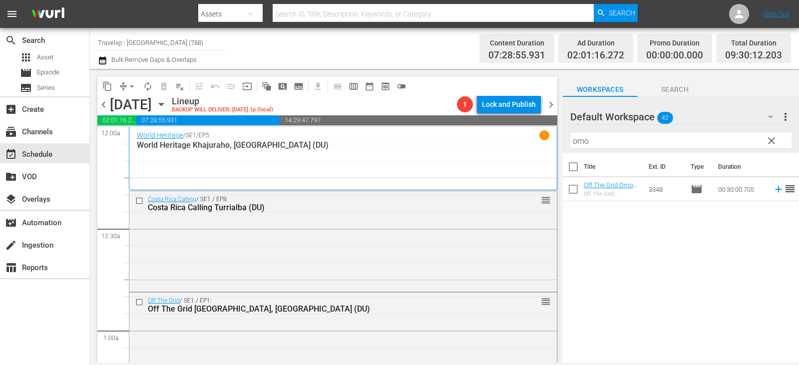
click at [689, 254] on div "Title Ext. ID Type Duration Off The Grid Omo Valley, Ethiopia (DU) Off The Grid…" at bounding box center [681, 258] width 236 height 211
click at [773, 188] on icon at bounding box center [778, 189] width 11 height 11
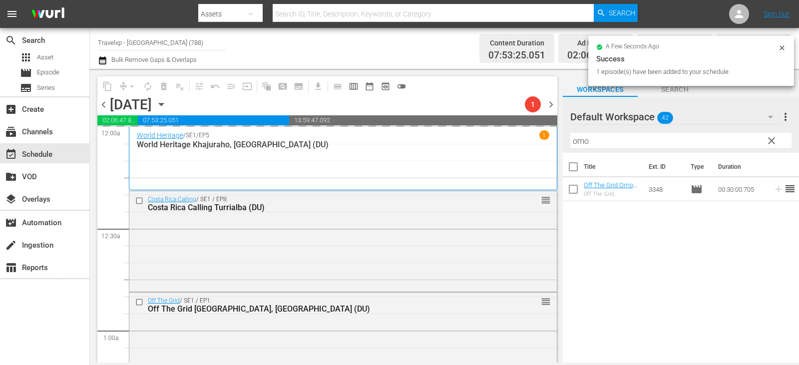
click at [777, 143] on span "clear" at bounding box center [772, 141] width 12 height 12
click at [777, 143] on input "omo" at bounding box center [680, 141] width 221 height 16
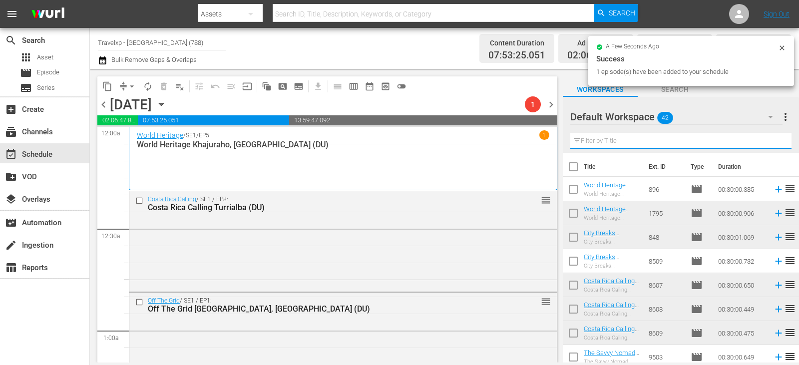
click at [777, 143] on input "text" at bounding box center [680, 141] width 221 height 16
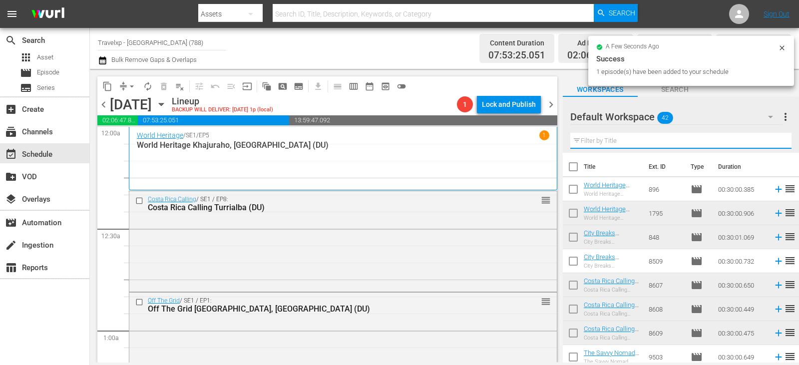
click at [777, 143] on input "text" at bounding box center [680, 141] width 221 height 16
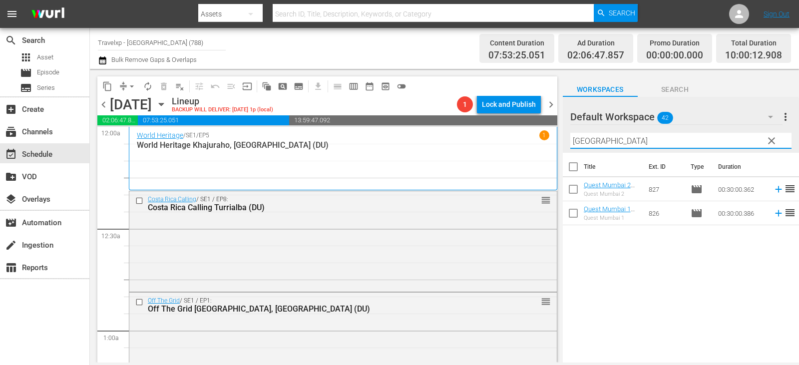
type input "[GEOGRAPHIC_DATA]"
click at [773, 212] on icon at bounding box center [778, 213] width 11 height 11
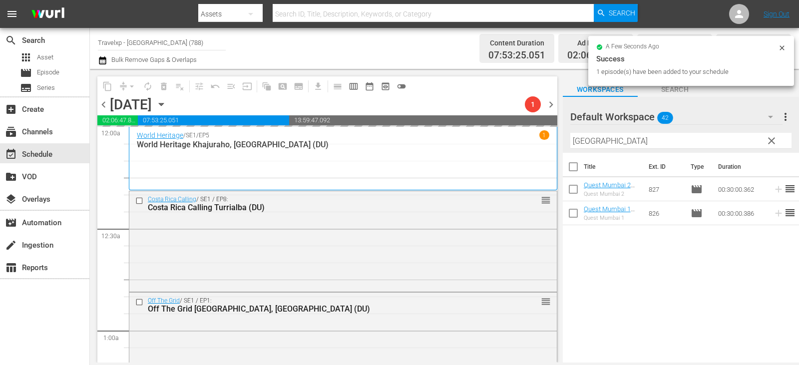
click at [770, 140] on span "clear" at bounding box center [772, 141] width 12 height 12
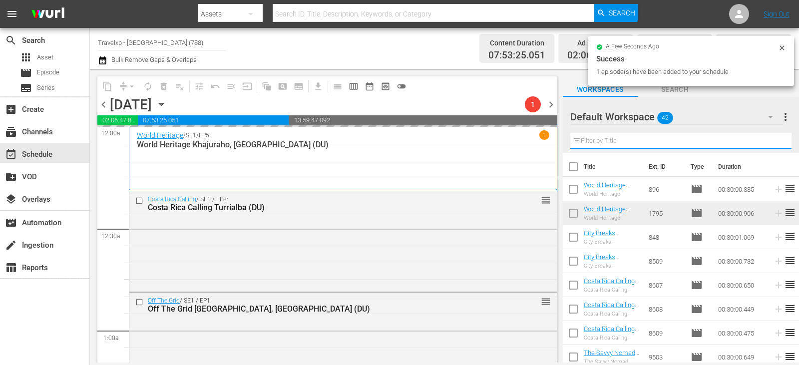
click at [770, 140] on input "text" at bounding box center [680, 141] width 221 height 16
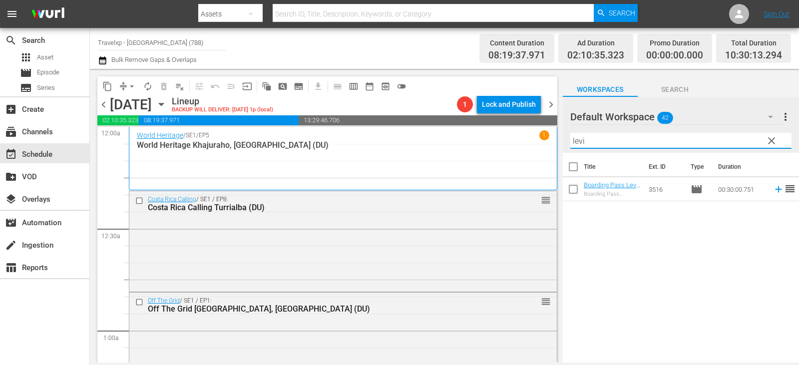
type input "levi"
click at [773, 190] on icon at bounding box center [778, 189] width 11 height 11
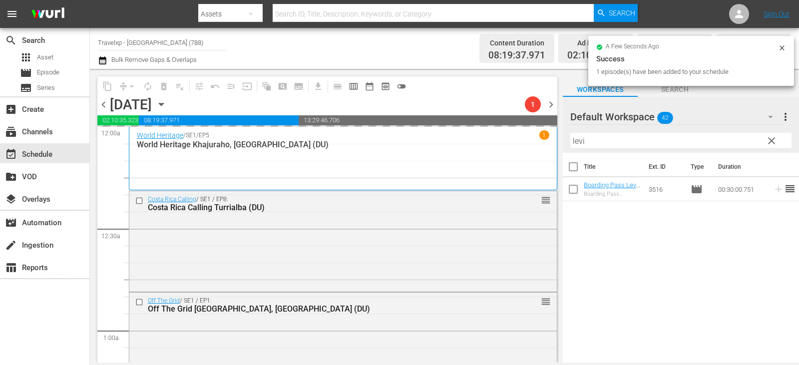
click at [772, 140] on span "clear" at bounding box center [772, 141] width 12 height 12
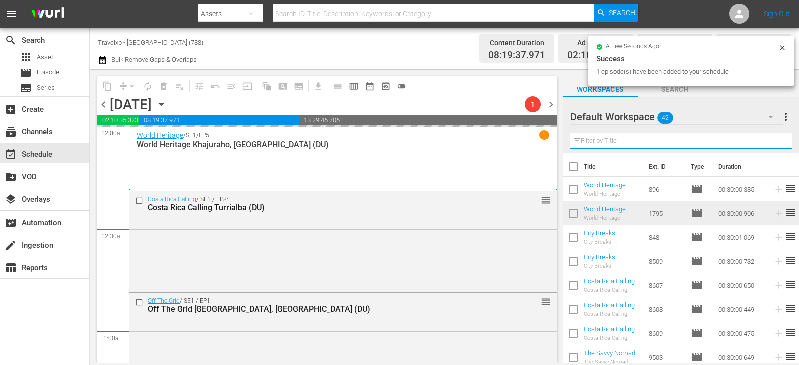
click at [772, 140] on input "text" at bounding box center [680, 141] width 221 height 16
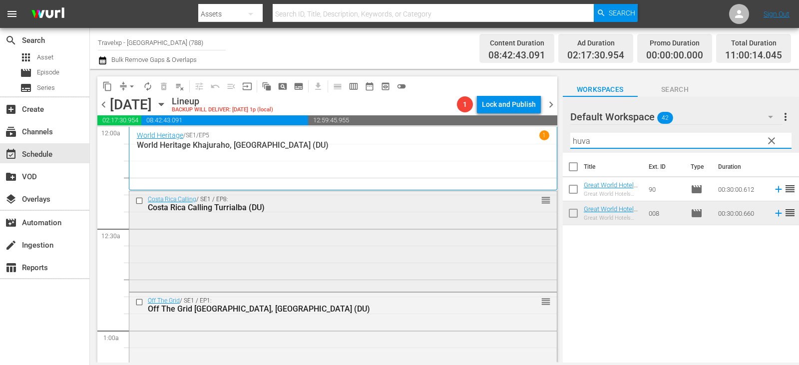
type input "huva"
click at [775, 191] on tr "Great World Hotels Huvafen Fushi 2, Maldives (DU) Great World Hotels Huvafen Fu…" at bounding box center [681, 189] width 236 height 24
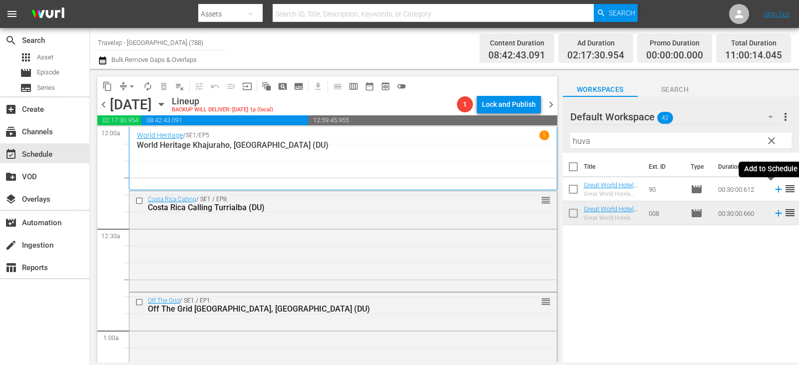
click at [773, 188] on icon at bounding box center [778, 189] width 11 height 11
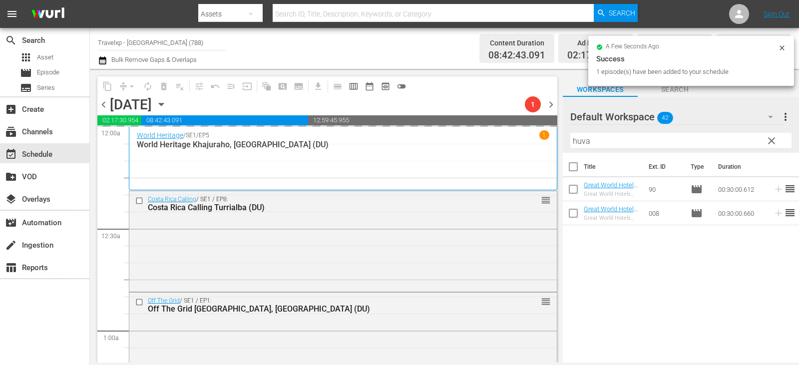
click at [766, 145] on span "clear" at bounding box center [772, 141] width 12 height 12
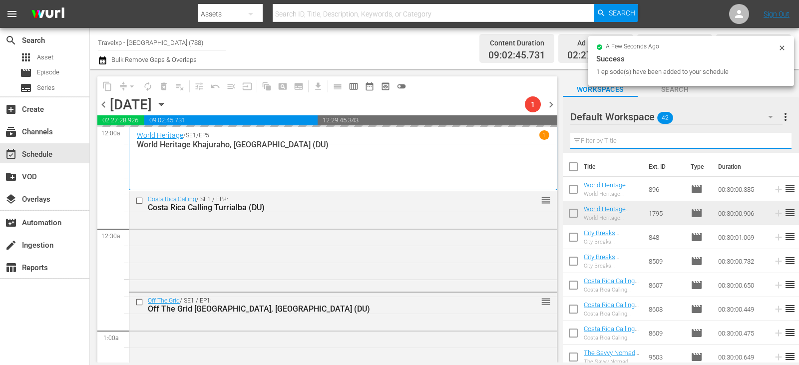
click at [766, 145] on input "text" at bounding box center [680, 141] width 221 height 16
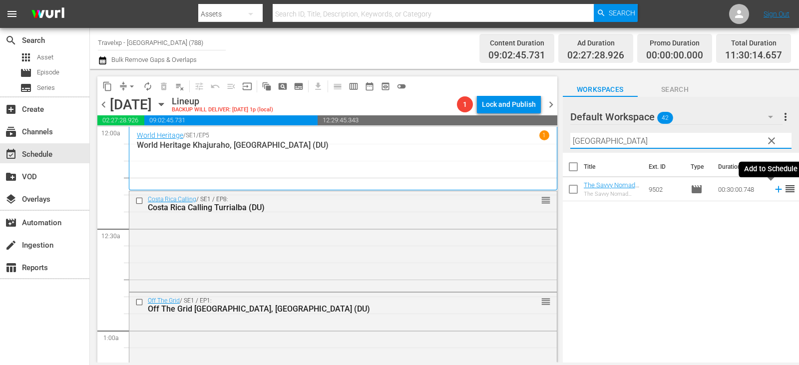
type input "[GEOGRAPHIC_DATA]"
click at [774, 192] on icon at bounding box center [778, 189] width 11 height 11
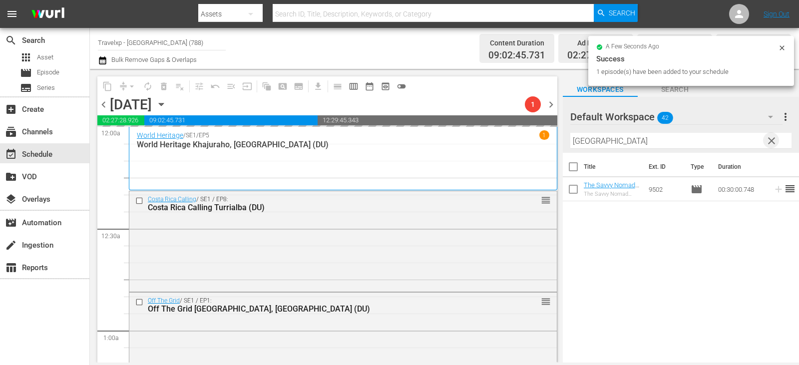
click at [773, 139] on span "clear" at bounding box center [772, 141] width 12 height 12
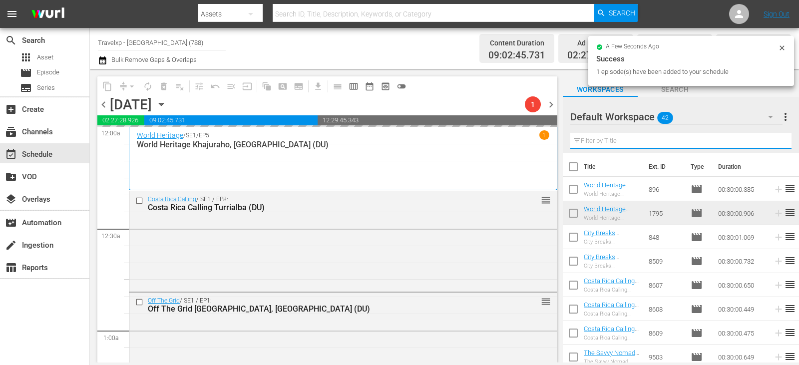
click at [773, 139] on input "text" at bounding box center [680, 141] width 221 height 16
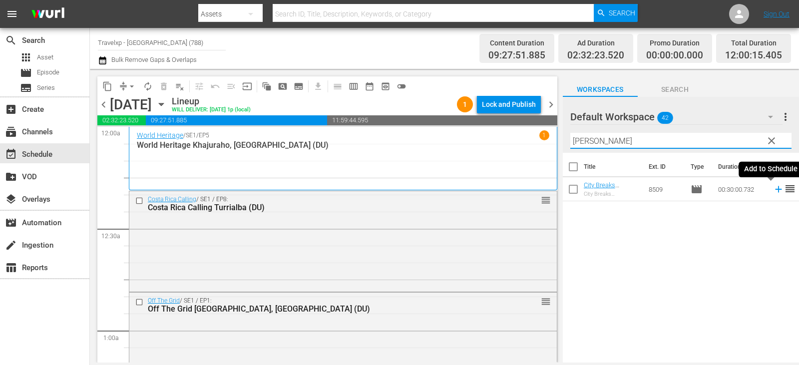
type input "[PERSON_NAME]"
click at [773, 192] on icon at bounding box center [778, 189] width 11 height 11
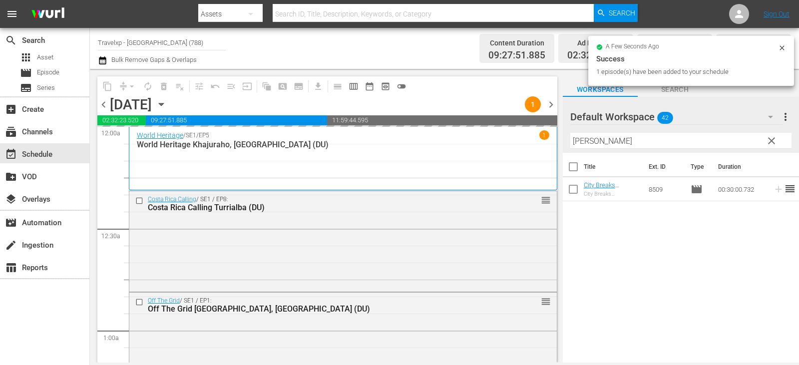
click at [777, 141] on span "clear" at bounding box center [772, 141] width 12 height 12
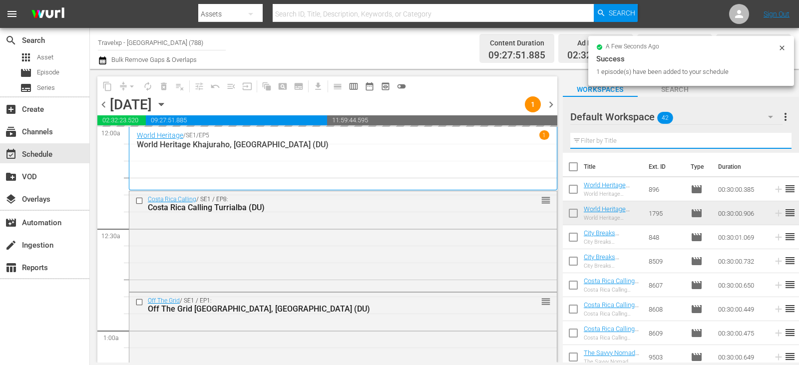
click at [777, 141] on input "text" at bounding box center [680, 141] width 221 height 16
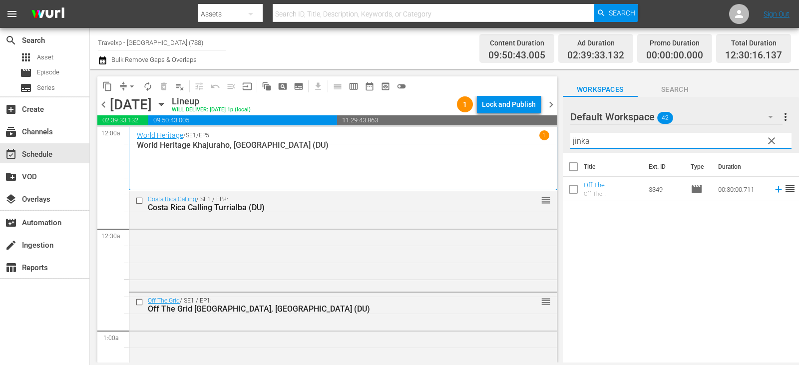
type input "jinka"
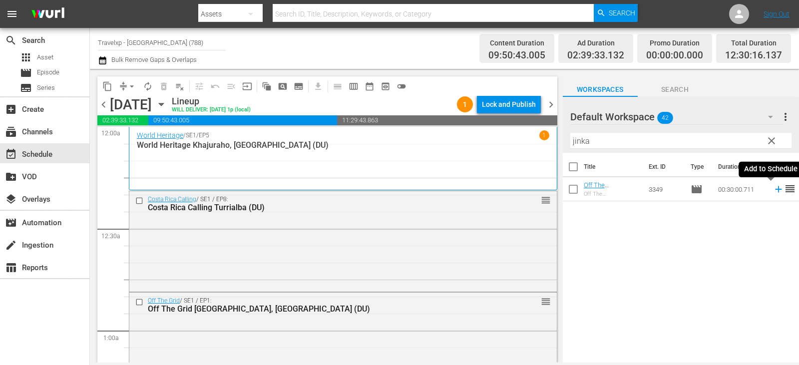
click at [773, 191] on icon at bounding box center [778, 189] width 11 height 11
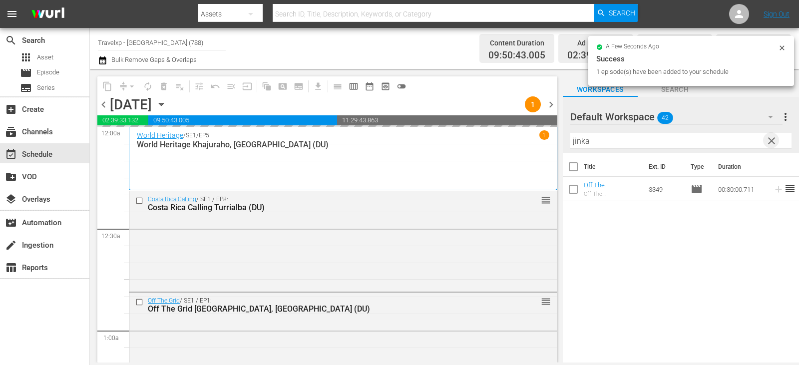
click at [772, 139] on span "clear" at bounding box center [772, 141] width 12 height 12
click at [772, 139] on input "text" at bounding box center [680, 141] width 221 height 16
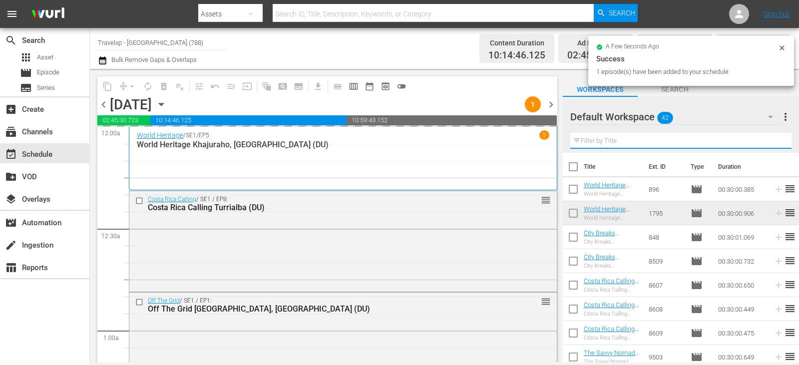
click at [772, 139] on input "text" at bounding box center [680, 141] width 221 height 16
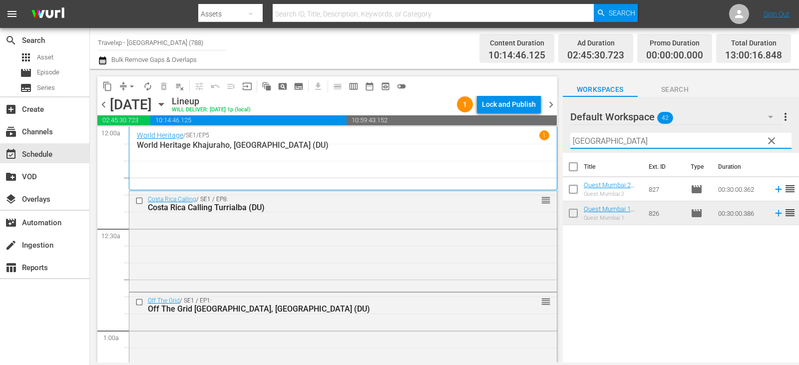
type input "[GEOGRAPHIC_DATA]"
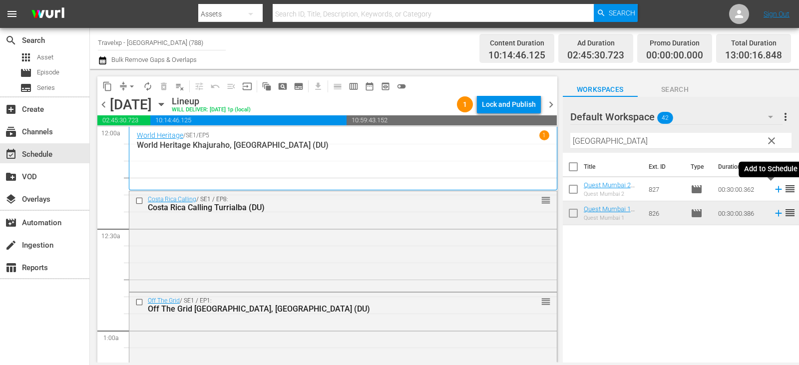
click at [775, 191] on icon at bounding box center [778, 189] width 6 height 6
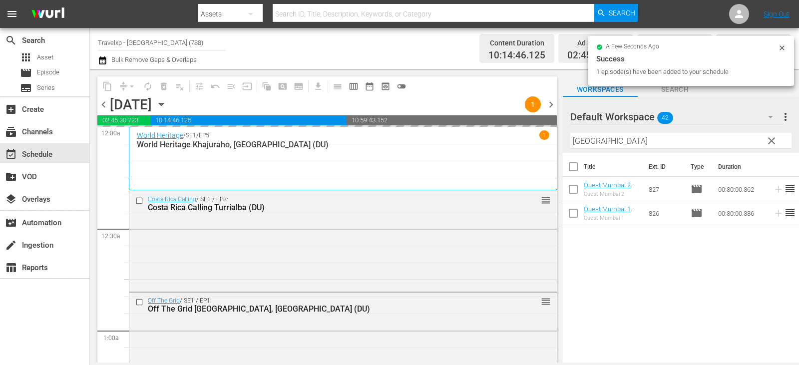
click at [771, 141] on span "clear" at bounding box center [772, 141] width 12 height 12
click at [771, 141] on input "[GEOGRAPHIC_DATA]" at bounding box center [680, 141] width 221 height 16
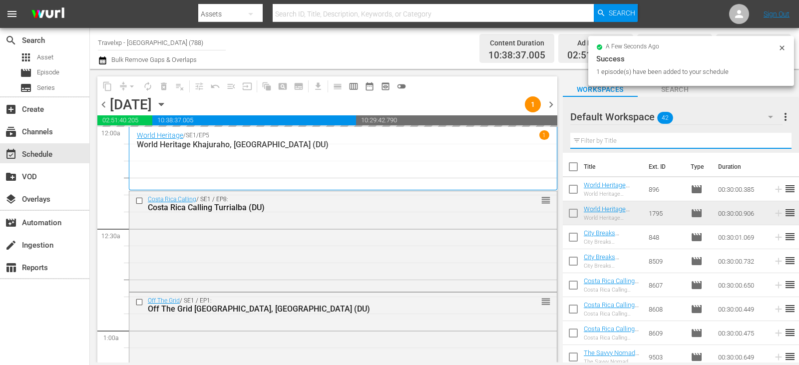
click at [771, 141] on input "text" at bounding box center [680, 141] width 221 height 16
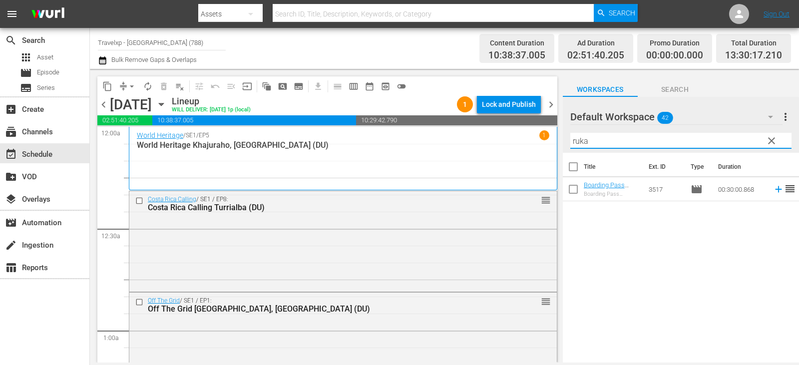
type input "ruka"
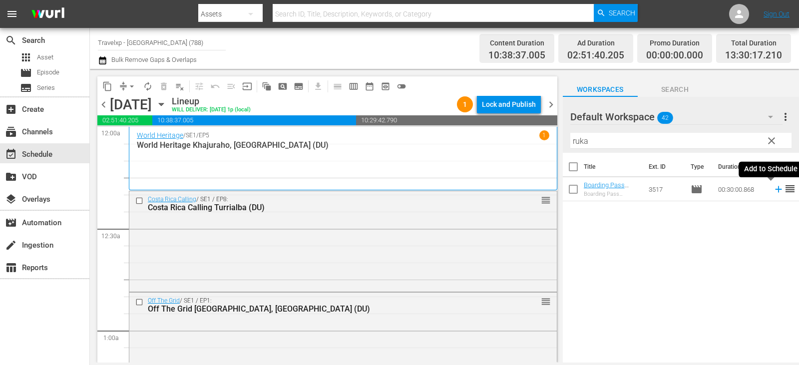
click at [773, 192] on icon at bounding box center [778, 189] width 11 height 11
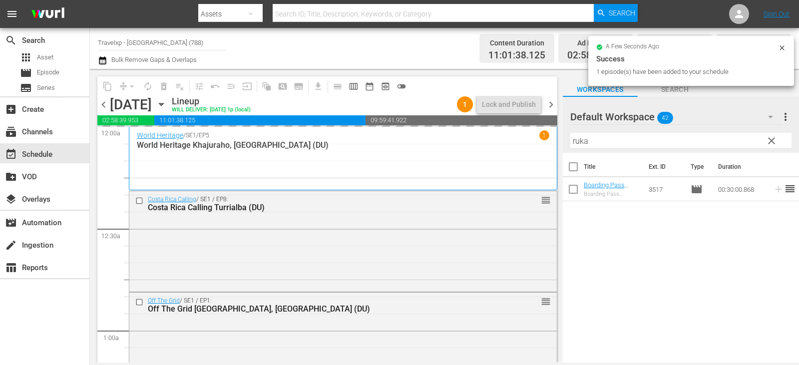
click at [769, 140] on span "clear" at bounding box center [772, 141] width 12 height 12
click at [769, 140] on input "ruka" at bounding box center [680, 141] width 221 height 16
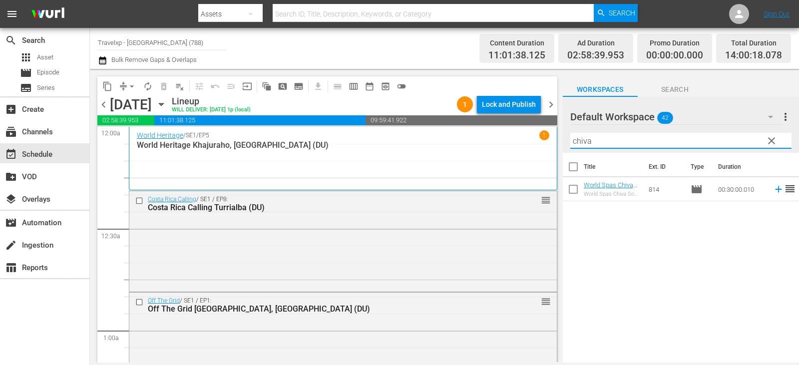
type input "chiva"
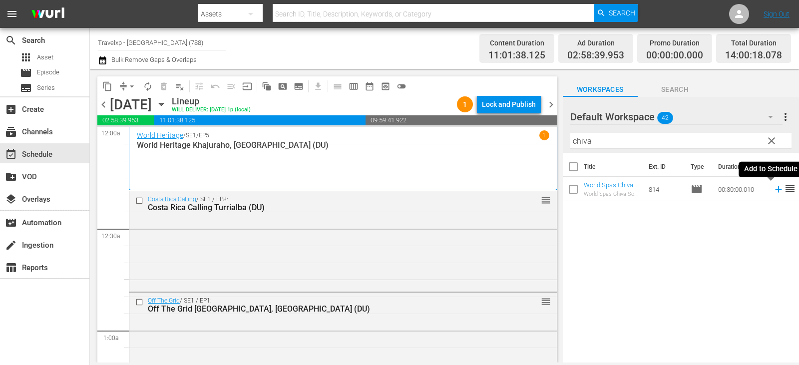
click at [775, 192] on icon at bounding box center [778, 189] width 6 height 6
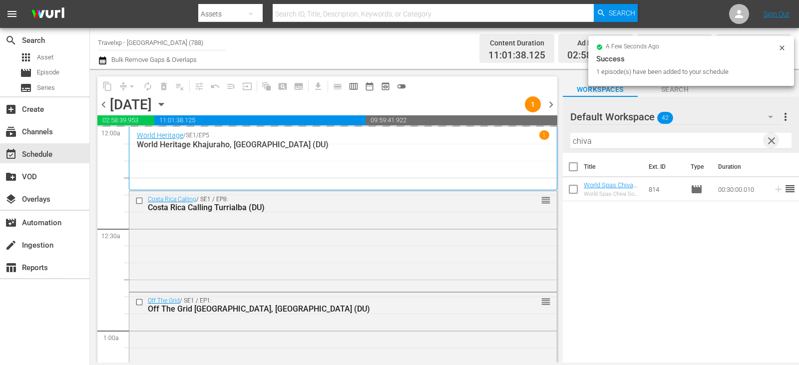
click at [773, 139] on span "clear" at bounding box center [772, 141] width 12 height 12
click at [773, 139] on input "chiva" at bounding box center [680, 141] width 221 height 16
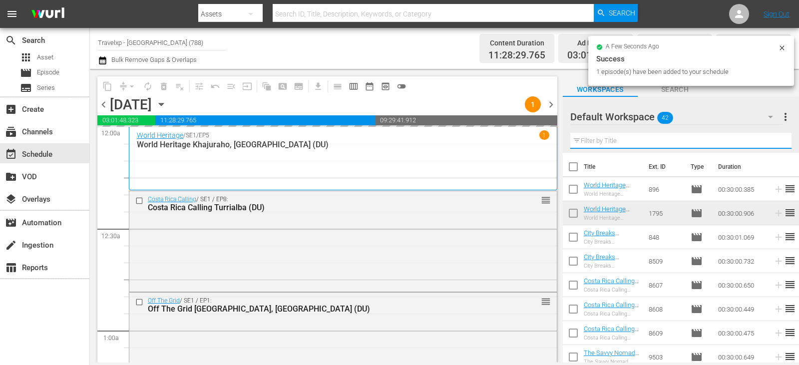
click at [773, 139] on input "text" at bounding box center [680, 141] width 221 height 16
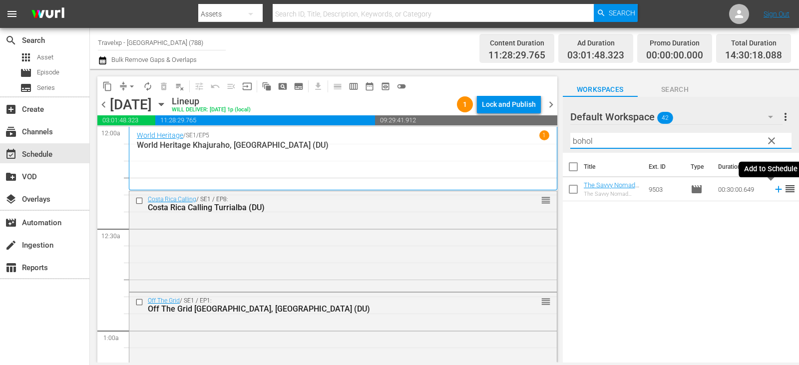
type input "bohol"
click at [773, 188] on icon at bounding box center [778, 189] width 11 height 11
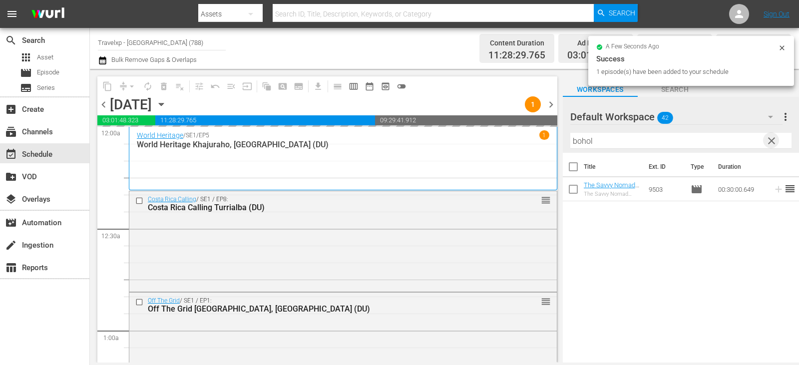
click at [771, 137] on span "clear" at bounding box center [772, 141] width 12 height 12
click at [771, 138] on input "text" at bounding box center [680, 141] width 221 height 16
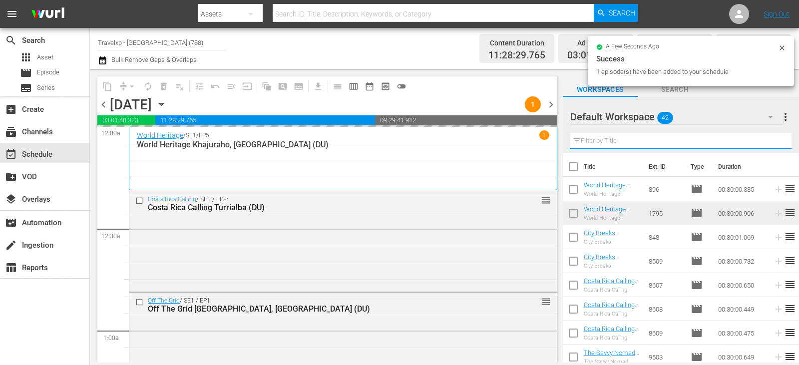
click at [770, 143] on input "text" at bounding box center [680, 141] width 221 height 16
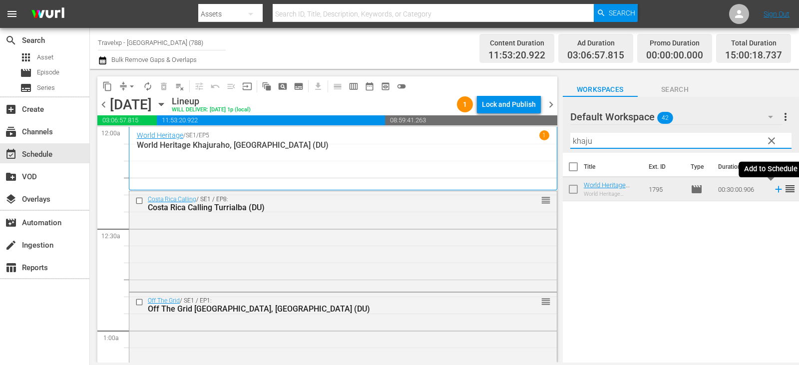
type input "khaju"
click at [773, 191] on icon at bounding box center [778, 189] width 11 height 11
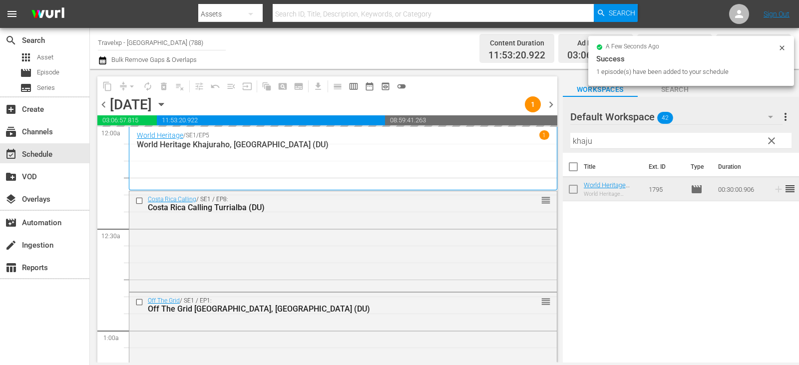
click at [769, 142] on span "clear" at bounding box center [772, 141] width 12 height 12
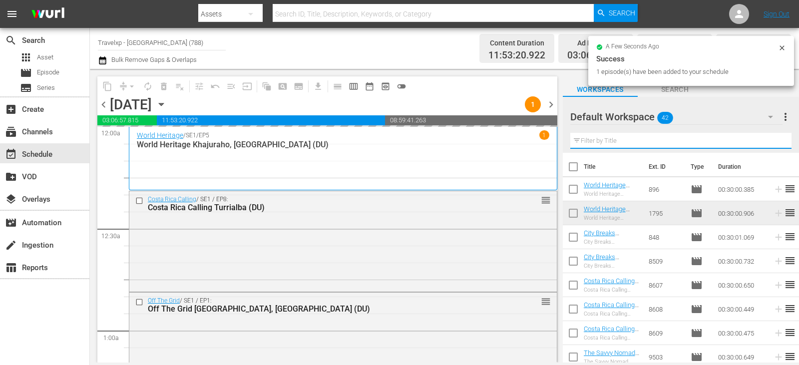
click at [769, 142] on input "text" at bounding box center [680, 141] width 221 height 16
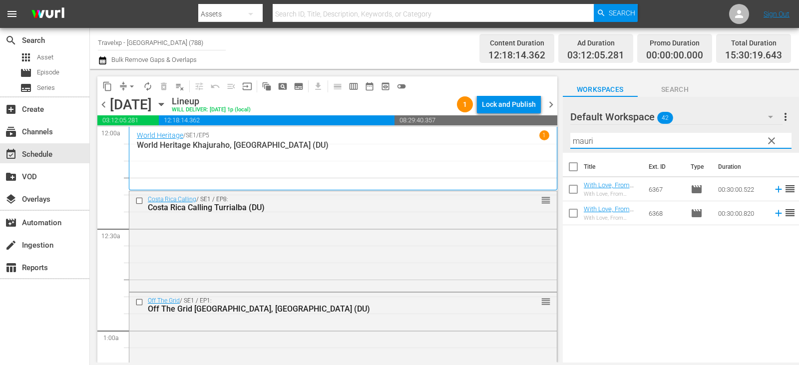
type input "mauri"
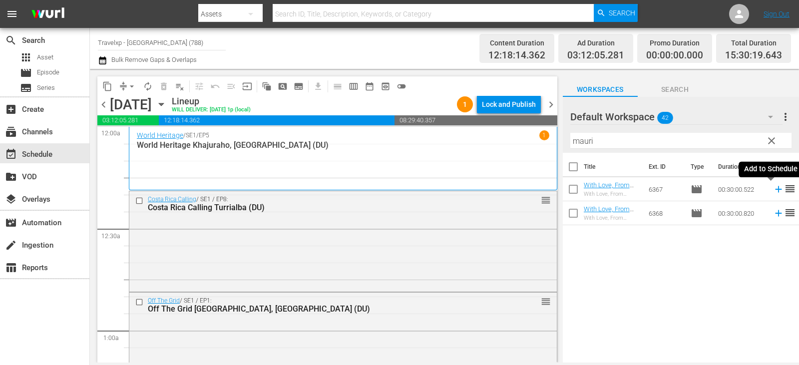
click at [773, 189] on icon at bounding box center [778, 189] width 11 height 11
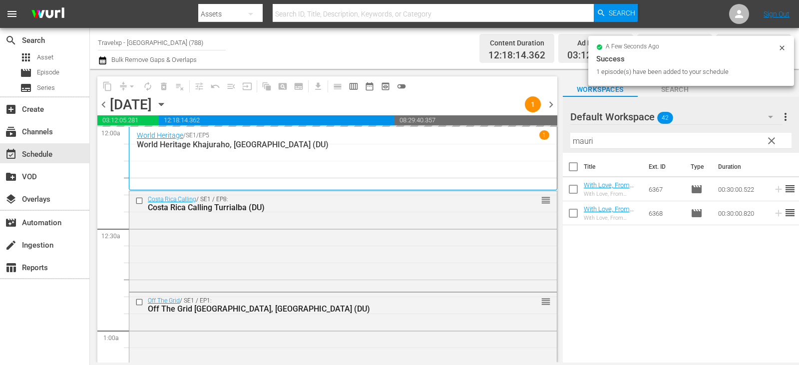
click at [772, 139] on span "clear" at bounding box center [772, 141] width 12 height 12
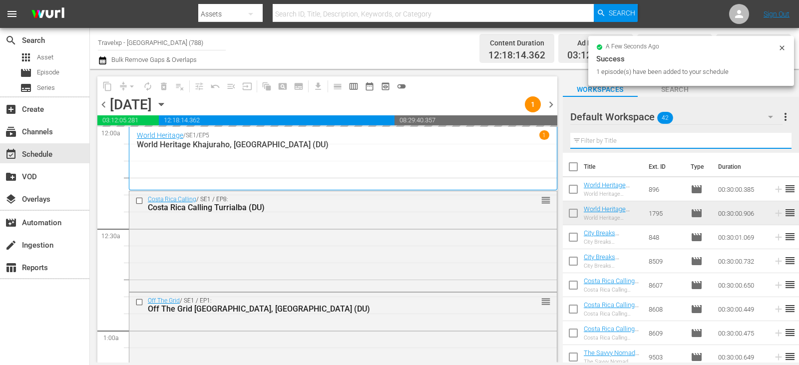
click at [772, 139] on input "text" at bounding box center [680, 141] width 221 height 16
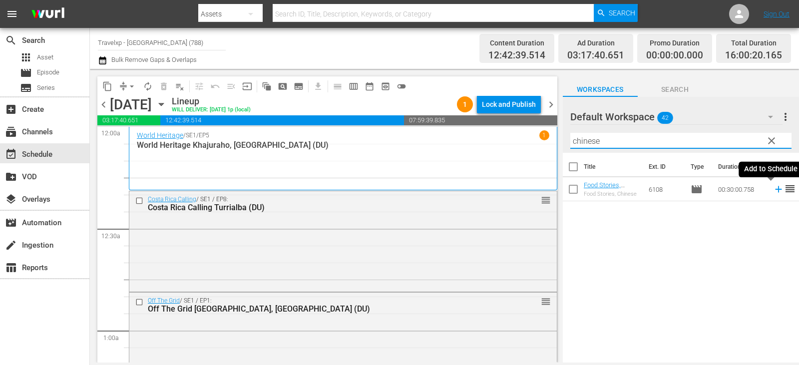
type input "chinese"
click at [773, 186] on icon at bounding box center [778, 189] width 11 height 11
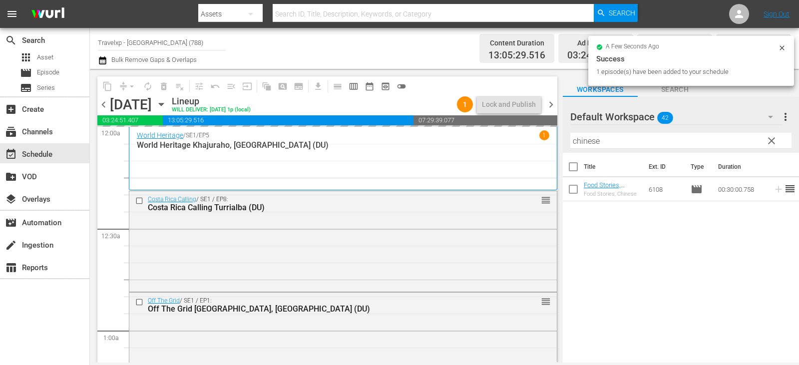
click at [771, 148] on button "clear" at bounding box center [771, 140] width 16 height 16
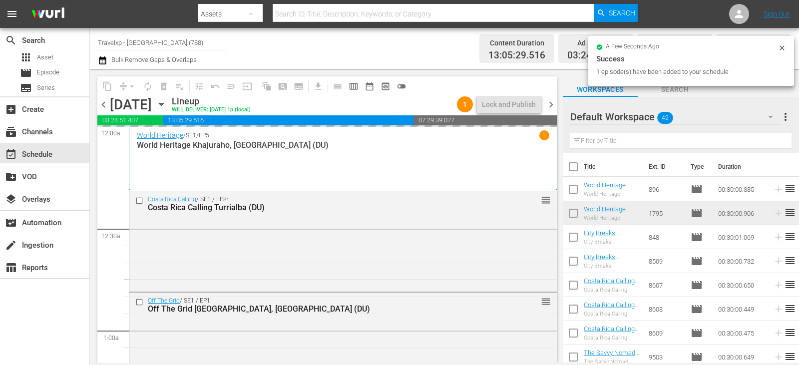
drag, startPoint x: 771, startPoint y: 144, endPoint x: 759, endPoint y: 146, distance: 11.7
click at [771, 144] on input "text" at bounding box center [680, 141] width 221 height 16
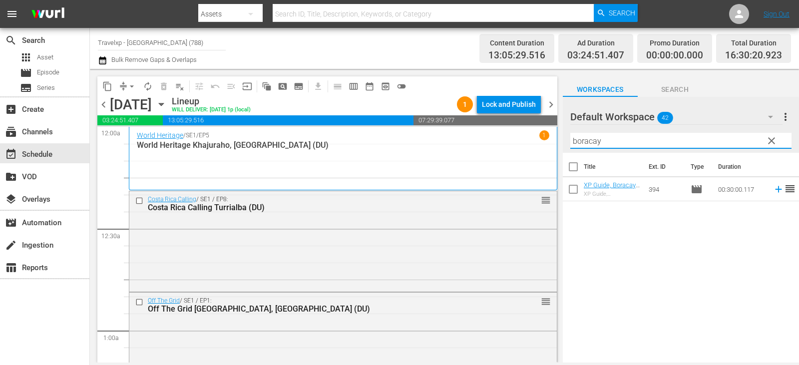
type input "boracay"
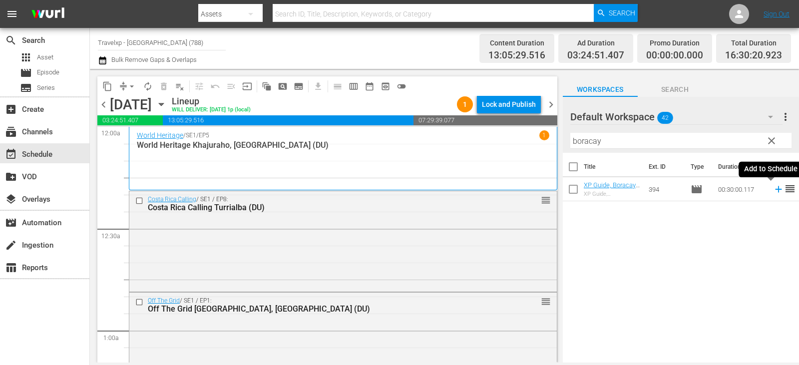
click at [773, 189] on icon at bounding box center [778, 189] width 11 height 11
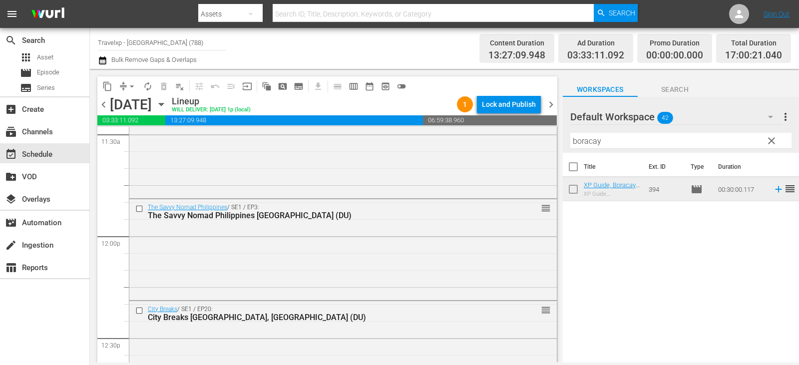
scroll to position [2397, 0]
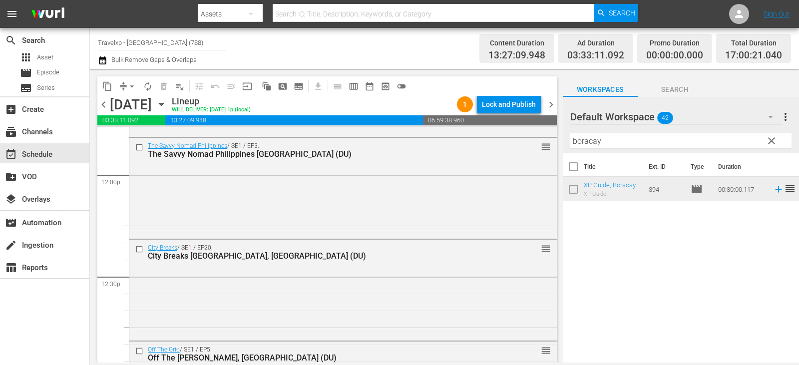
click at [773, 138] on span "clear" at bounding box center [772, 141] width 12 height 12
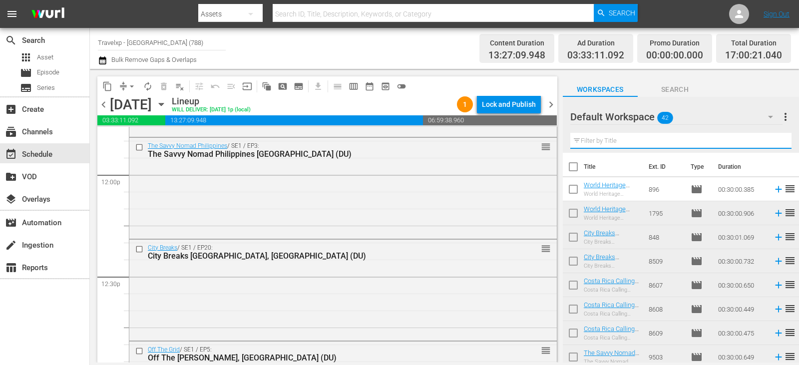
click at [773, 138] on input "text" at bounding box center [680, 141] width 221 height 16
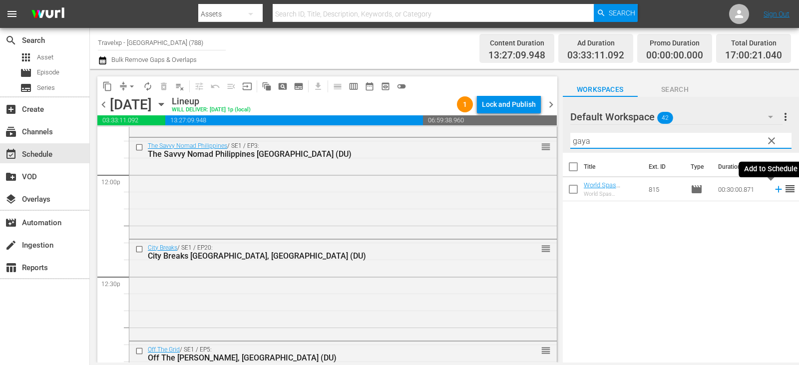
type input "gaya"
click at [775, 192] on icon at bounding box center [778, 189] width 6 height 6
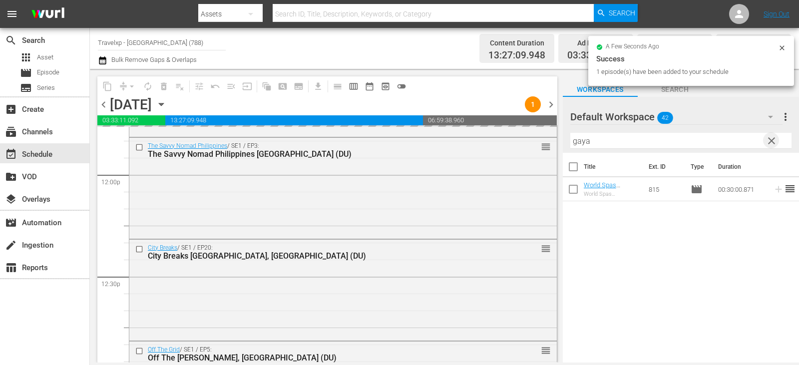
click at [771, 142] on span "clear" at bounding box center [772, 141] width 12 height 12
click at [771, 142] on input "text" at bounding box center [680, 141] width 221 height 16
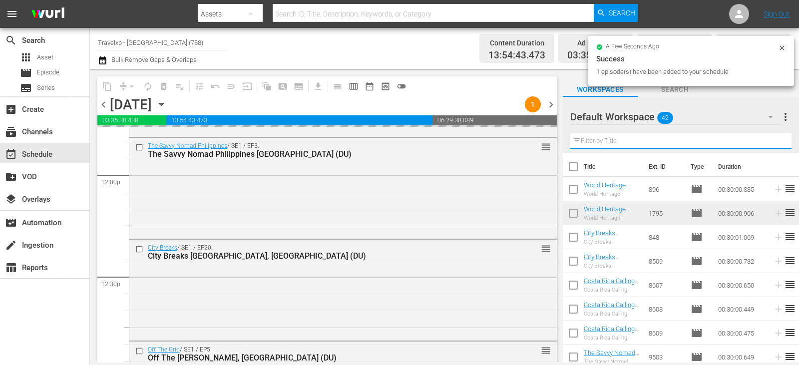
click at [771, 141] on input "text" at bounding box center [680, 141] width 221 height 16
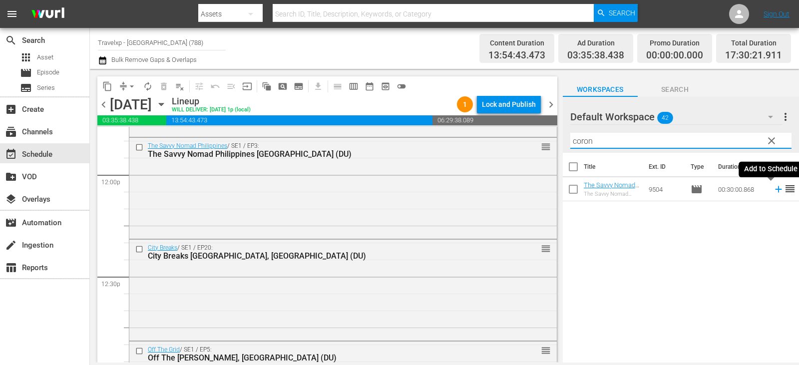
type input "coron"
click at [775, 190] on icon at bounding box center [778, 189] width 6 height 6
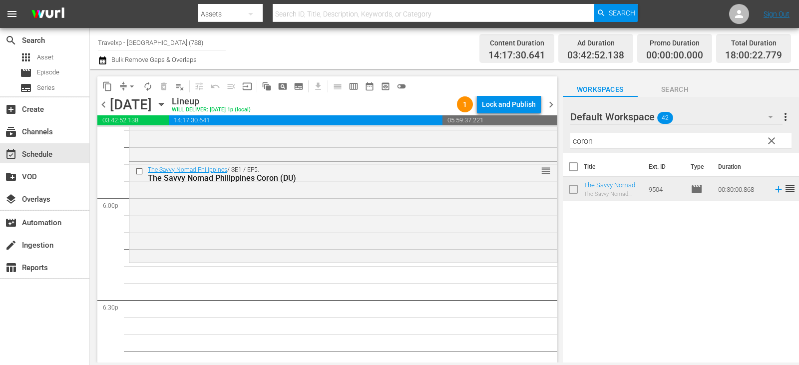
scroll to position [3596, 0]
click at [772, 140] on span "clear" at bounding box center [772, 141] width 12 height 12
click at [772, 140] on input "text" at bounding box center [680, 141] width 221 height 16
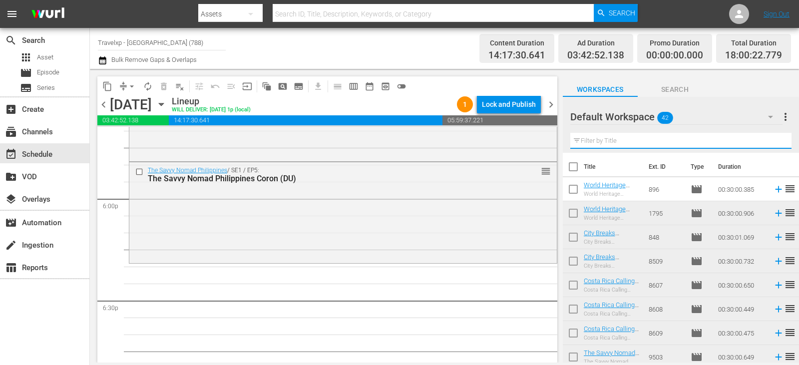
click at [772, 140] on input "text" at bounding box center [680, 141] width 221 height 16
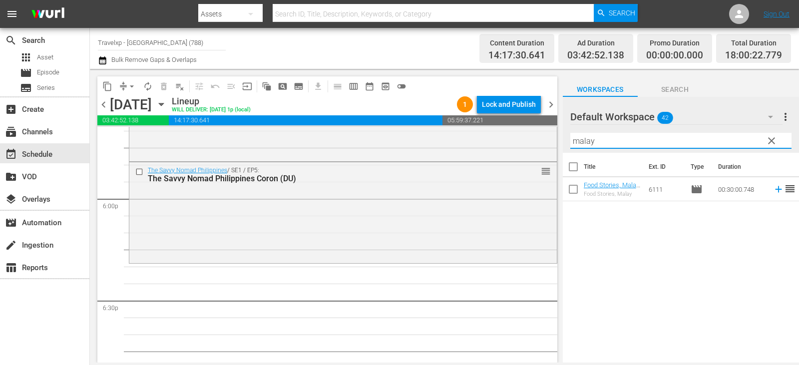
type input "malay"
click at [776, 190] on icon at bounding box center [778, 189] width 11 height 11
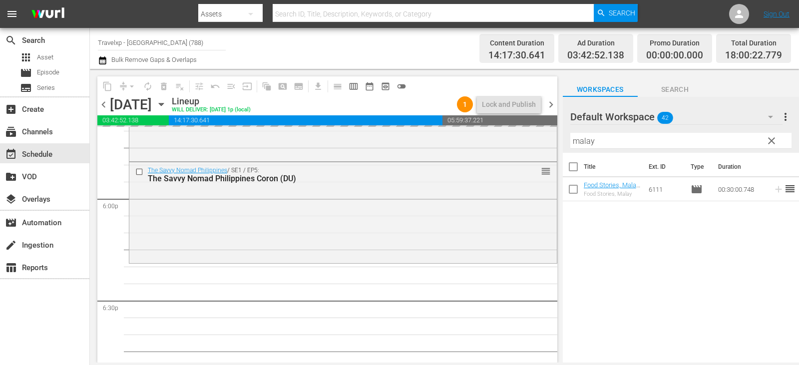
click at [764, 141] on button "clear" at bounding box center [771, 140] width 16 height 16
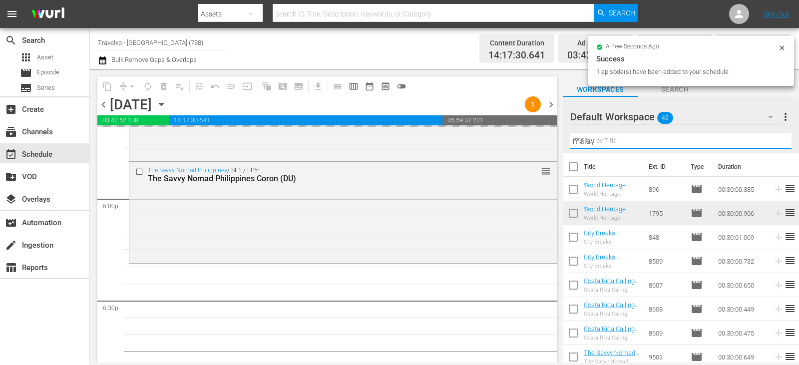
click at [764, 141] on input "malay" at bounding box center [680, 141] width 221 height 16
click at [764, 141] on input "text" at bounding box center [680, 141] width 221 height 16
click at [765, 139] on input "text" at bounding box center [680, 141] width 221 height 16
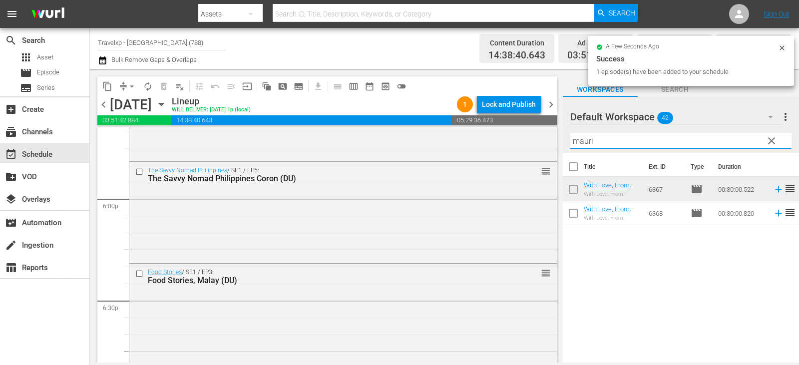
type input "mauri"
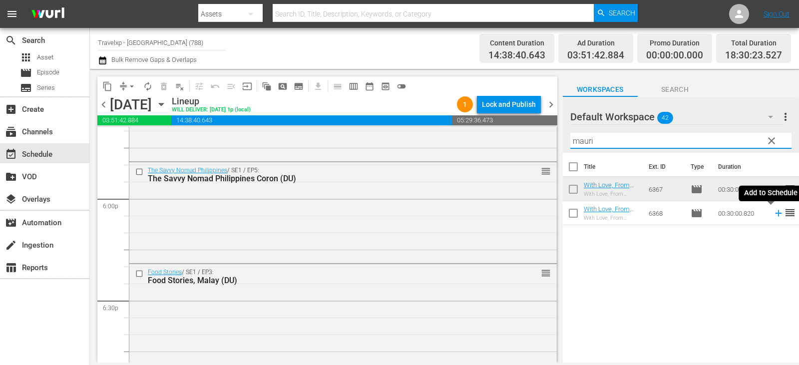
click at [775, 216] on icon at bounding box center [778, 213] width 6 height 6
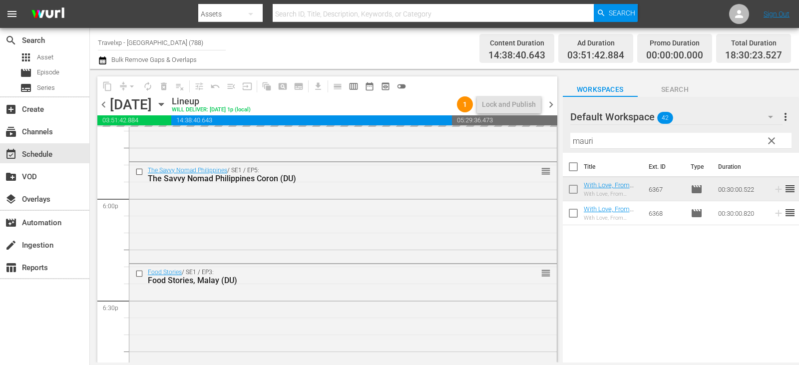
click at [774, 143] on span "clear" at bounding box center [772, 141] width 12 height 12
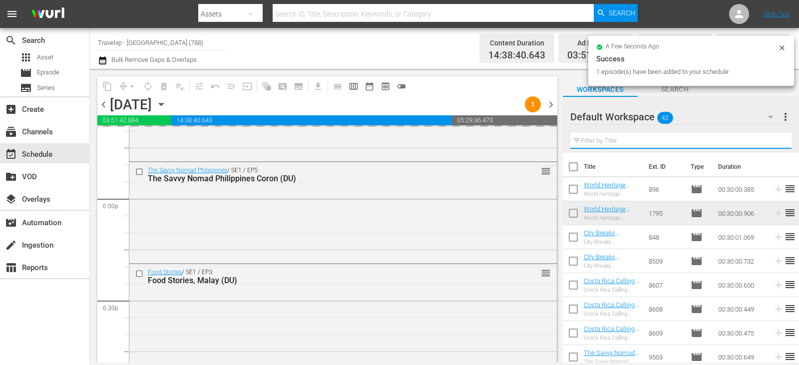
click at [774, 143] on input "text" at bounding box center [680, 141] width 221 height 16
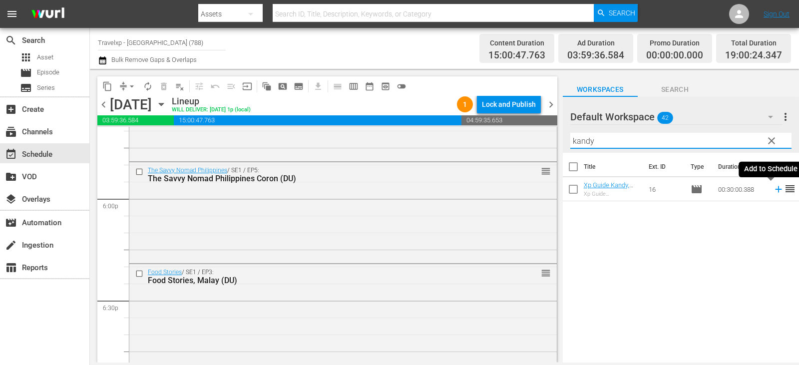
type input "kandy"
click at [774, 187] on icon at bounding box center [778, 189] width 11 height 11
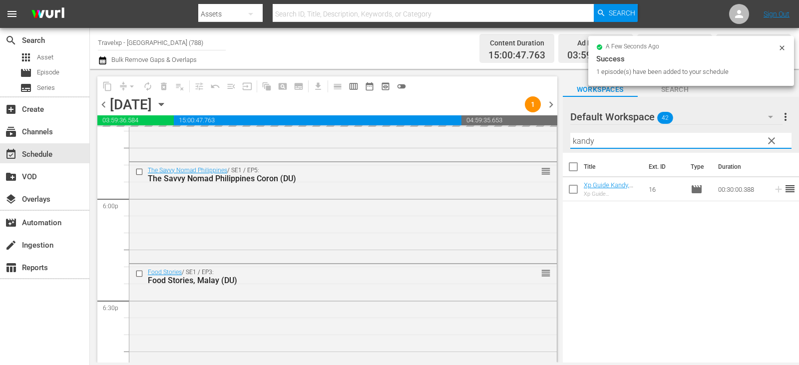
click at [788, 139] on input "kandy" at bounding box center [680, 141] width 221 height 16
click at [777, 140] on span "clear" at bounding box center [772, 141] width 12 height 12
click at [777, 140] on input "kandy" at bounding box center [680, 141] width 221 height 16
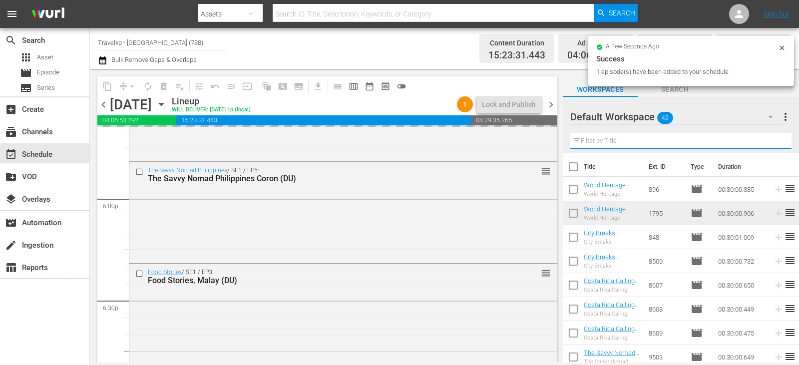
click at [777, 140] on input "text" at bounding box center [680, 141] width 221 height 16
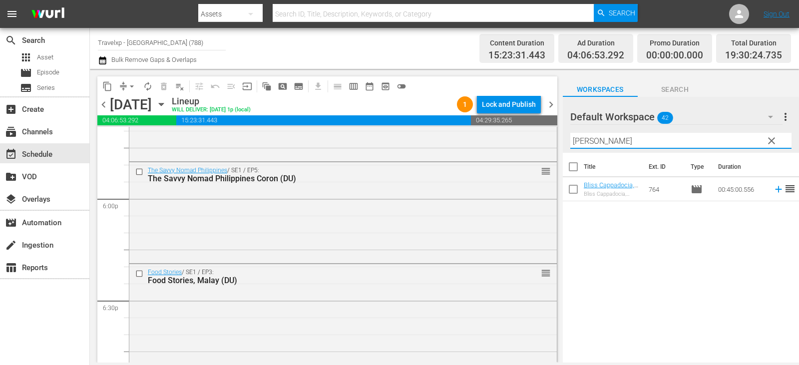
type input "[PERSON_NAME]"
click at [773, 189] on icon at bounding box center [778, 189] width 11 height 11
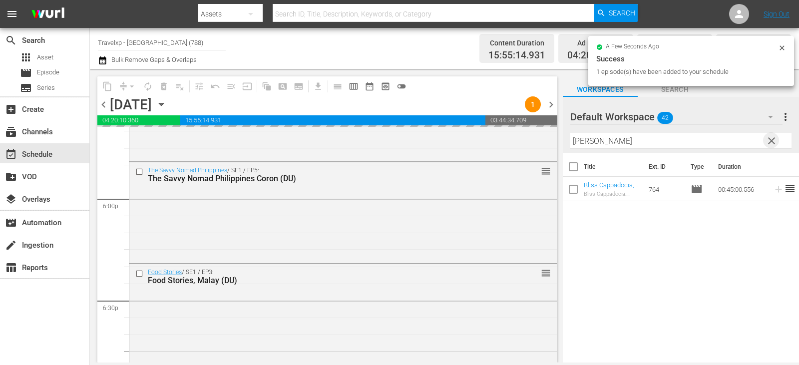
click at [766, 146] on span "clear" at bounding box center [772, 141] width 12 height 12
click at [766, 146] on input "[PERSON_NAME]" at bounding box center [680, 141] width 221 height 16
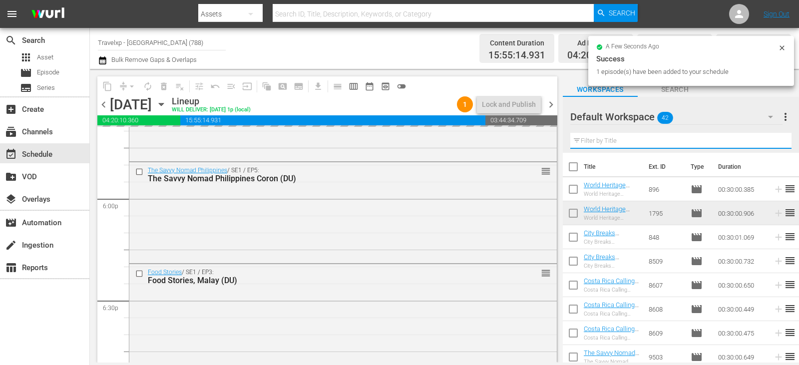
click at [766, 146] on input "text" at bounding box center [680, 141] width 221 height 16
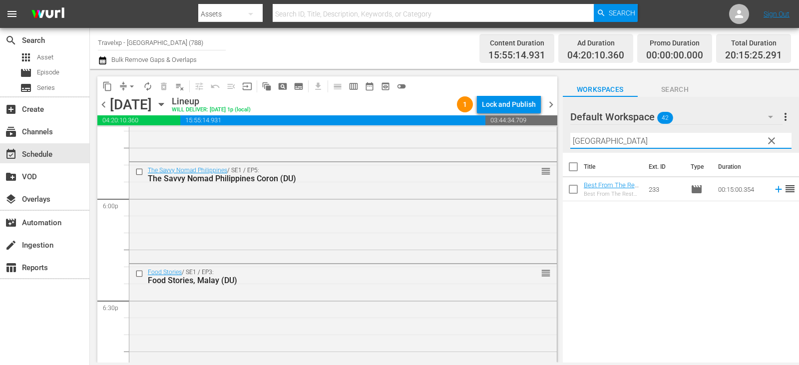
type input "[GEOGRAPHIC_DATA]"
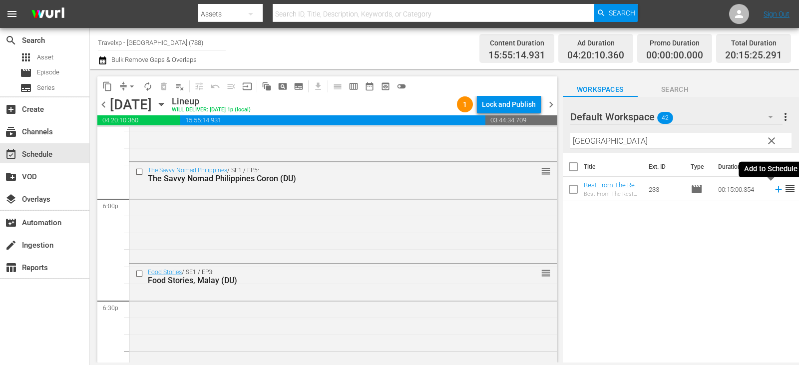
click at [775, 191] on icon at bounding box center [778, 189] width 11 height 11
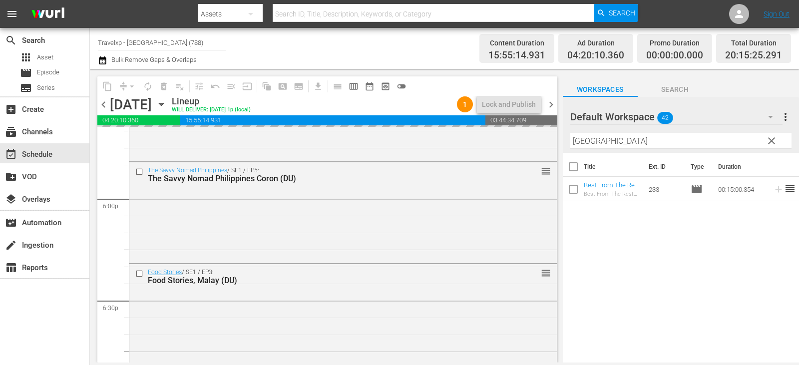
click at [769, 137] on span "clear" at bounding box center [772, 141] width 12 height 12
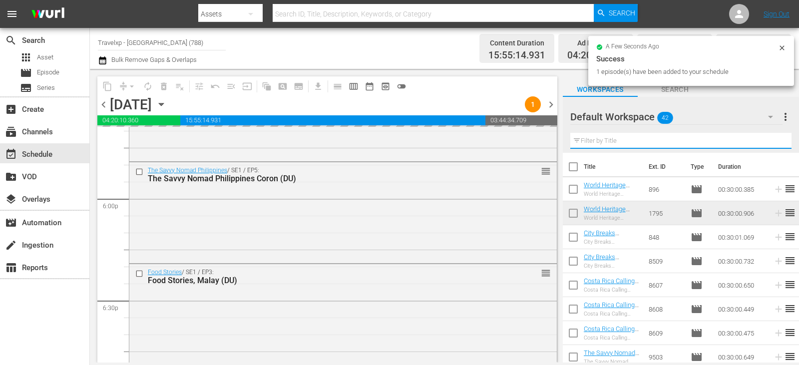
click at [769, 143] on input "text" at bounding box center [680, 141] width 221 height 16
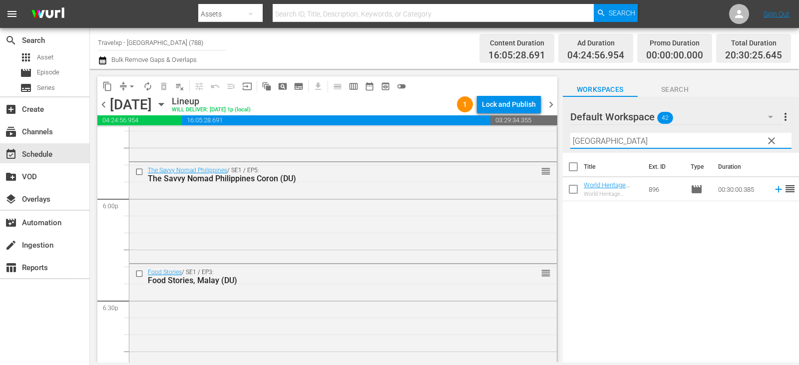
type input "[GEOGRAPHIC_DATA]"
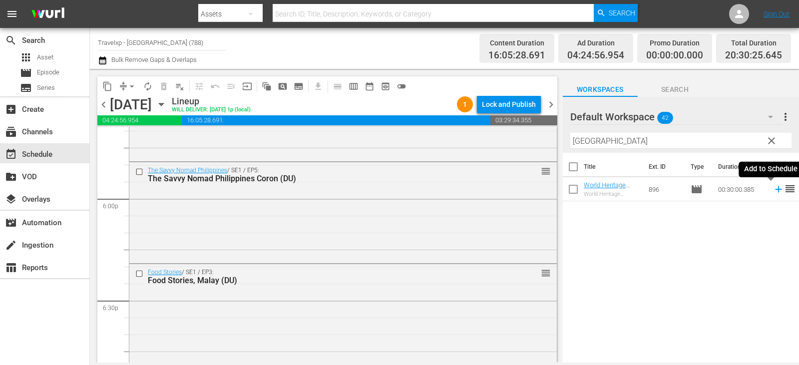
click at [774, 187] on icon at bounding box center [778, 189] width 11 height 11
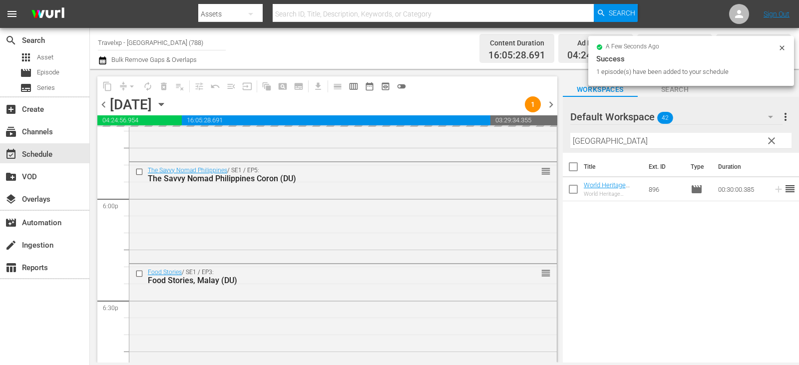
click at [768, 139] on span "clear" at bounding box center [772, 141] width 12 height 12
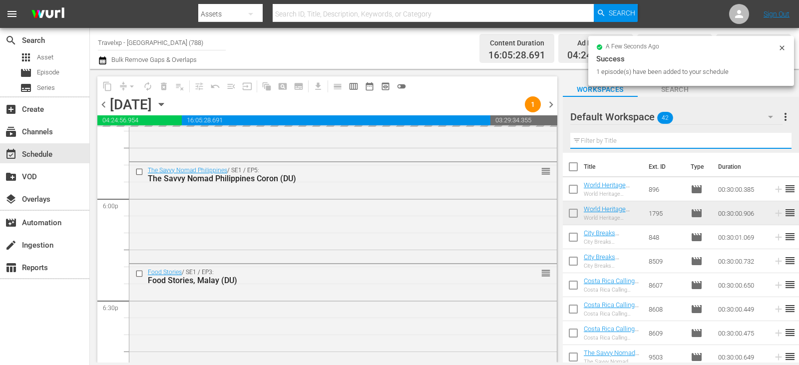
click at [768, 139] on input "text" at bounding box center [680, 141] width 221 height 16
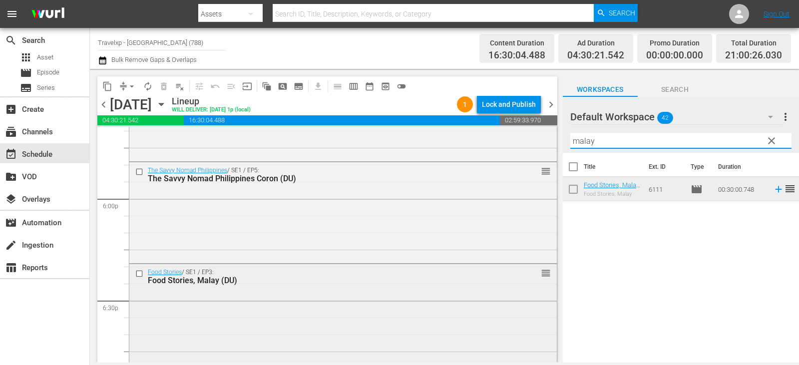
type input "malay"
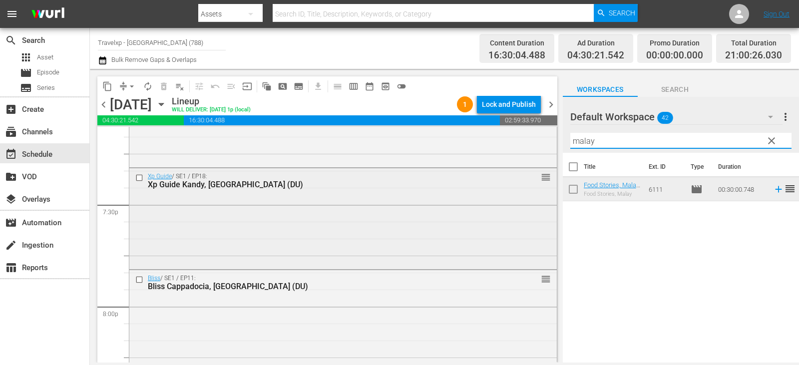
scroll to position [4146, 0]
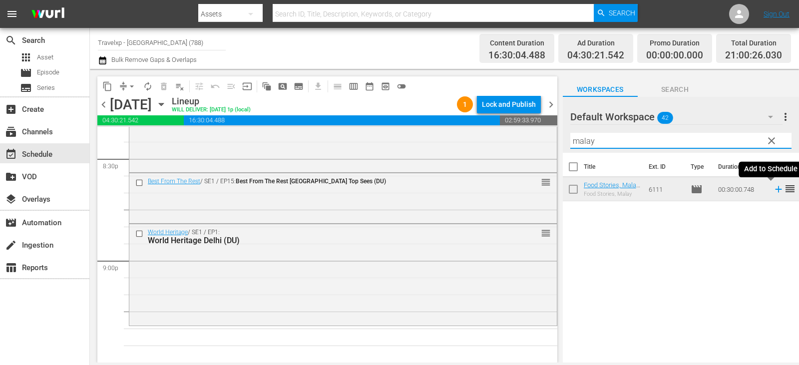
click at [775, 190] on icon at bounding box center [778, 189] width 6 height 6
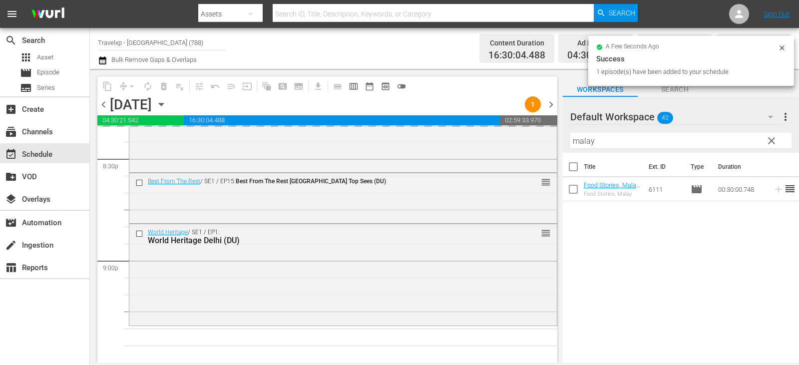
click at [771, 141] on span "clear" at bounding box center [772, 141] width 12 height 12
click at [771, 141] on input "malay" at bounding box center [680, 141] width 221 height 16
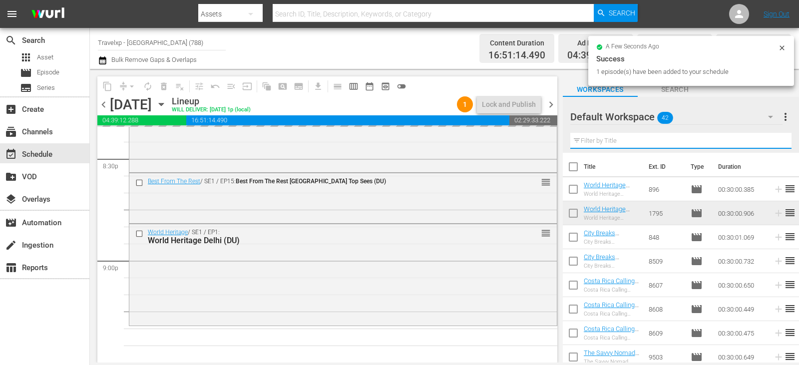
click at [771, 141] on input "text" at bounding box center [680, 141] width 221 height 16
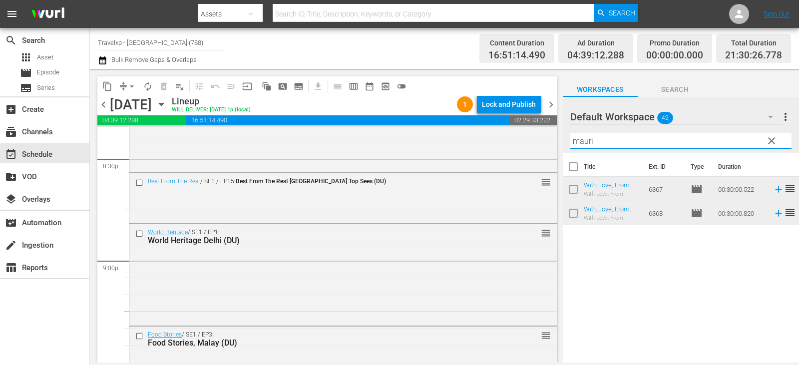
type input "mauri"
click at [773, 213] on icon at bounding box center [778, 213] width 11 height 11
drag, startPoint x: 643, startPoint y: 358, endPoint x: 665, endPoint y: 264, distance: 97.0
click at [665, 264] on div "Title Ext. ID Type Duration With Love, From Mauritius Episode 1 (DU) With Love,…" at bounding box center [681, 258] width 236 height 211
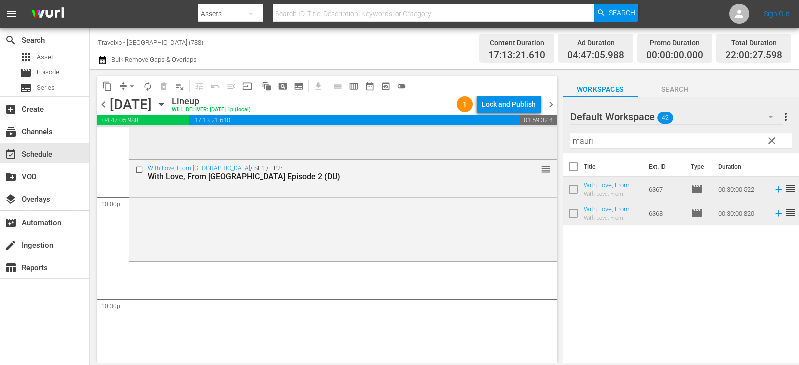
scroll to position [4405, 0]
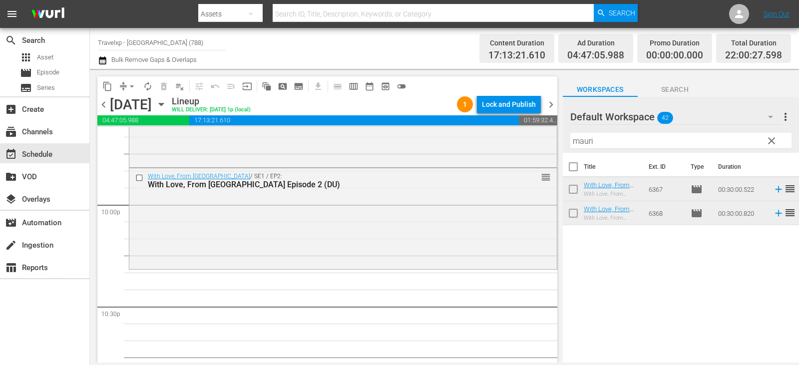
click at [774, 141] on span "clear" at bounding box center [772, 141] width 12 height 12
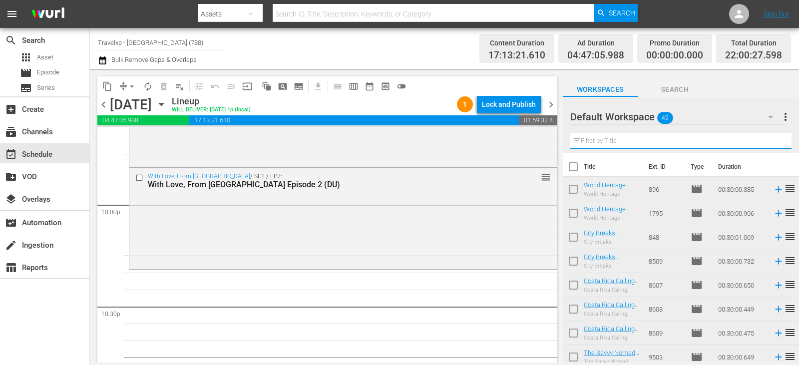
click at [774, 141] on input "text" at bounding box center [680, 141] width 221 height 16
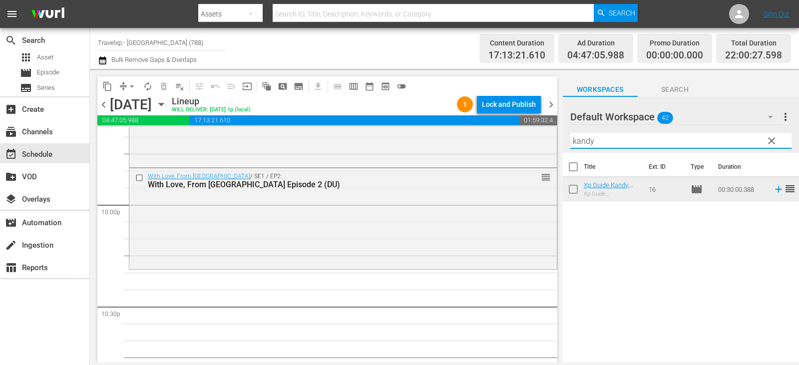
type input "kandy"
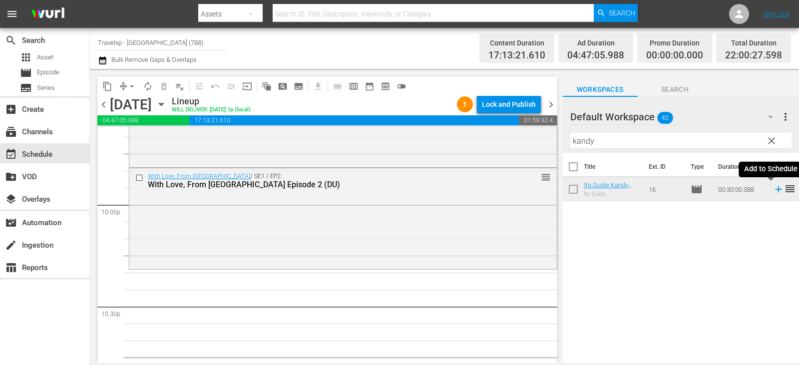
click at [773, 187] on icon at bounding box center [778, 189] width 11 height 11
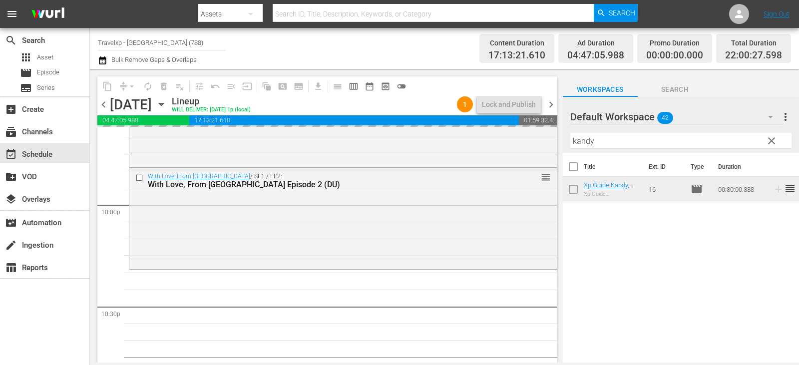
click at [767, 141] on span "clear" at bounding box center [772, 141] width 12 height 12
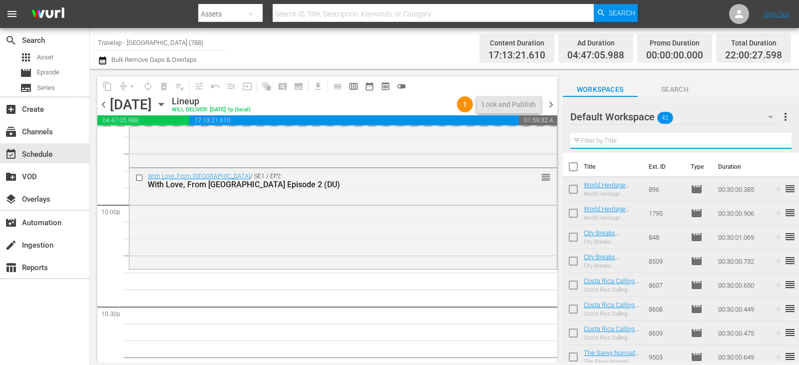
click at [767, 141] on input "text" at bounding box center [680, 141] width 221 height 16
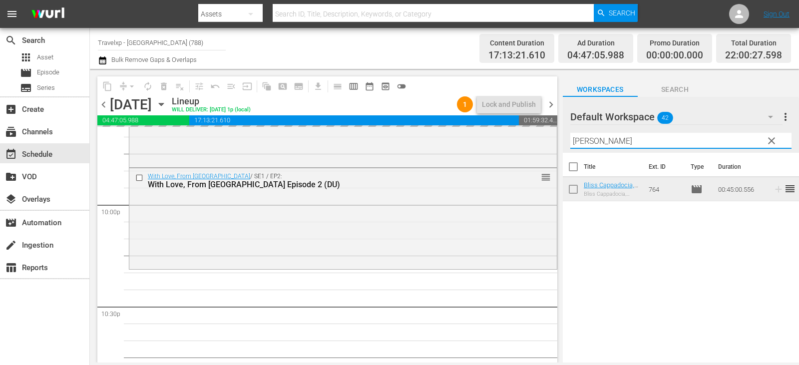
type input "[PERSON_NAME]"
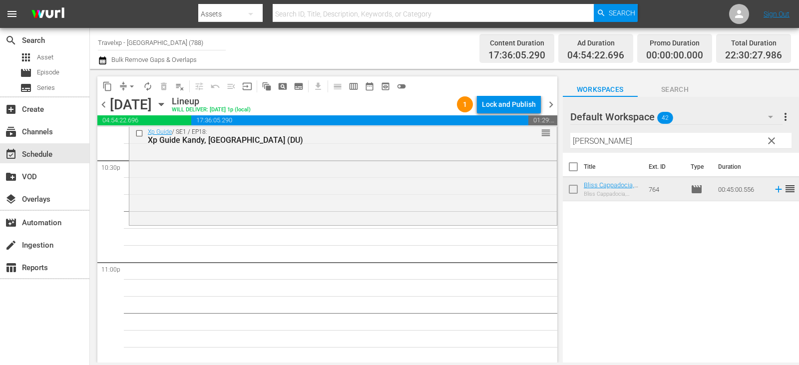
scroll to position [4605, 0]
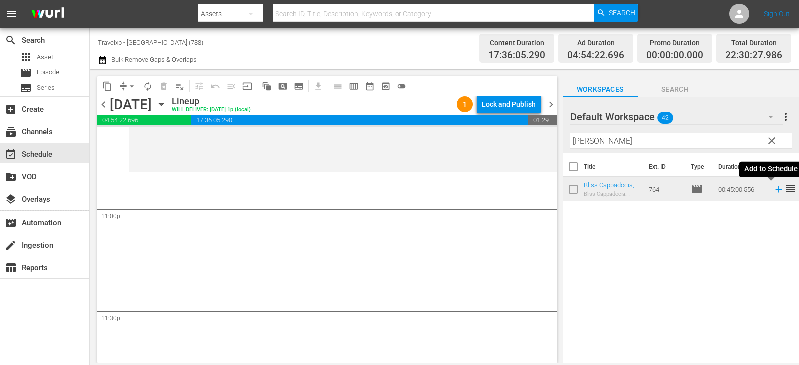
click at [775, 189] on icon at bounding box center [778, 189] width 11 height 11
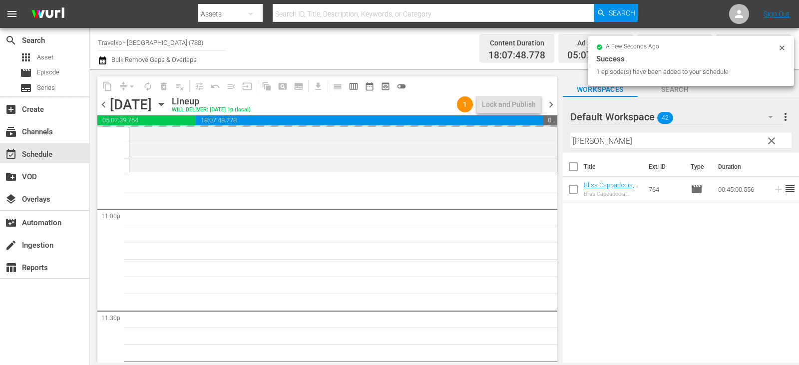
click at [766, 144] on span "clear" at bounding box center [772, 141] width 12 height 12
click at [765, 144] on input "[PERSON_NAME]" at bounding box center [680, 141] width 221 height 16
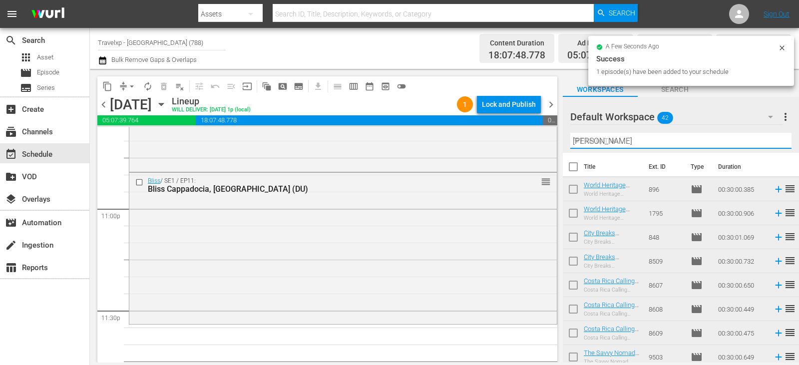
click at [765, 144] on input "[PERSON_NAME]" at bounding box center [680, 141] width 221 height 16
click at [765, 144] on input "text" at bounding box center [680, 141] width 221 height 16
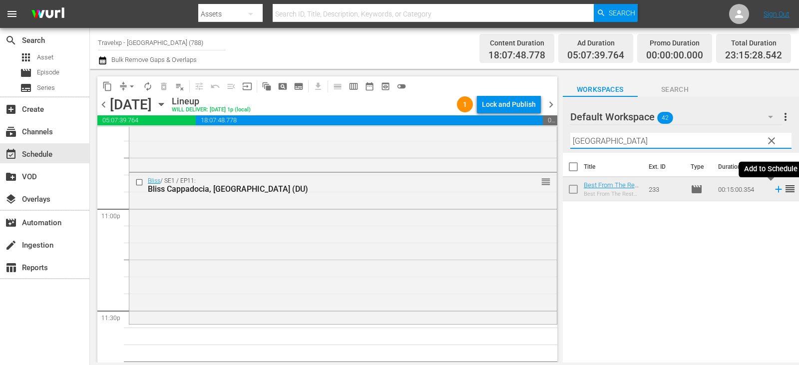
type input "[GEOGRAPHIC_DATA]"
click at [773, 191] on icon at bounding box center [778, 189] width 11 height 11
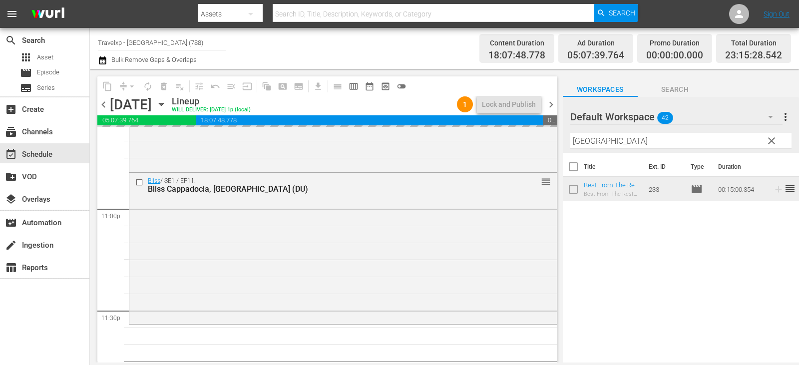
click at [778, 140] on button "clear" at bounding box center [771, 140] width 16 height 16
click at [778, 140] on input "[GEOGRAPHIC_DATA]" at bounding box center [680, 141] width 221 height 16
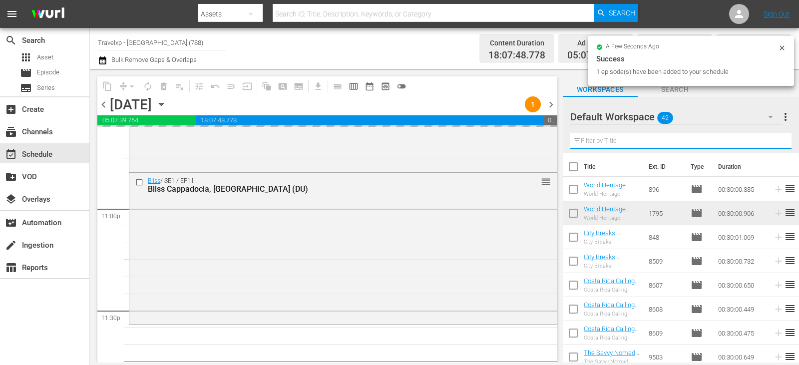
click at [778, 140] on input "text" at bounding box center [680, 141] width 221 height 16
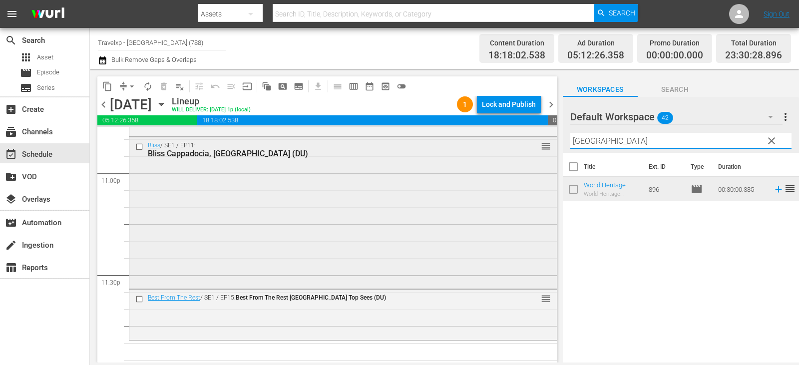
scroll to position [4655, 0]
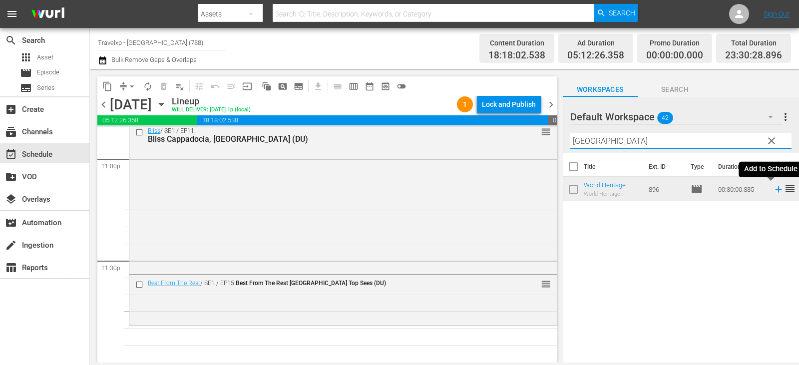
type input "[GEOGRAPHIC_DATA]"
click at [773, 189] on icon at bounding box center [778, 189] width 11 height 11
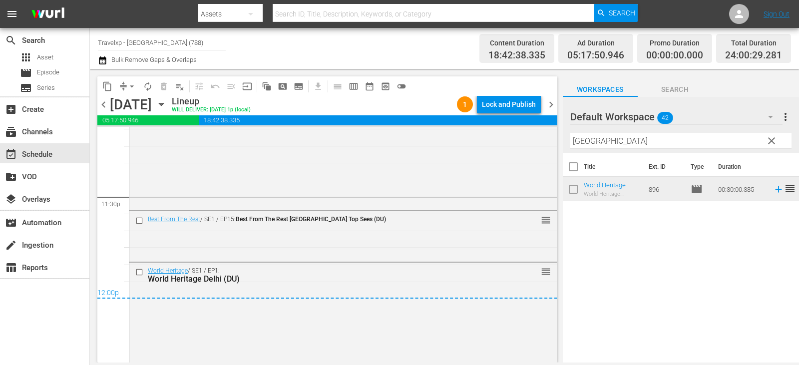
scroll to position [4720, 0]
click at [507, 105] on div "Lock and Publish" at bounding box center [509, 104] width 54 height 18
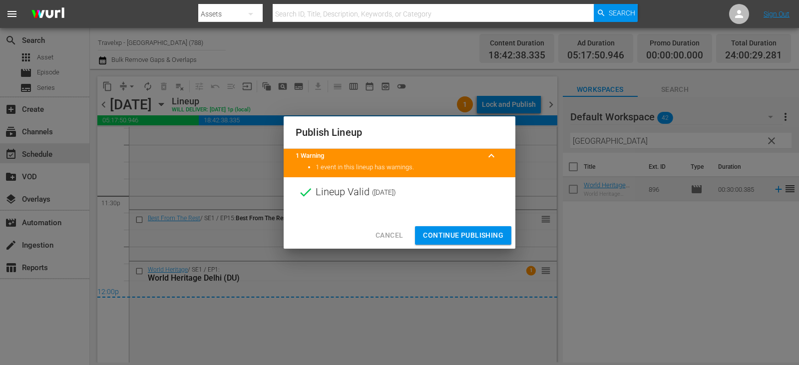
click at [454, 239] on span "Continue Publishing" at bounding box center [463, 235] width 80 height 12
